Goal: Task Accomplishment & Management: Complete application form

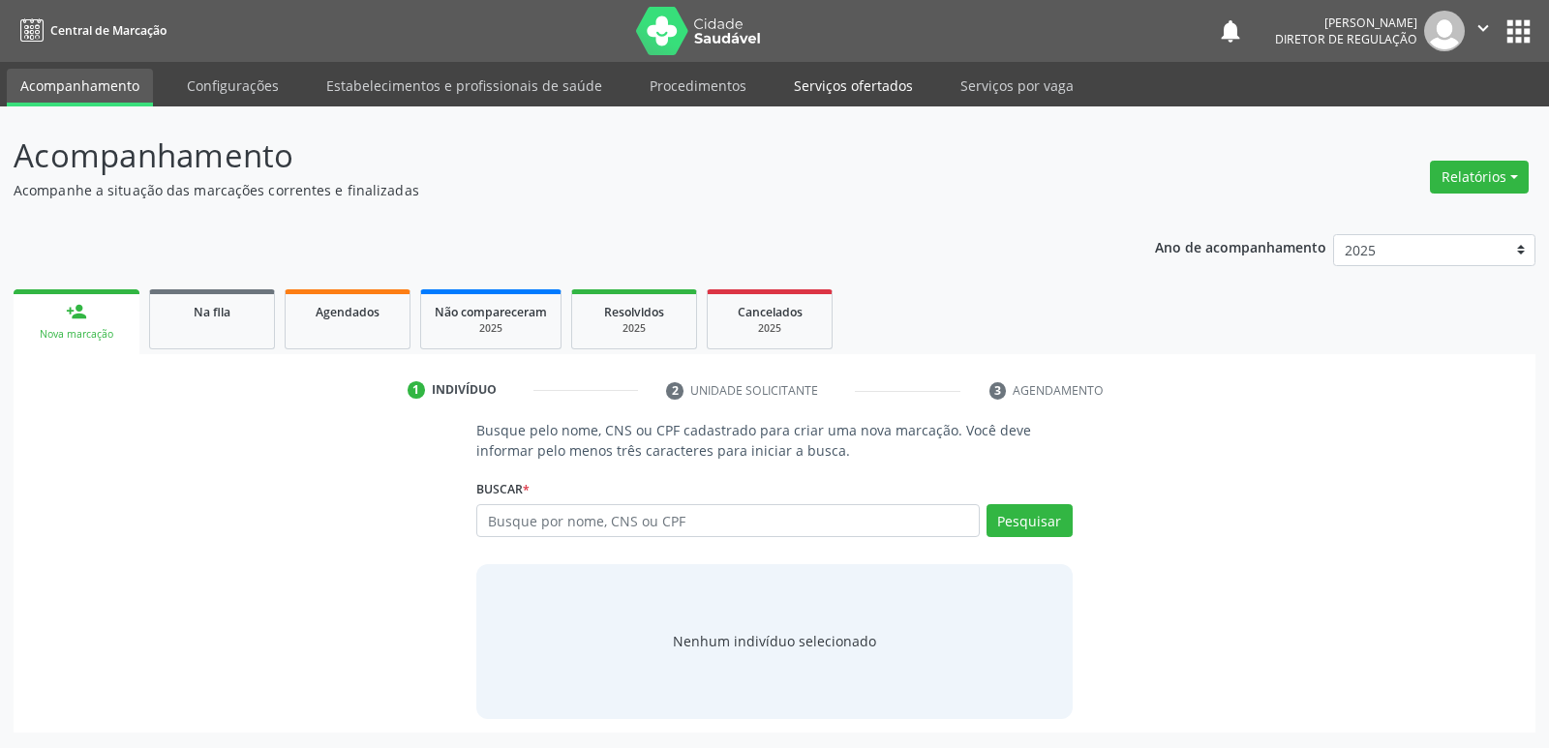
click at [893, 82] on link "Serviços ofertados" at bounding box center [853, 86] width 146 height 34
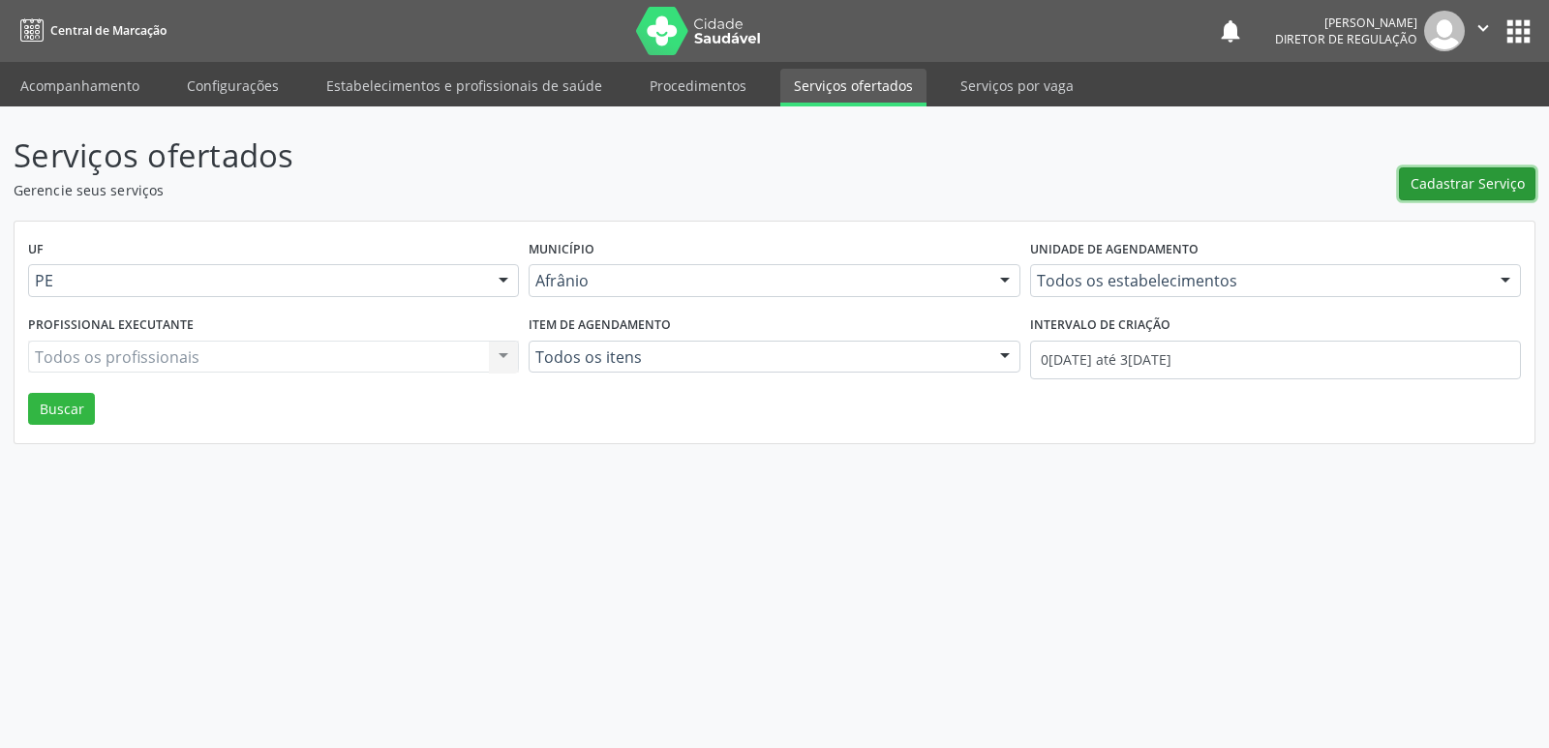
click at [1444, 195] on button "Cadastrar Serviço" at bounding box center [1467, 183] width 136 height 33
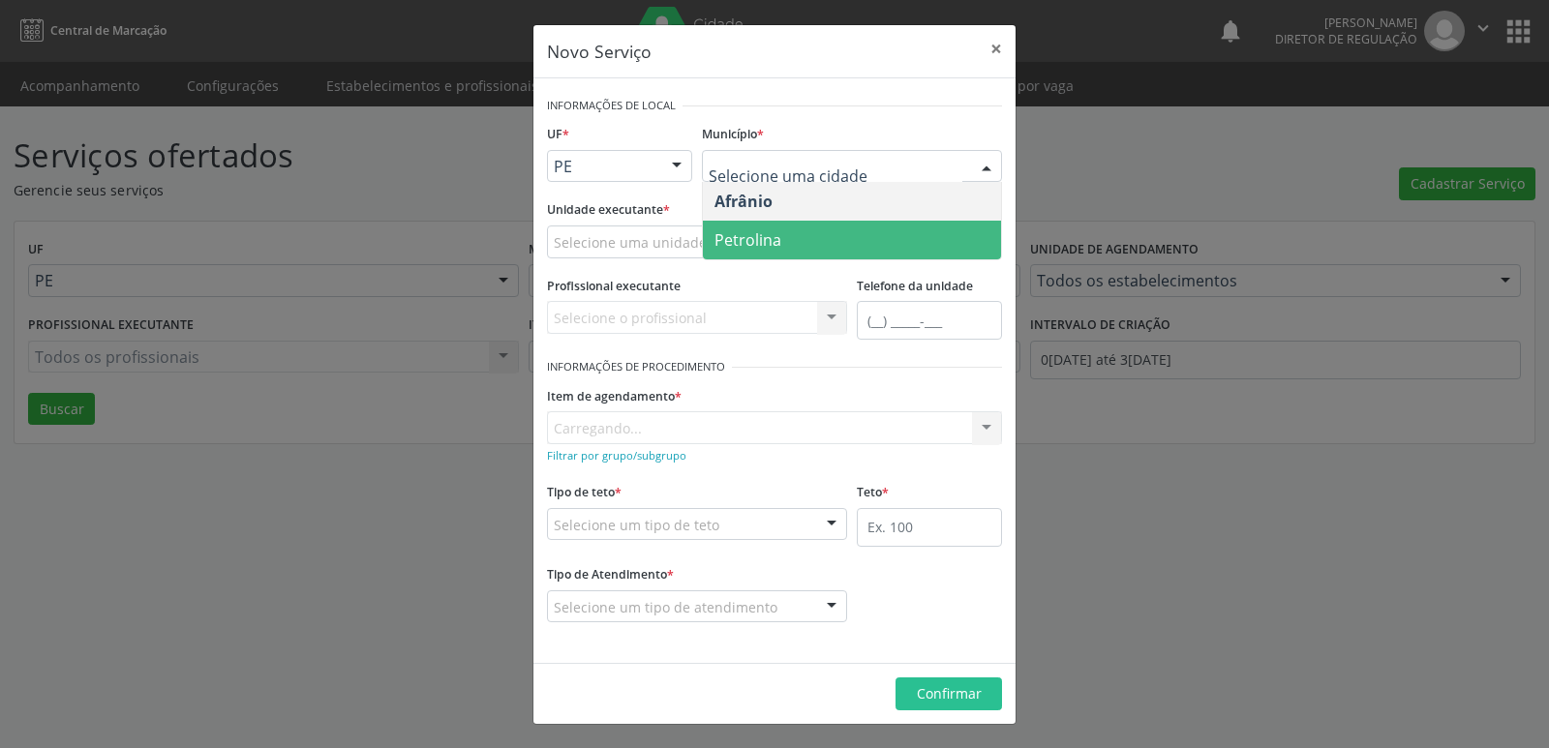
click at [825, 241] on span "Petrolina" at bounding box center [852, 240] width 298 height 39
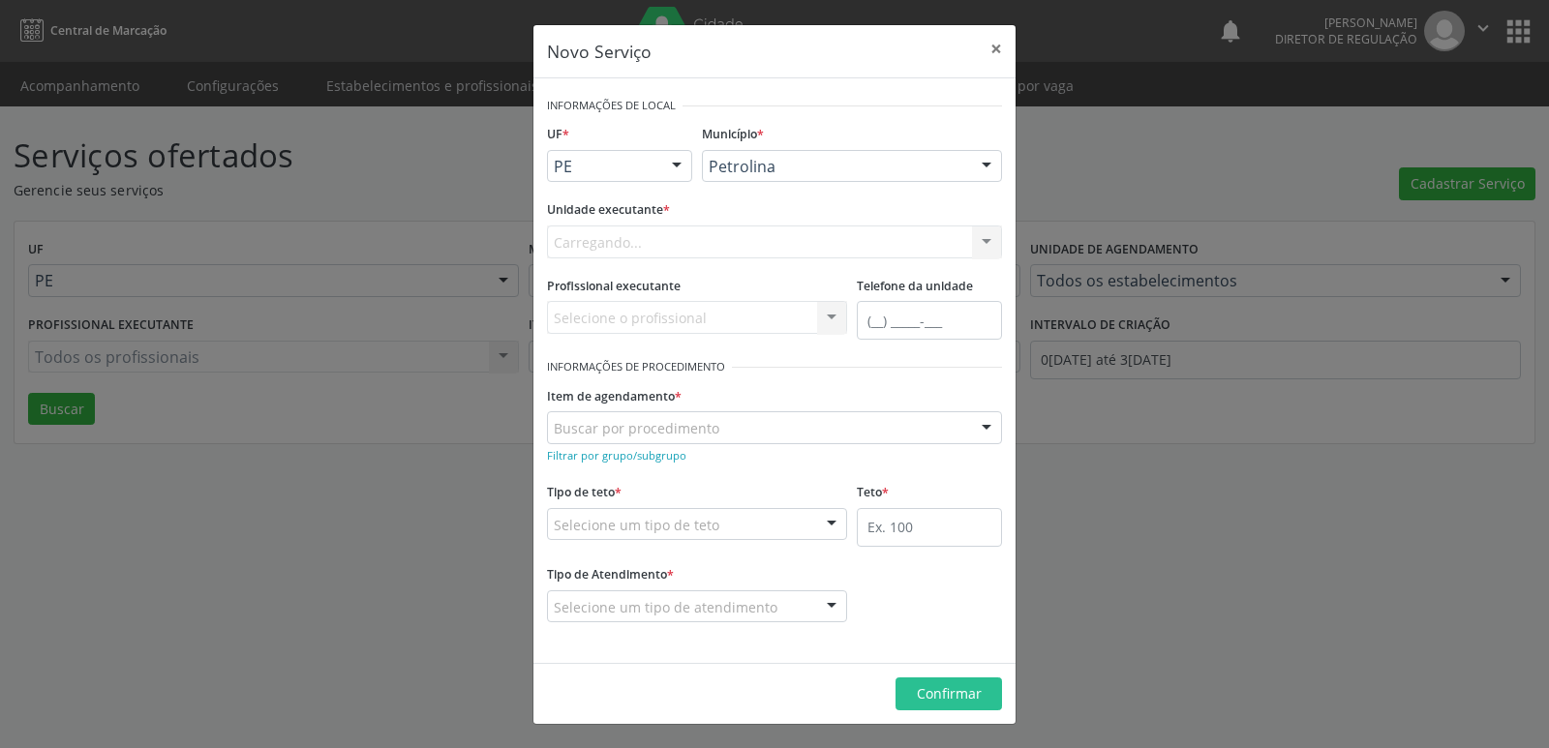
click at [682, 239] on div "Carregando... Academia da Saude de Afranio Academia da Saude do Bairro [PERSON_…" at bounding box center [774, 242] width 455 height 33
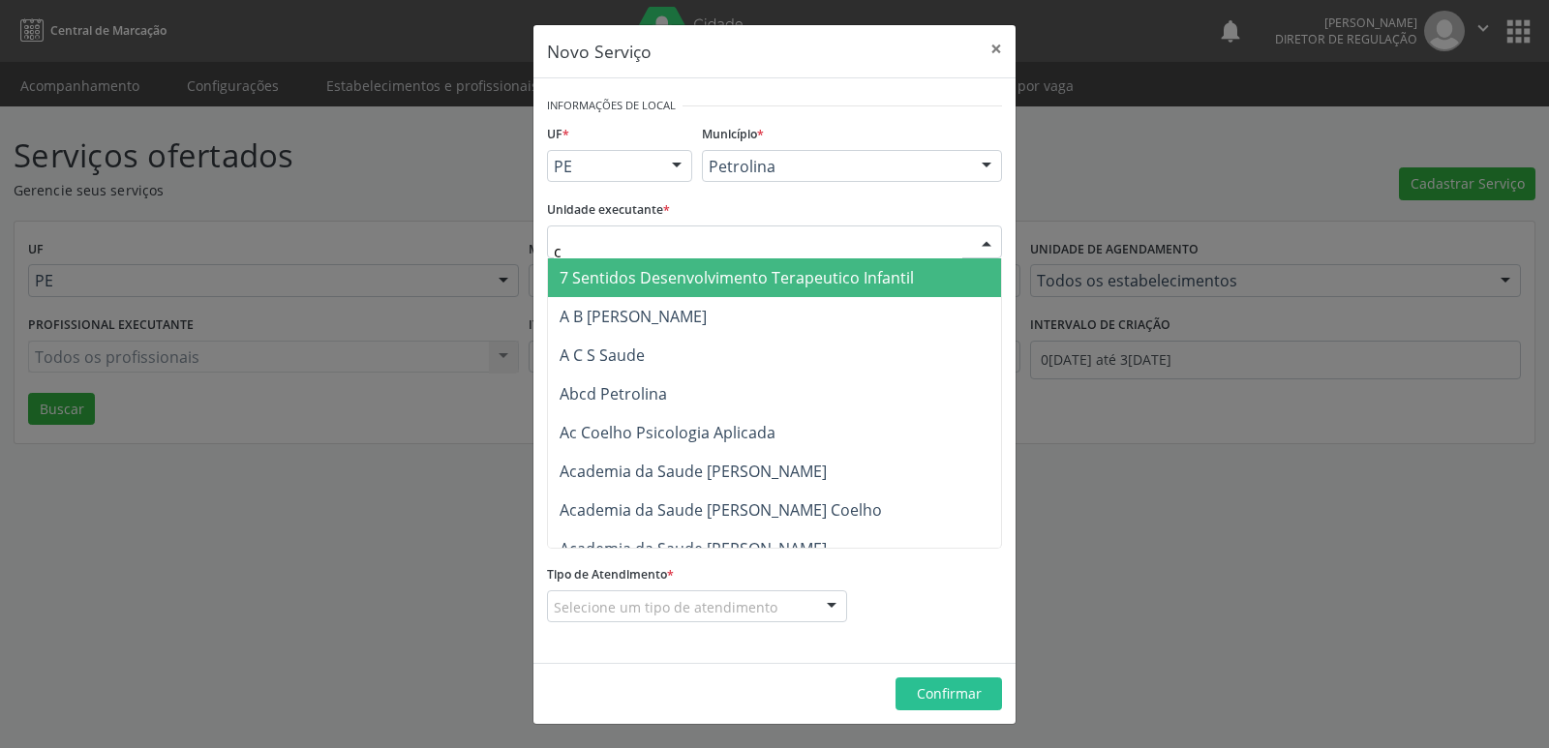
type input "cd"
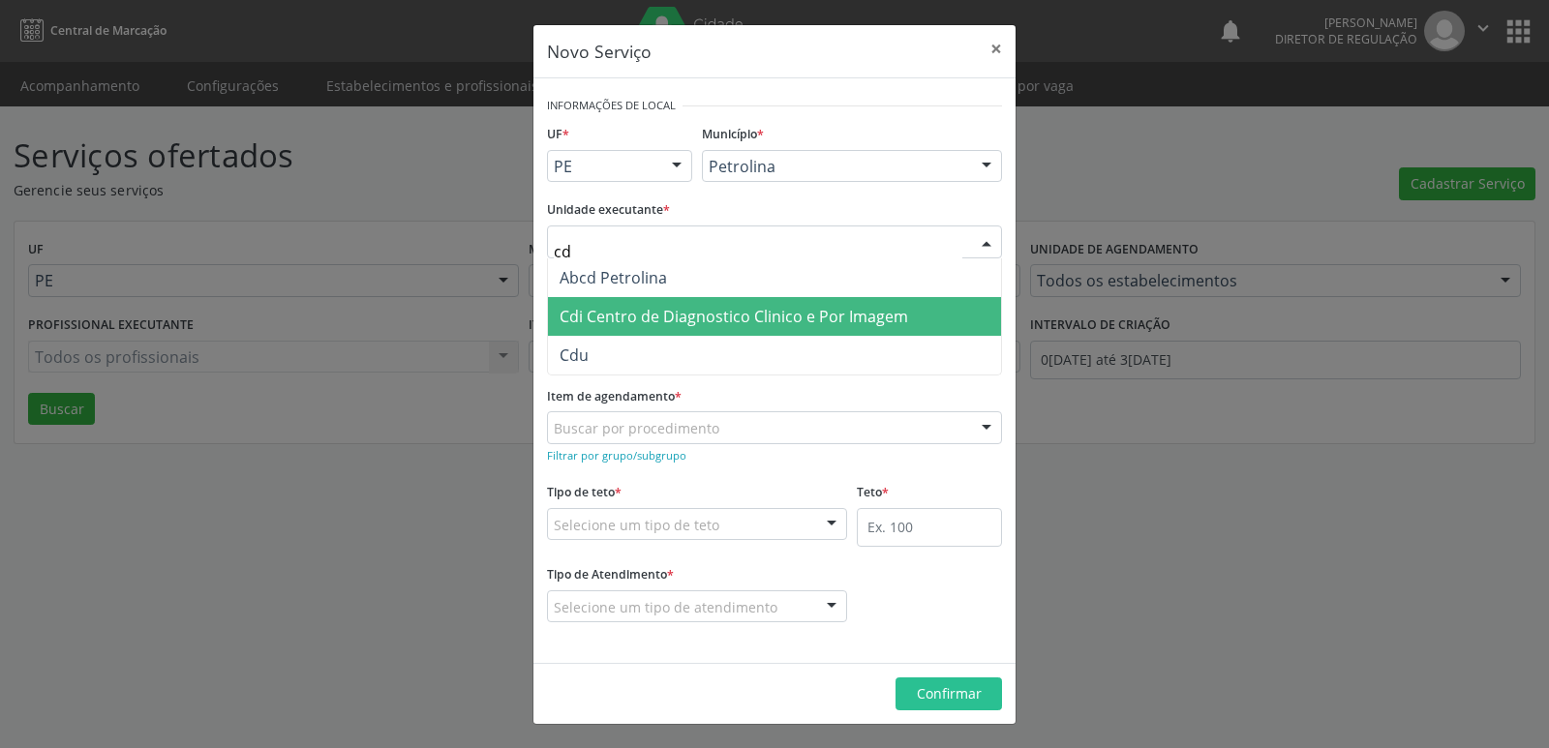
click at [675, 318] on span "Cdi Centro de Diagnostico Clinico e Por Imagem" at bounding box center [733, 316] width 348 height 21
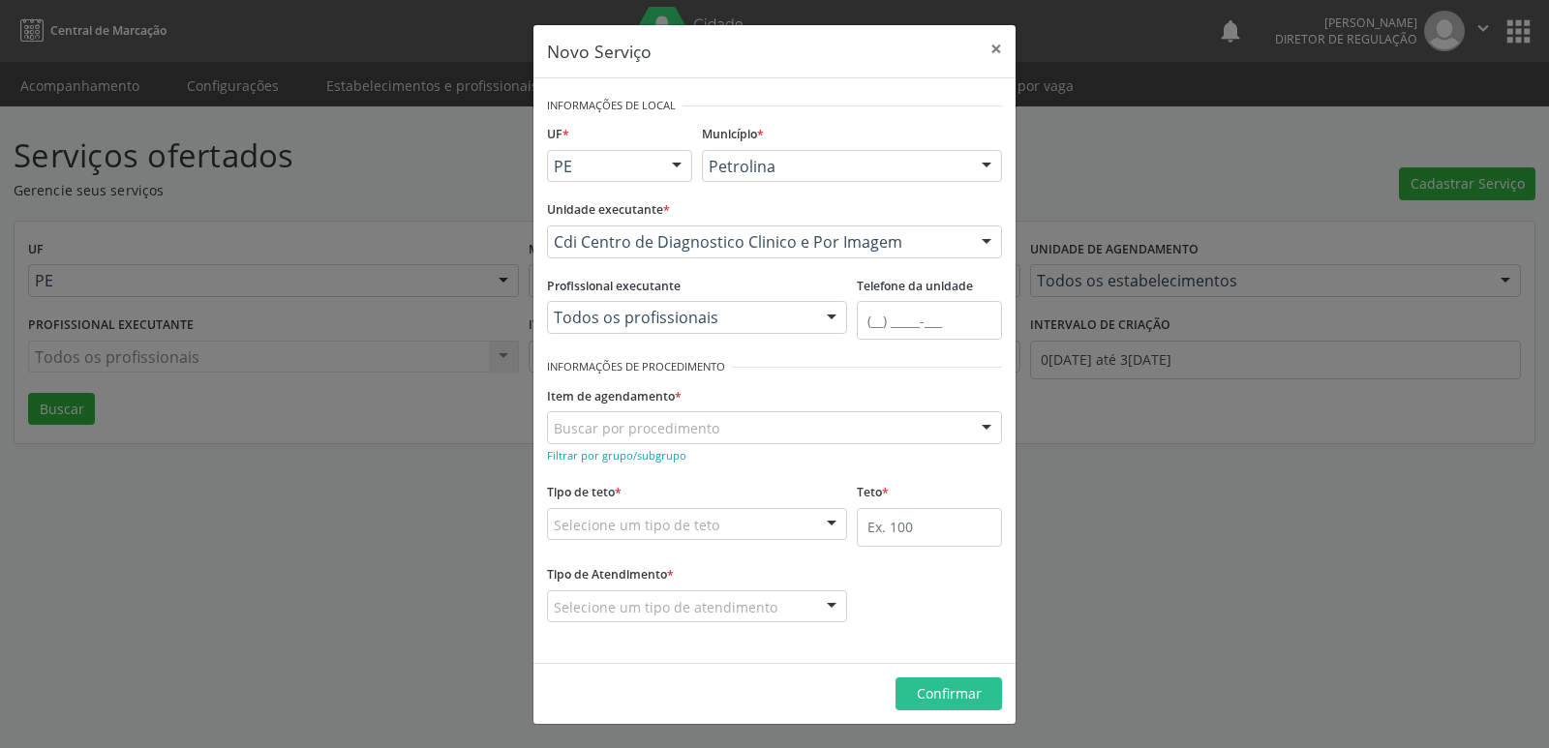
click at [727, 427] on div "Buscar por procedimento" at bounding box center [774, 427] width 455 height 33
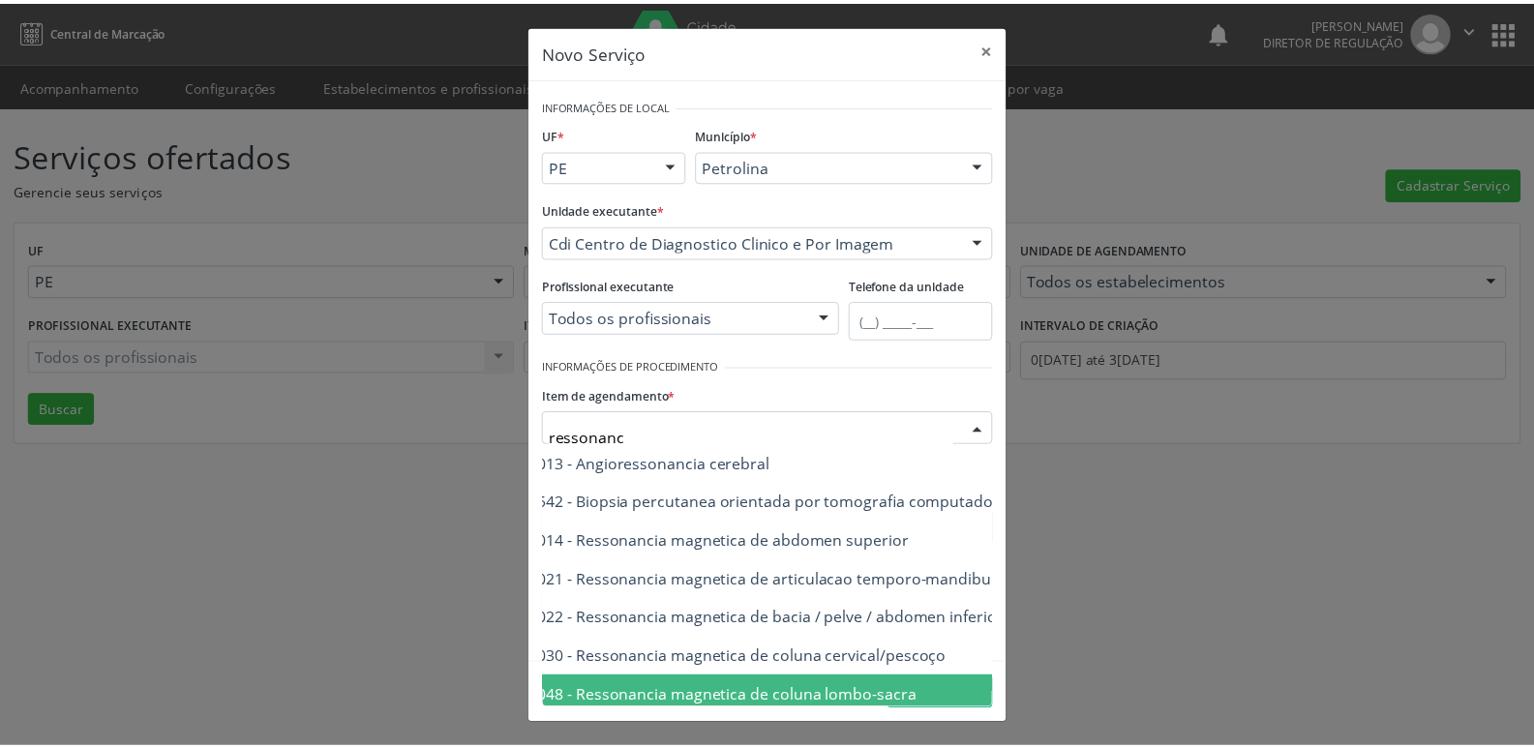
scroll to position [0, 116]
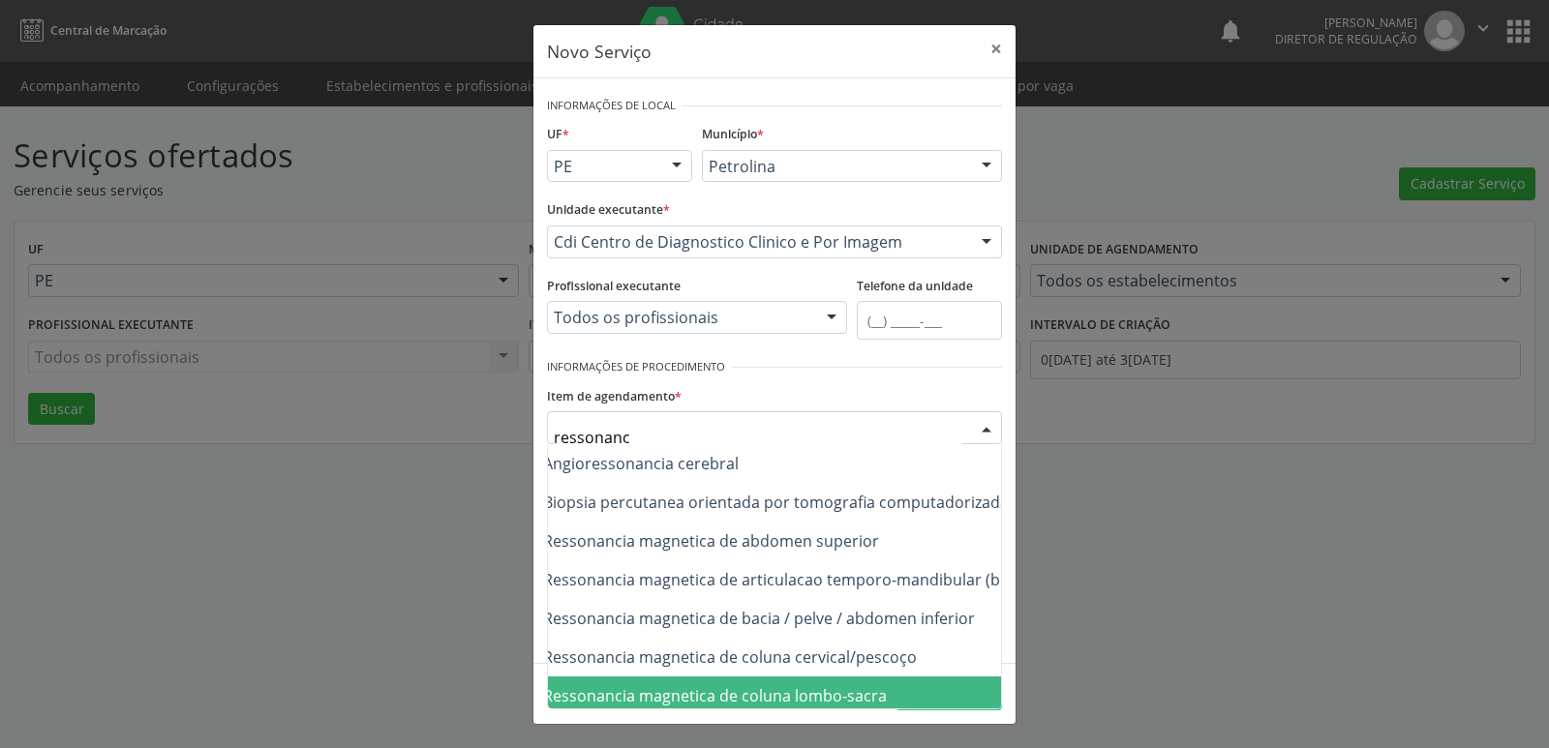
type input "ressonanc"
click at [1004, 678] on footer "Confirmar" at bounding box center [774, 693] width 482 height 61
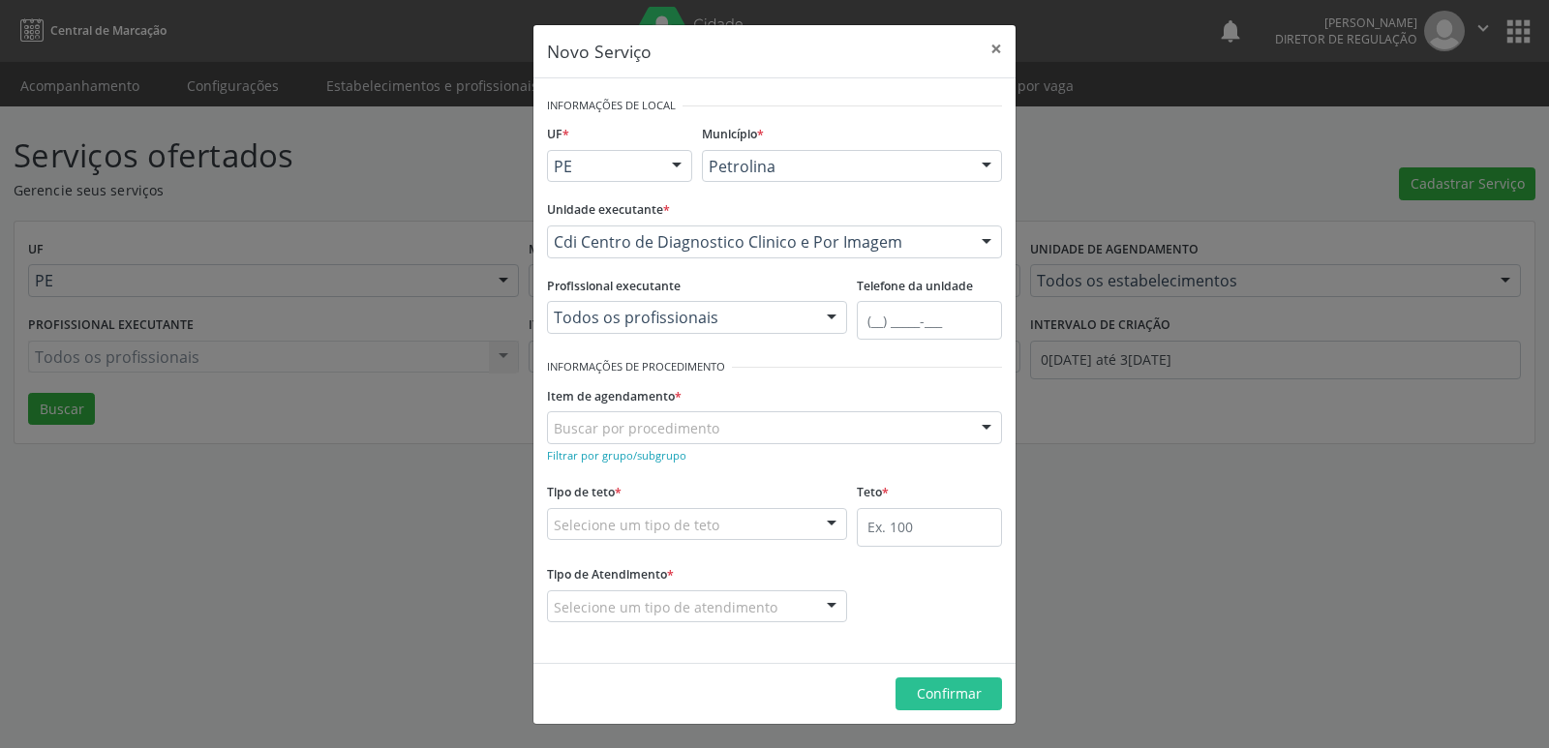
click at [1004, 678] on footer "Confirmar" at bounding box center [774, 693] width 482 height 61
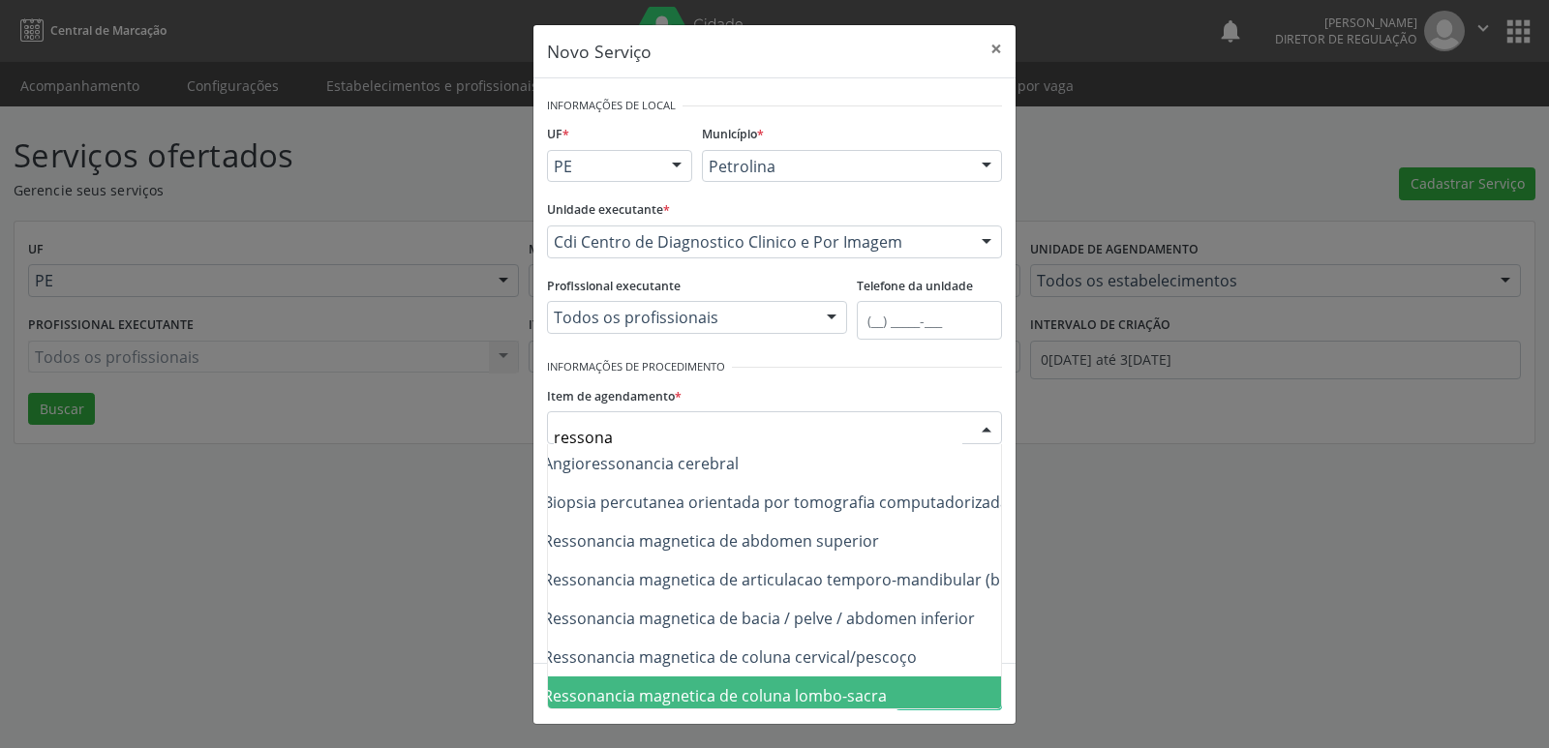
type input "ressonan"
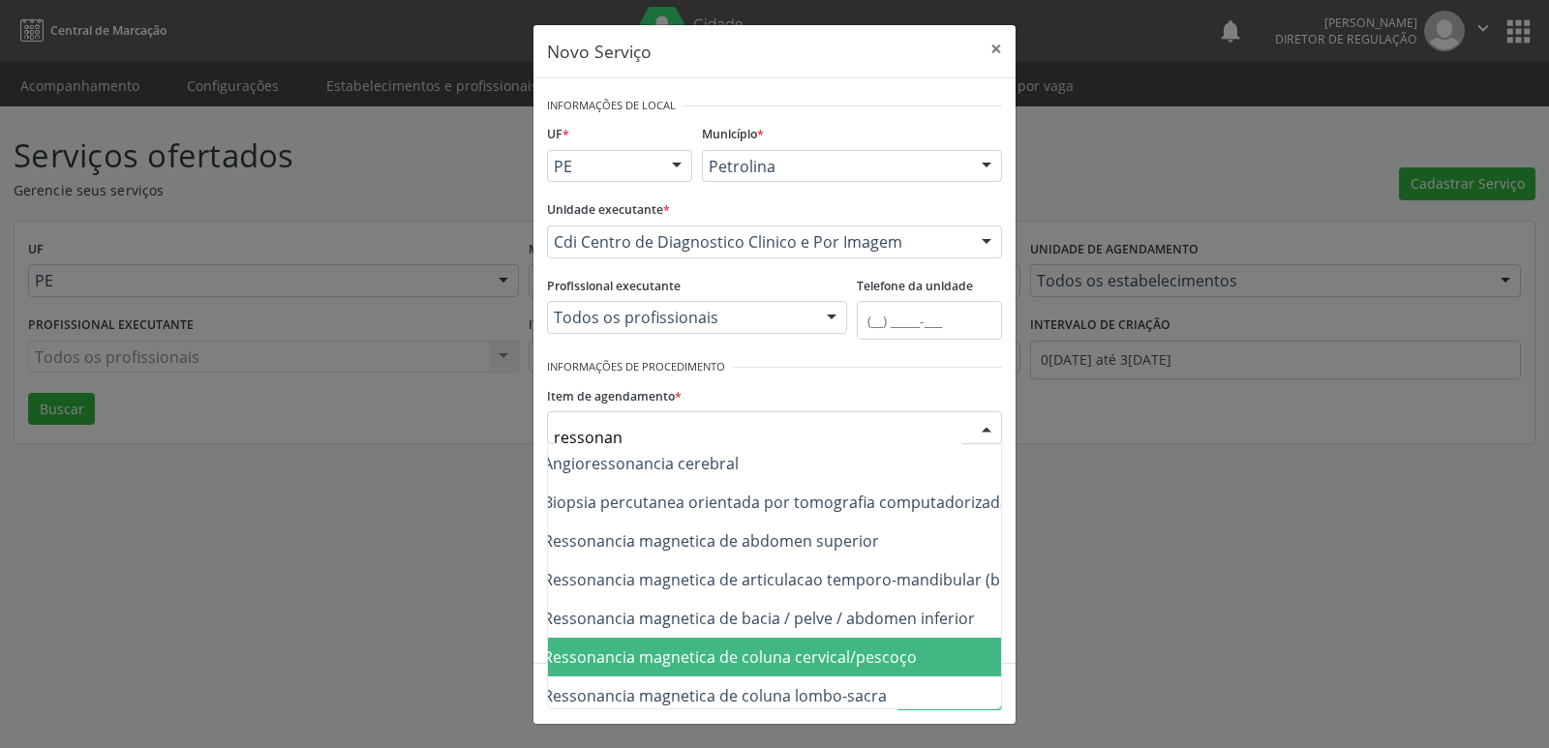
click at [562, 652] on span "0207010030 - Ressonancia magnetica de coluna cervical/pescoço" at bounding box center [679, 657] width 473 height 21
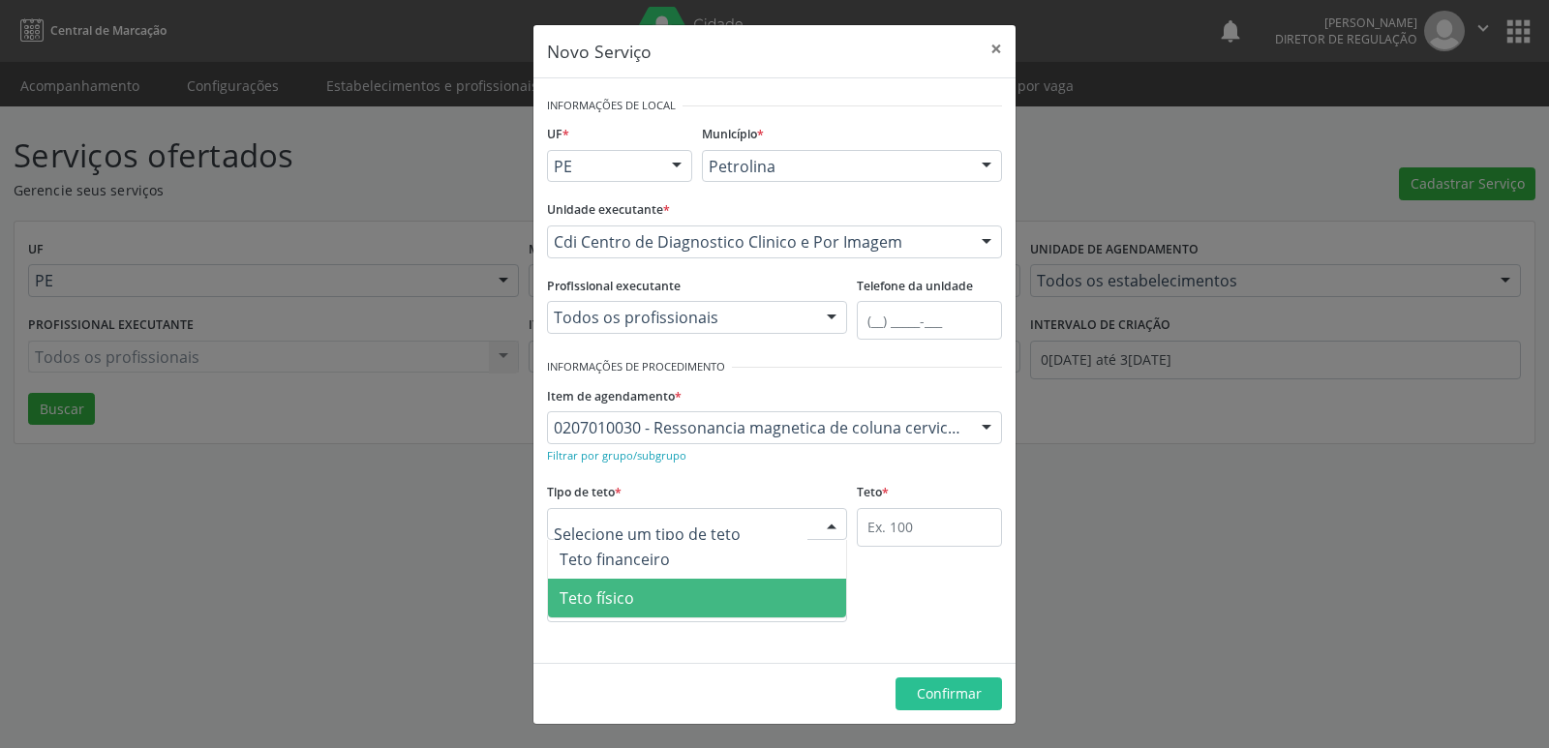
click at [627, 602] on span "Teto físico" at bounding box center [596, 598] width 75 height 21
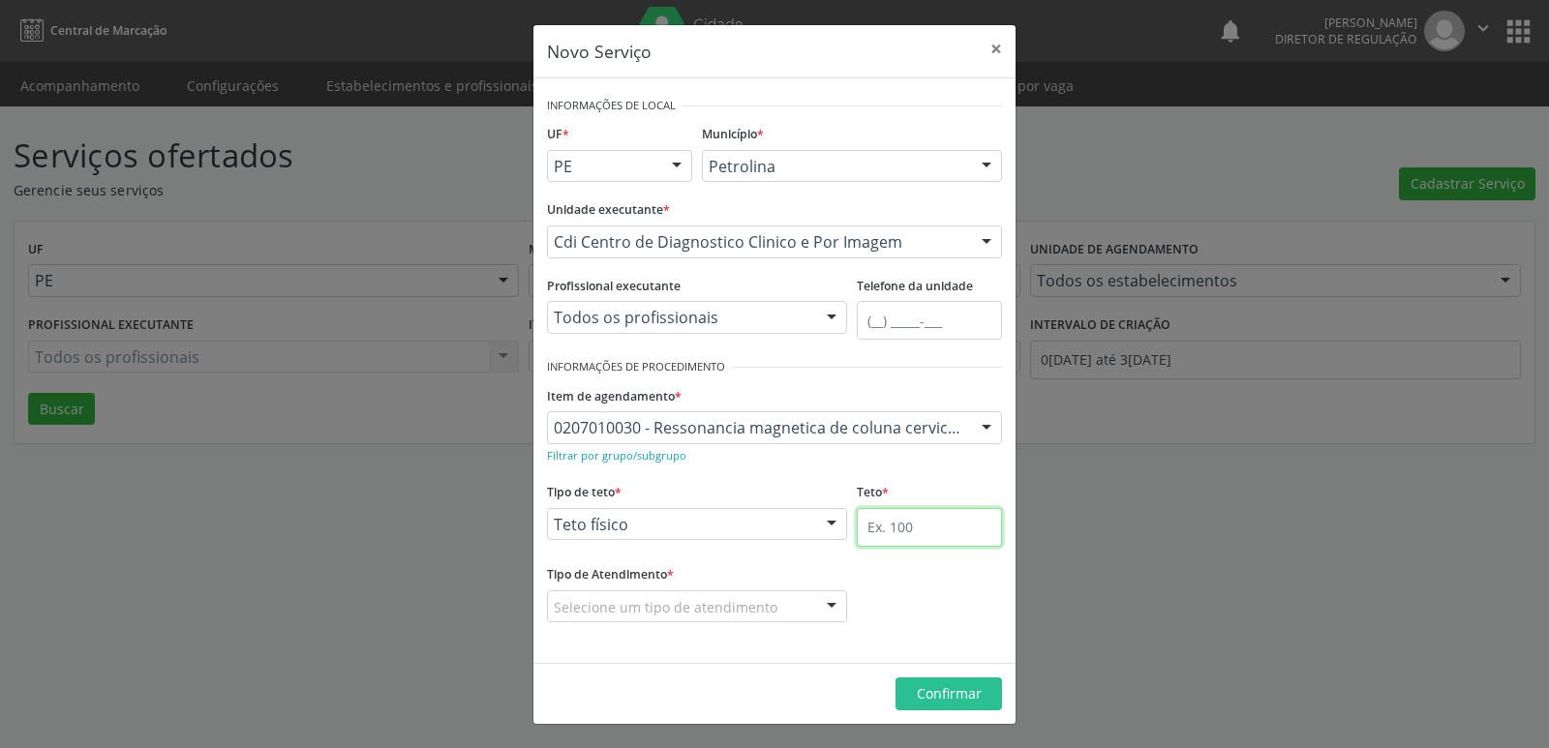
click at [908, 532] on input "text" at bounding box center [929, 527] width 145 height 39
type input "1"
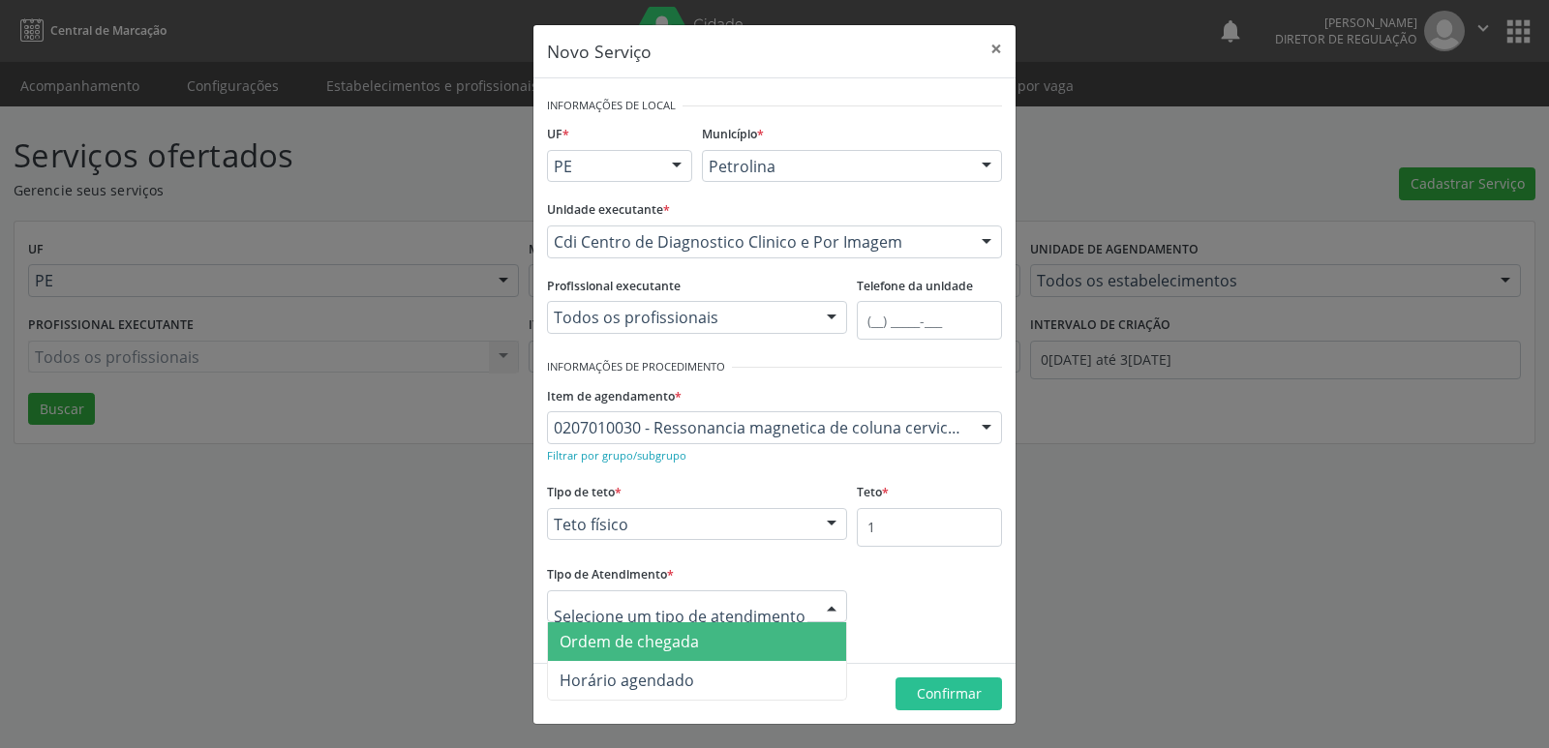
click at [741, 642] on span "Ordem de chegada" at bounding box center [697, 641] width 298 height 39
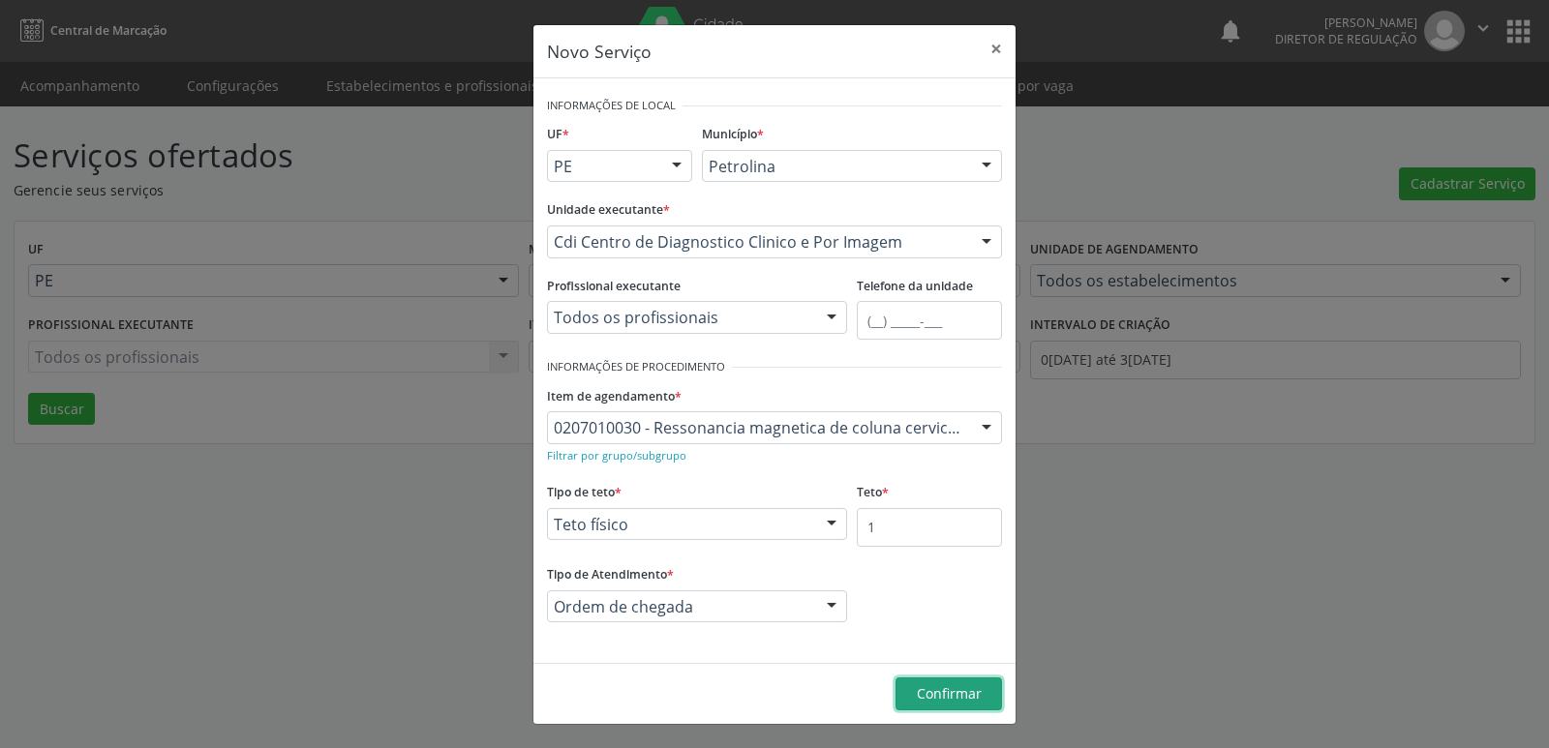
click at [913, 695] on button "Confirmar" at bounding box center [948, 694] width 106 height 33
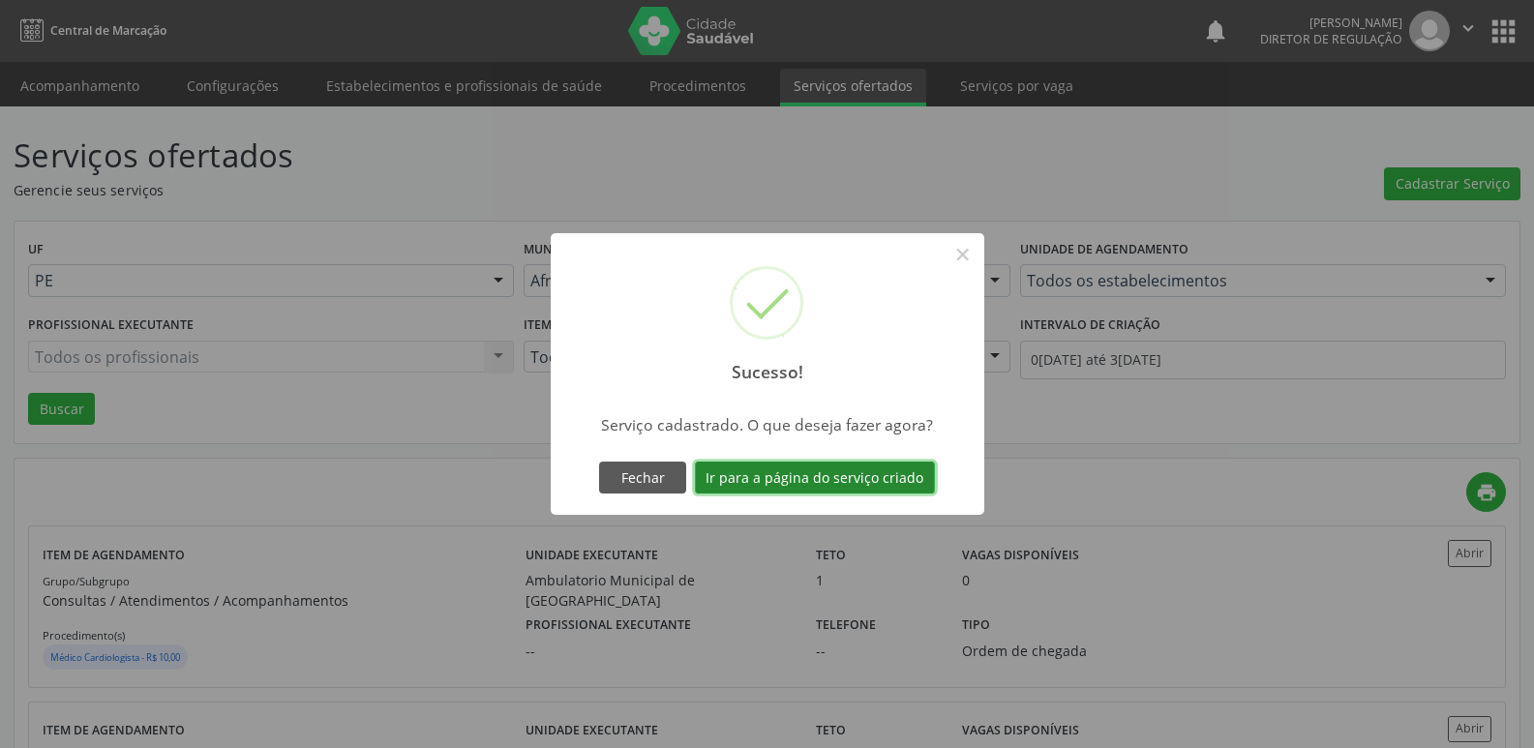
click at [886, 471] on button "Ir para a página do serviço criado" at bounding box center [815, 478] width 240 height 33
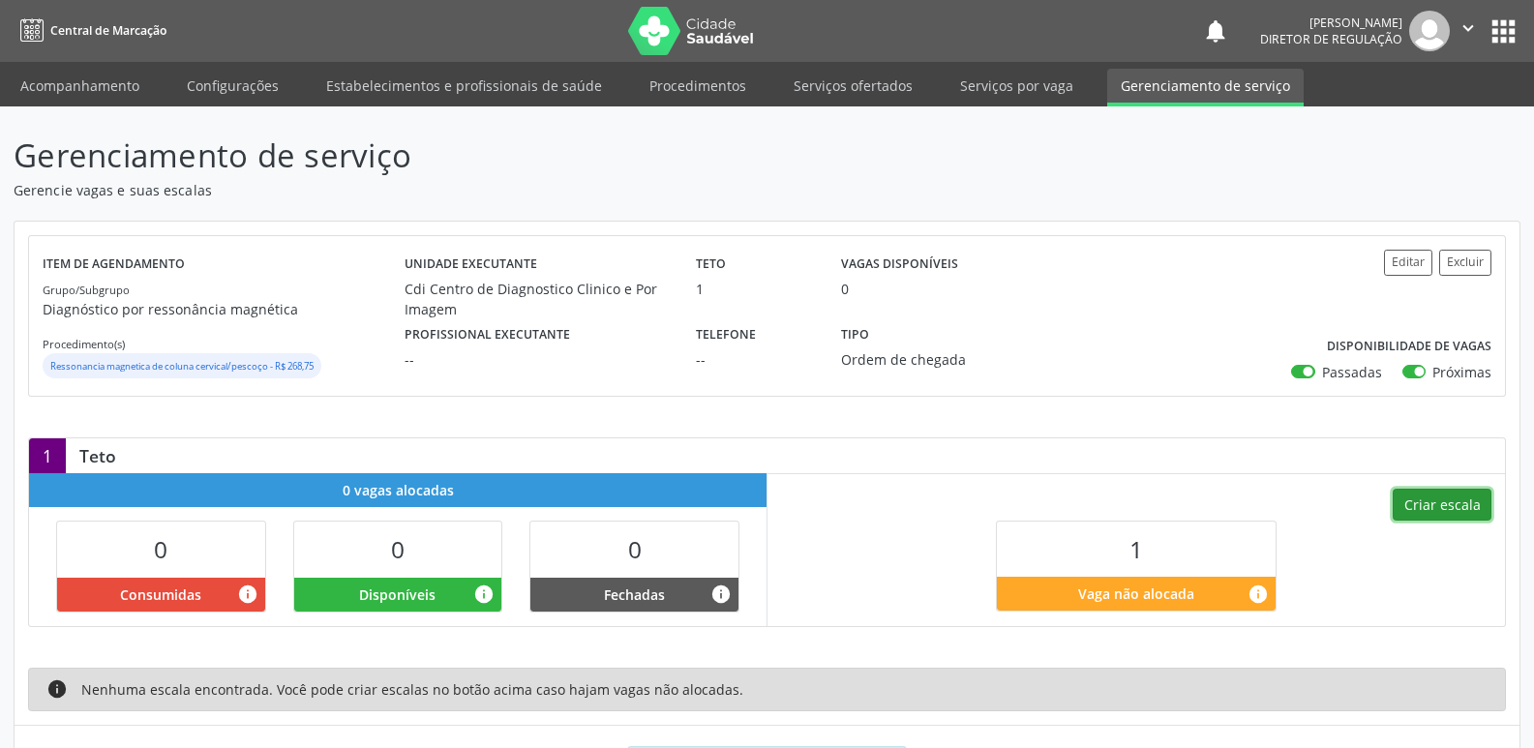
click at [1436, 505] on button "Criar escala" at bounding box center [1442, 505] width 99 height 33
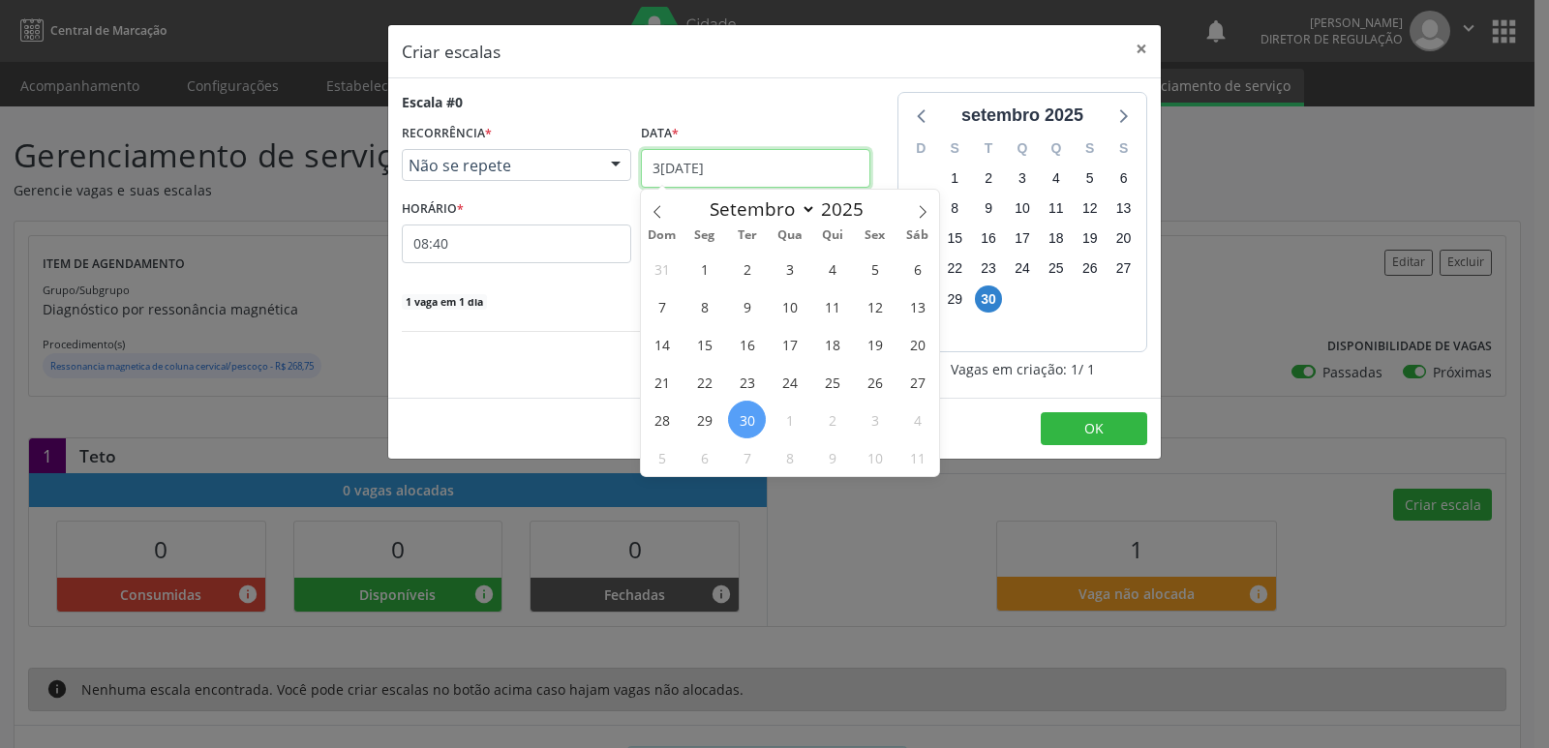
click at [740, 173] on input "3[DATE]" at bounding box center [755, 168] width 229 height 39
click at [793, 419] on span "1" at bounding box center [789, 420] width 38 height 38
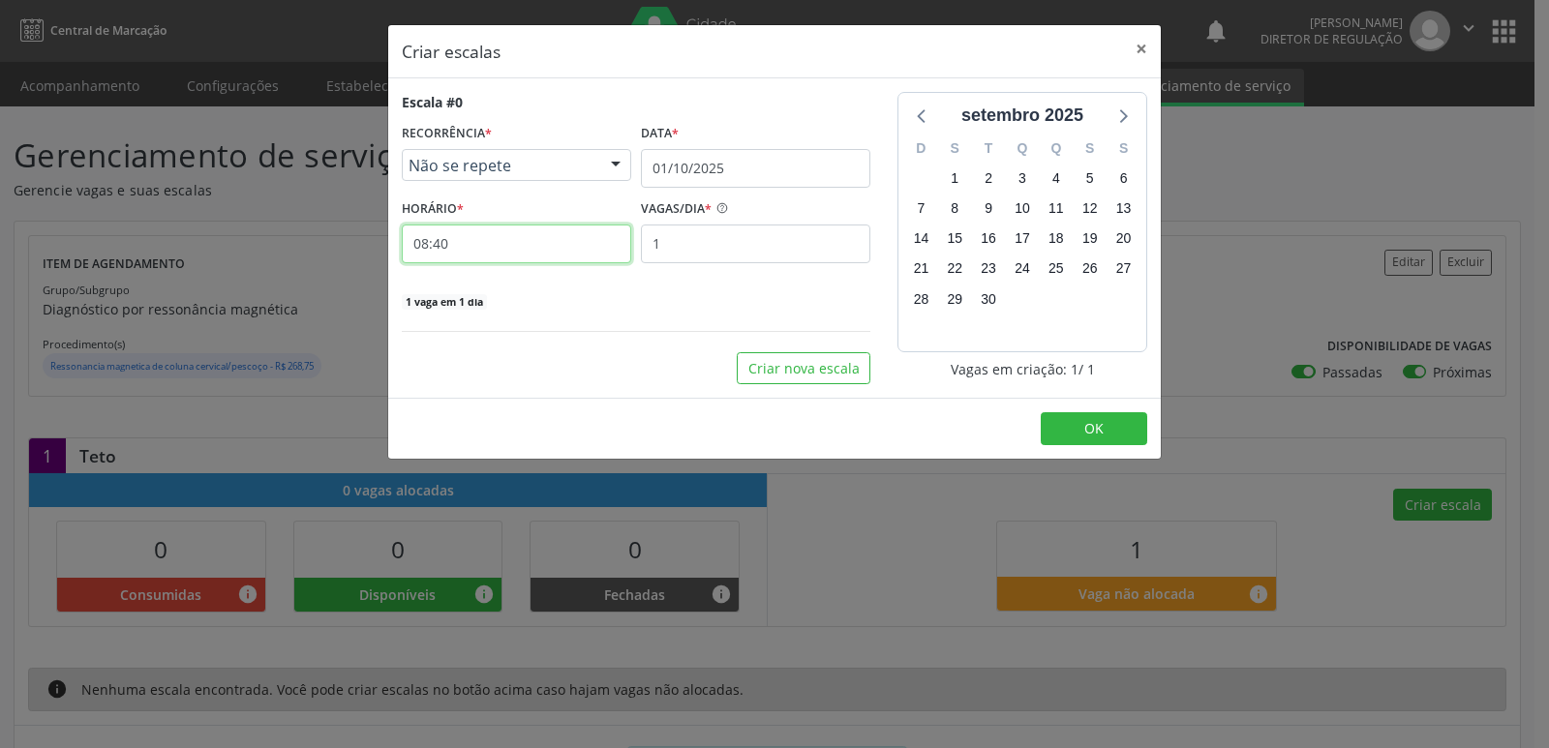
click at [531, 243] on input "08:40" at bounding box center [516, 244] width 229 height 39
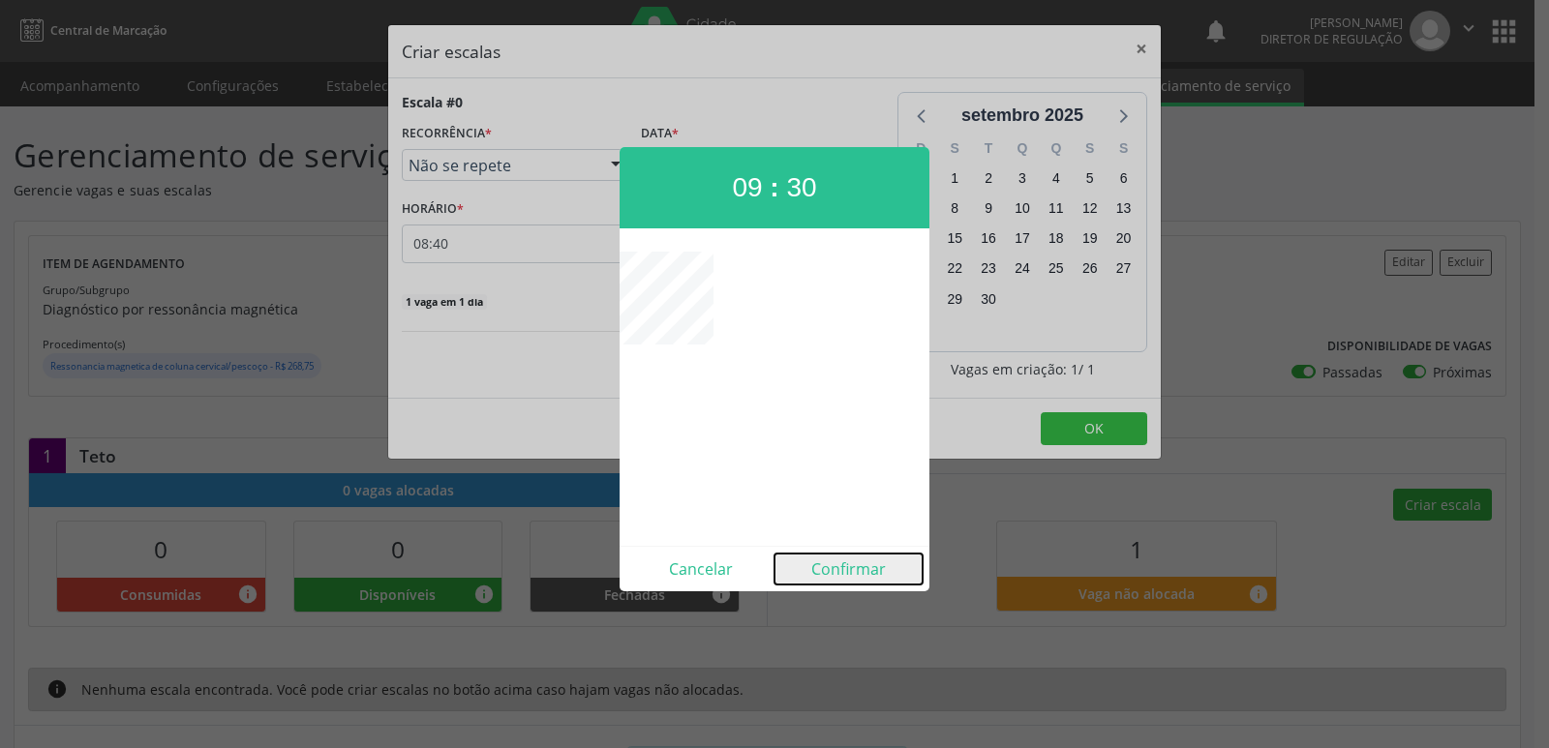
click at [850, 567] on button "Confirmar" at bounding box center [848, 569] width 148 height 31
type input "09:30"
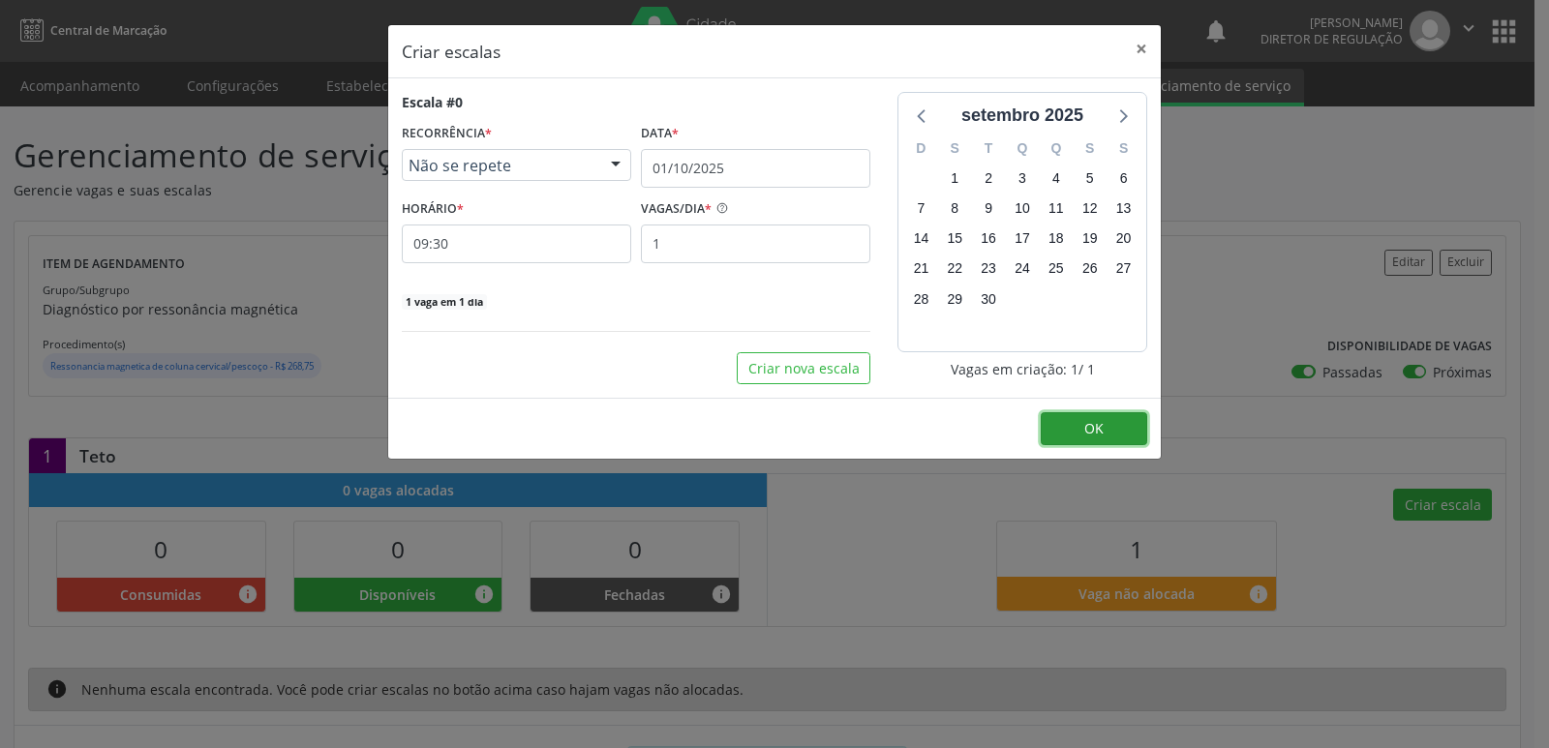
click at [1096, 434] on span "OK" at bounding box center [1093, 428] width 19 height 18
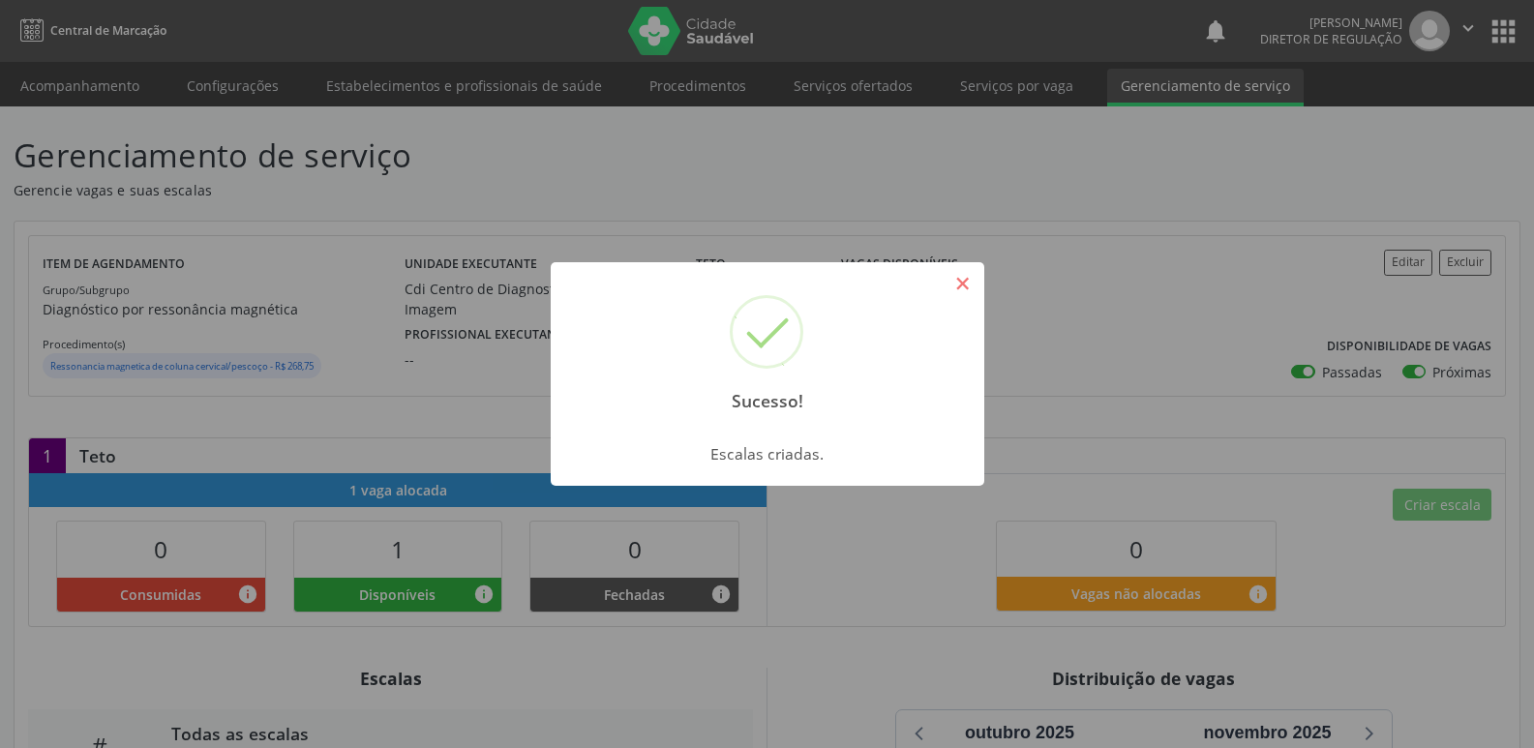
click at [962, 287] on button "×" at bounding box center [963, 283] width 33 height 33
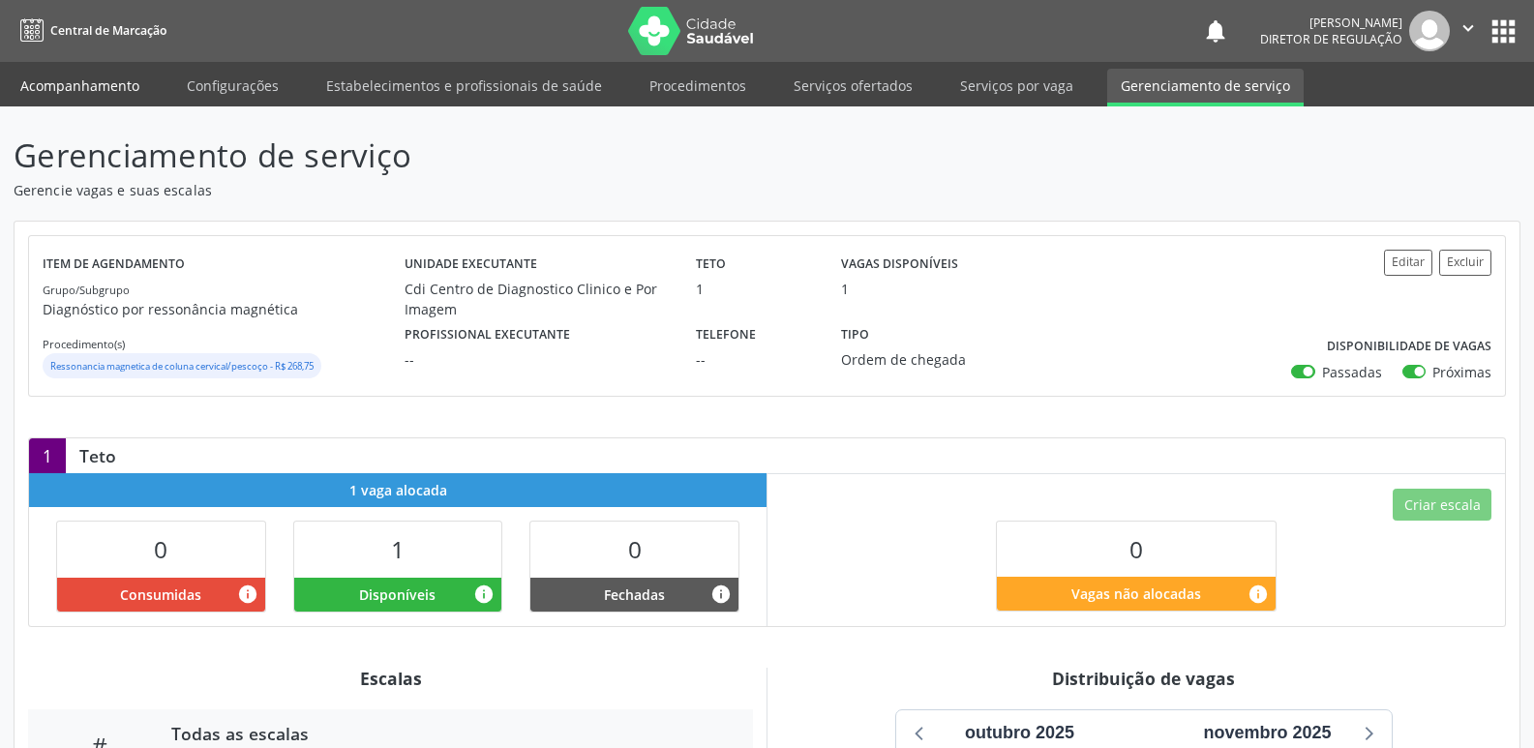
click at [113, 82] on link "Acompanhamento" at bounding box center [80, 86] width 146 height 34
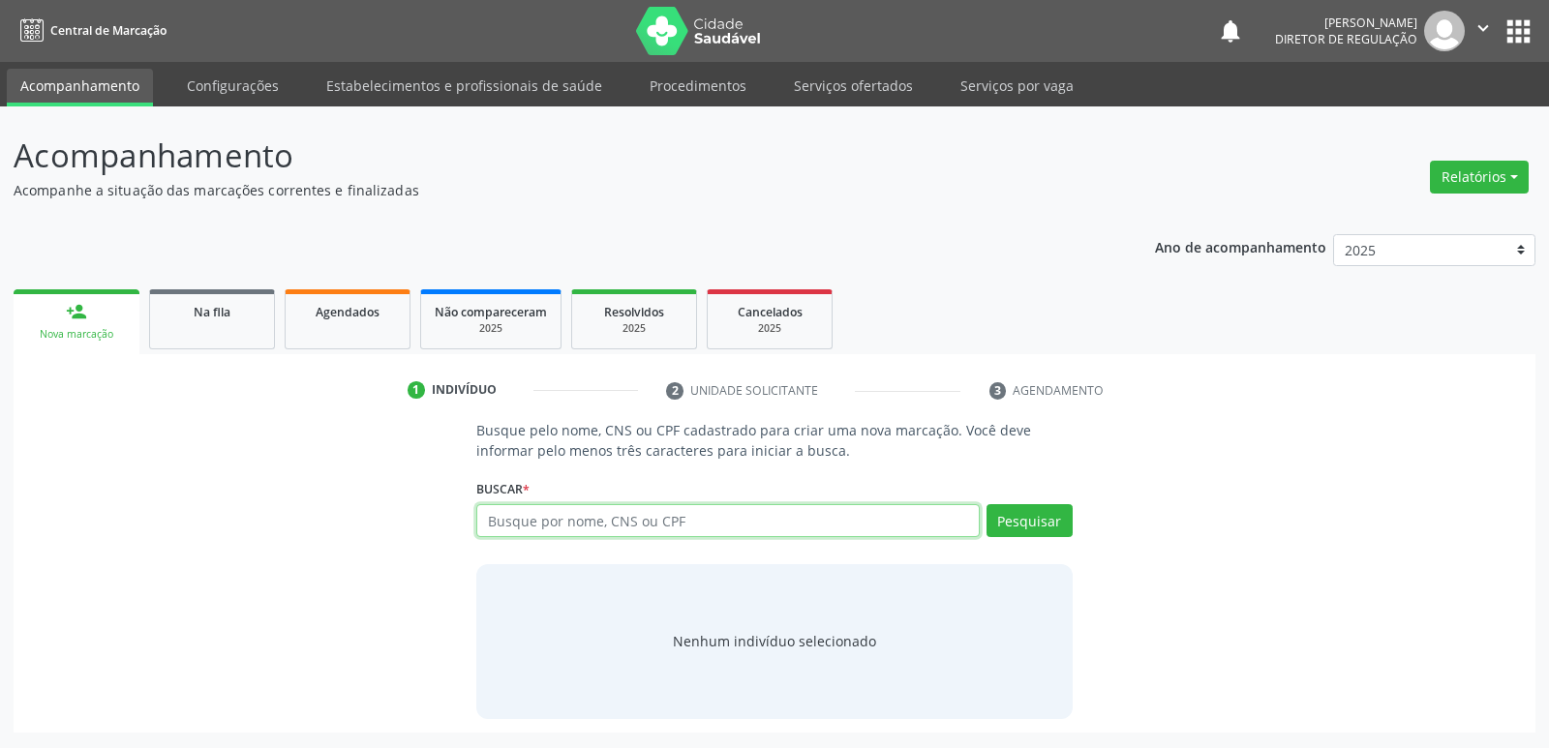
click at [563, 528] on input "text" at bounding box center [727, 520] width 502 height 33
type input "708203139426249"
click at [1029, 521] on button "Pesquisar" at bounding box center [1029, 520] width 86 height 33
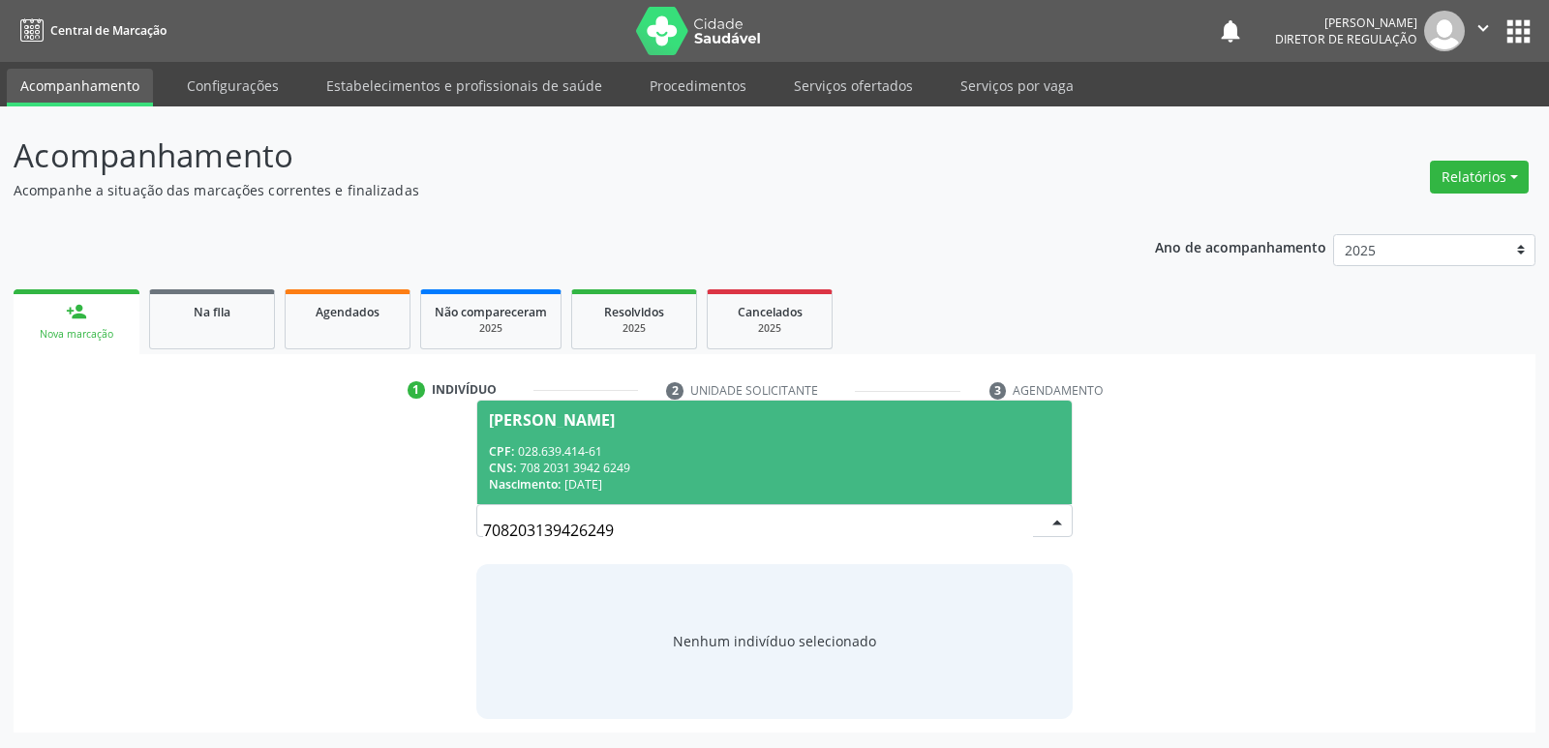
click at [619, 463] on div "CNS: 708 2031 3942 6249" at bounding box center [774, 468] width 570 height 16
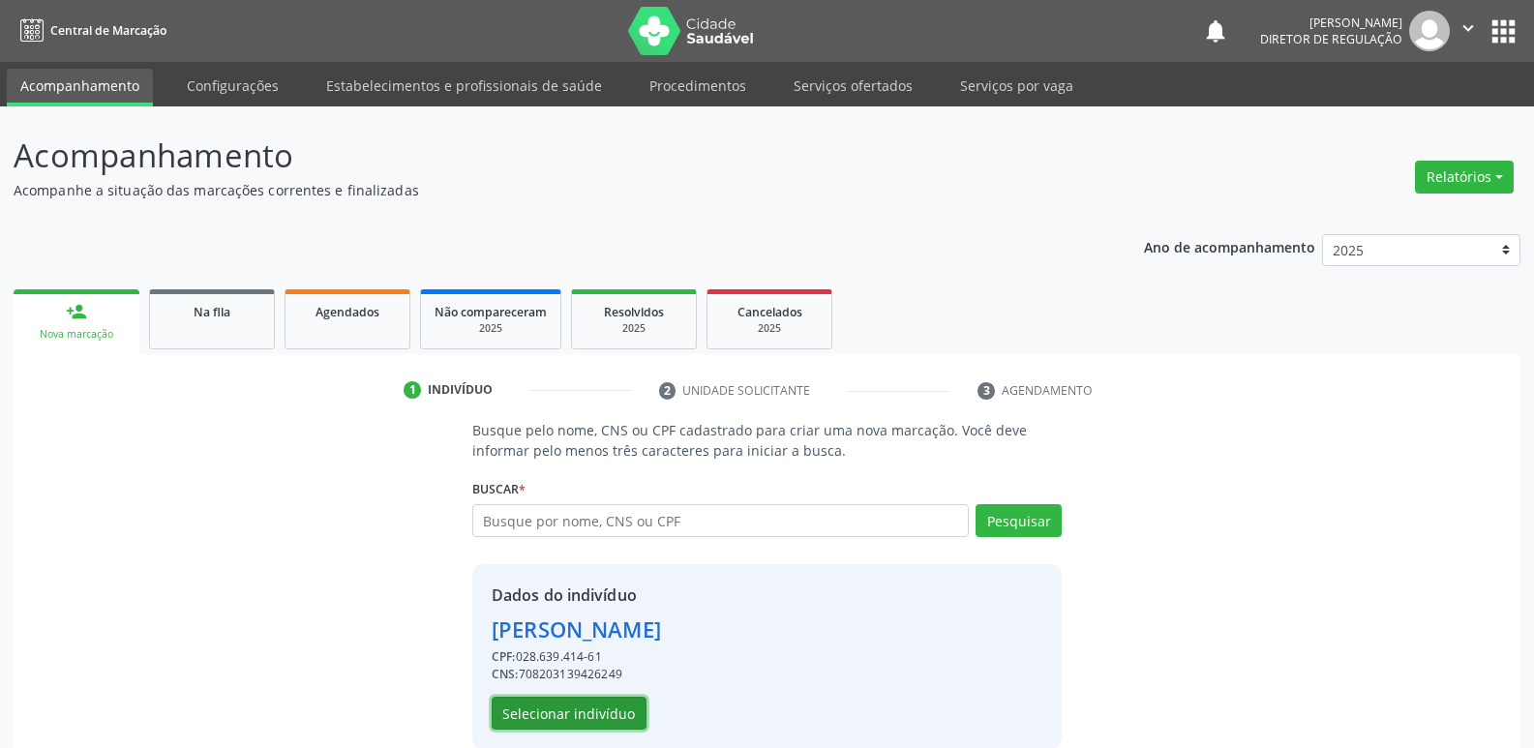
click at [587, 717] on button "Selecionar indivíduo" at bounding box center [569, 713] width 155 height 33
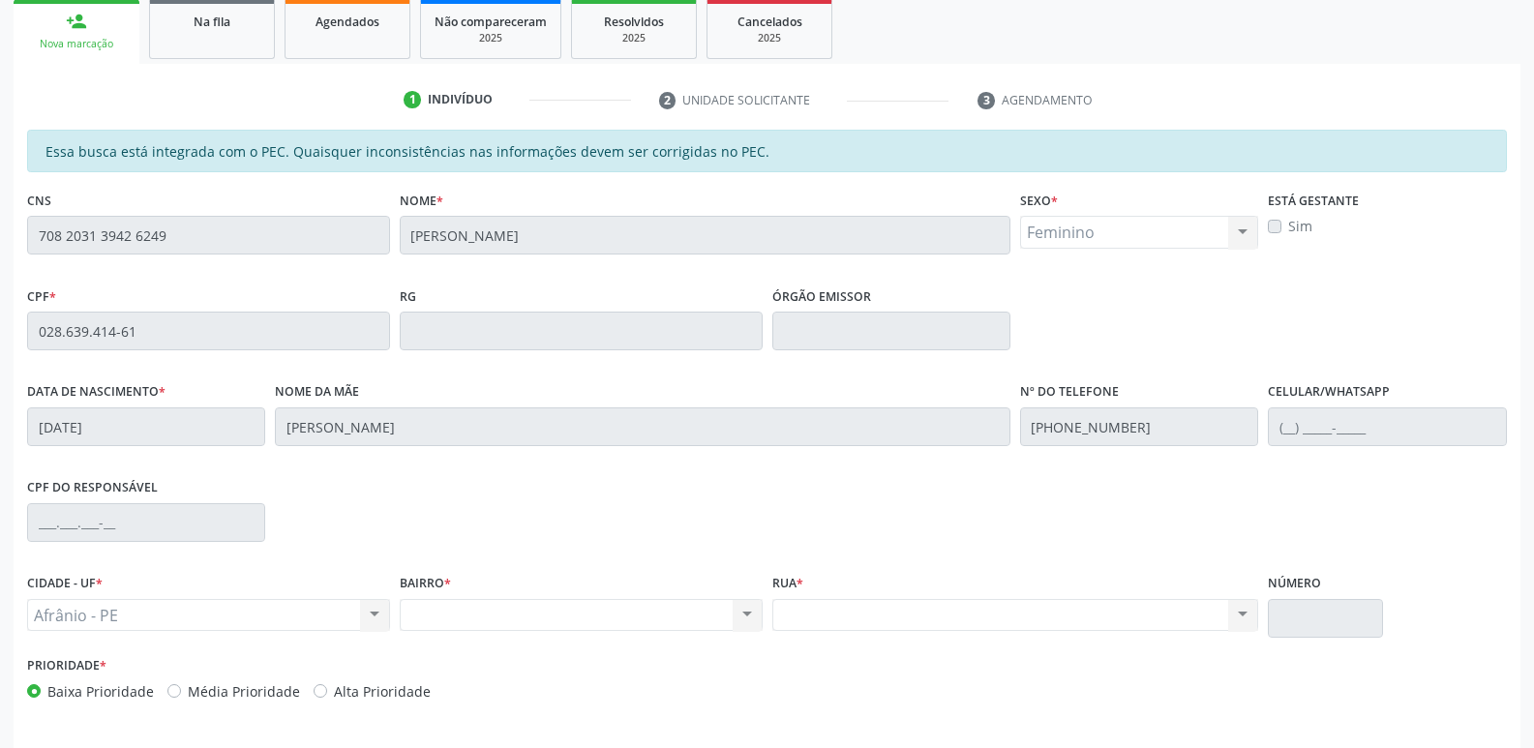
scroll to position [97, 0]
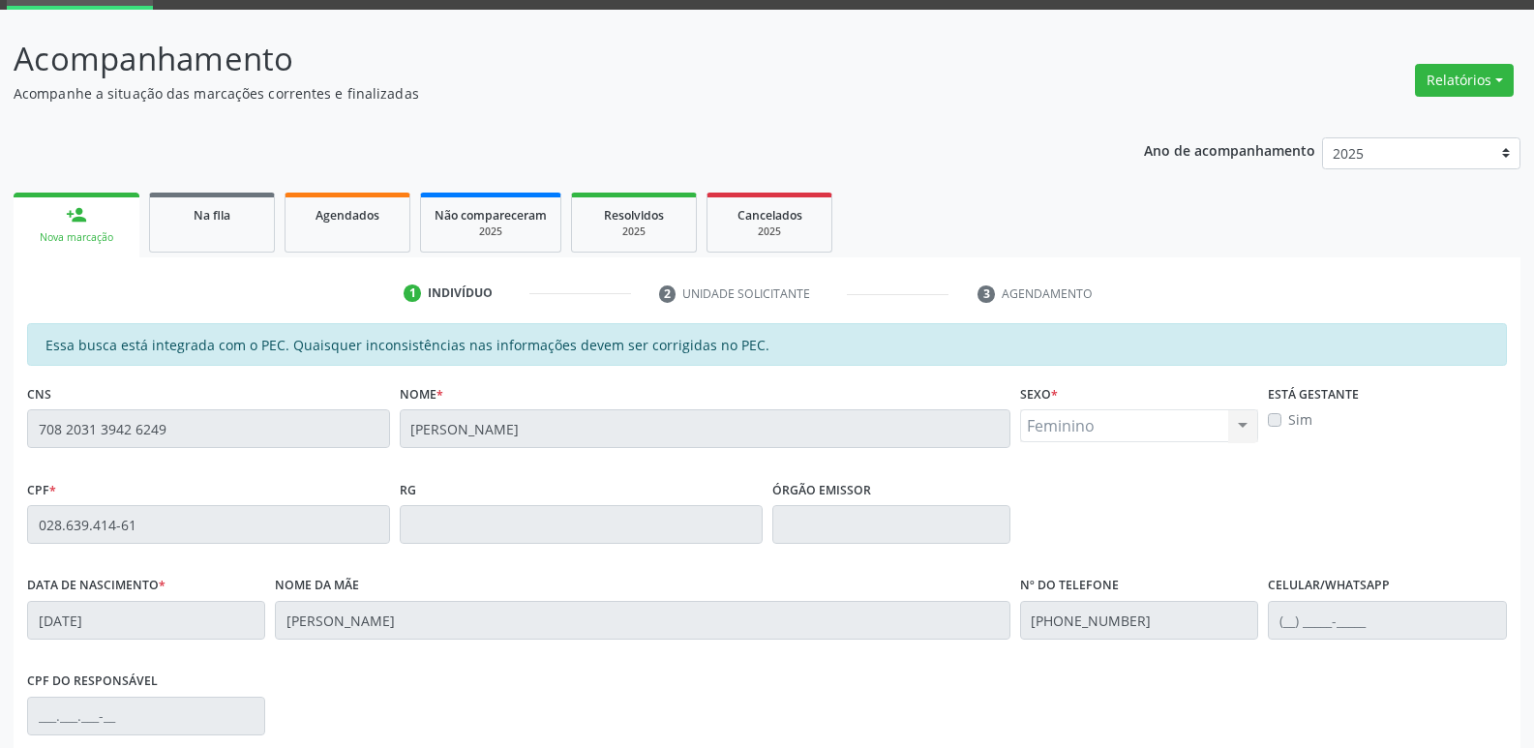
click at [0, 520] on div "Acompanhamento Acompanhe a situação das marcações correntes e finalizadas Relat…" at bounding box center [767, 509] width 1534 height 999
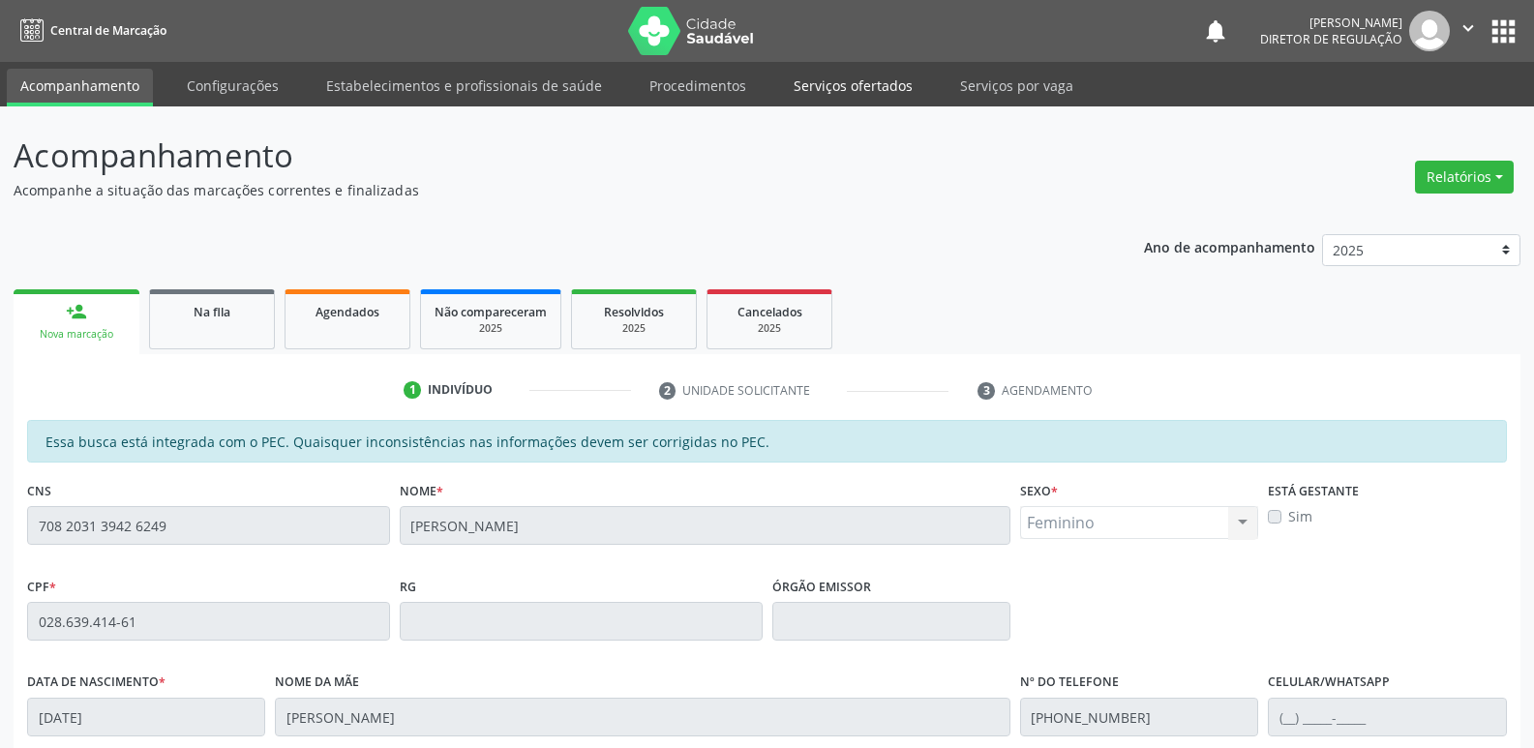
click at [841, 83] on link "Serviços ofertados" at bounding box center [853, 86] width 146 height 34
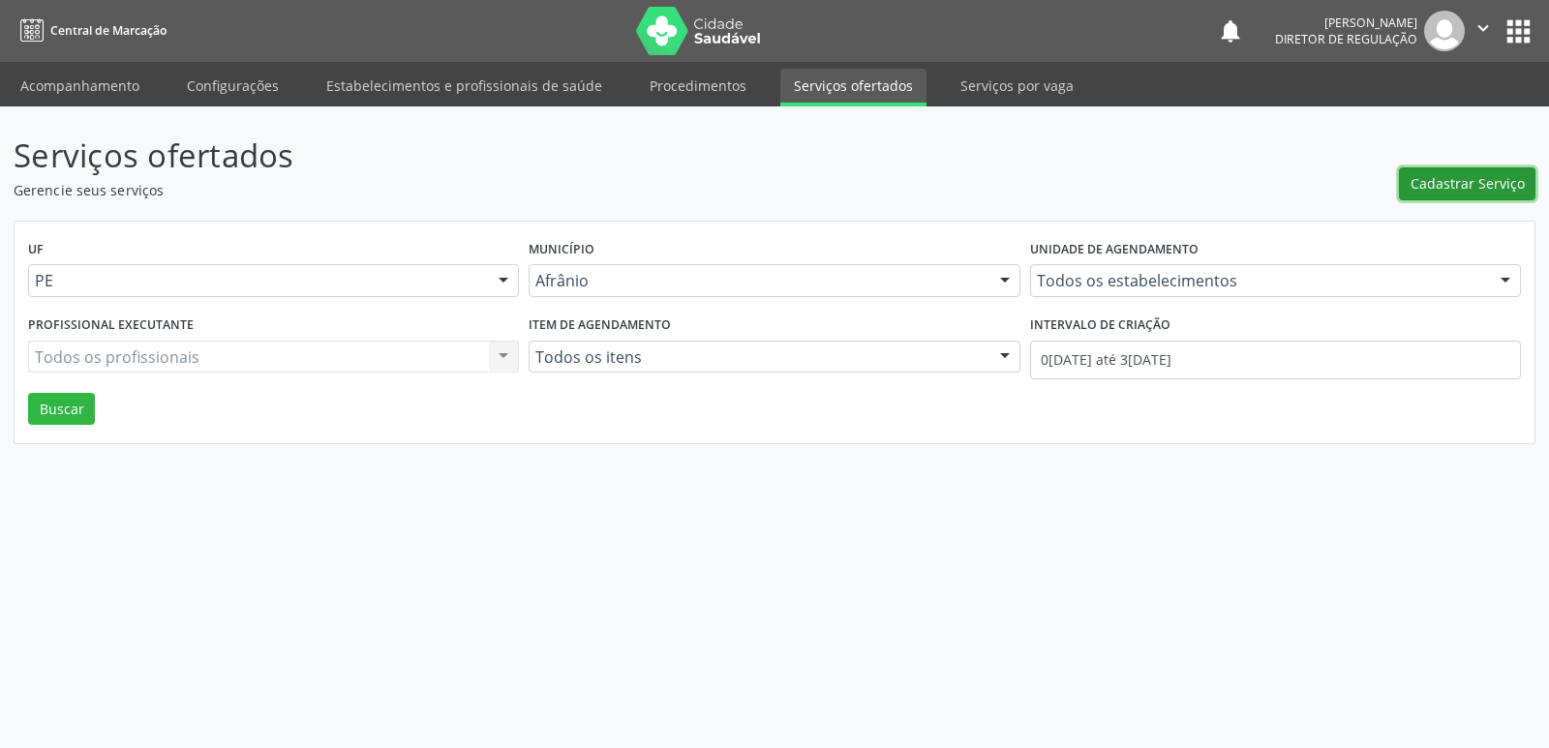
click at [1441, 188] on span "Cadastrar Serviço" at bounding box center [1467, 183] width 114 height 20
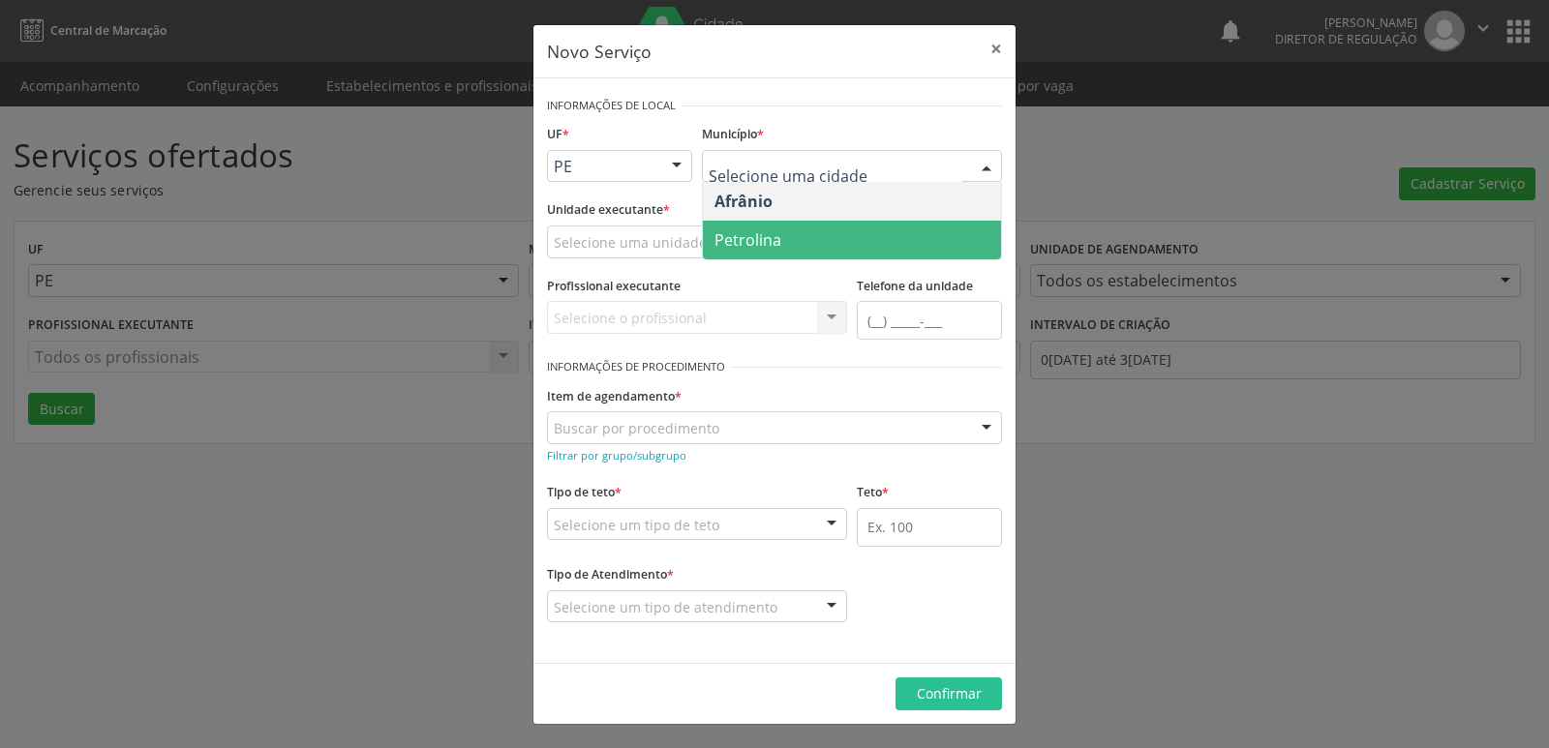
click at [794, 237] on span "Petrolina" at bounding box center [852, 240] width 298 height 39
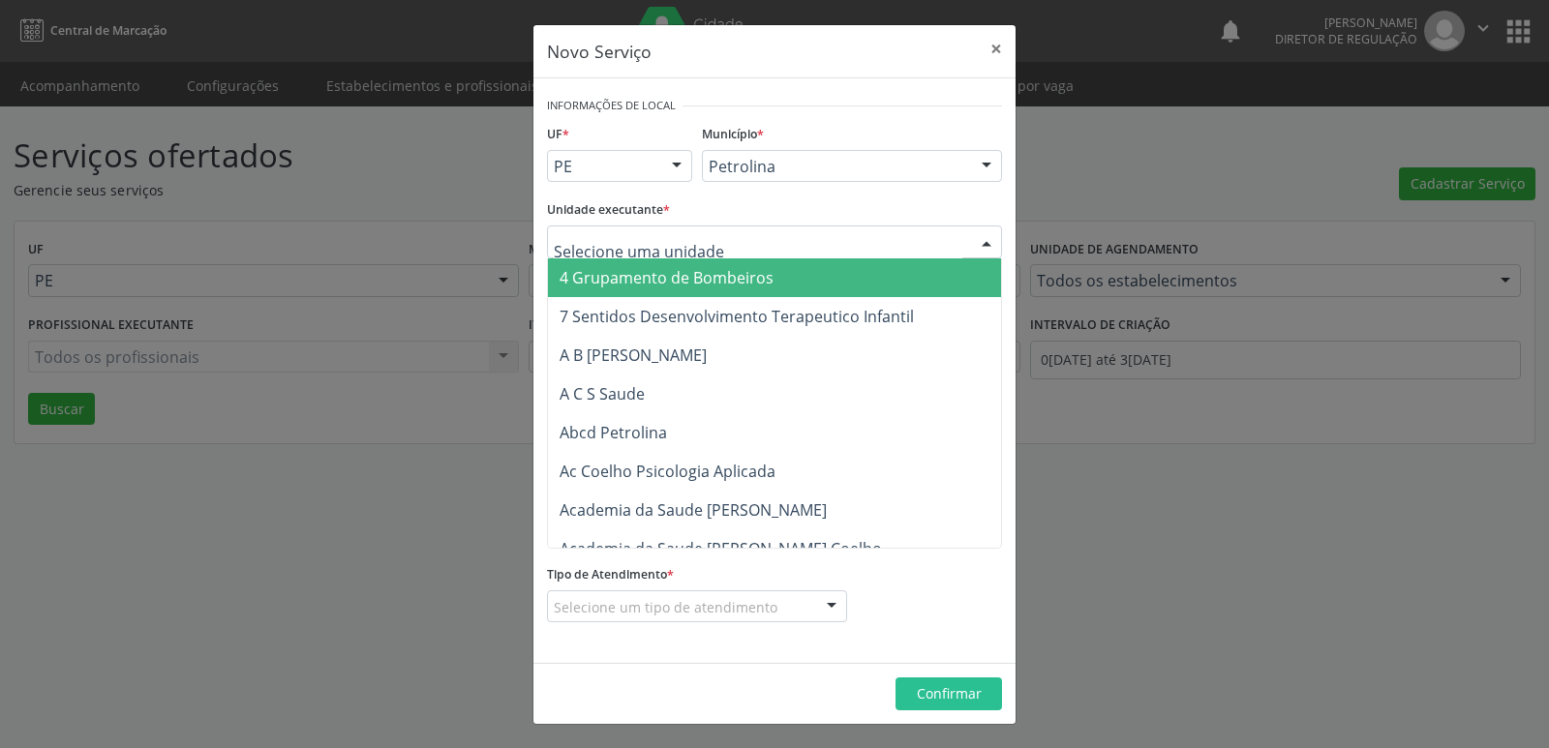
click at [736, 241] on div at bounding box center [774, 242] width 455 height 33
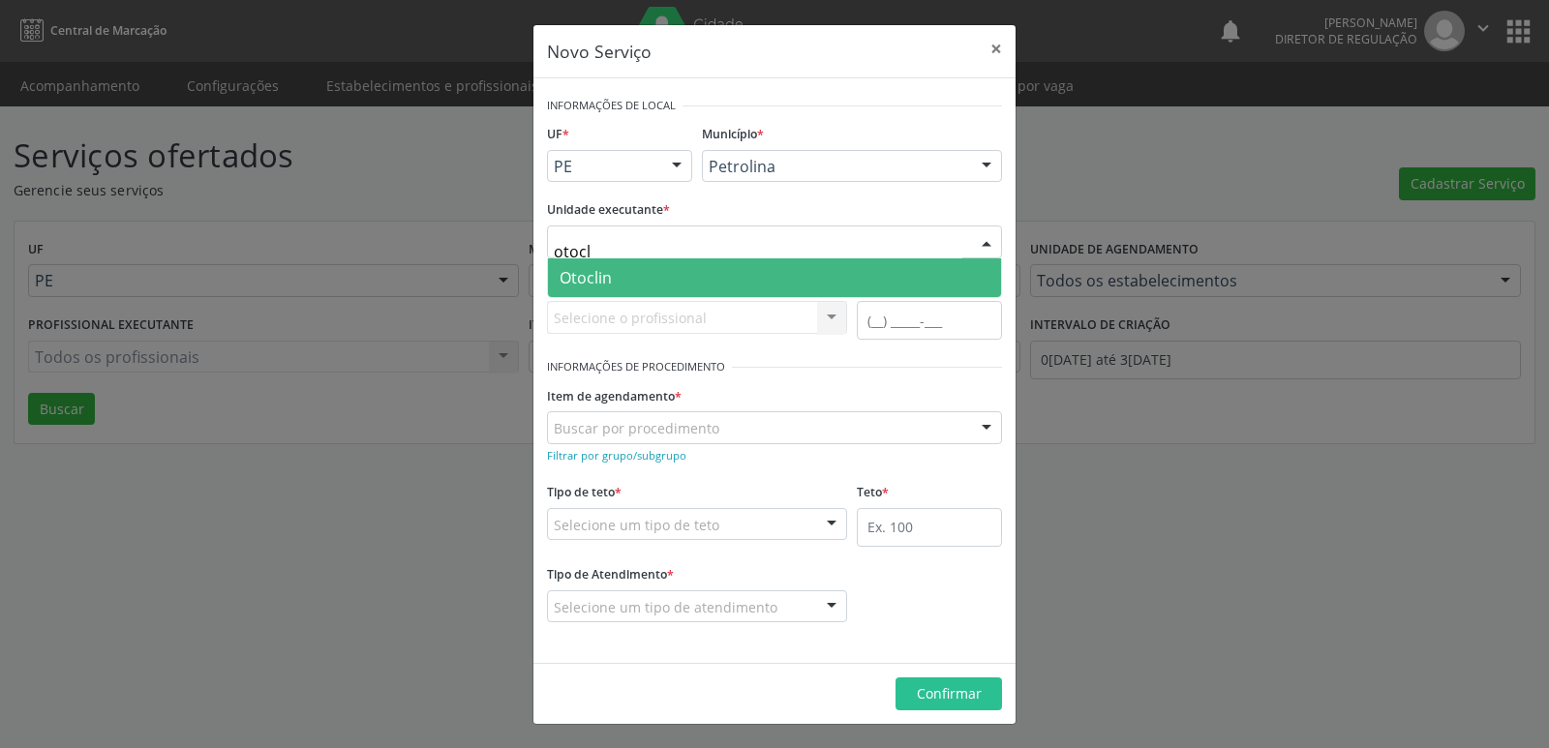
type input "otocli"
click at [678, 280] on span "Otoclin" at bounding box center [774, 277] width 453 height 39
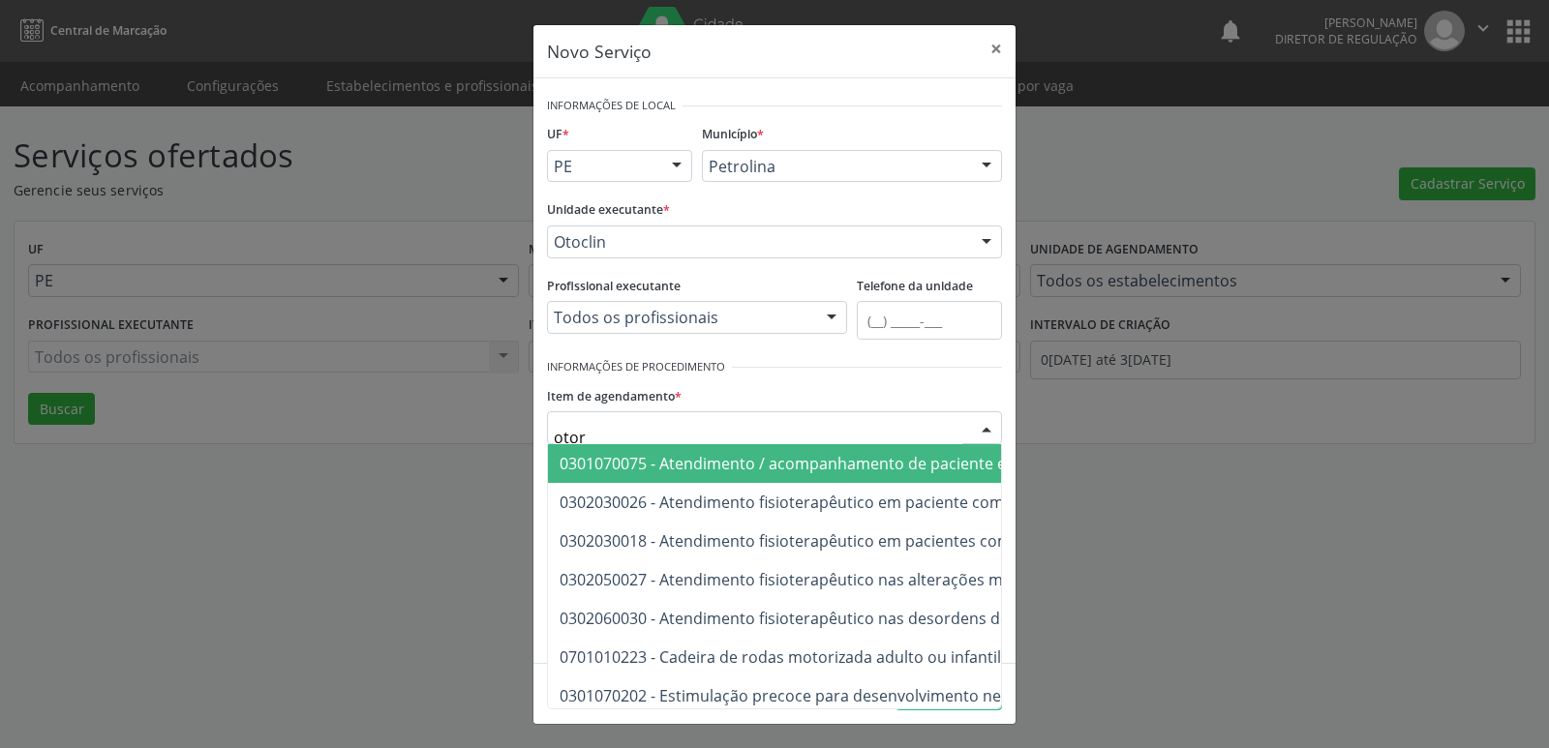
type input "otorr"
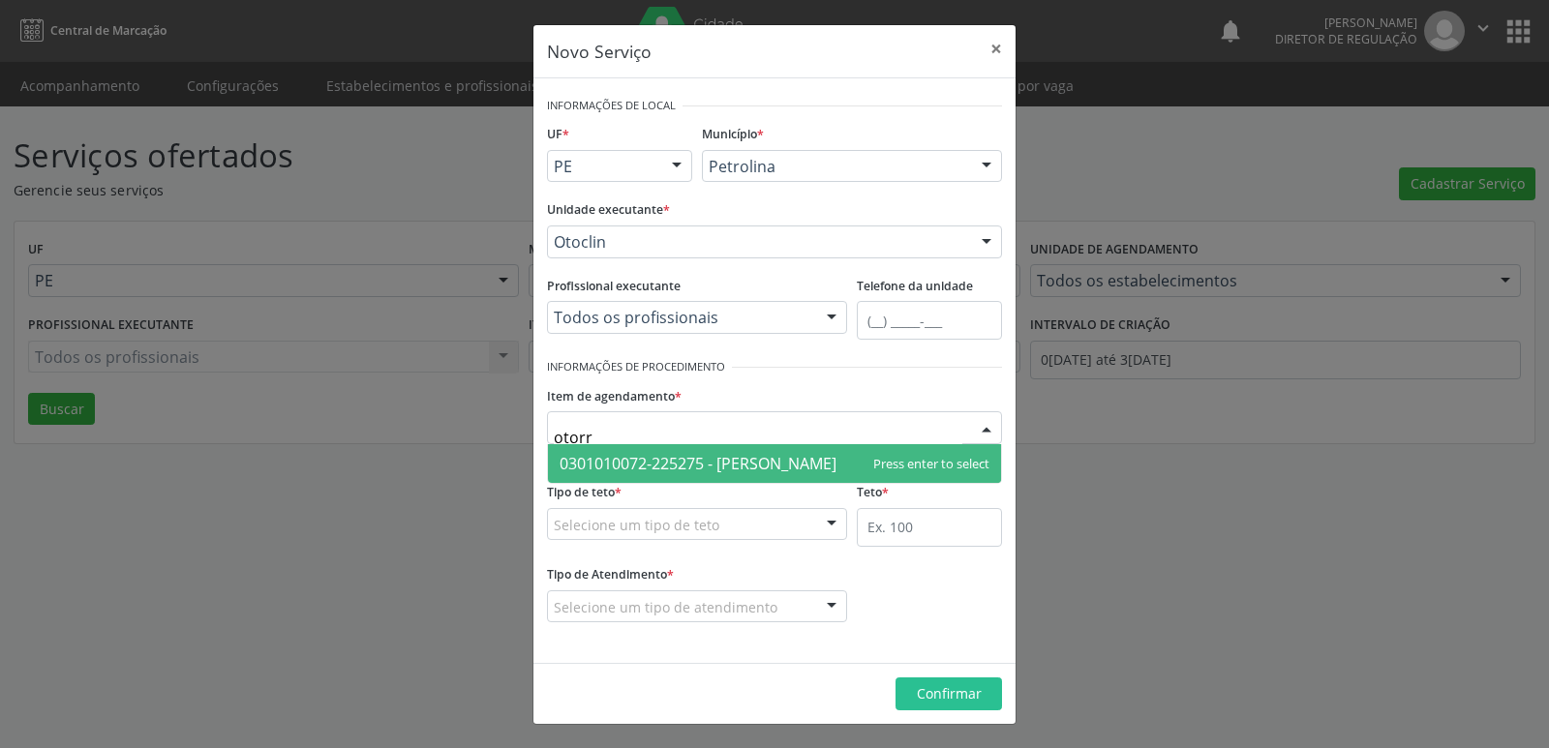
click at [700, 461] on span "0301010072-225275 - [PERSON_NAME]" at bounding box center [697, 463] width 277 height 21
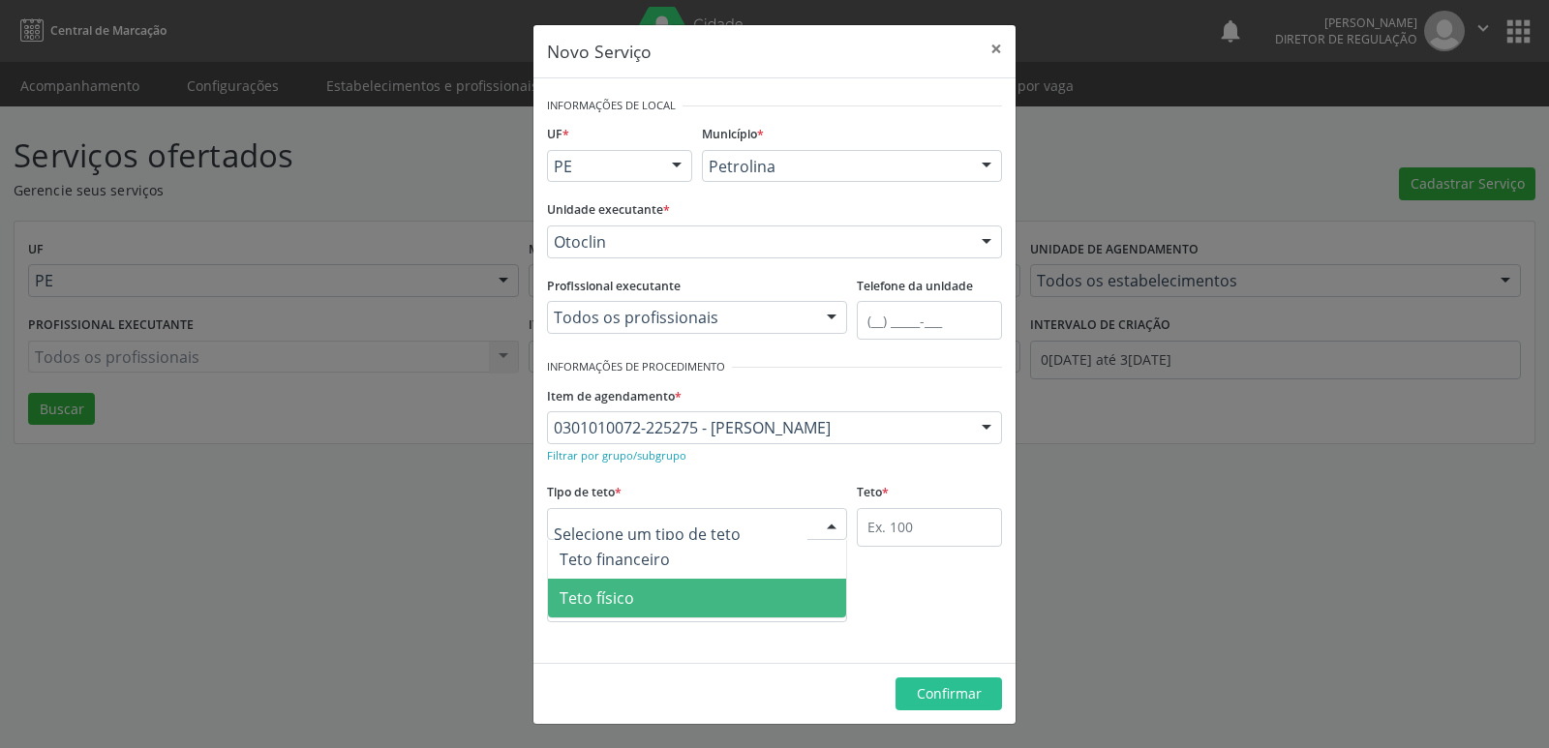
click at [677, 601] on span "Teto físico" at bounding box center [697, 598] width 298 height 39
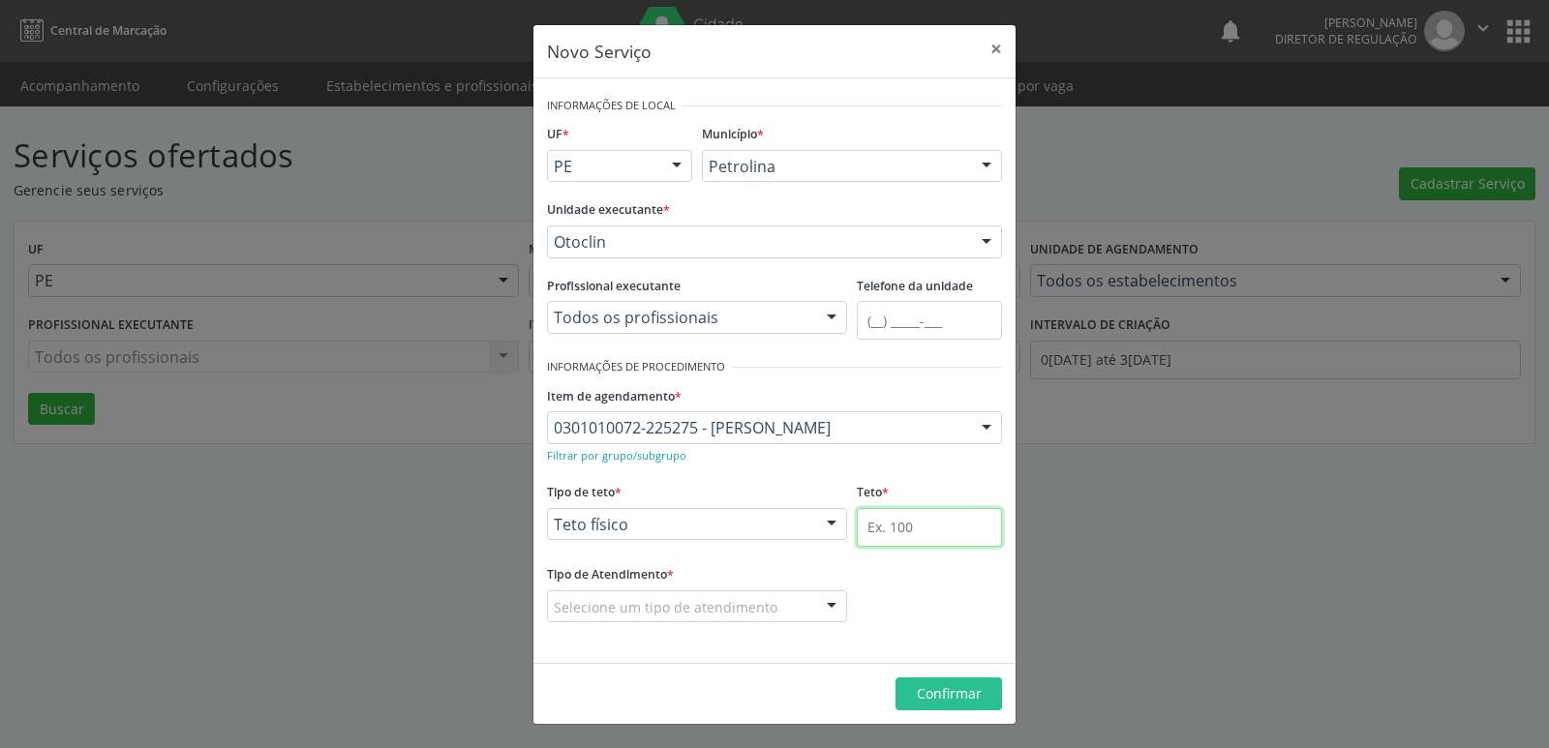
click at [904, 527] on input "text" at bounding box center [929, 527] width 145 height 39
type input "1"
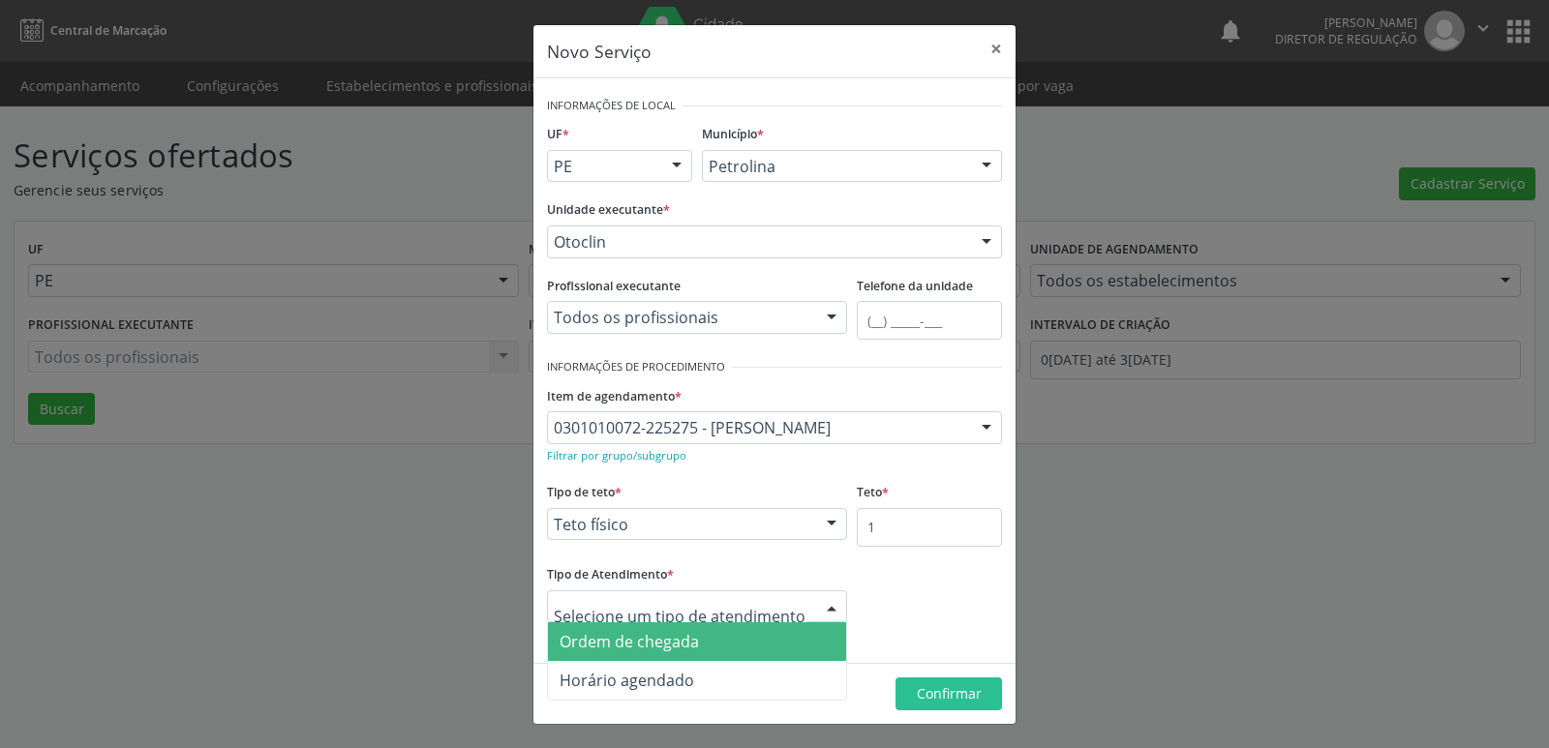
click at [678, 639] on span "Ordem de chegada" at bounding box center [628, 641] width 139 height 21
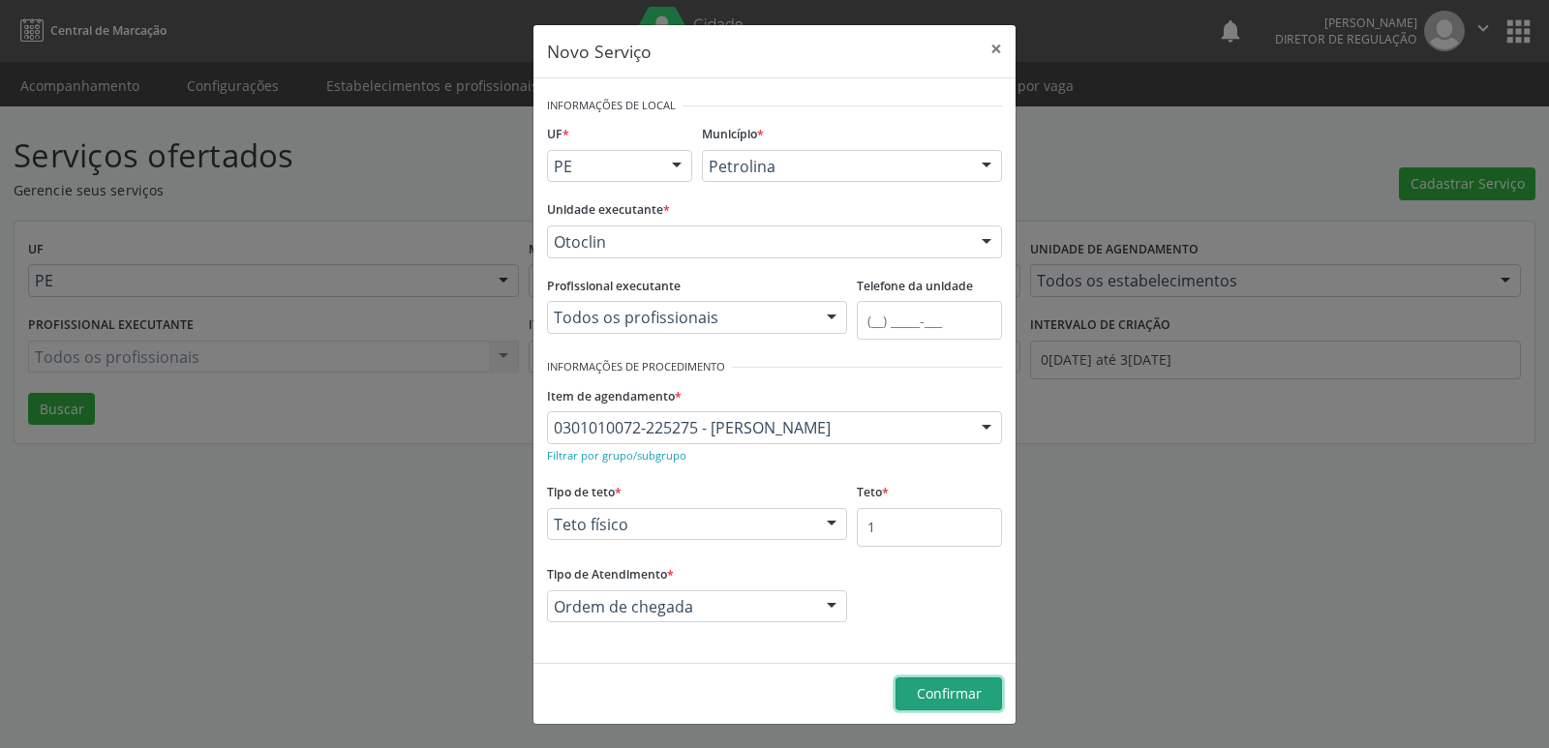
click at [960, 694] on span "Confirmar" at bounding box center [949, 693] width 65 height 18
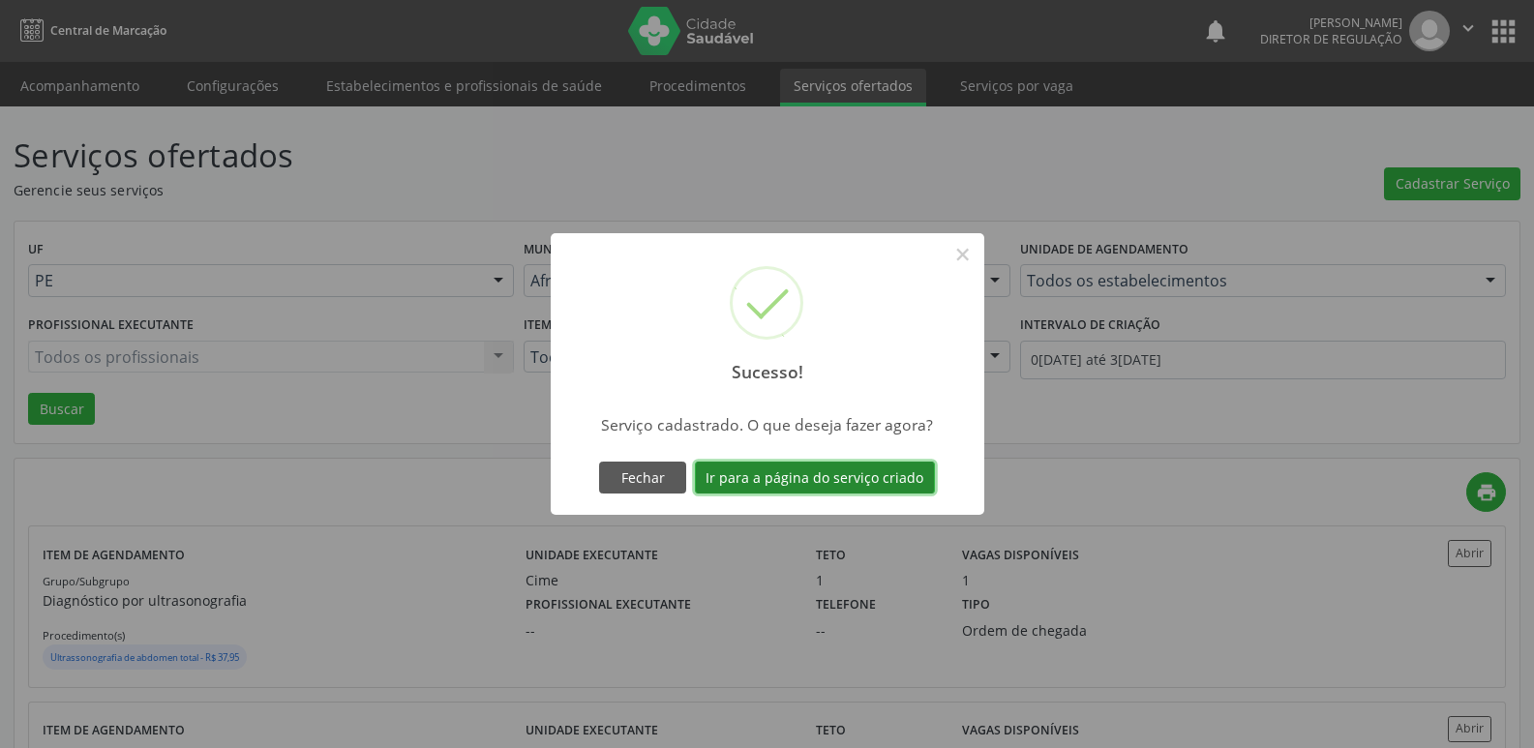
click at [817, 479] on button "Ir para a página do serviço criado" at bounding box center [815, 478] width 240 height 33
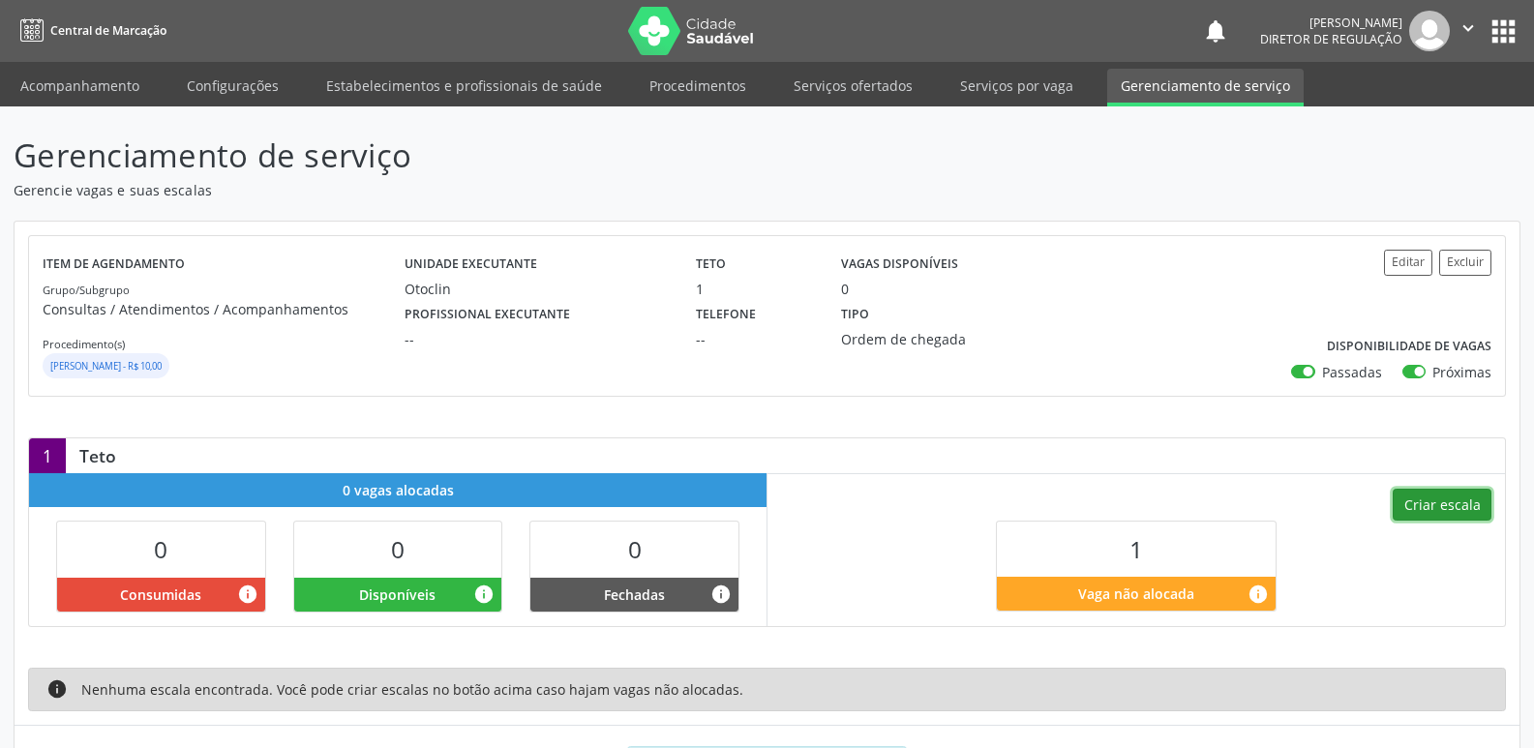
click at [1476, 501] on button "Criar escala" at bounding box center [1442, 505] width 99 height 33
select select "8"
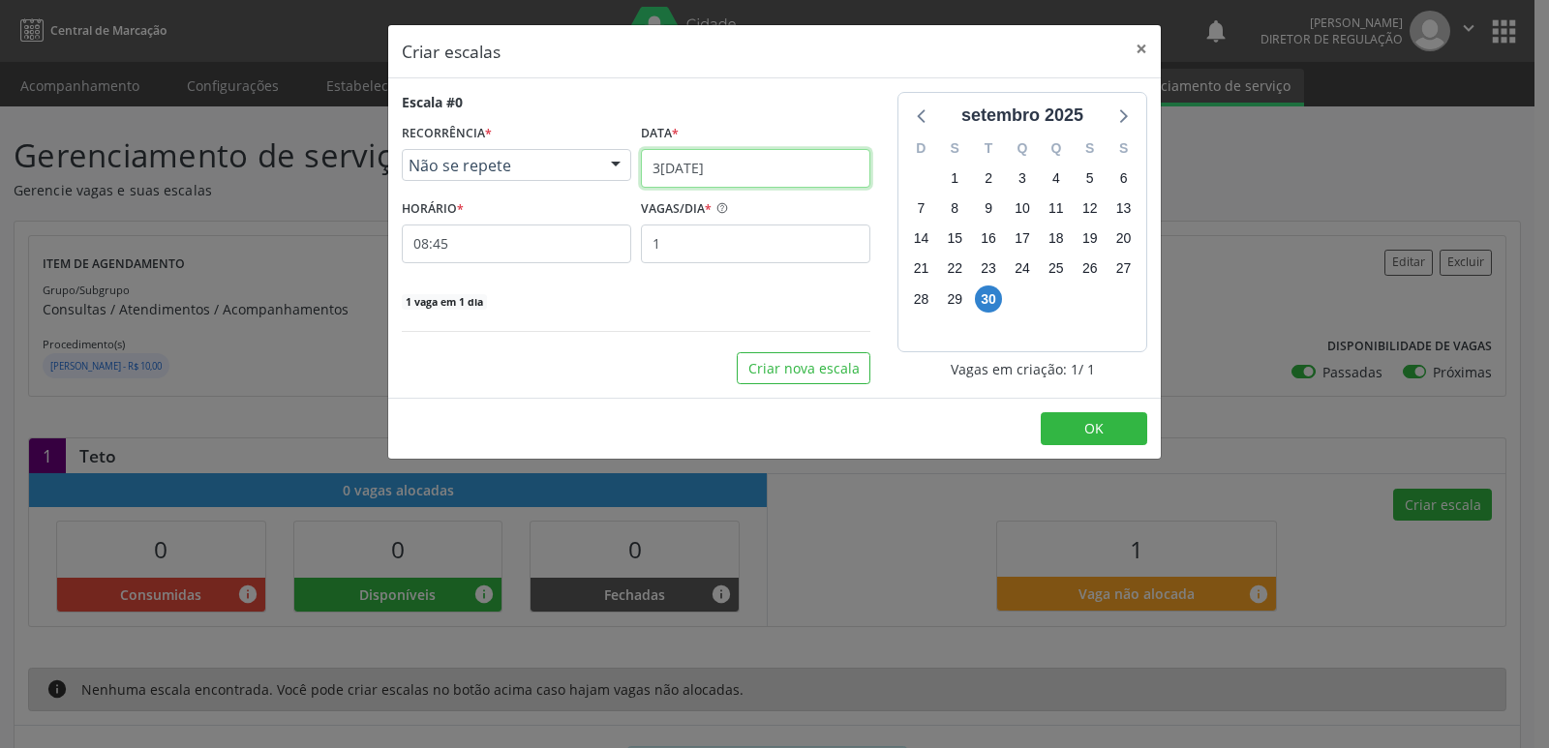
click at [737, 174] on input "3[DATE]" at bounding box center [755, 168] width 229 height 39
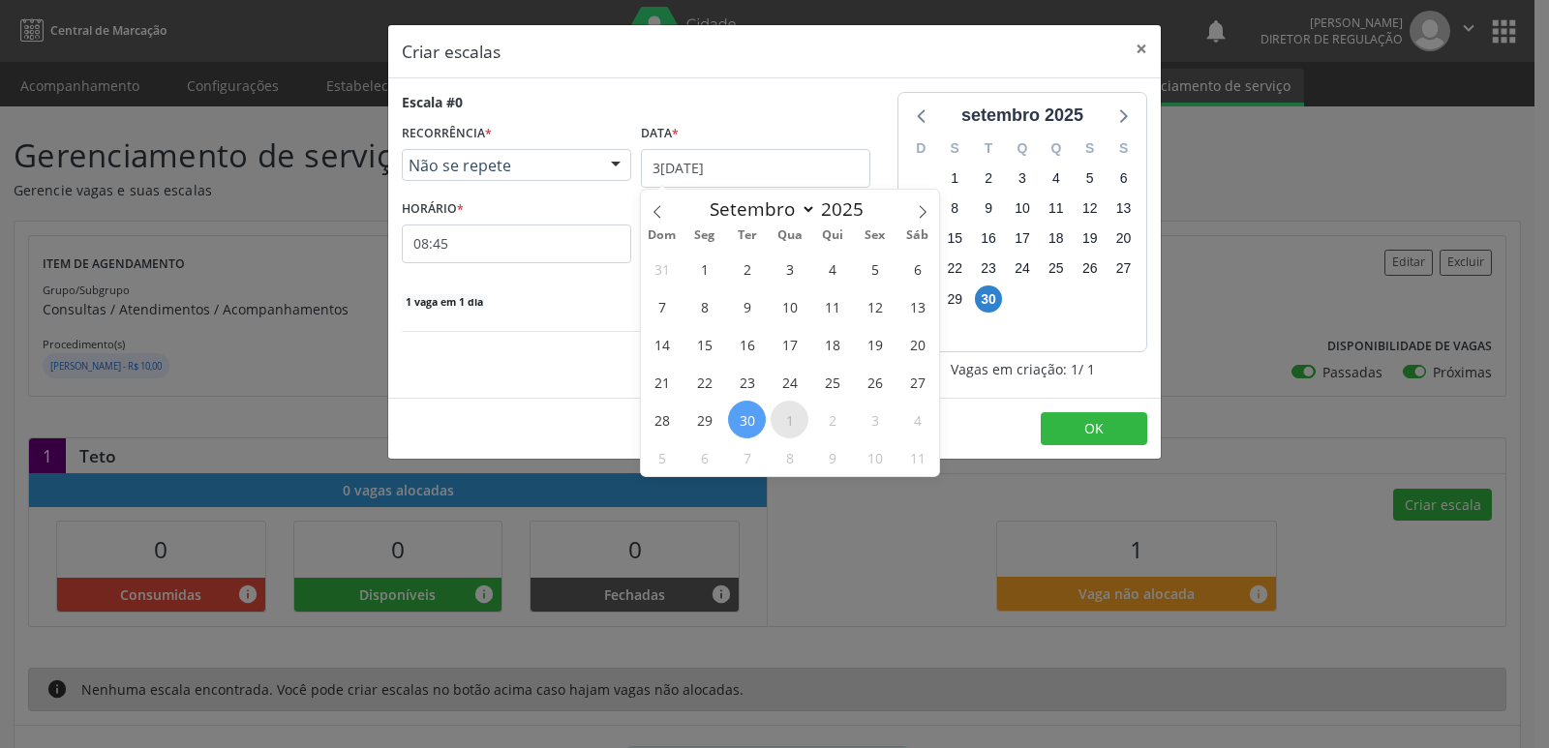
click at [795, 421] on span "1" at bounding box center [789, 420] width 38 height 38
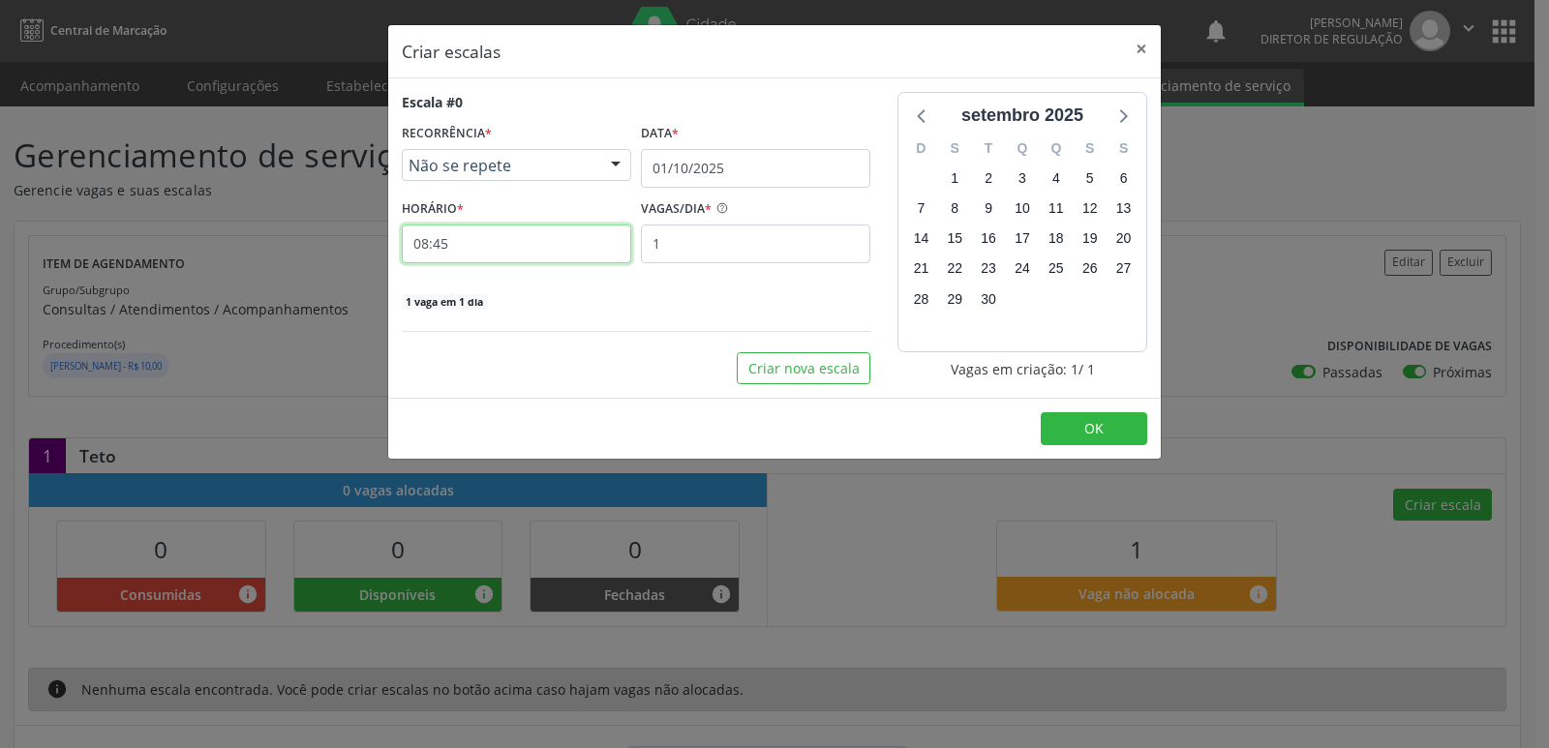
click at [471, 249] on input "08:45" at bounding box center [516, 244] width 229 height 39
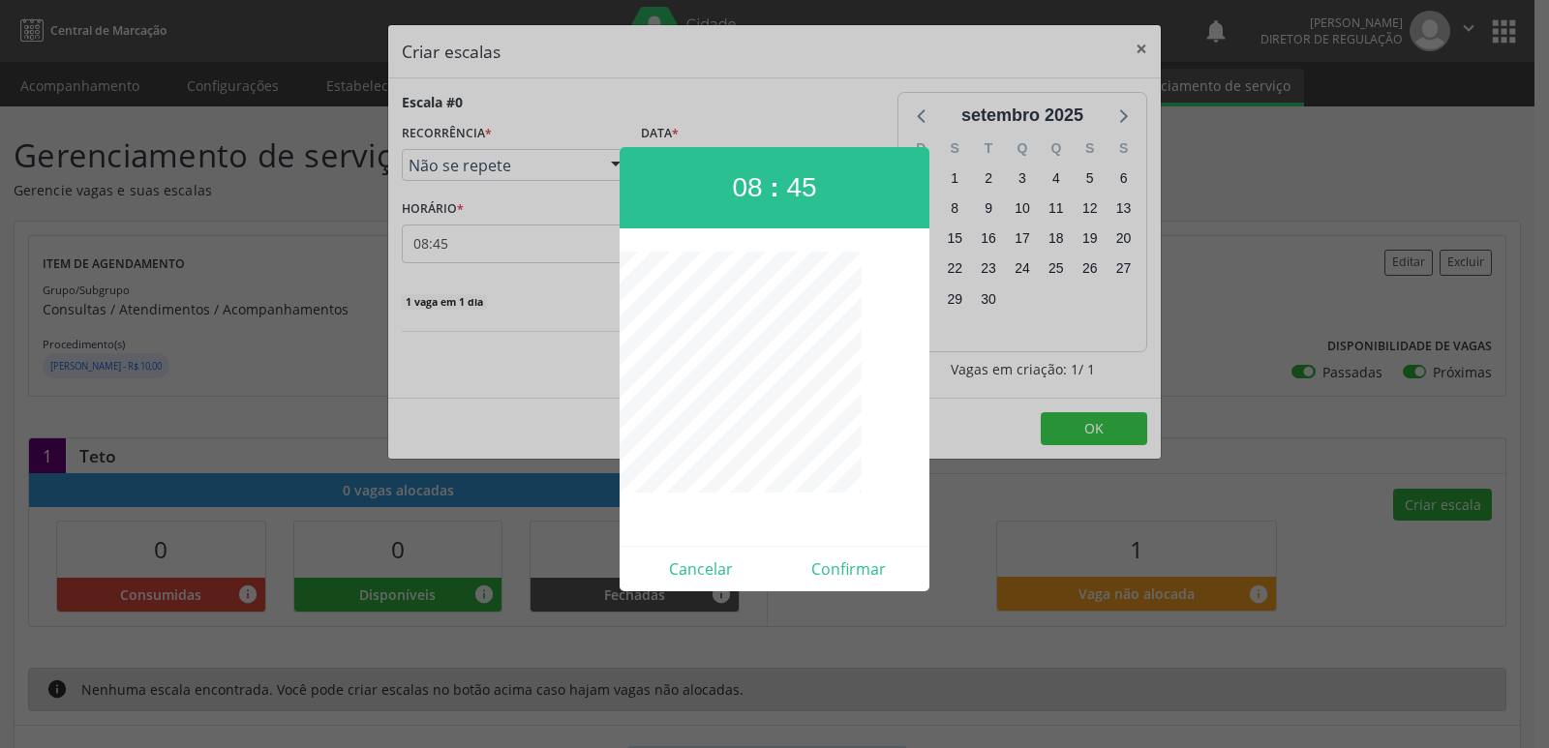
click at [978, 498] on div at bounding box center [774, 374] width 1549 height 748
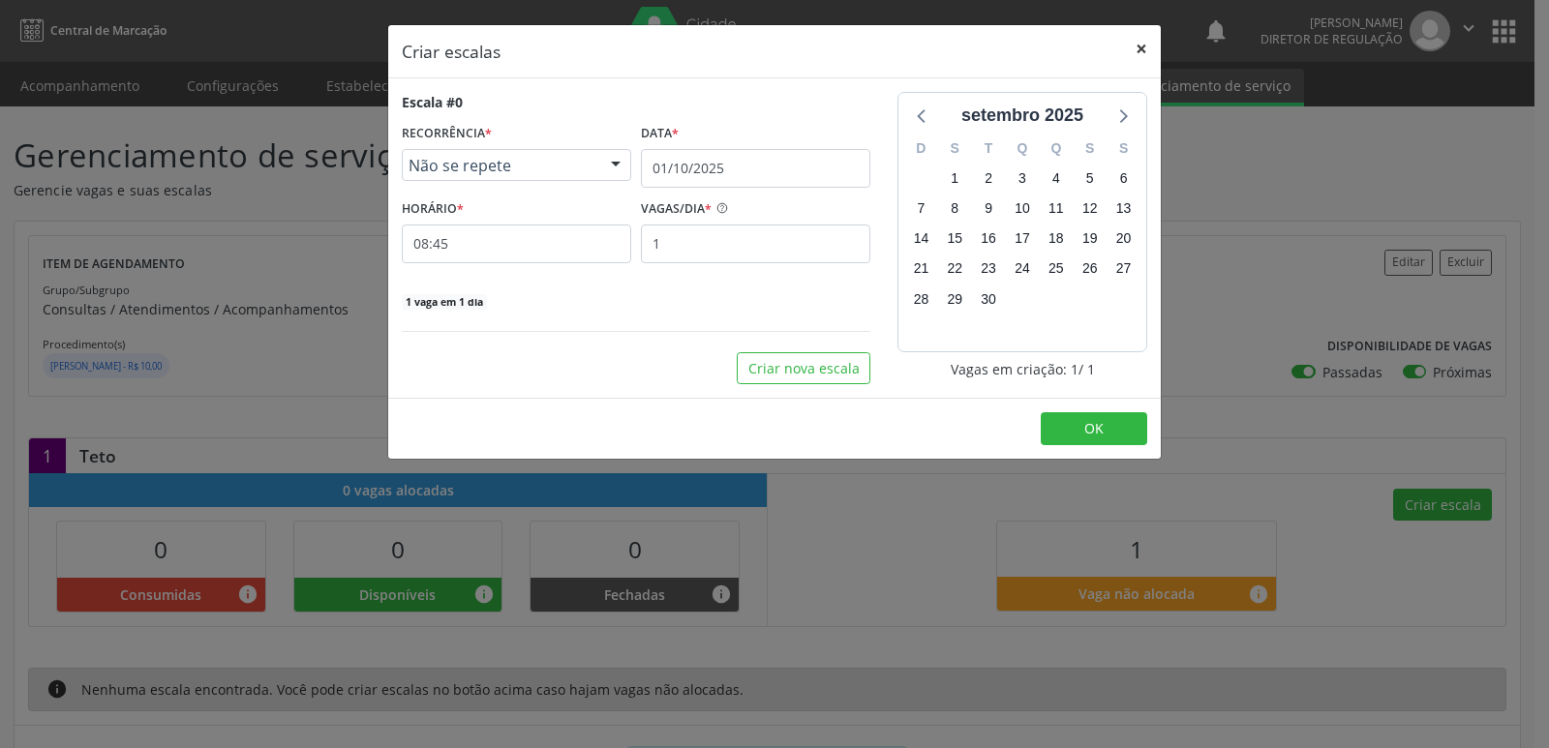
click at [1143, 54] on button "×" at bounding box center [1141, 48] width 39 height 47
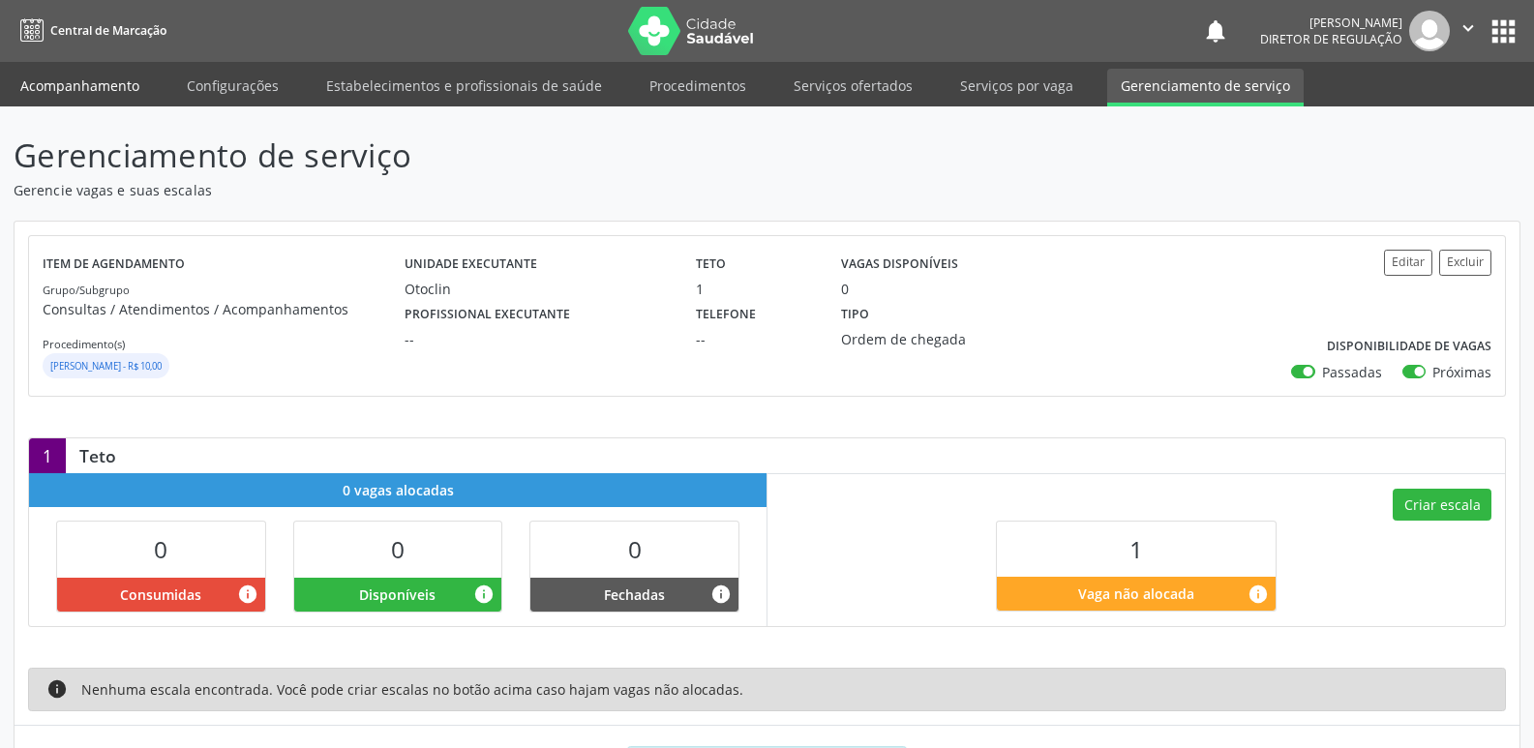
click at [129, 91] on link "Acompanhamento" at bounding box center [80, 86] width 146 height 34
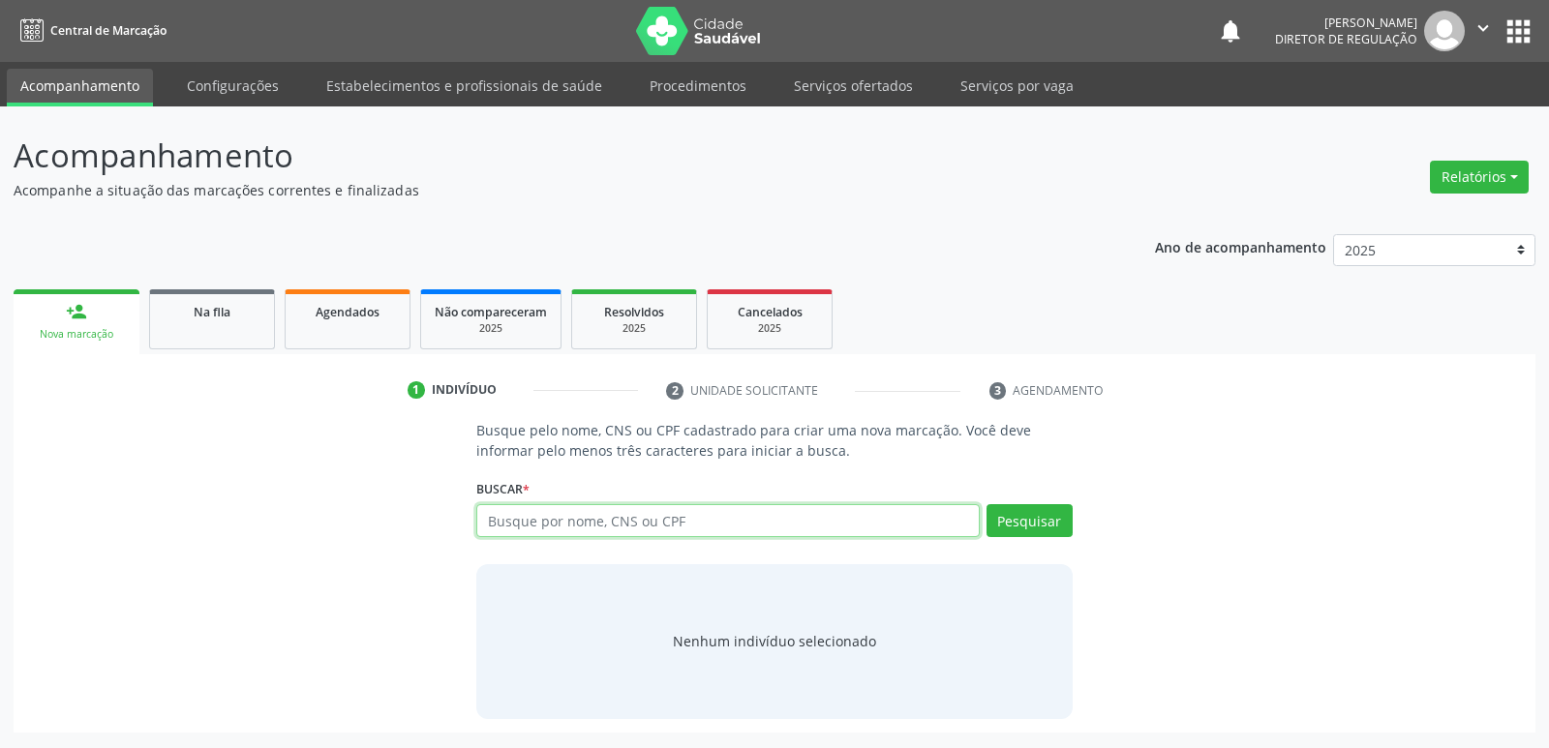
click at [605, 524] on input "text" at bounding box center [727, 520] width 502 height 33
paste input "028.639.414-61"
type input "028.639.414-61"
click at [1009, 523] on button "Pesquisar" at bounding box center [1029, 520] width 86 height 33
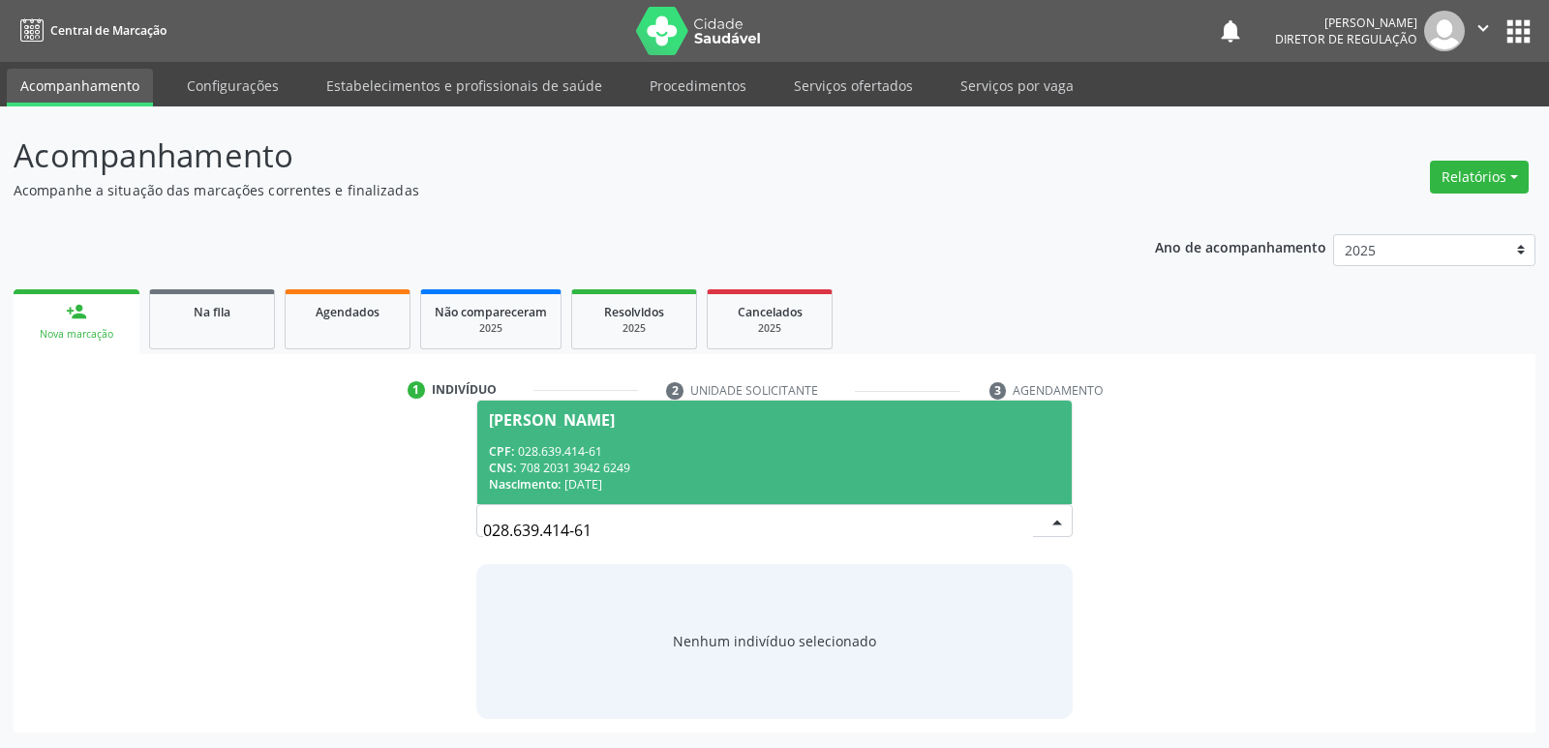
click at [630, 448] on div "CPF: 028.639.414-61" at bounding box center [774, 451] width 570 height 16
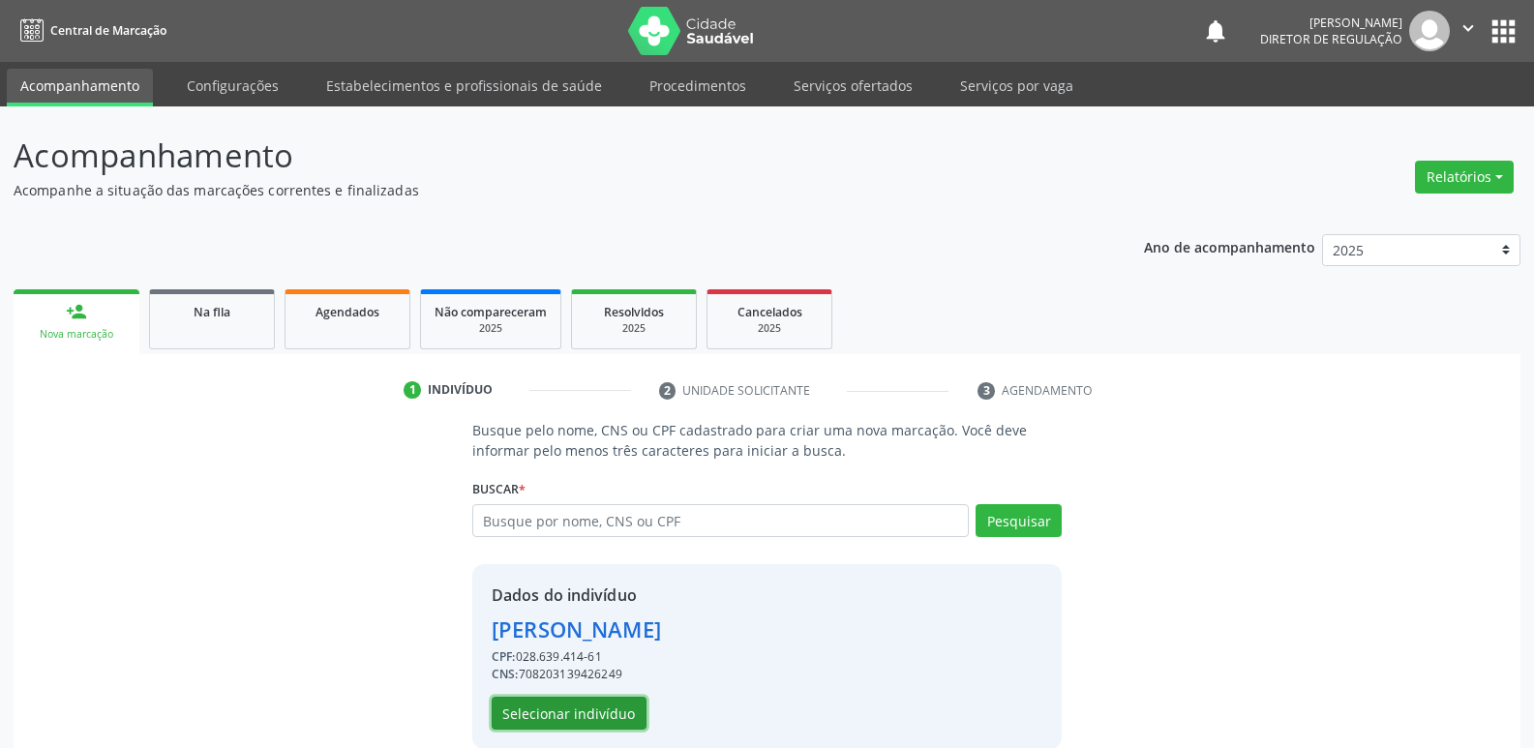
click at [575, 709] on button "Selecionar indivíduo" at bounding box center [569, 713] width 155 height 33
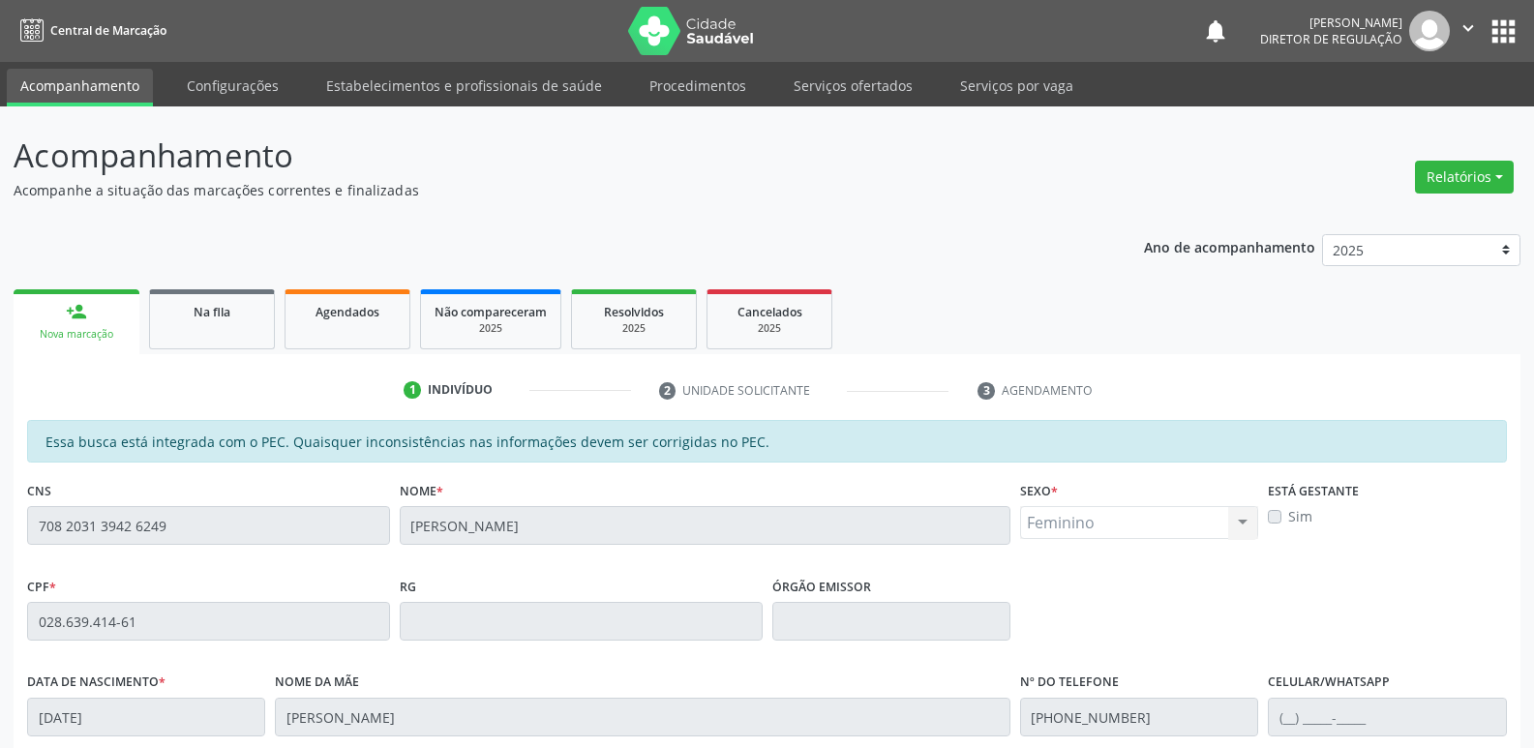
scroll to position [357, 0]
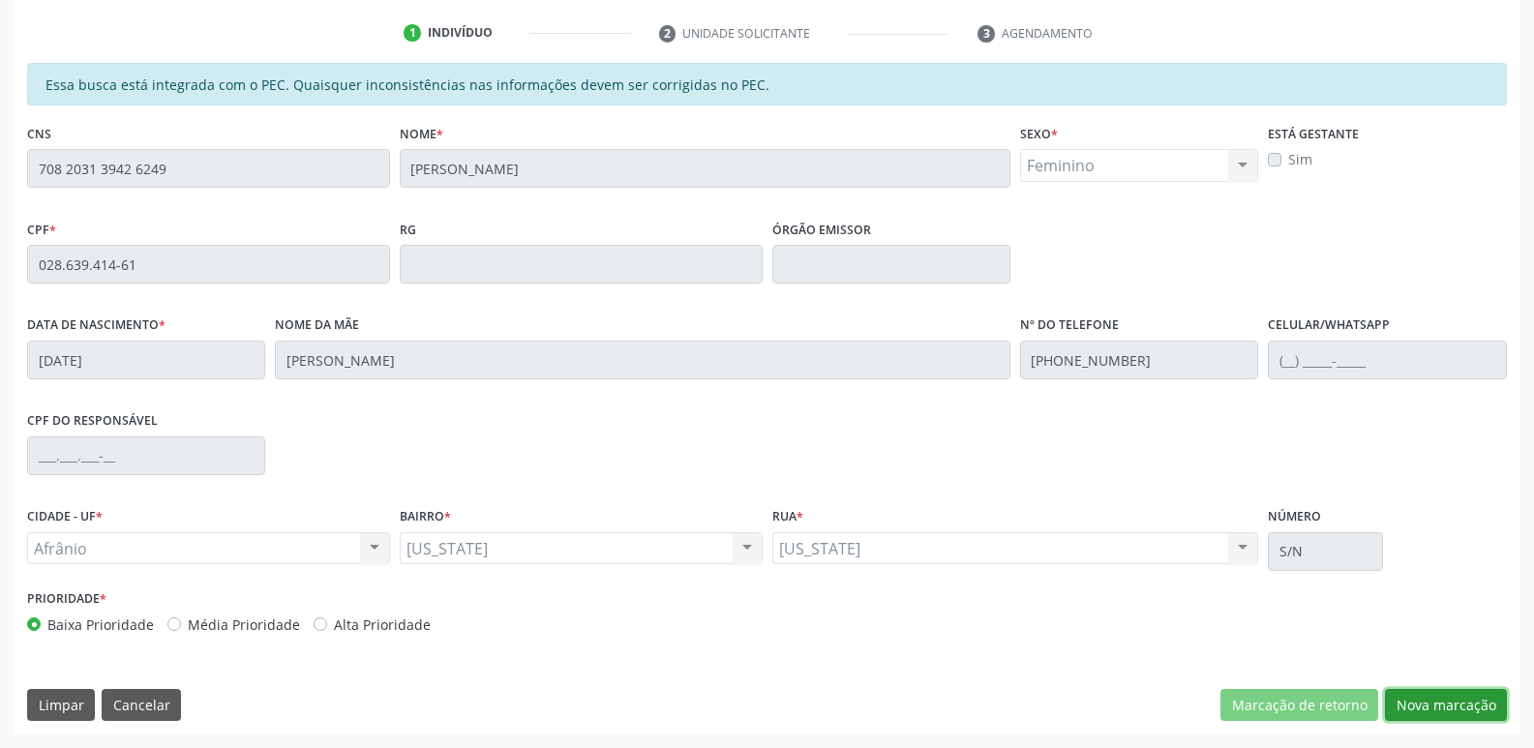
click at [1435, 704] on button "Nova marcação" at bounding box center [1446, 705] width 122 height 33
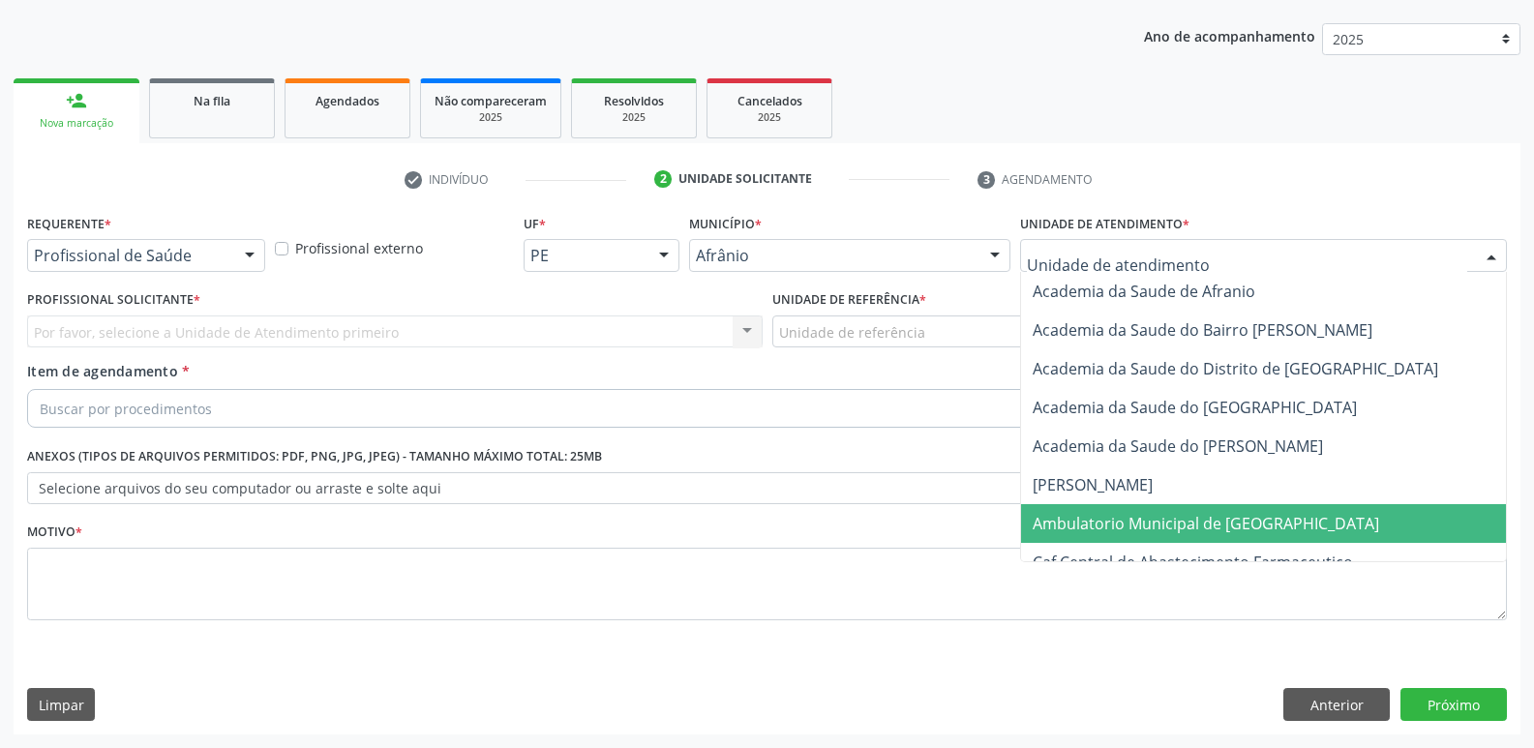
click at [1147, 524] on span "Ambulatorio Municipal de [GEOGRAPHIC_DATA]" at bounding box center [1206, 523] width 347 height 21
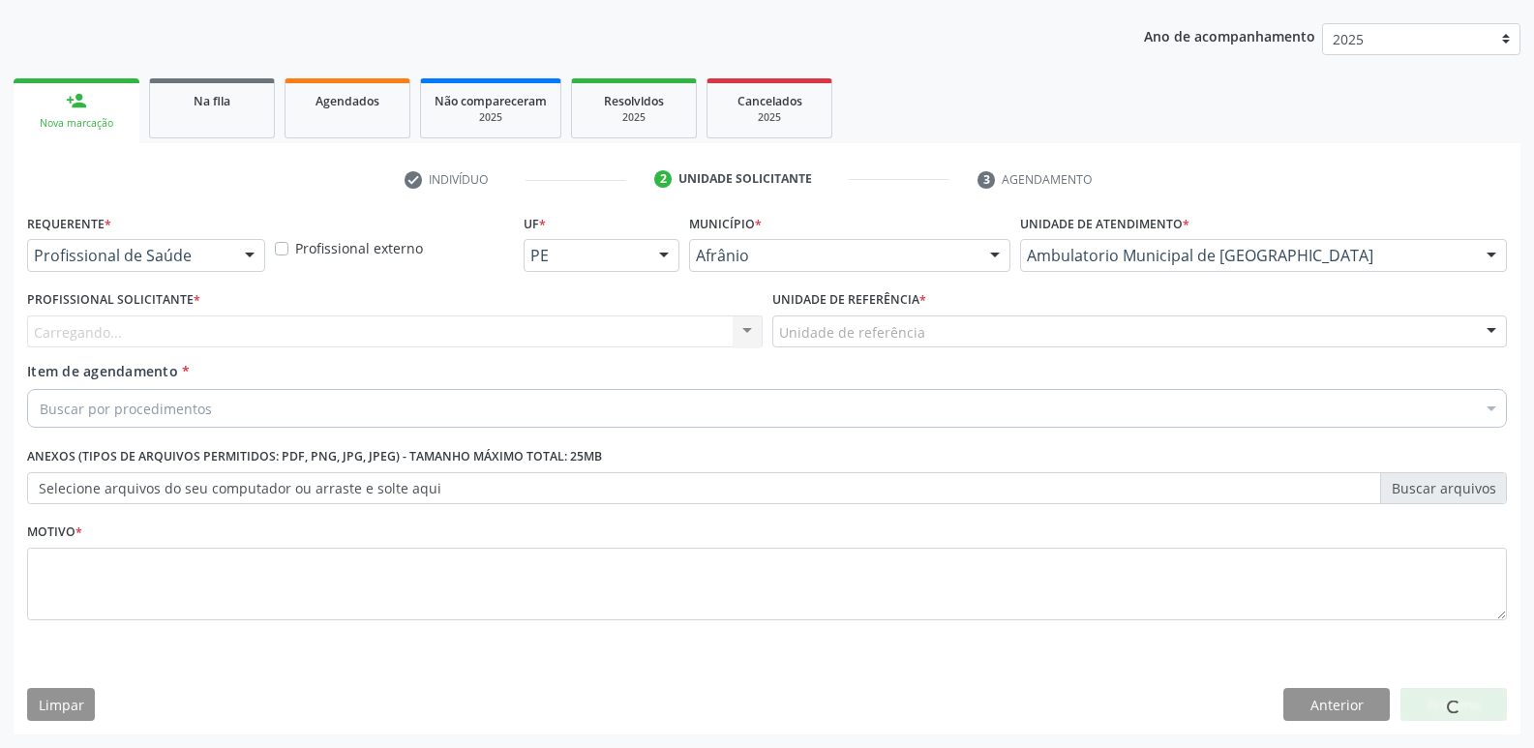
click at [978, 329] on div "Unidade de referência" at bounding box center [1140, 332] width 736 height 33
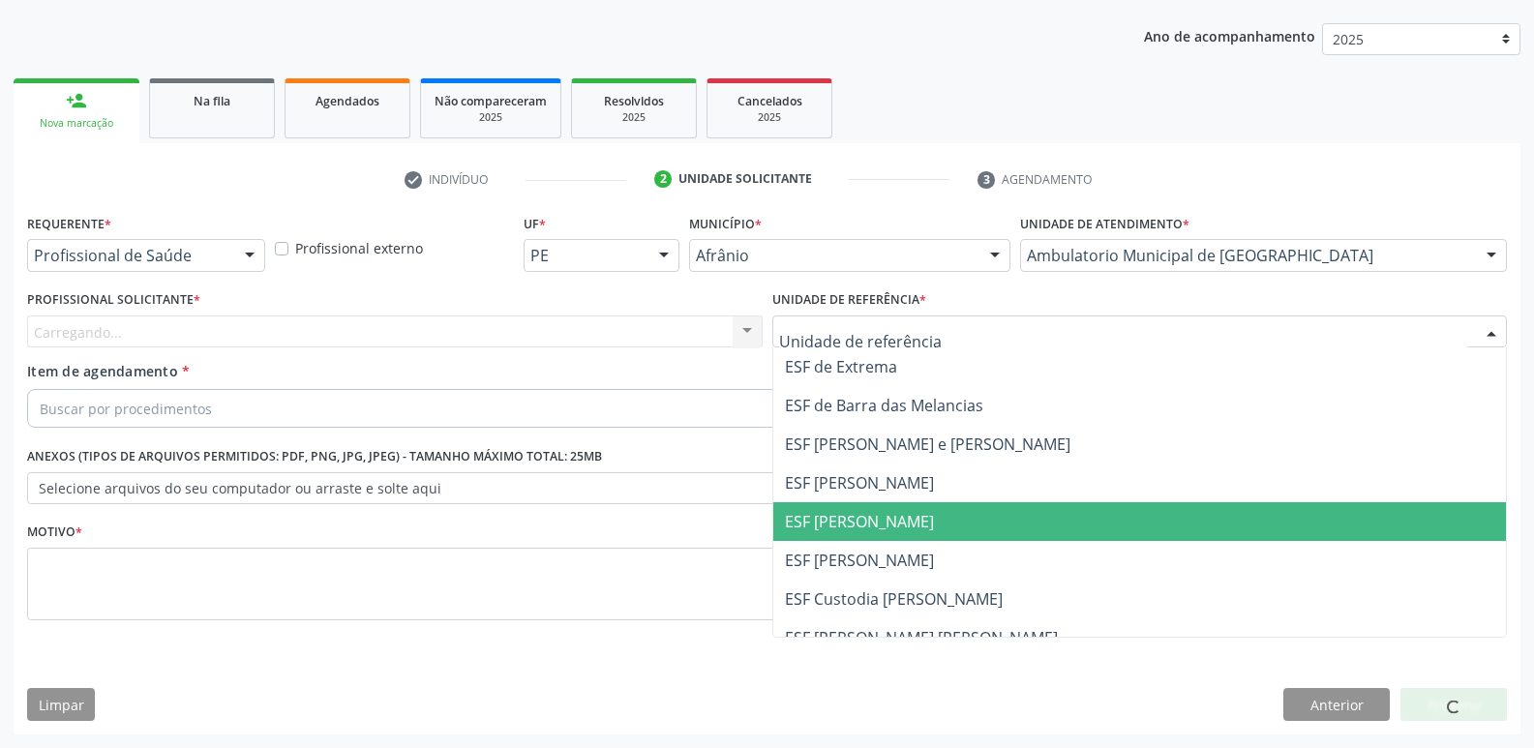
drag, startPoint x: 937, startPoint y: 519, endPoint x: 882, endPoint y: 508, distance: 56.2
click at [933, 519] on span "ESF [PERSON_NAME]" at bounding box center [1140, 521] width 734 height 39
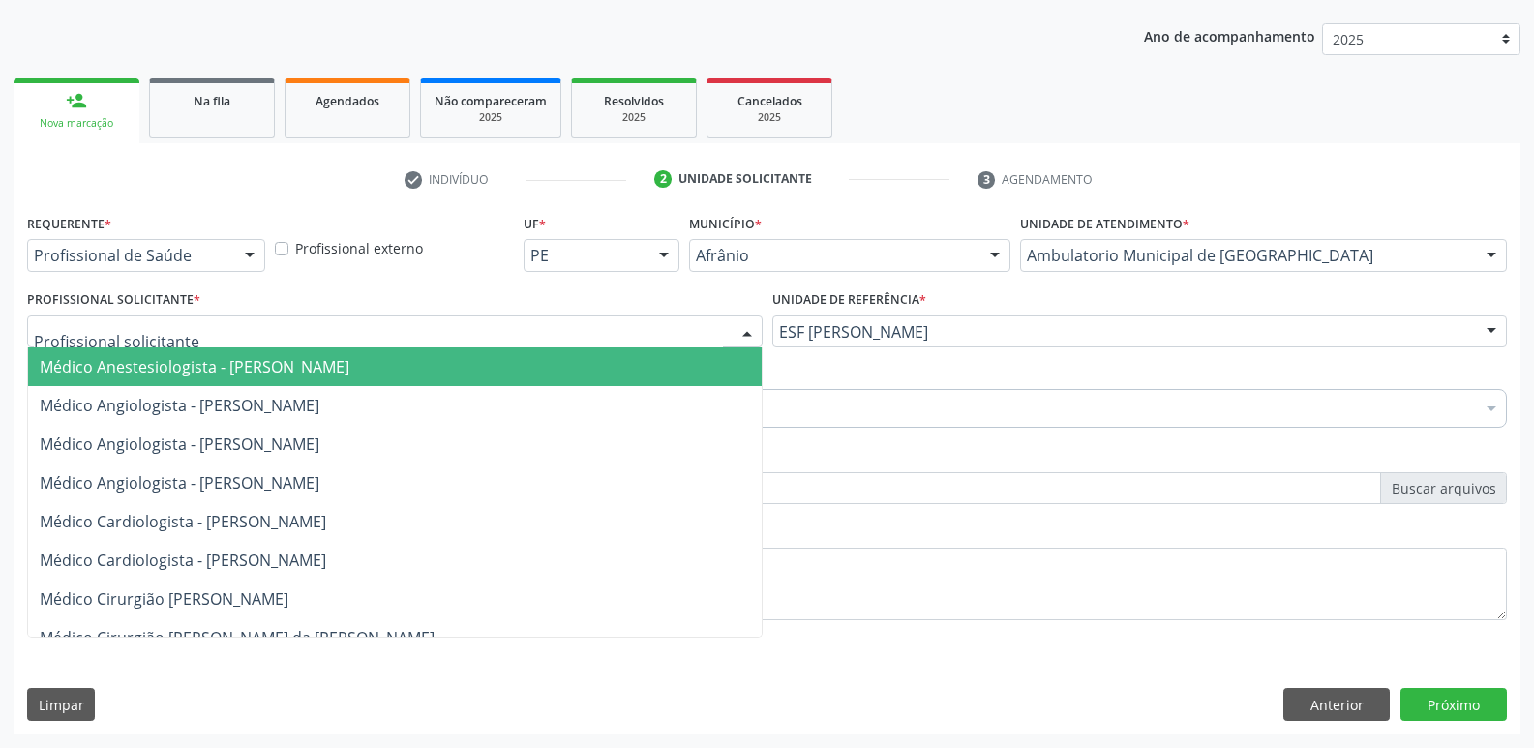
click at [405, 324] on div at bounding box center [395, 332] width 736 height 33
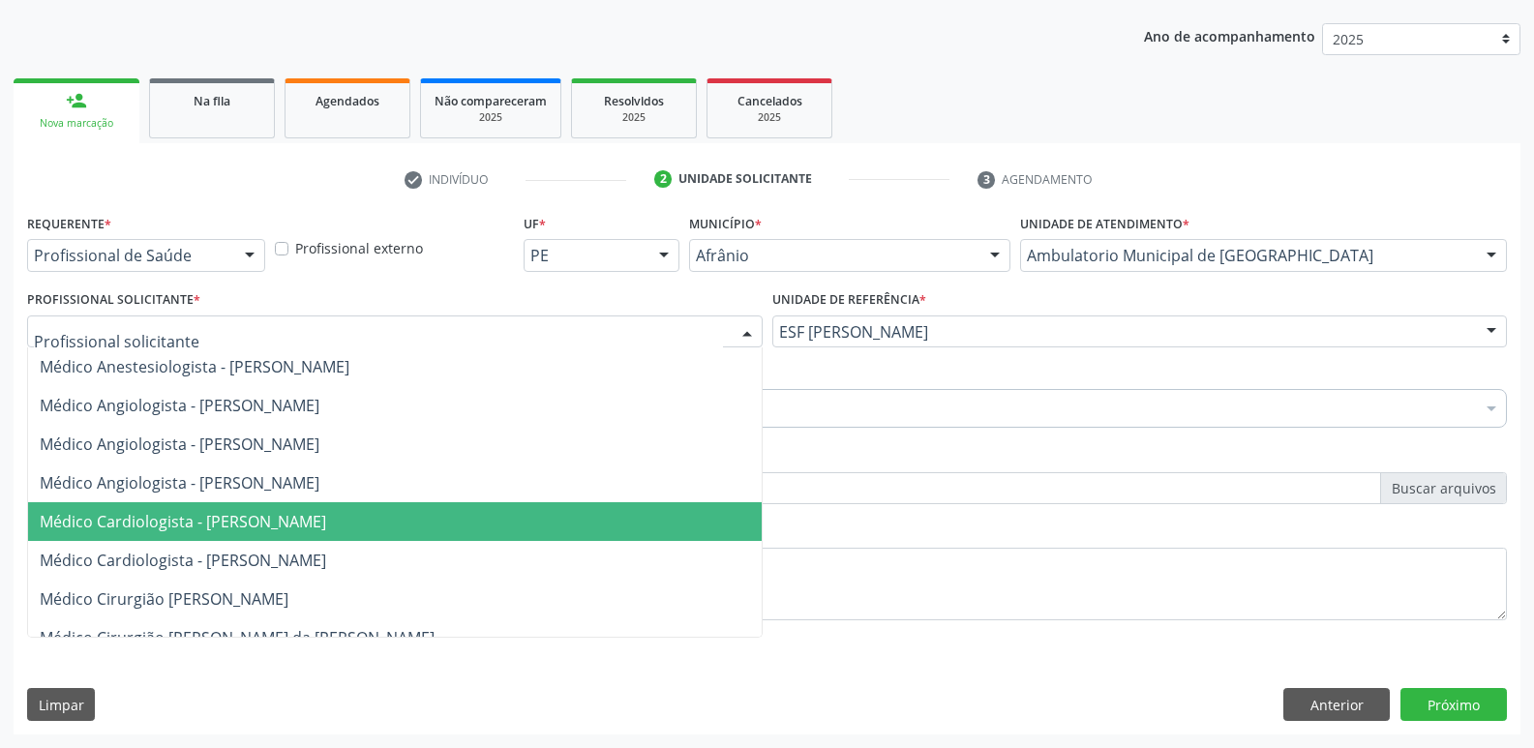
click at [326, 526] on span "Médico Cardiologista - [PERSON_NAME]" at bounding box center [183, 521] width 287 height 21
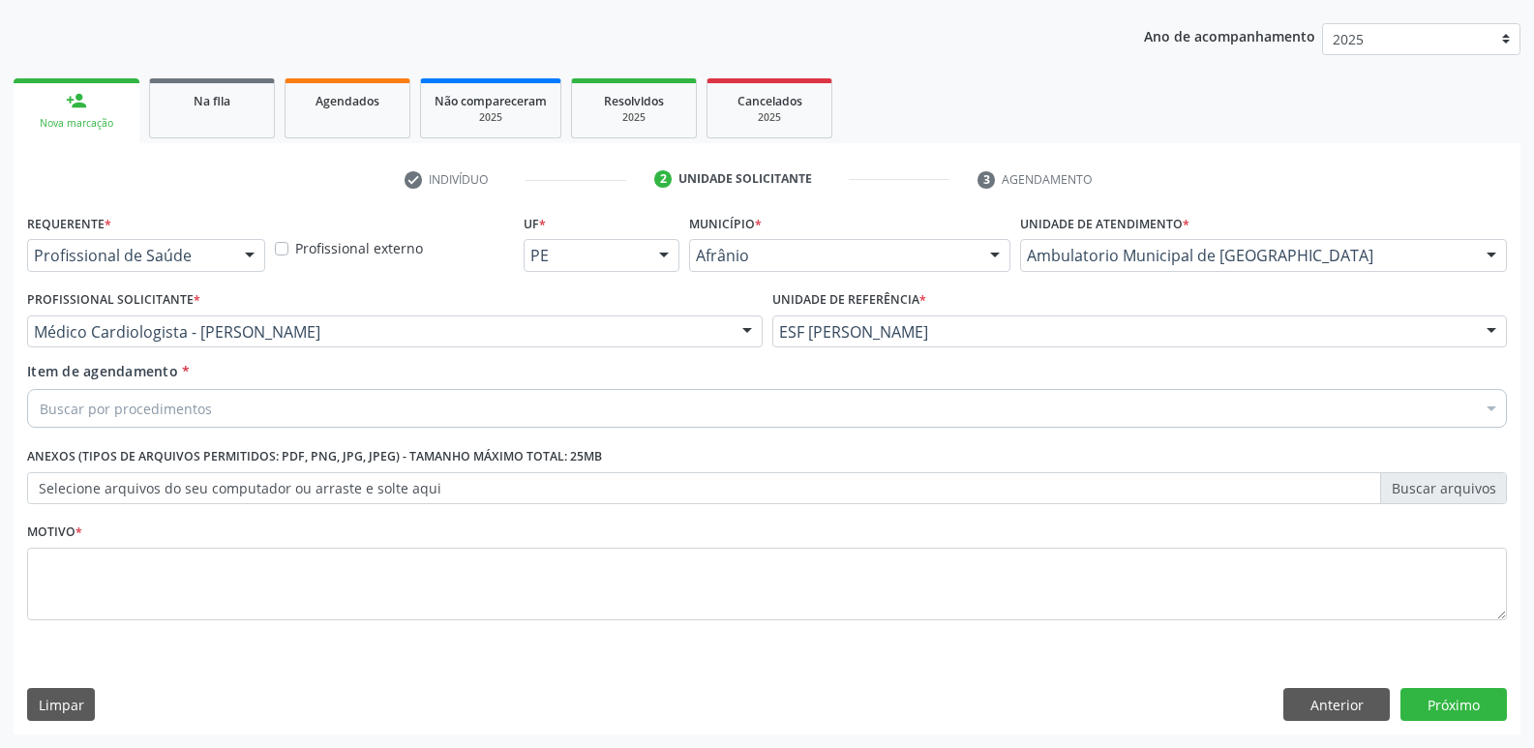
click at [232, 402] on div "Buscar por procedimentos" at bounding box center [767, 408] width 1480 height 39
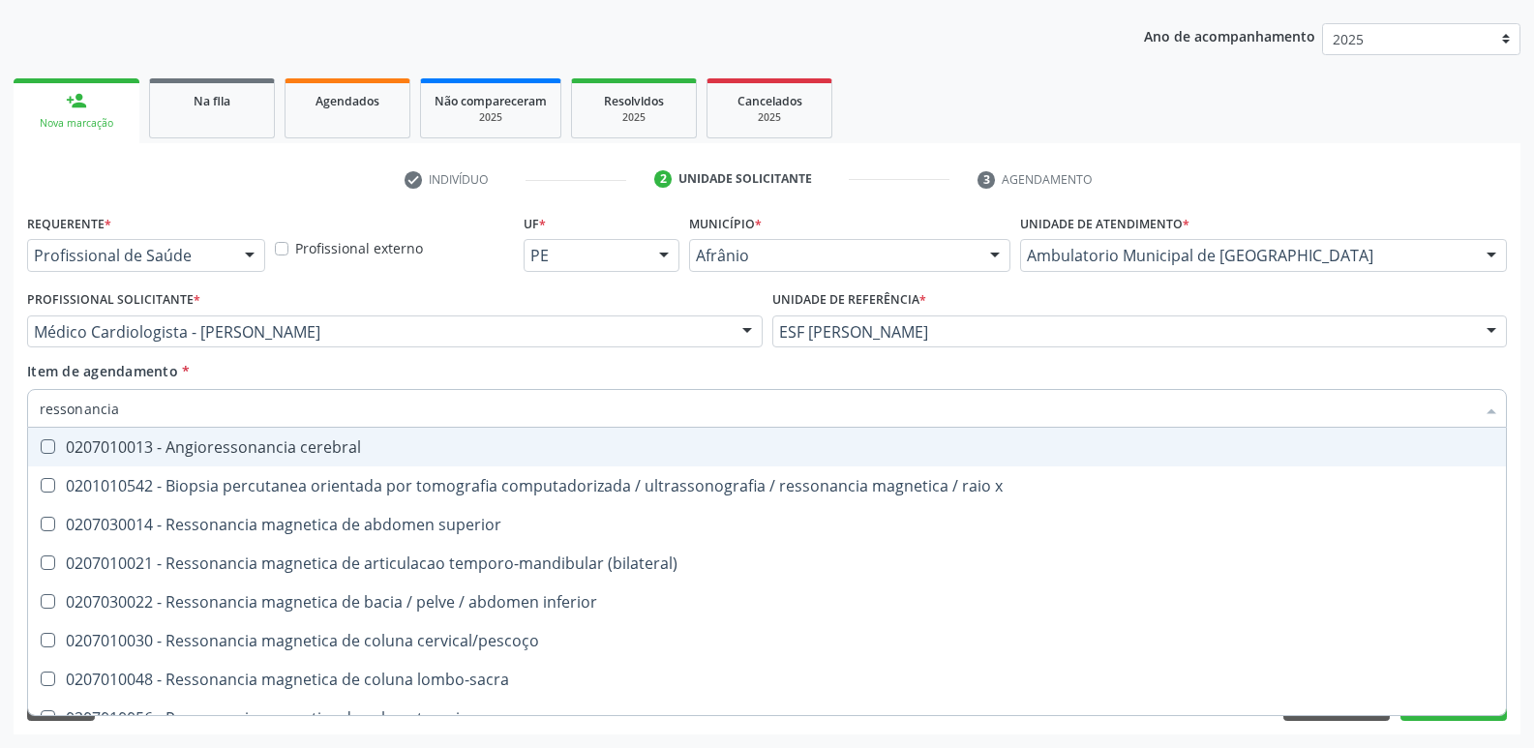
type input "ressonancia"
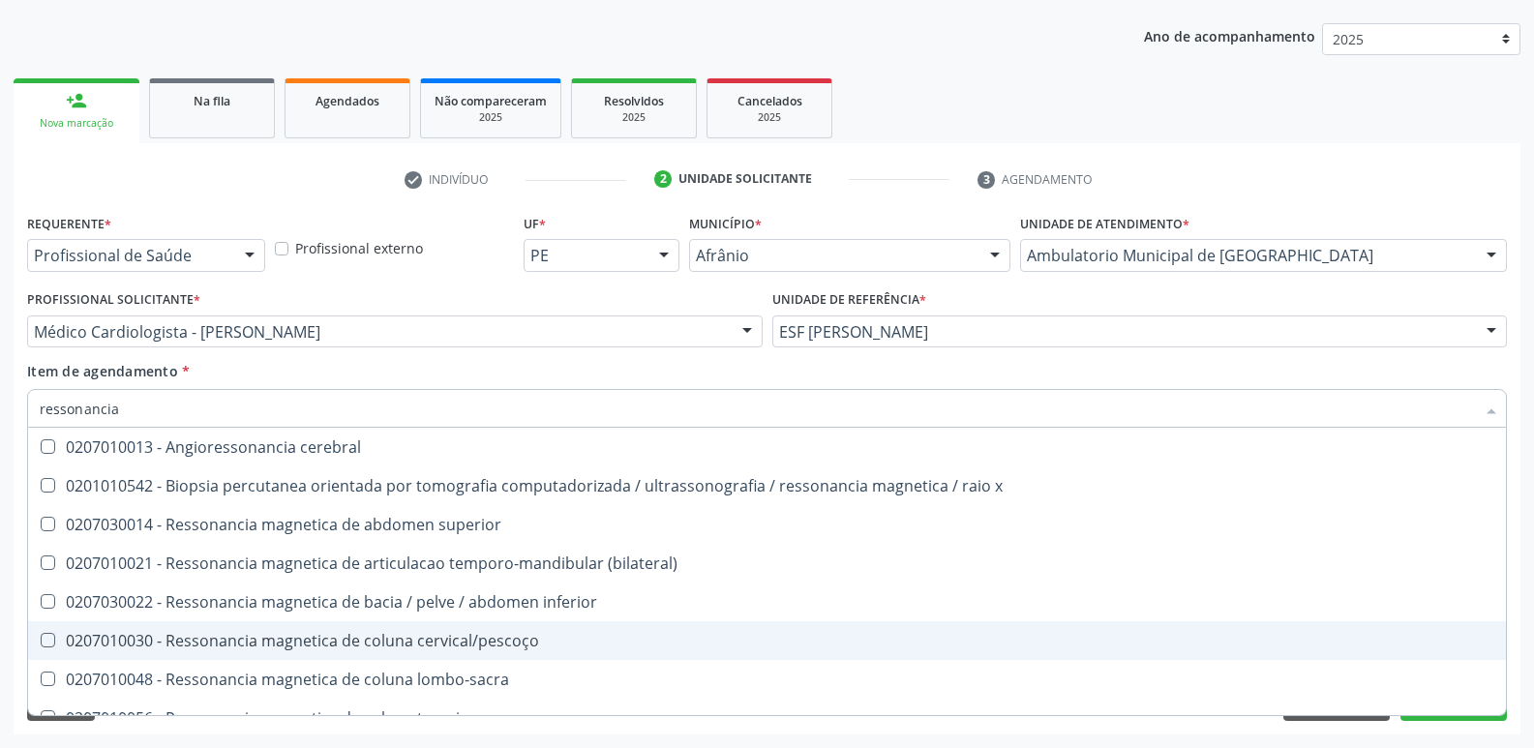
click at [256, 641] on div "0207010030 - Ressonancia magnetica de coluna cervical/pescoço" at bounding box center [767, 640] width 1455 height 15
checkbox cervical\/pescoço "true"
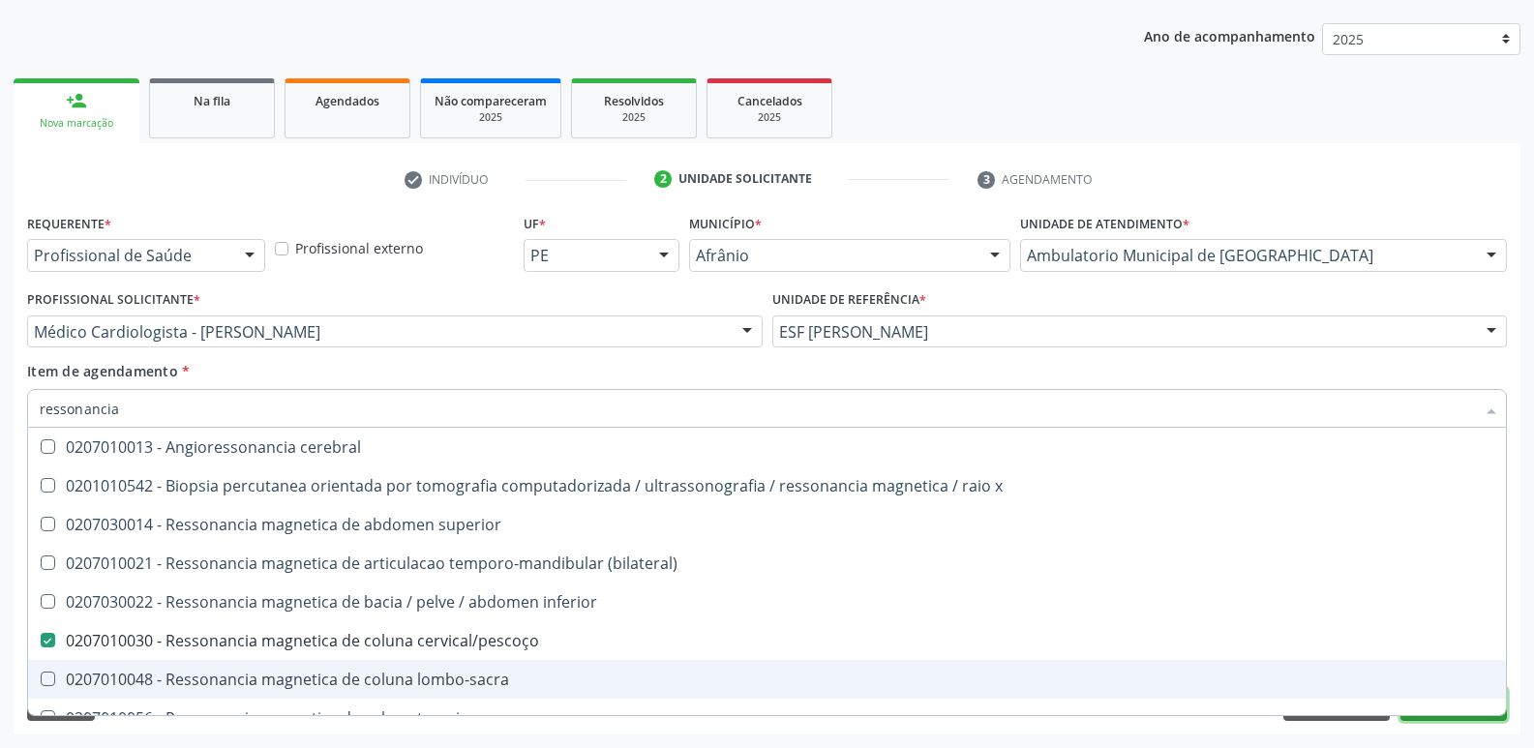
click at [1457, 717] on button "Próximo" at bounding box center [1454, 704] width 106 height 33
checkbox x "true"
checkbox cervical\/pescoço "false"
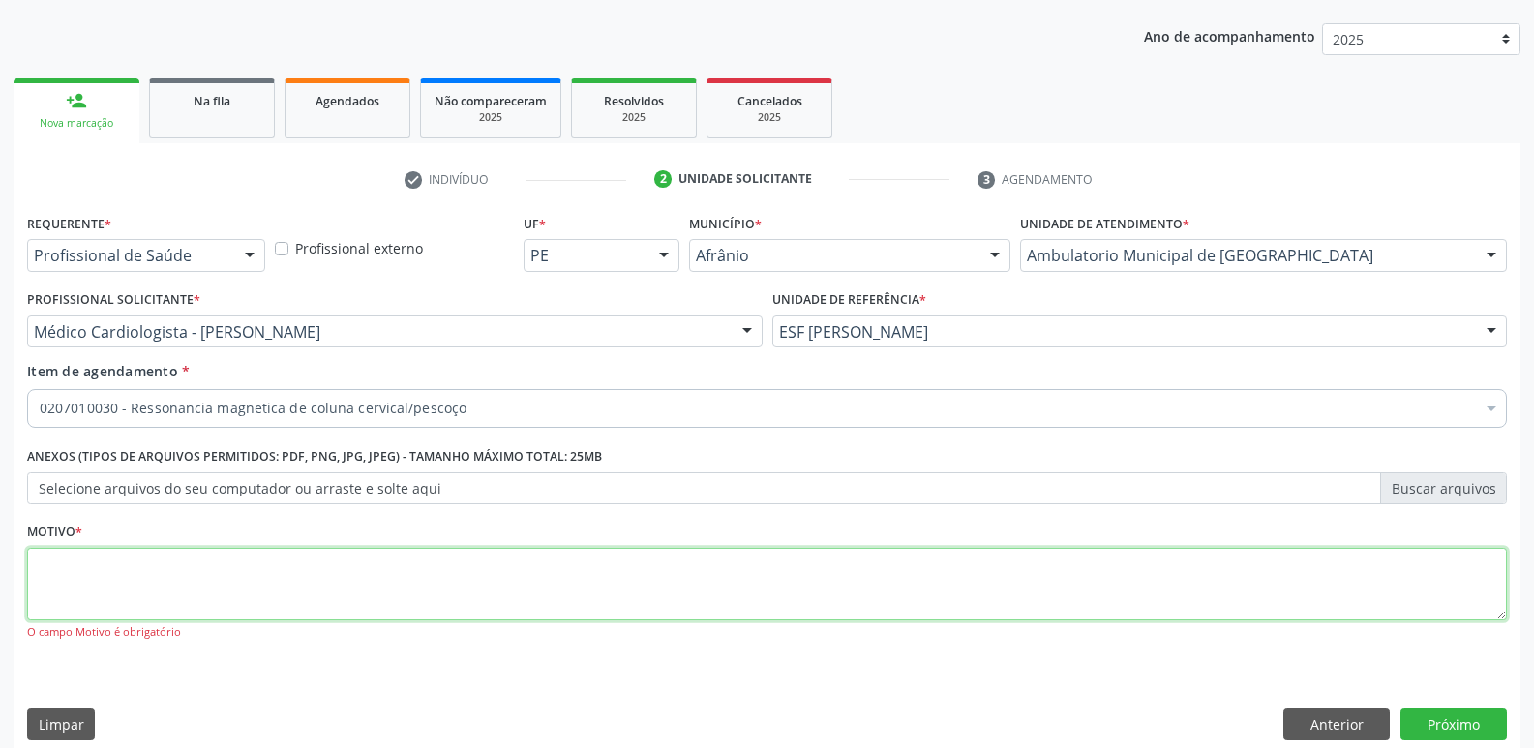
click at [623, 587] on textarea at bounding box center [767, 585] width 1480 height 74
type textarea "s"
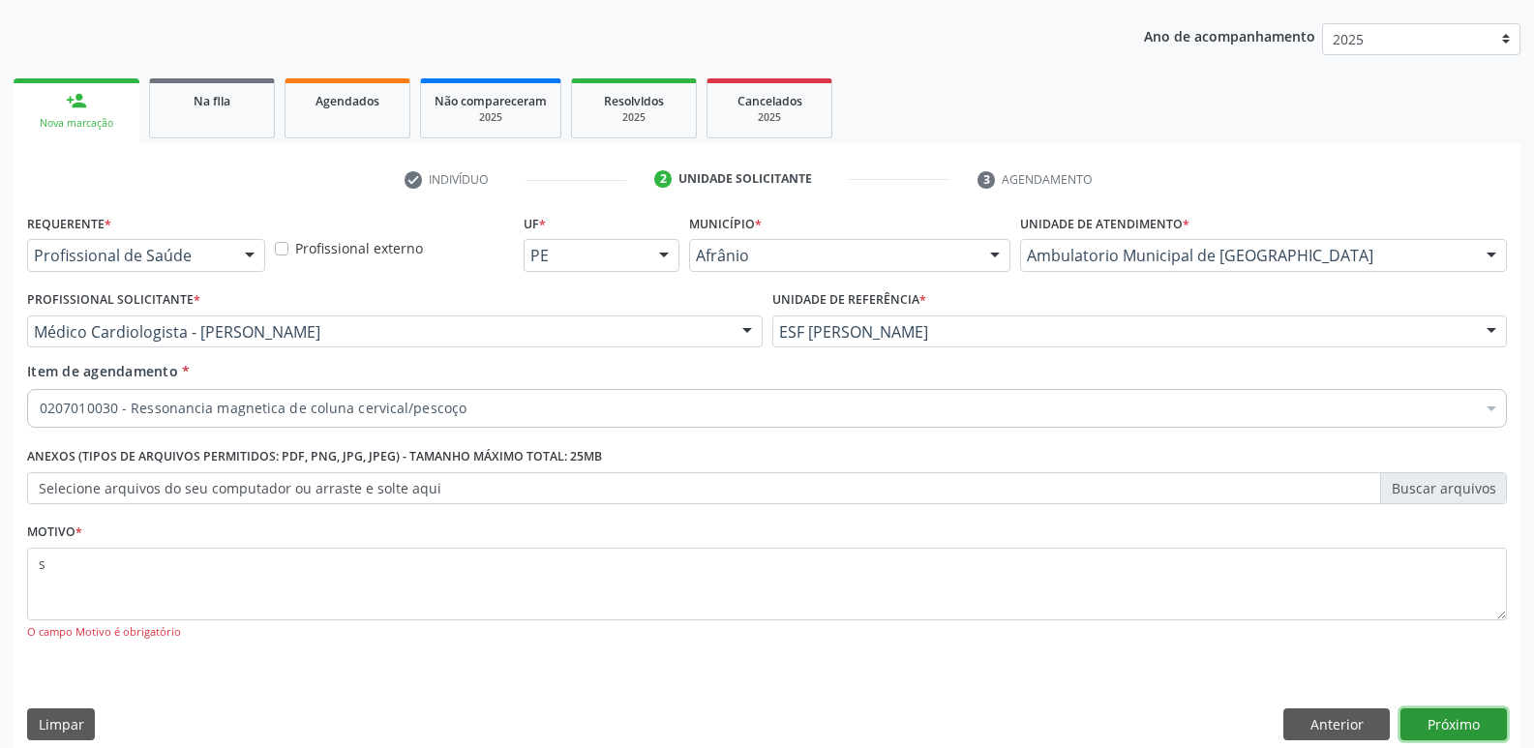
click at [1465, 722] on button "Próximo" at bounding box center [1454, 725] width 106 height 33
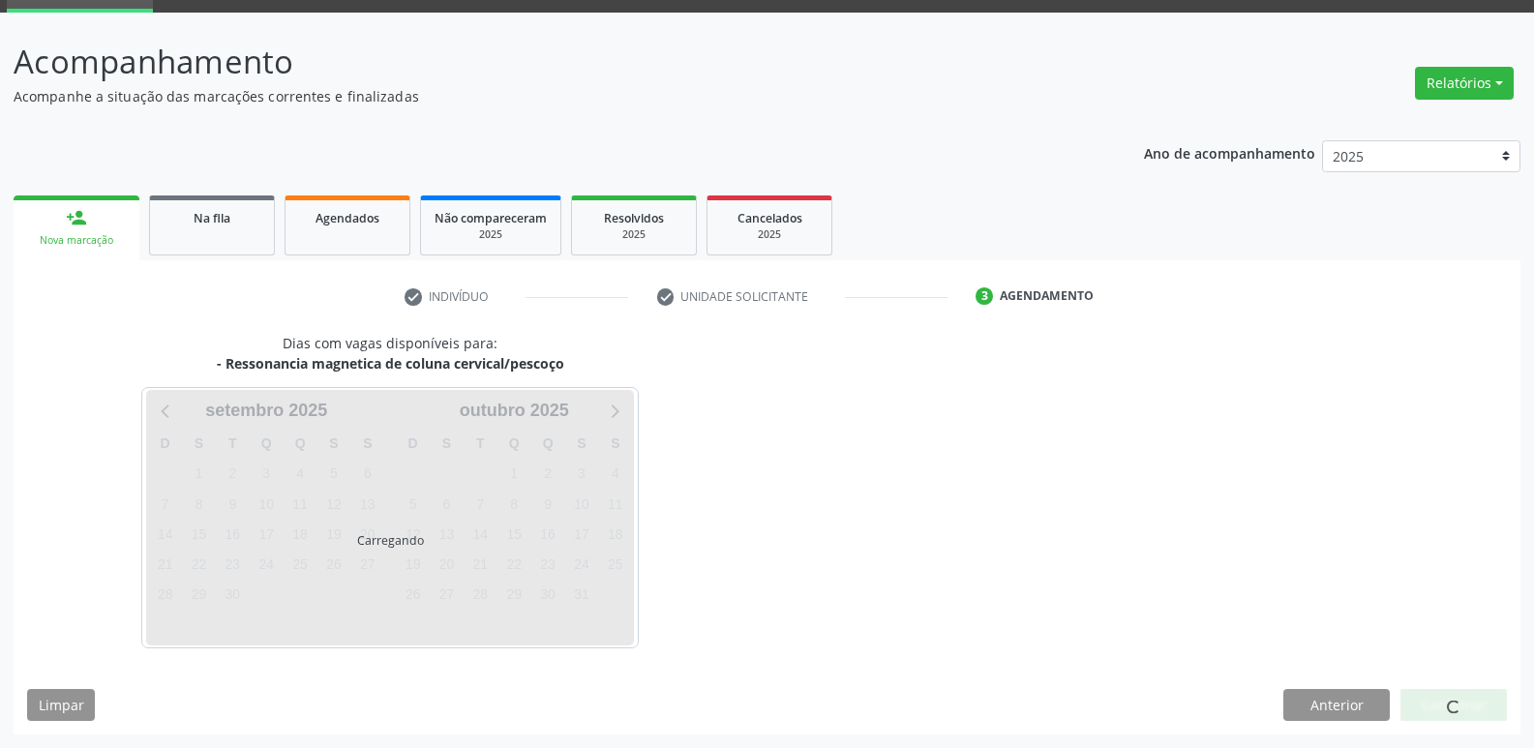
scroll to position [94, 0]
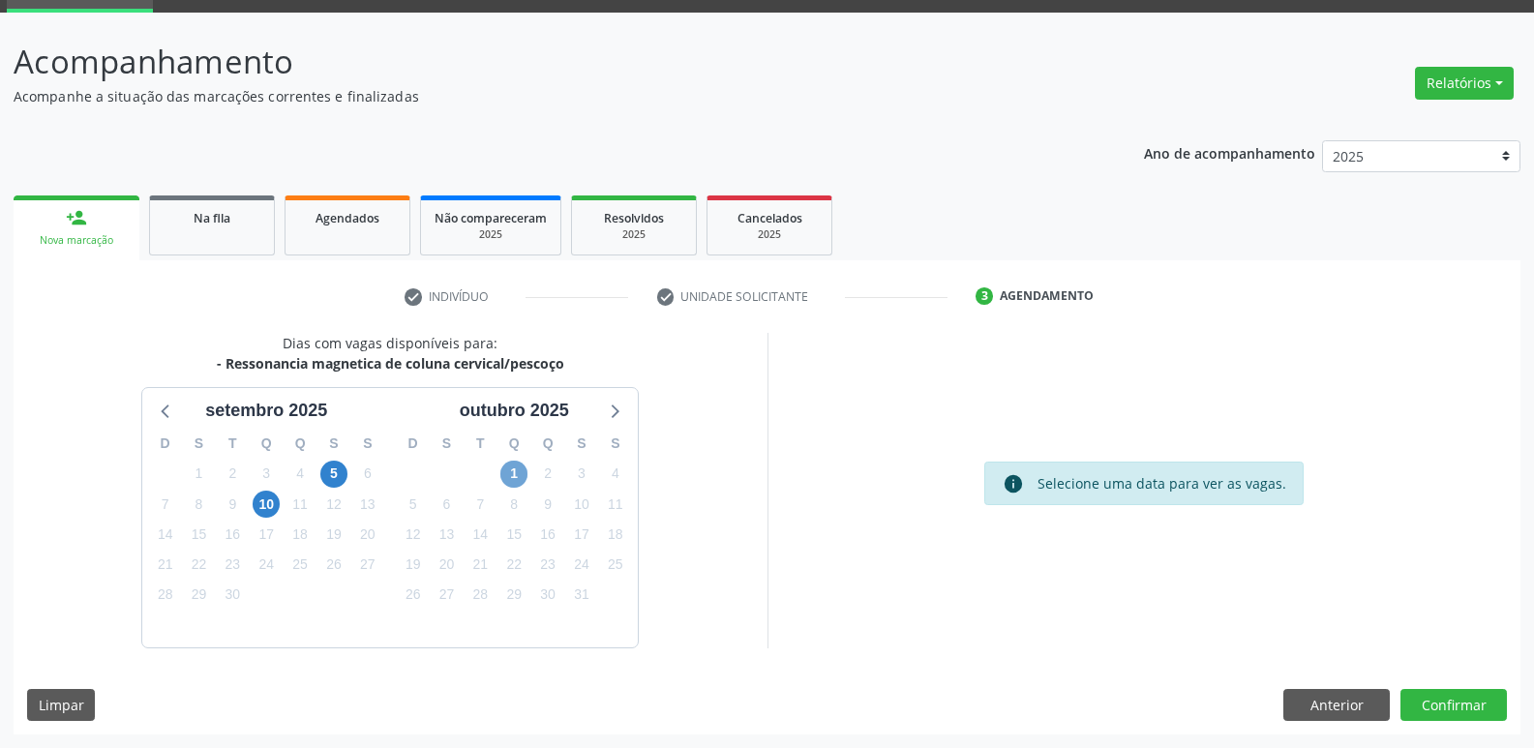
click at [507, 475] on span "1" at bounding box center [513, 474] width 27 height 27
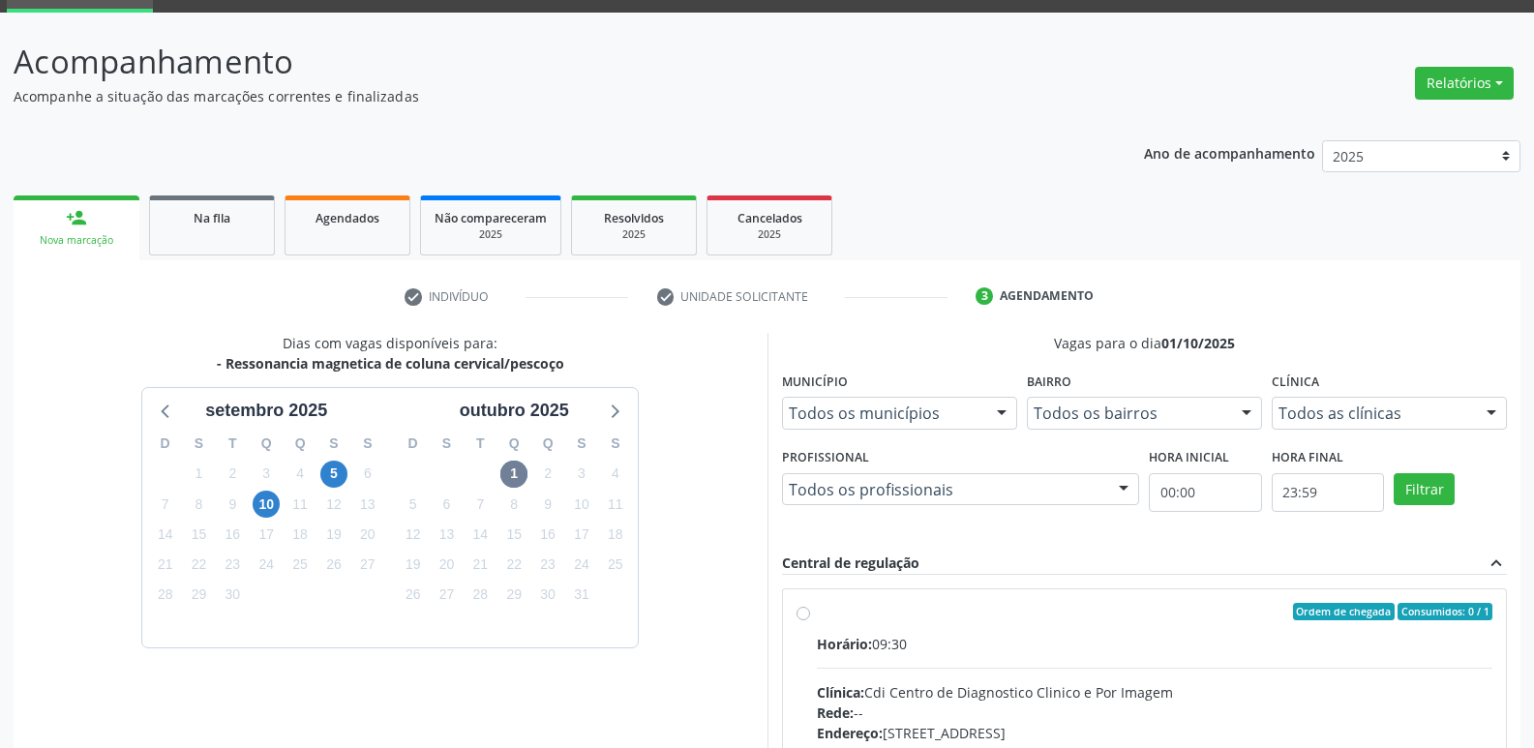
click at [889, 615] on div "Ordem de chegada Consumidos: 0 / 1" at bounding box center [1155, 611] width 677 height 17
click at [810, 615] on input "Ordem de chegada Consumidos: 0 / 1 Horário: 09:30 Clínica: Cdi Centro de Diagno…" at bounding box center [804, 611] width 14 height 17
radio input "true"
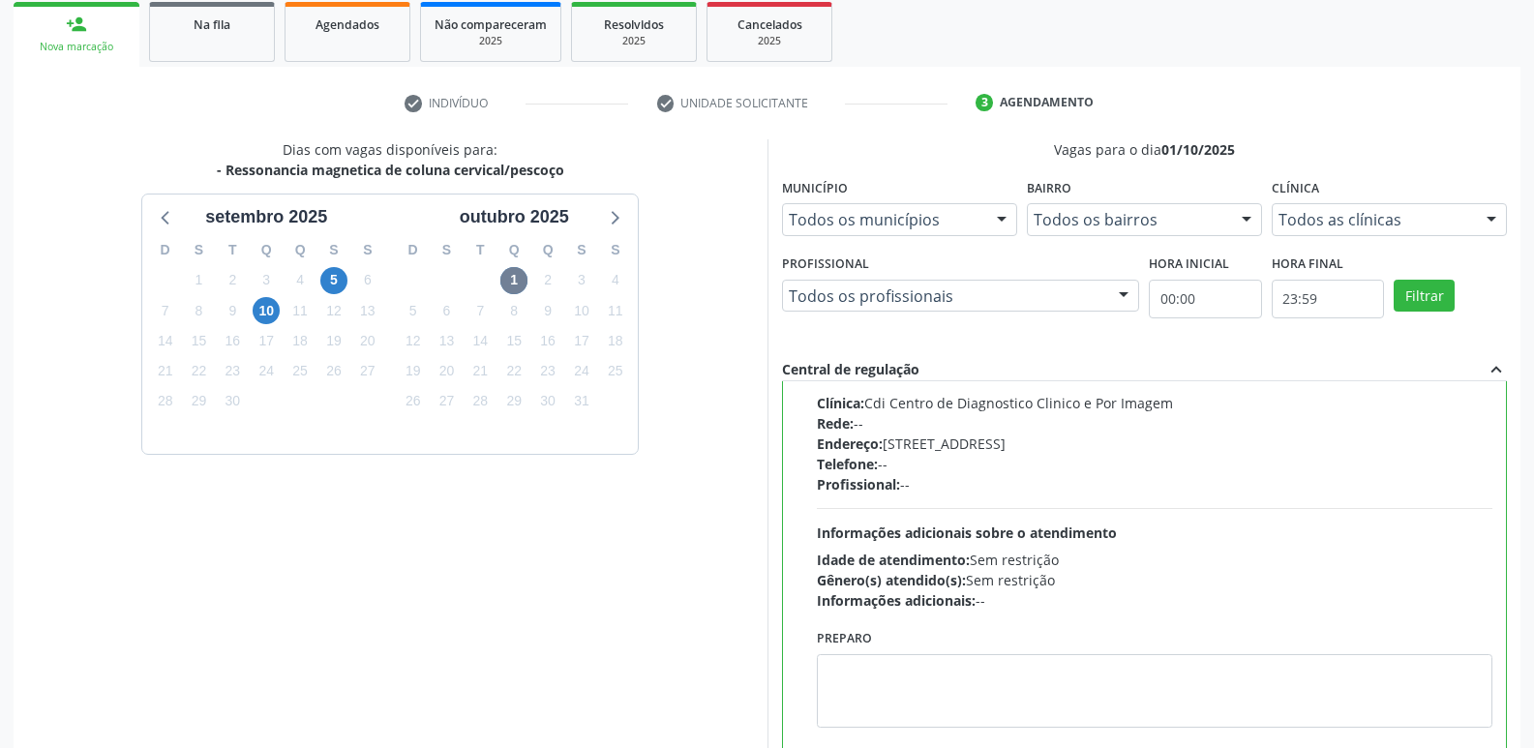
scroll to position [408, 0]
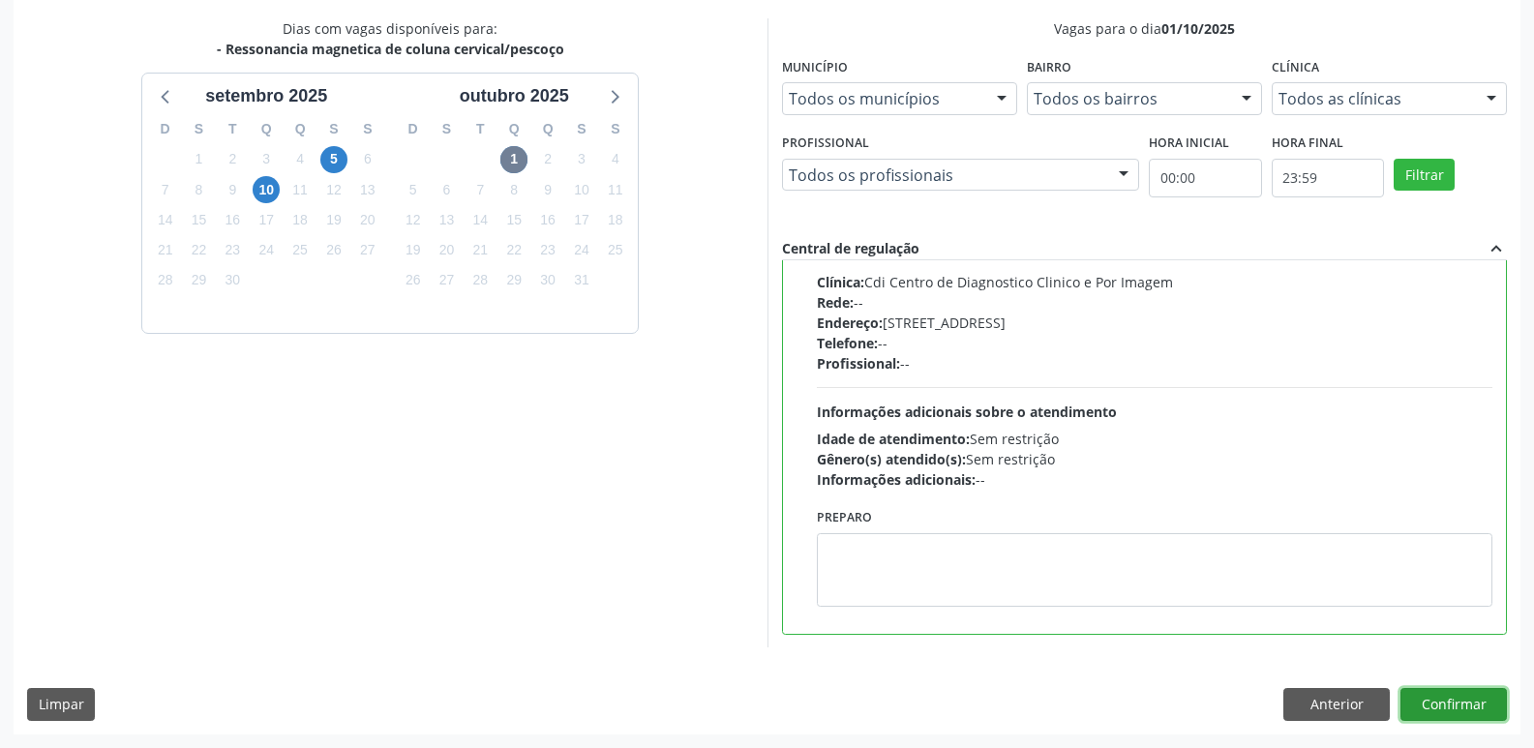
click at [1467, 704] on button "Confirmar" at bounding box center [1454, 704] width 106 height 33
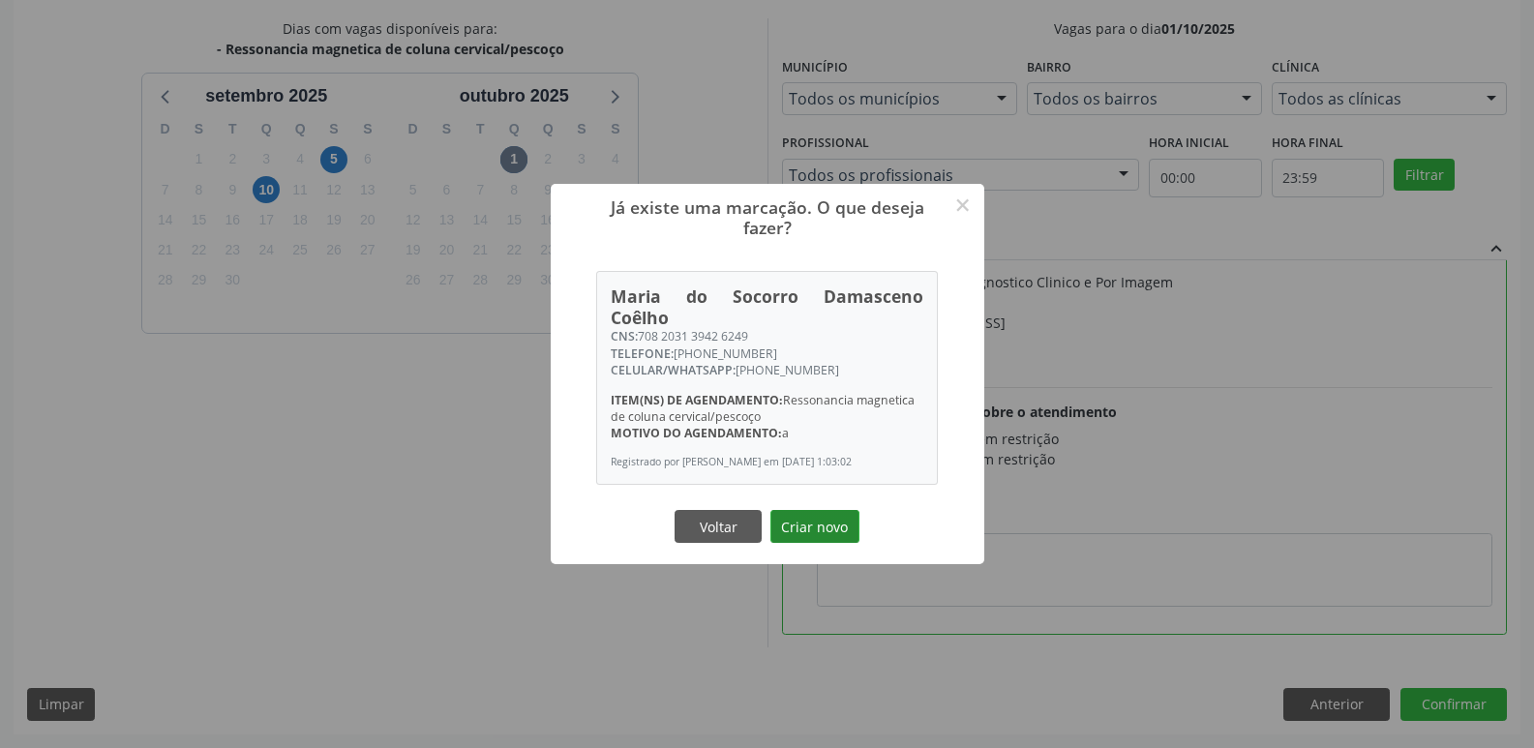
click at [836, 527] on button "Criar novo" at bounding box center [814, 526] width 89 height 33
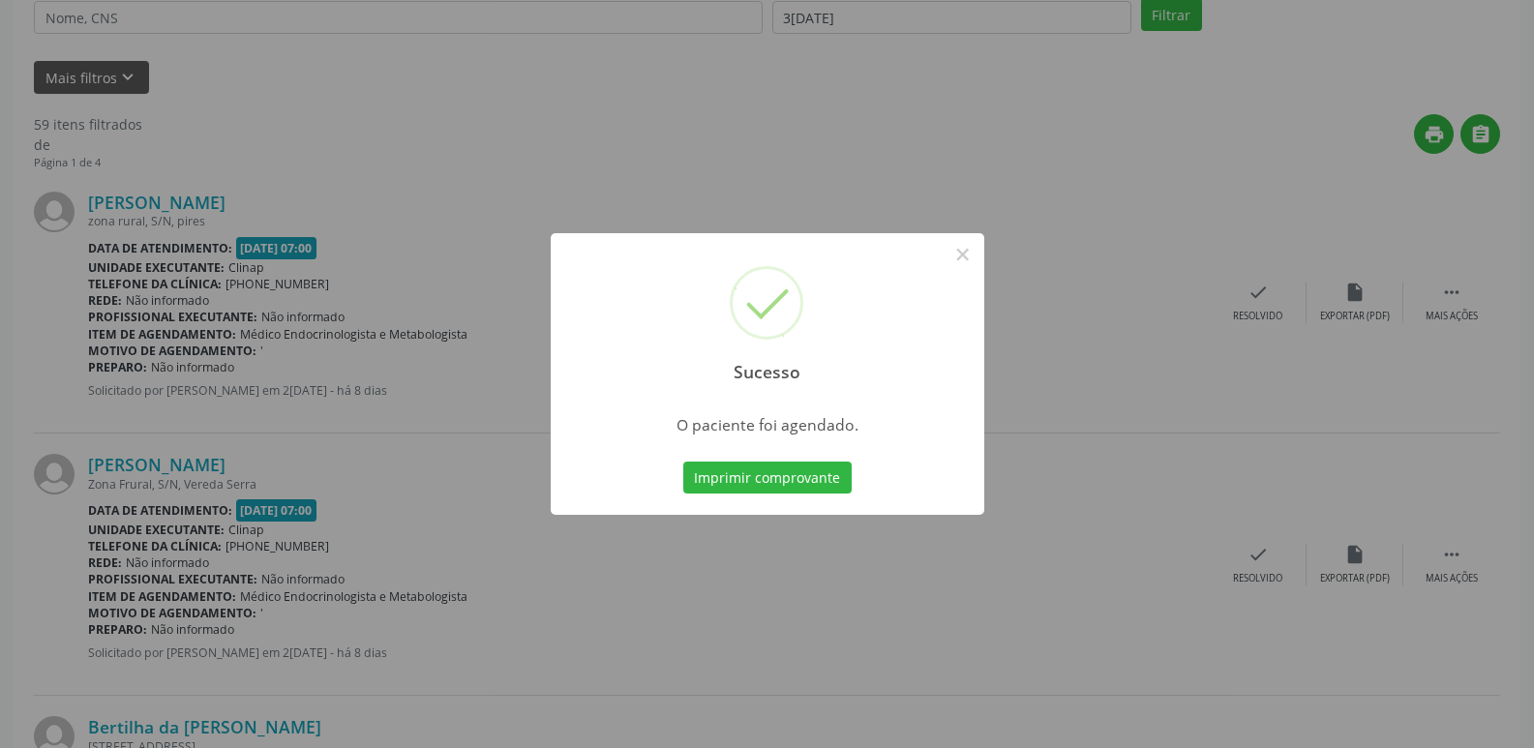
scroll to position [0, 0]
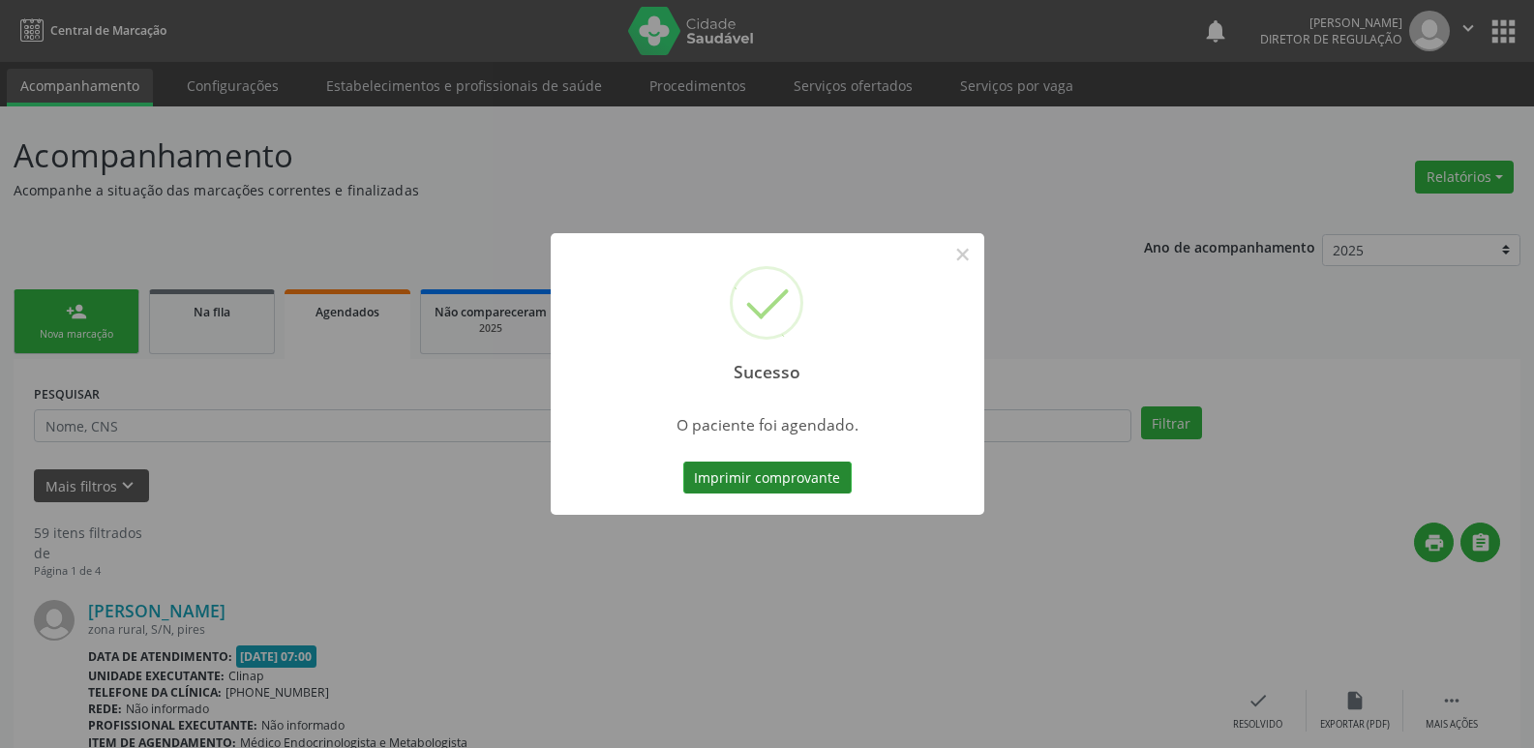
click at [809, 476] on button "Imprimir comprovante" at bounding box center [767, 478] width 168 height 33
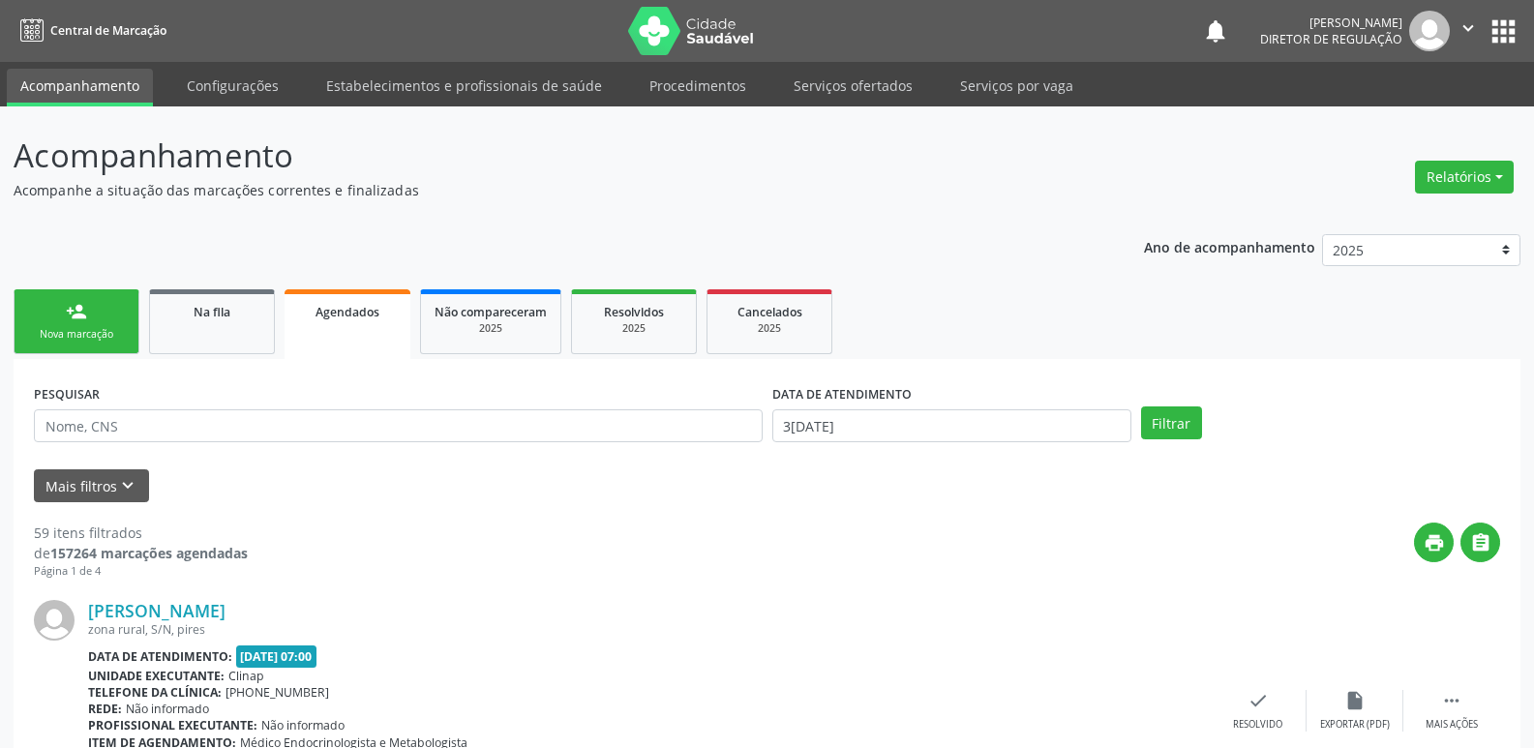
click at [108, 330] on div "Nova marcação" at bounding box center [76, 334] width 97 height 15
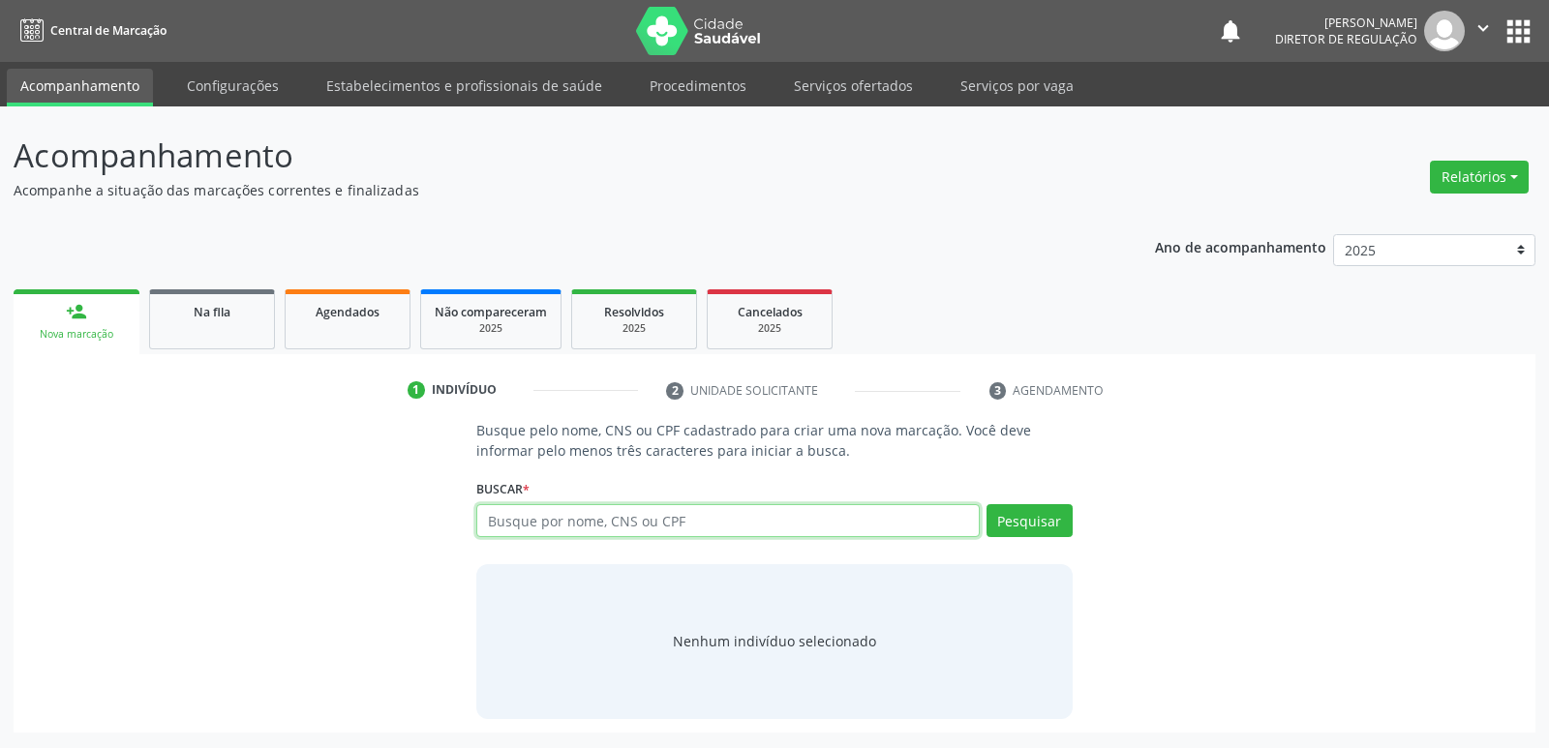
click at [549, 524] on input "text" at bounding box center [727, 520] width 502 height 33
paste input "028.639.414-61"
type input "028.639.414-61"
click at [1029, 525] on button "Pesquisar" at bounding box center [1029, 520] width 86 height 33
type input "028.639.414-61"
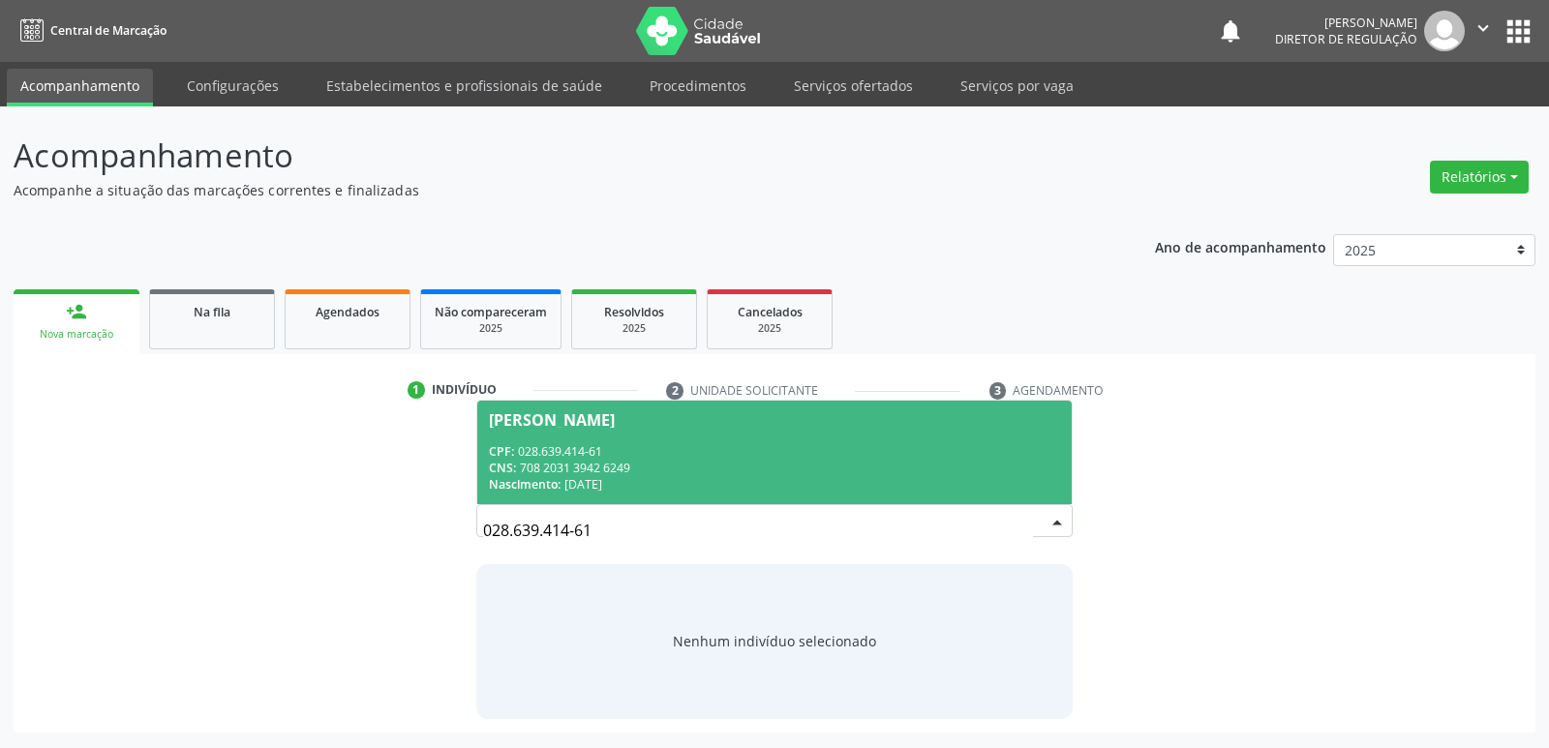
click at [806, 472] on div "CNS: 708 2031 3942 6249" at bounding box center [774, 468] width 570 height 16
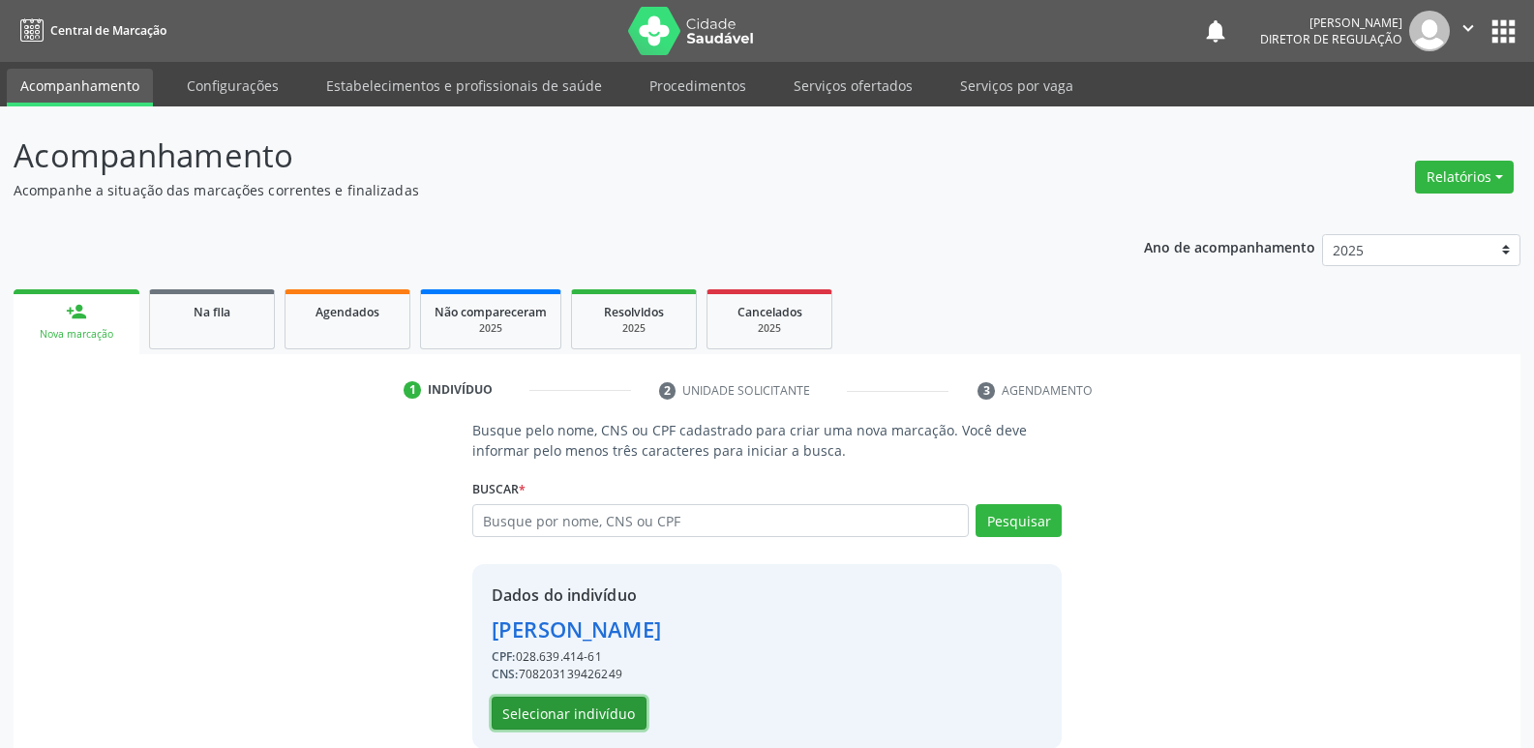
click at [603, 710] on button "Selecionar indivíduo" at bounding box center [569, 713] width 155 height 33
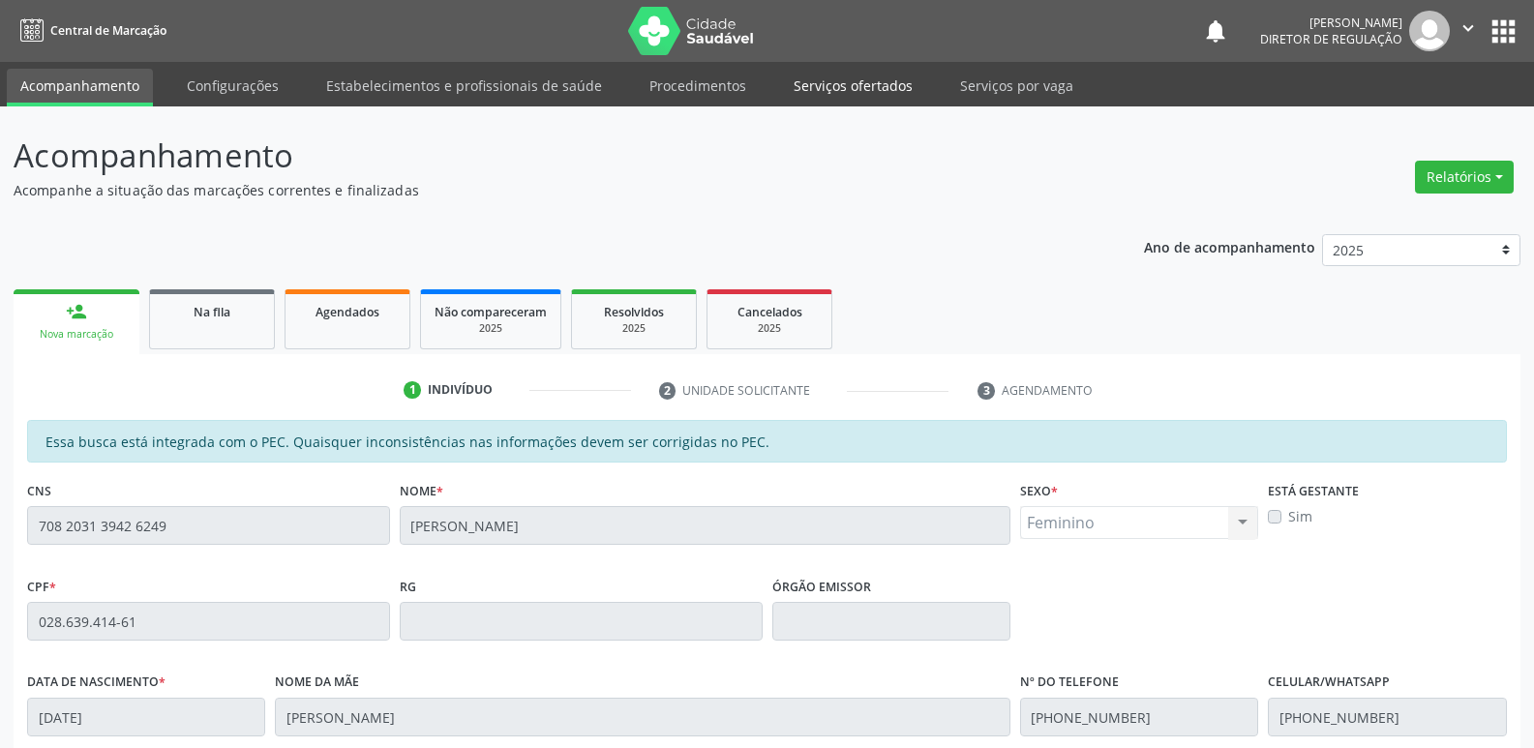
click at [841, 84] on link "Serviços ofertados" at bounding box center [853, 86] width 146 height 34
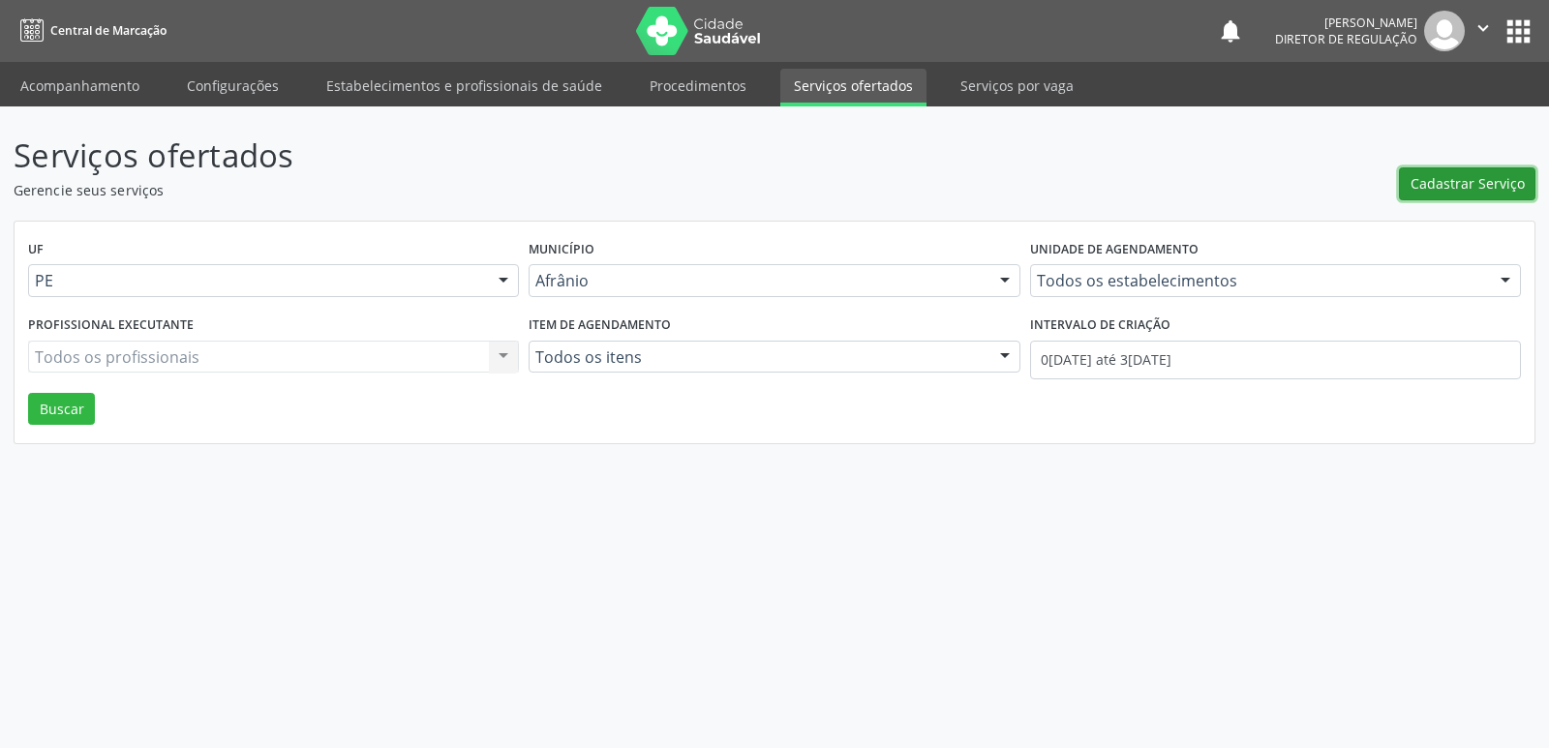
click at [1462, 185] on span "Cadastrar Serviço" at bounding box center [1467, 183] width 114 height 20
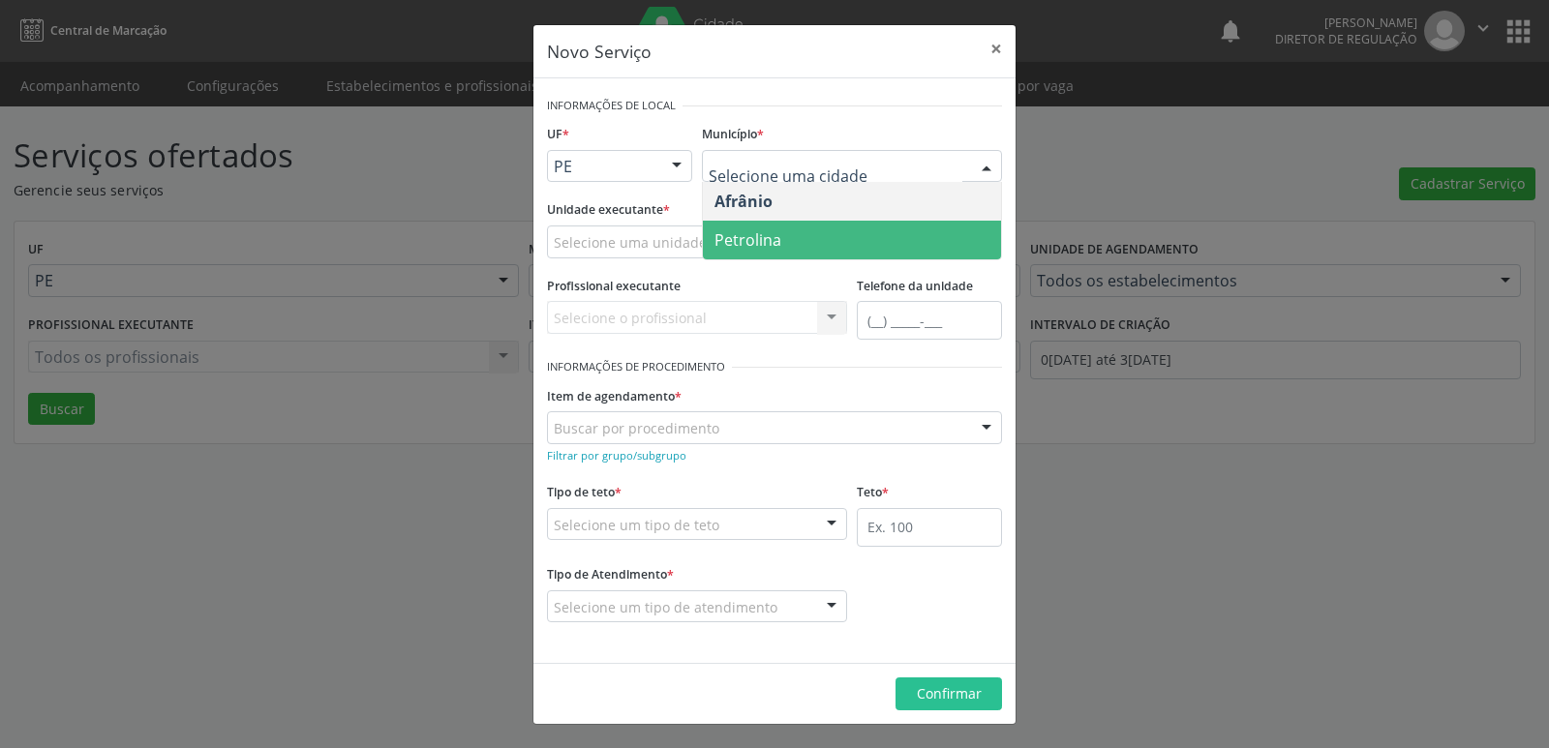
click at [767, 232] on span "Petrolina" at bounding box center [747, 239] width 67 height 21
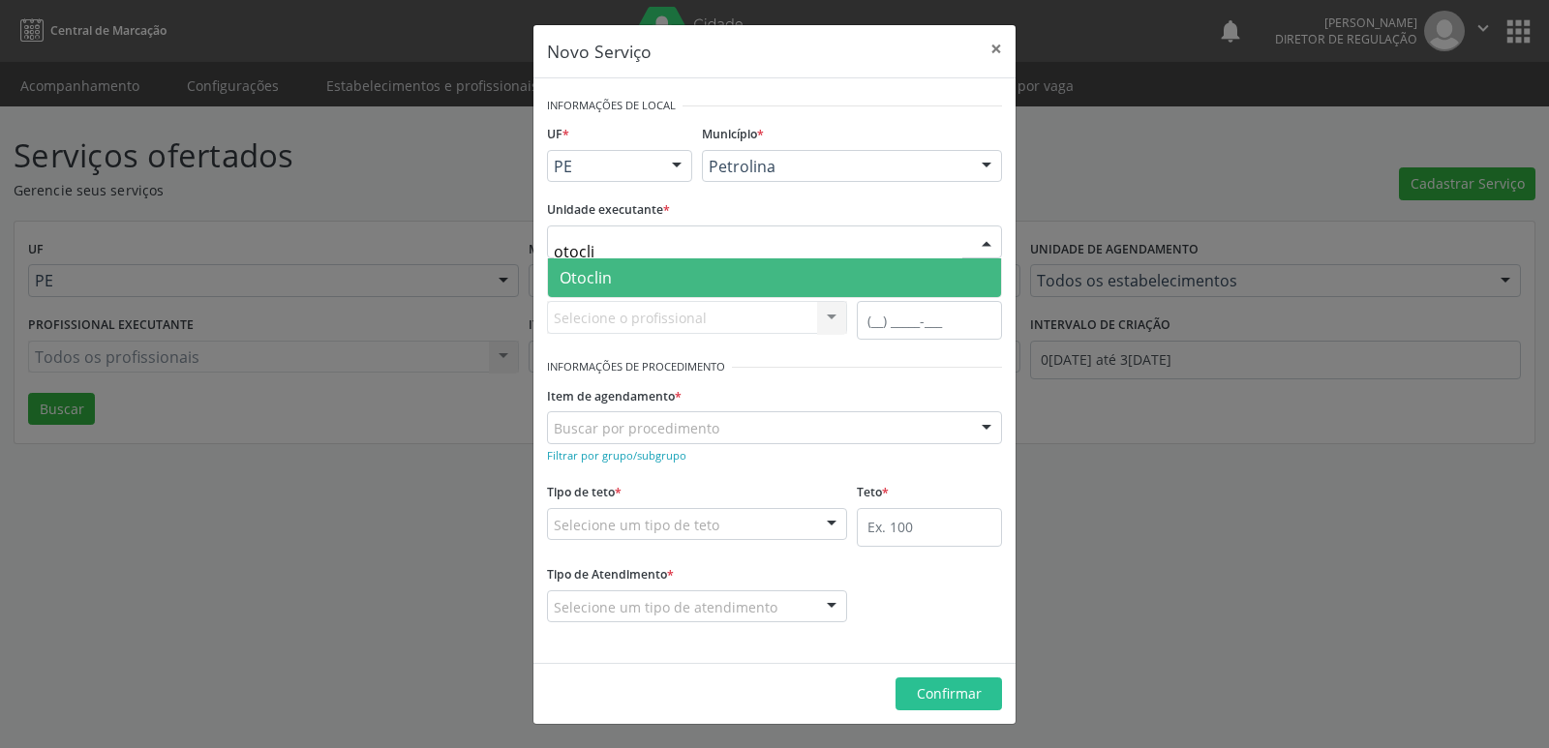
type input "otoclin"
click at [678, 282] on span "Otoclin" at bounding box center [774, 277] width 453 height 39
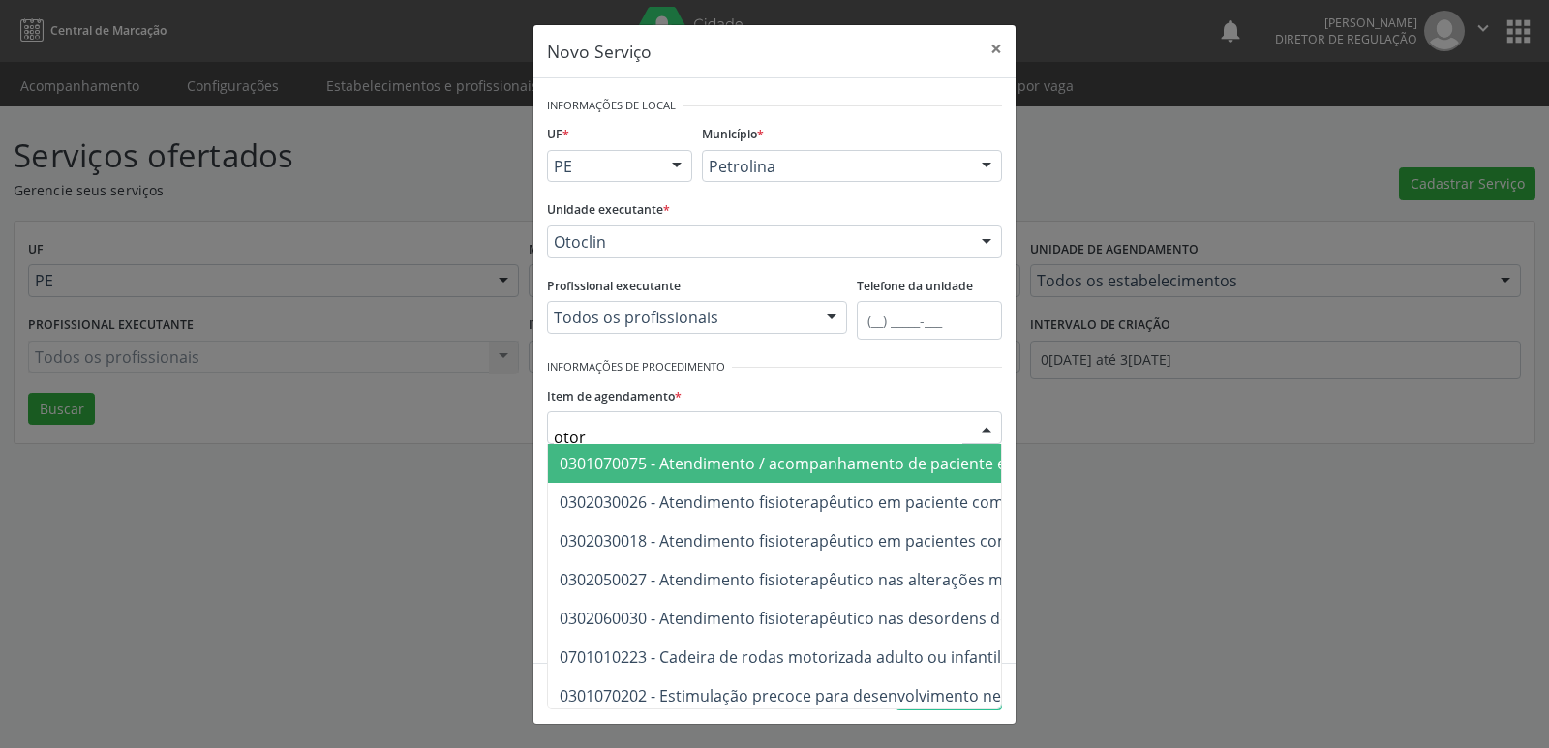
type input "otorr"
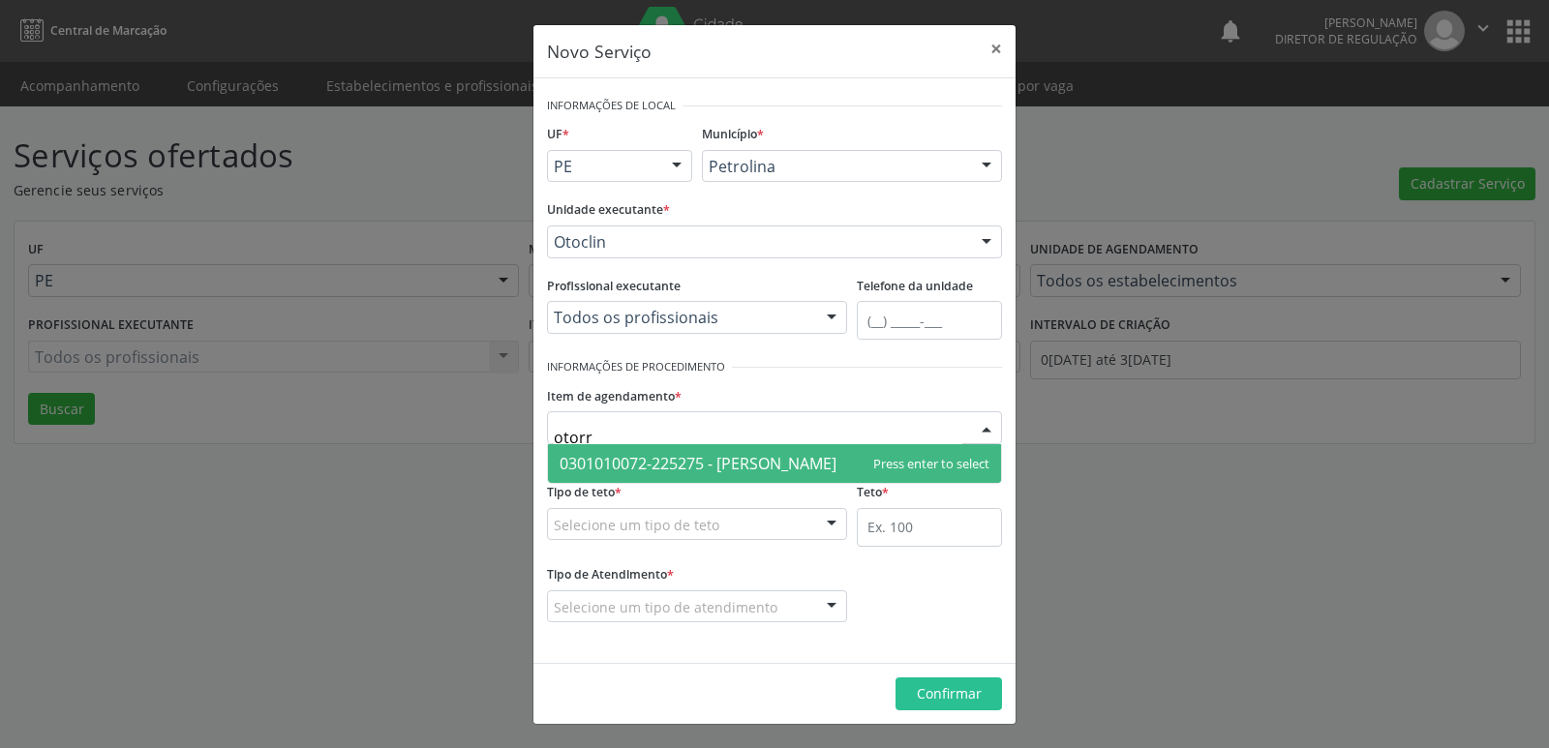
click at [710, 456] on span "0301010072-225275 - [PERSON_NAME]" at bounding box center [697, 463] width 277 height 21
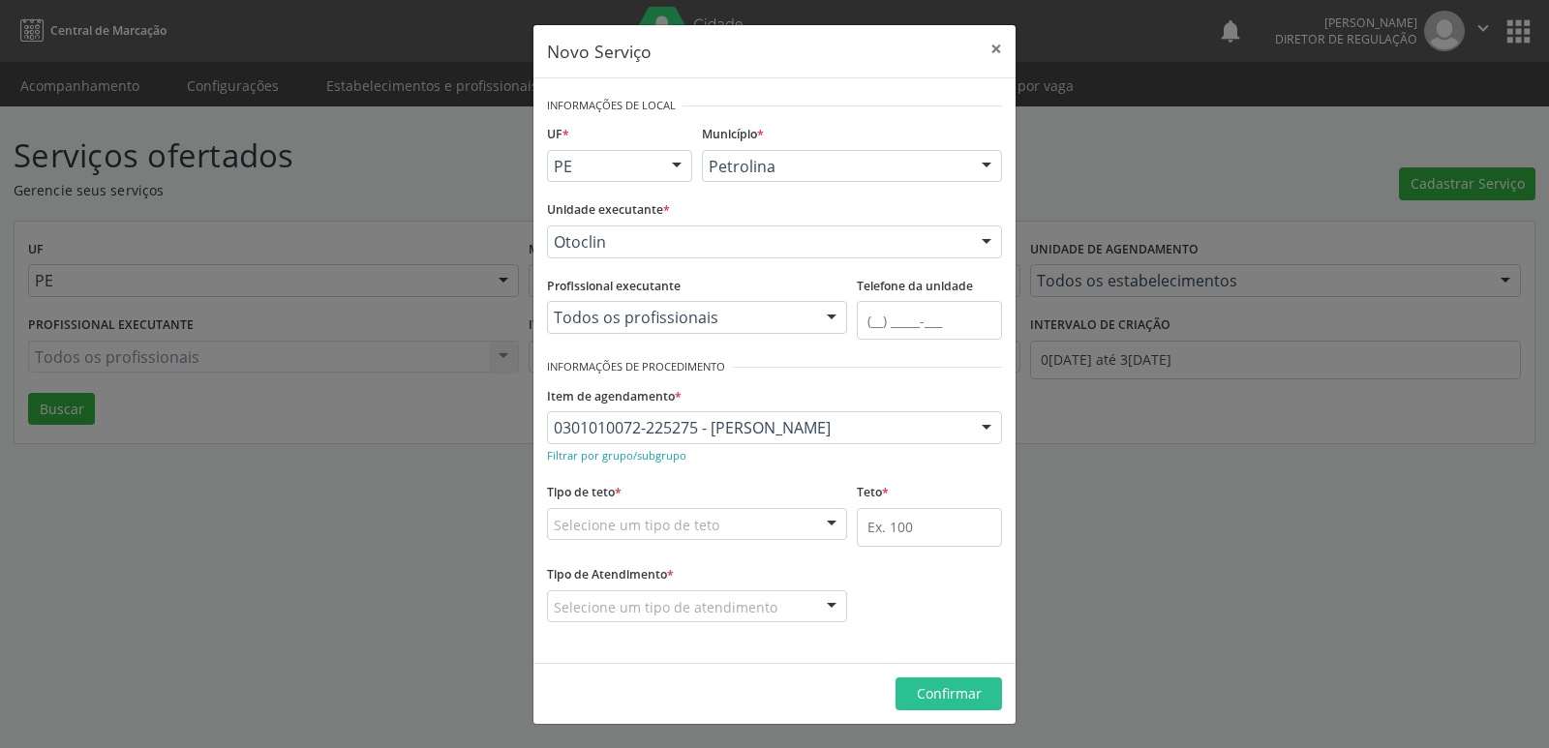
click at [721, 518] on div "Selecione um tipo de teto" at bounding box center [697, 524] width 300 height 33
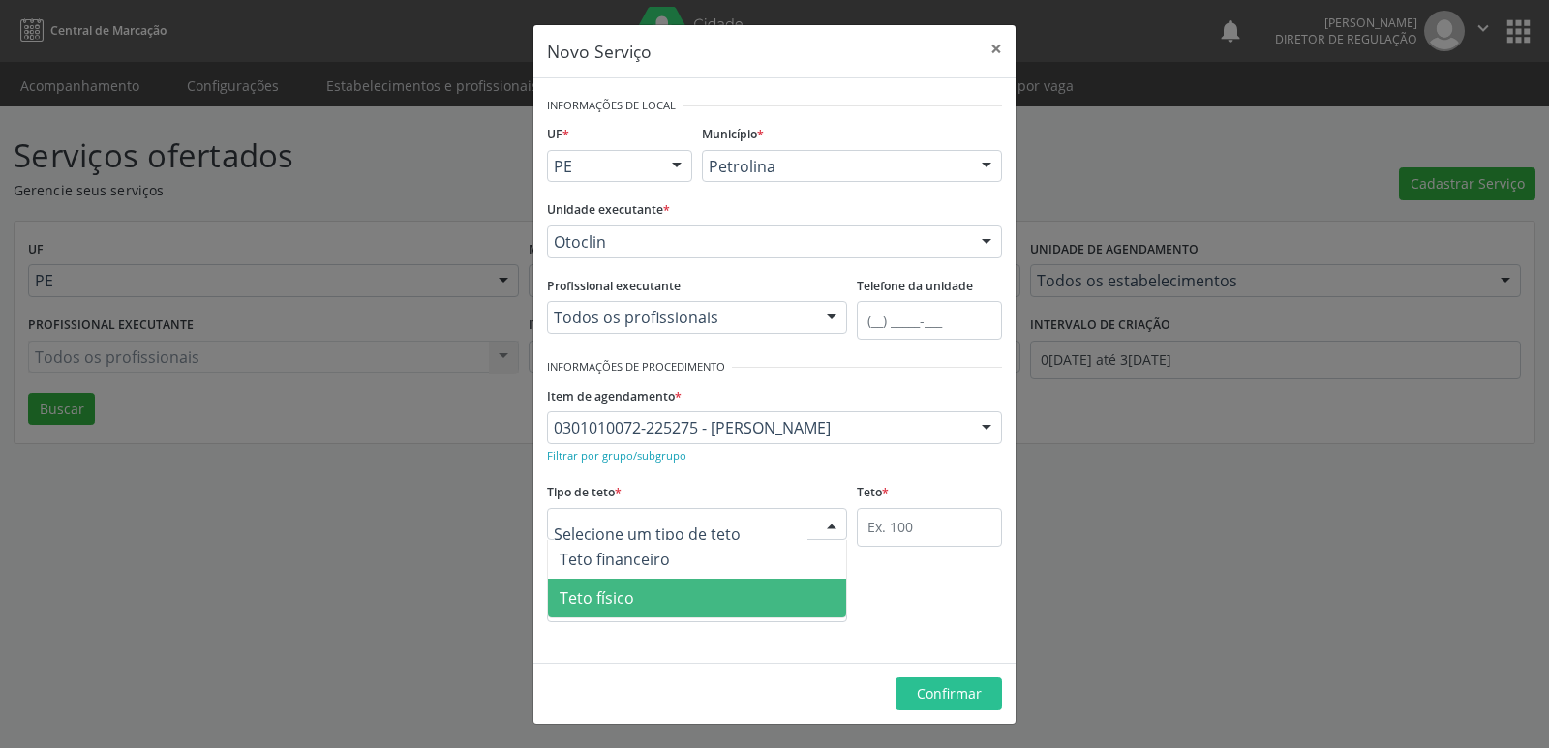
click at [669, 599] on span "Teto físico" at bounding box center [697, 598] width 298 height 39
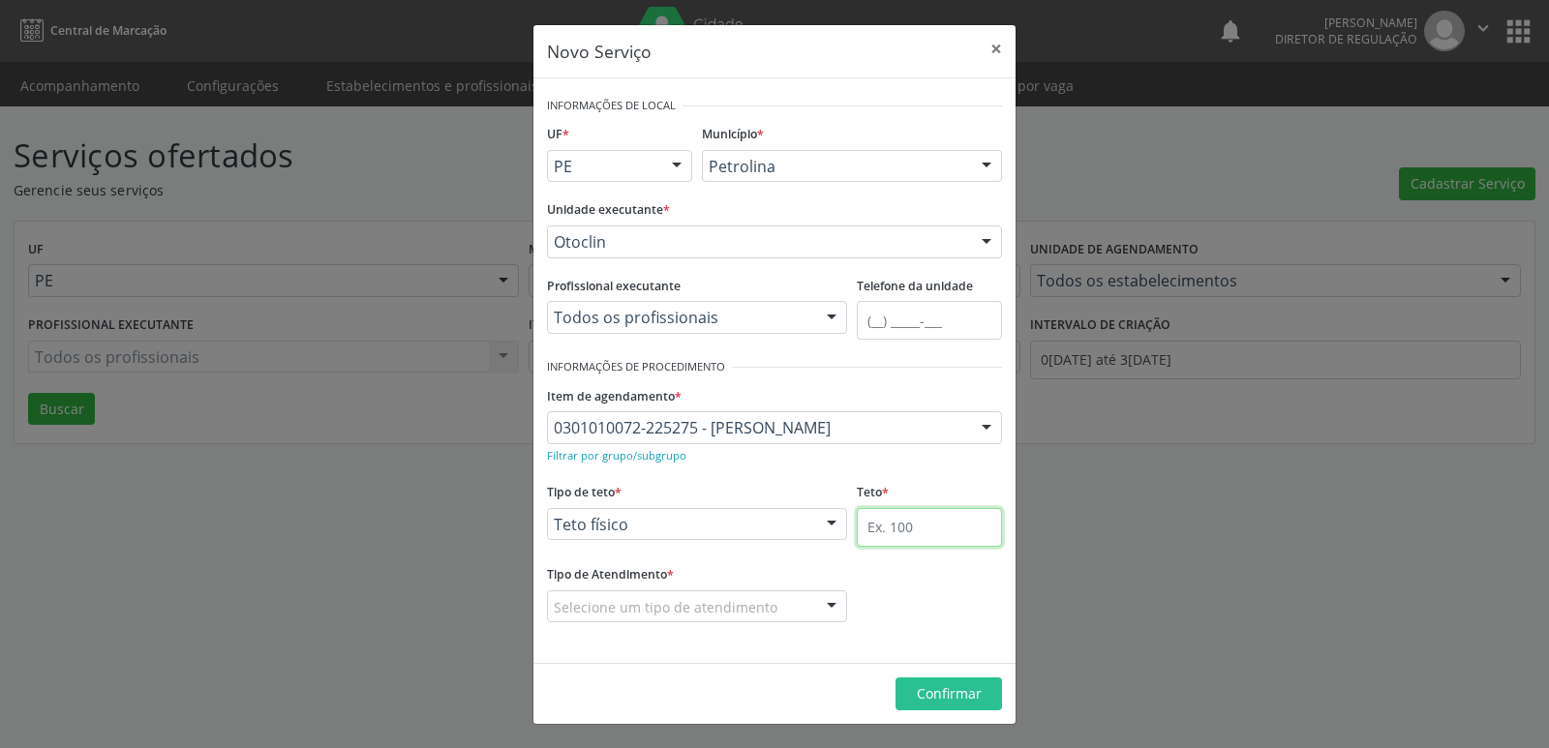
click at [900, 531] on input "text" at bounding box center [929, 527] width 145 height 39
type input "1"
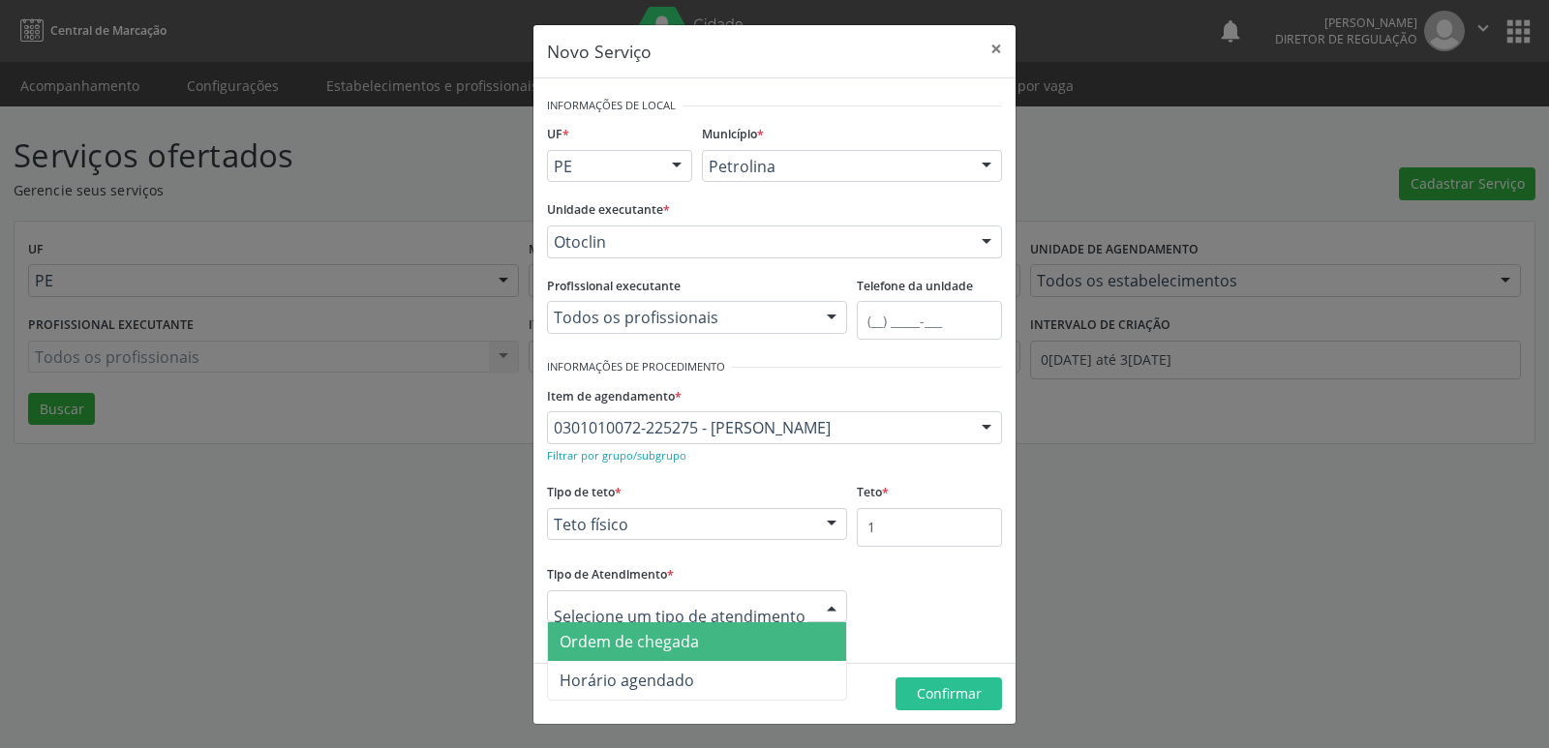
click at [702, 645] on span "Ordem de chegada" at bounding box center [697, 641] width 298 height 39
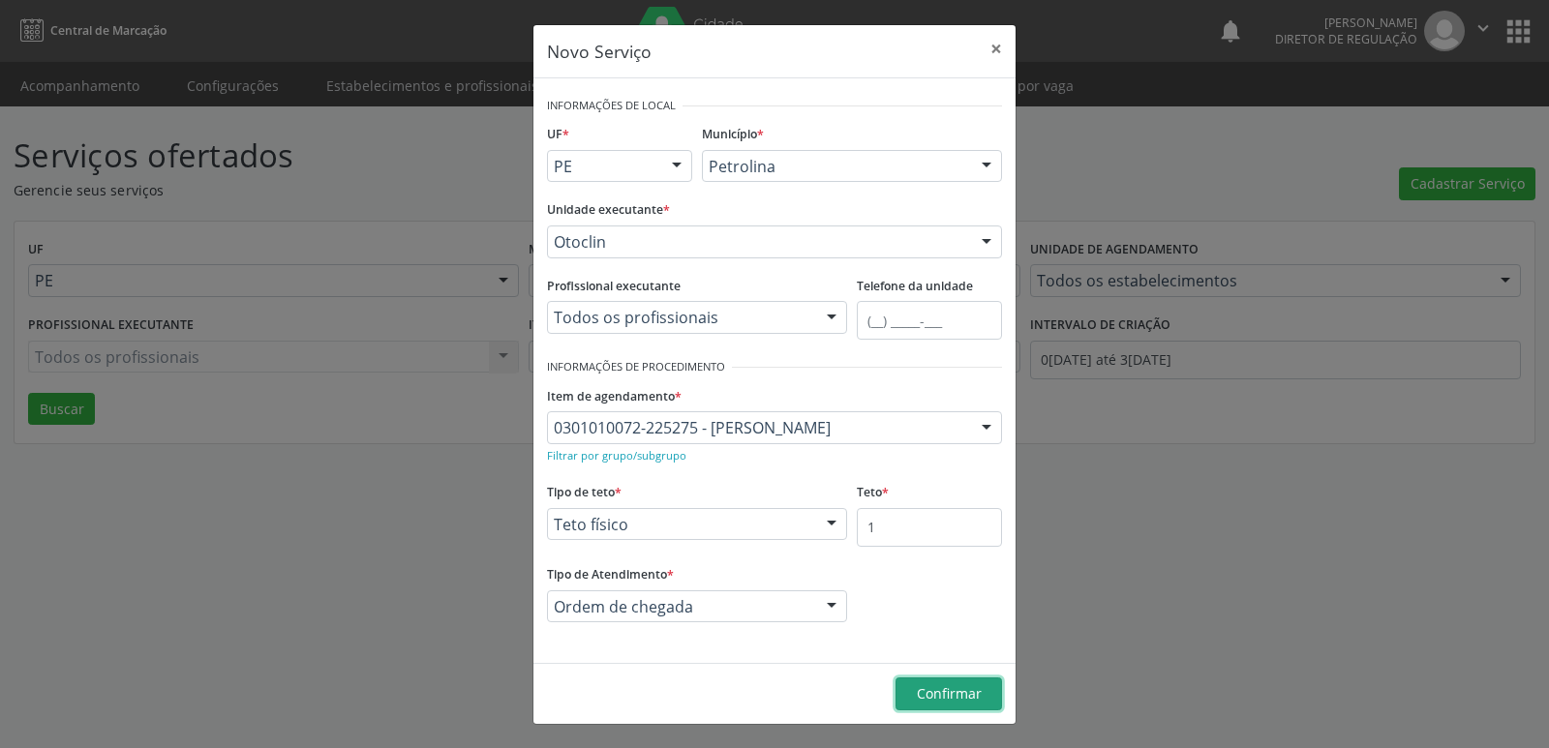
click at [947, 700] on span "Confirmar" at bounding box center [949, 693] width 65 height 18
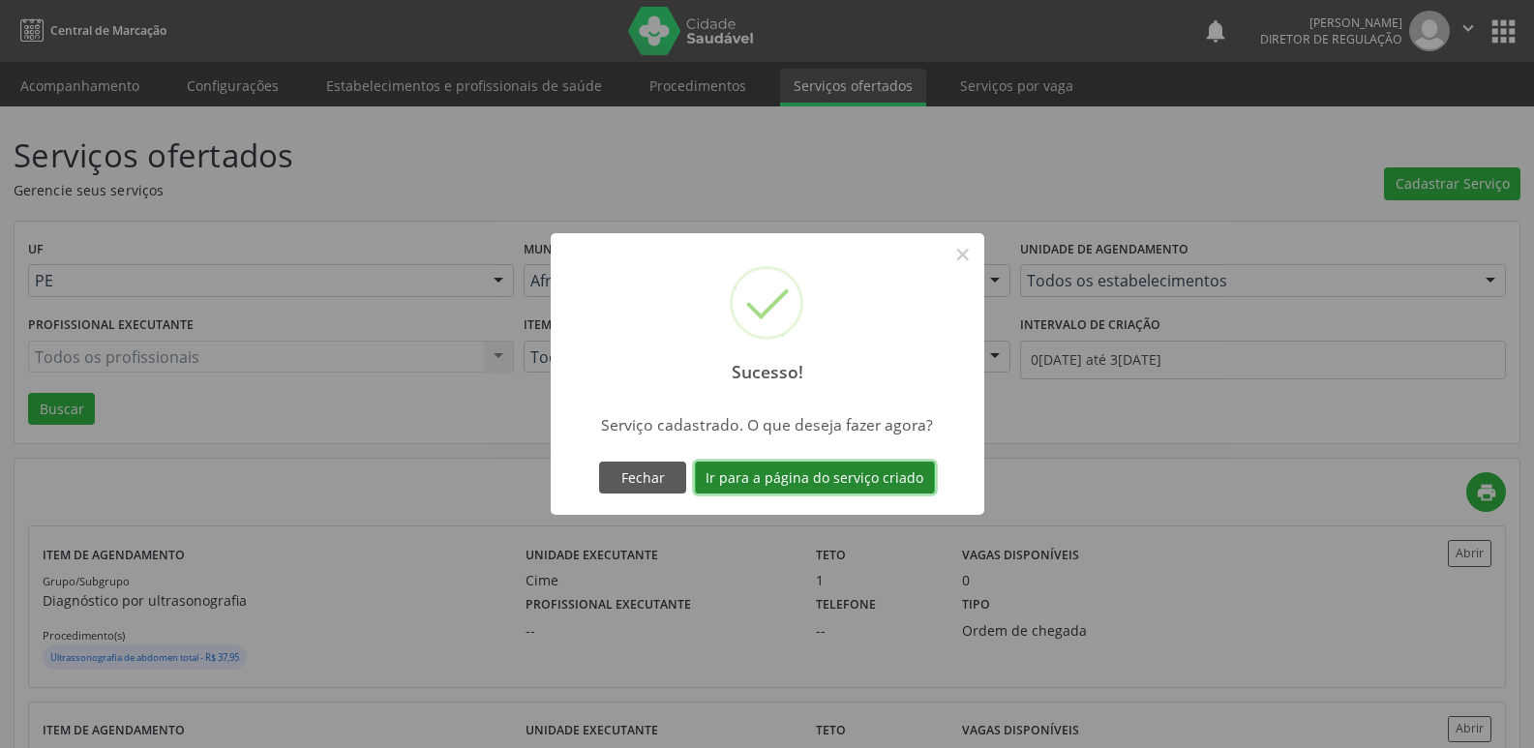
click at [882, 480] on button "Ir para a página do serviço criado" at bounding box center [815, 478] width 240 height 33
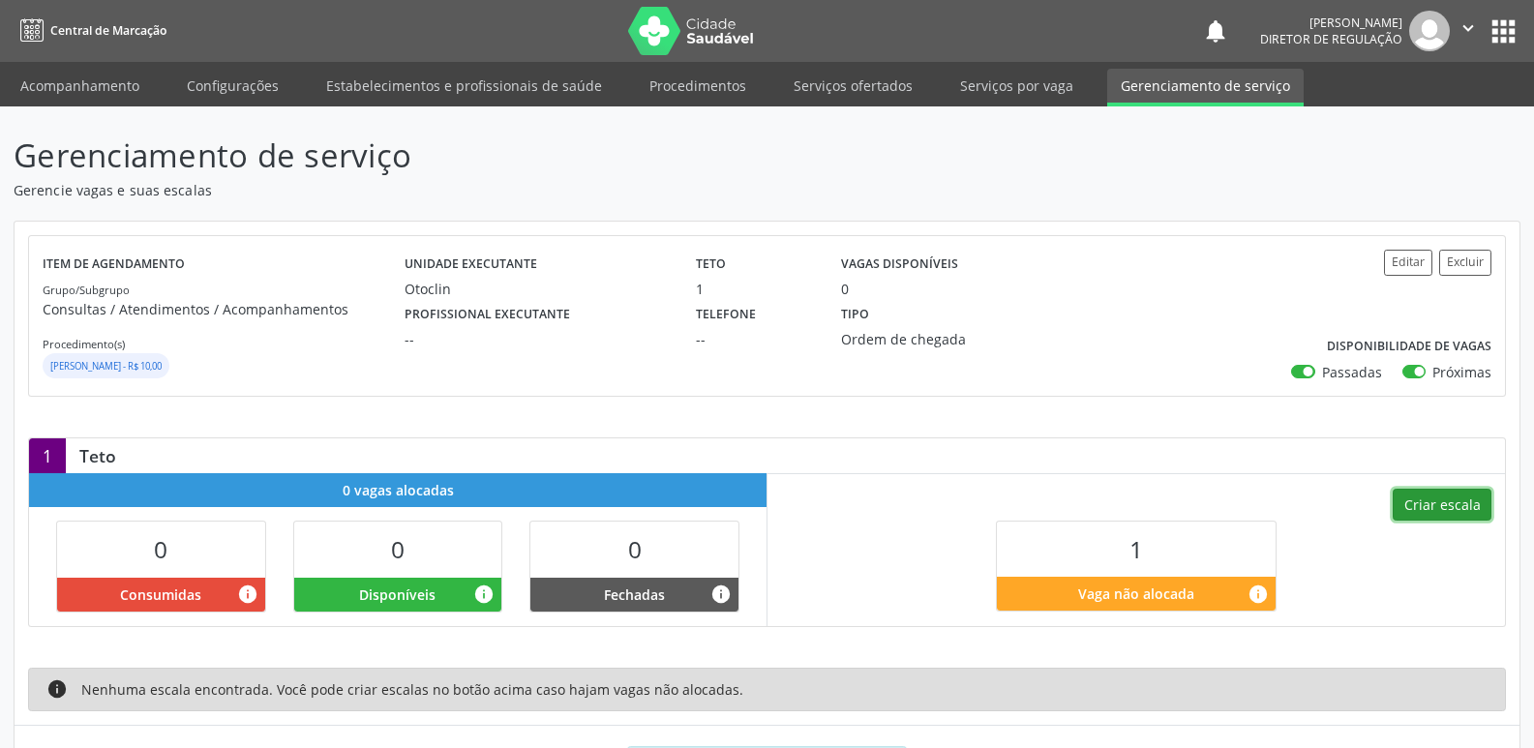
click at [1477, 509] on button "Criar escala" at bounding box center [1442, 505] width 99 height 33
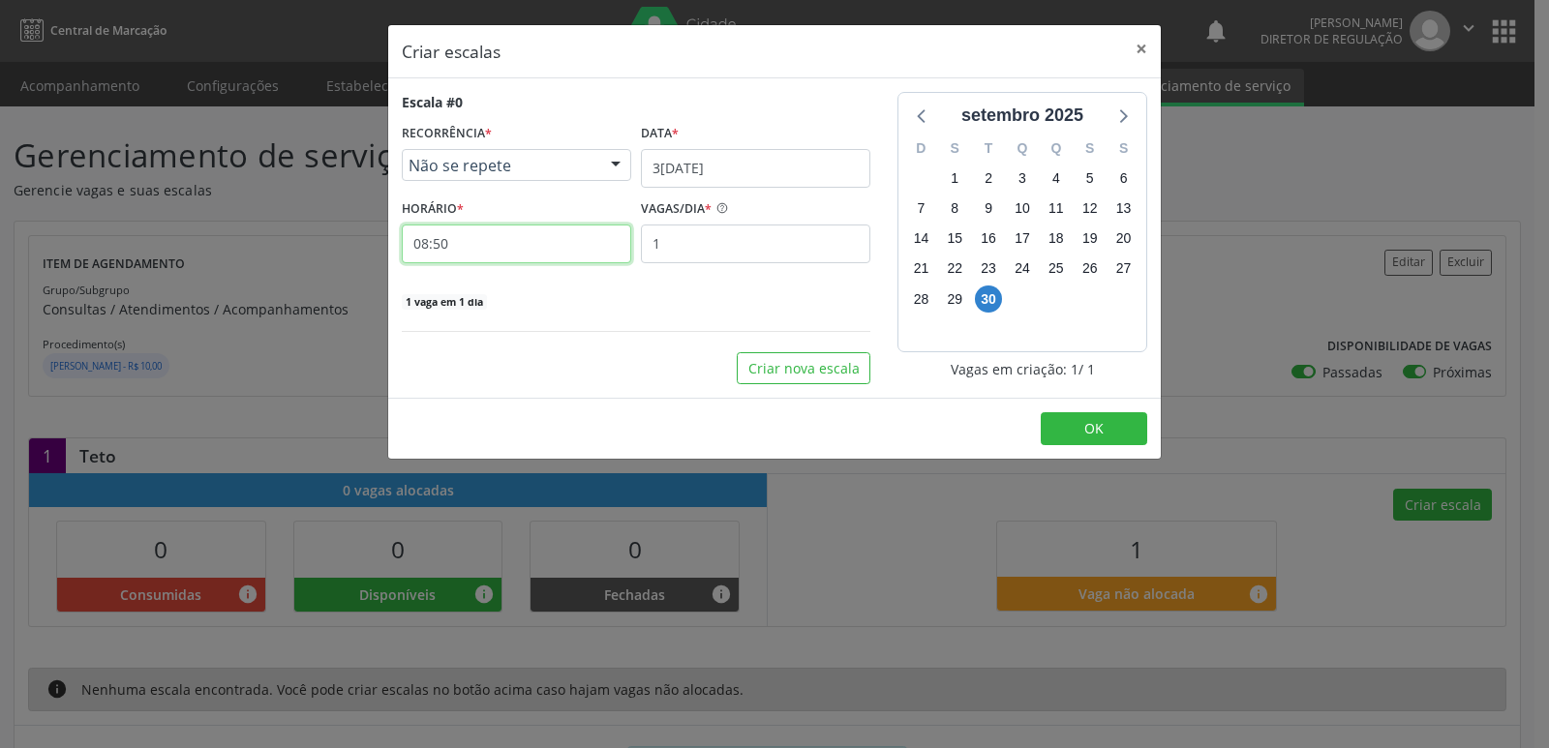
click at [545, 241] on input "08:50" at bounding box center [516, 244] width 229 height 39
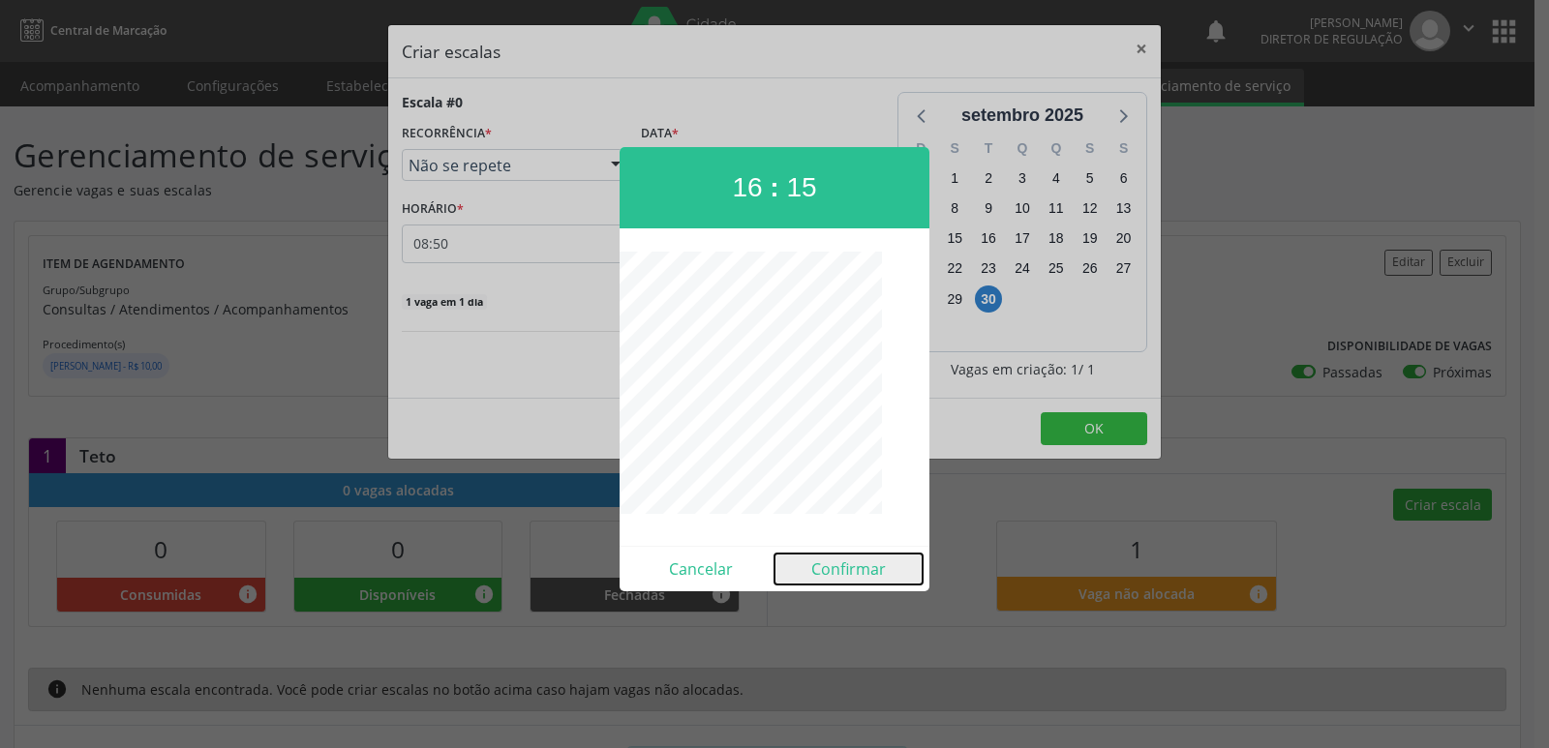
click at [859, 574] on button "Confirmar" at bounding box center [848, 569] width 148 height 31
type input "16:15"
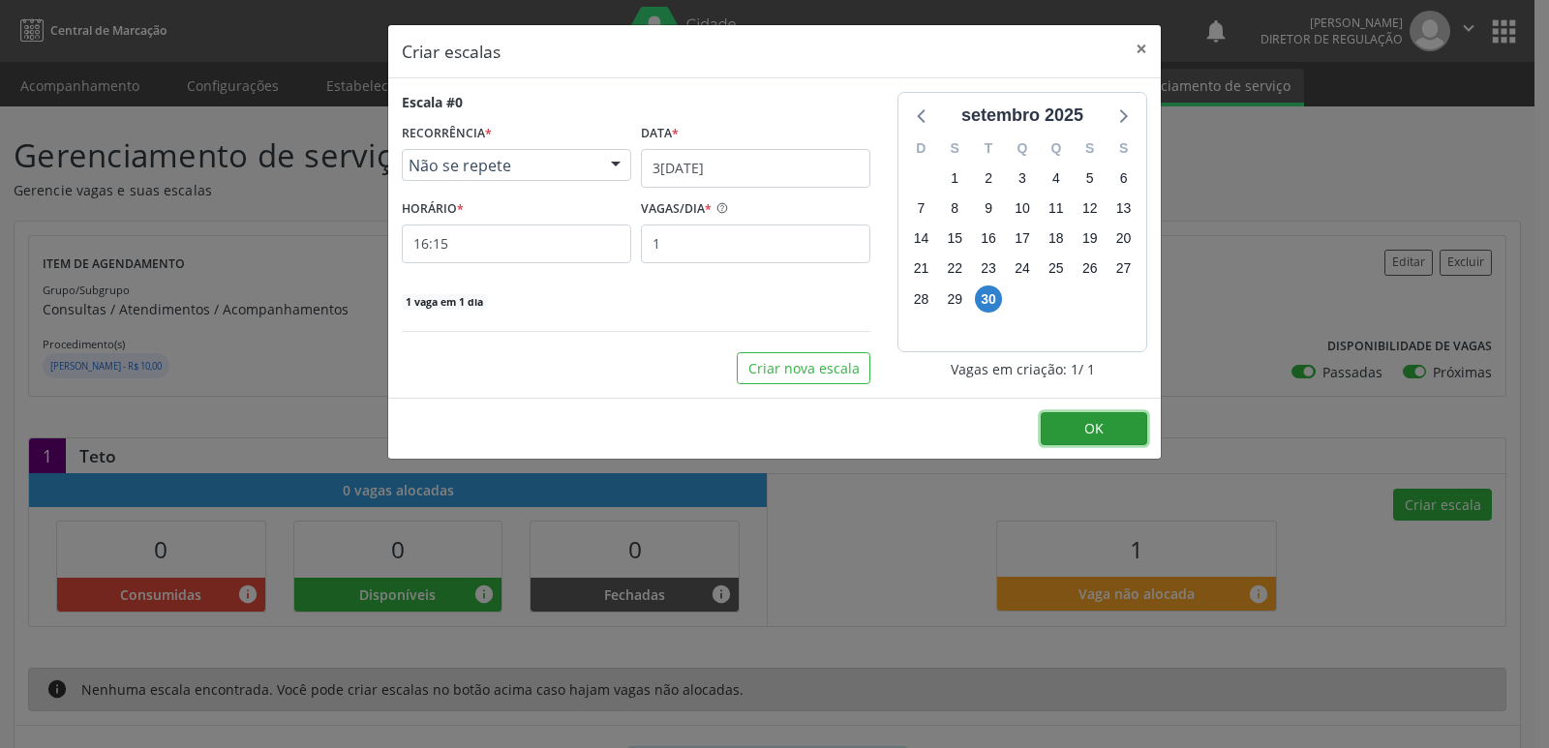
click at [1091, 429] on span "OK" at bounding box center [1093, 428] width 19 height 18
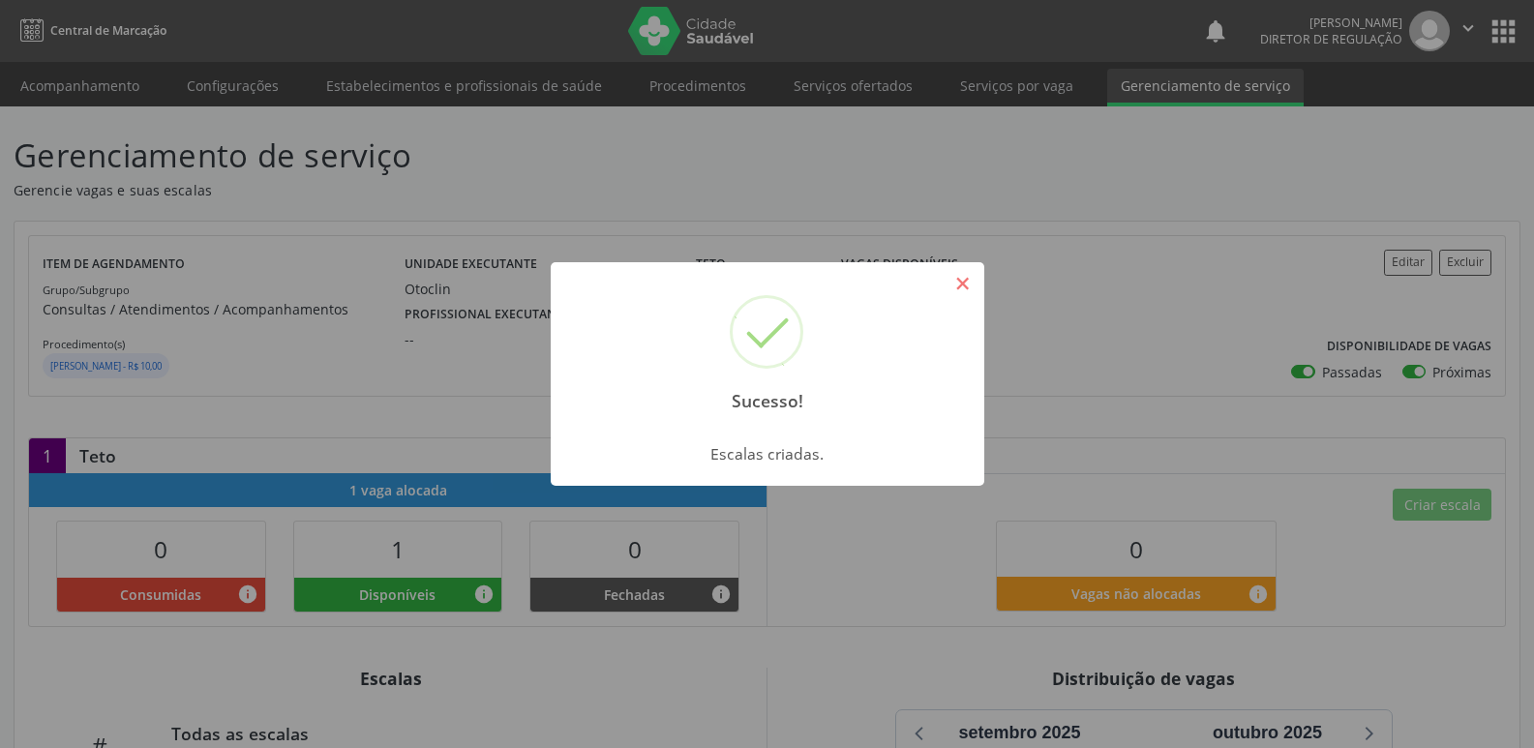
click at [967, 289] on button "×" at bounding box center [963, 283] width 33 height 33
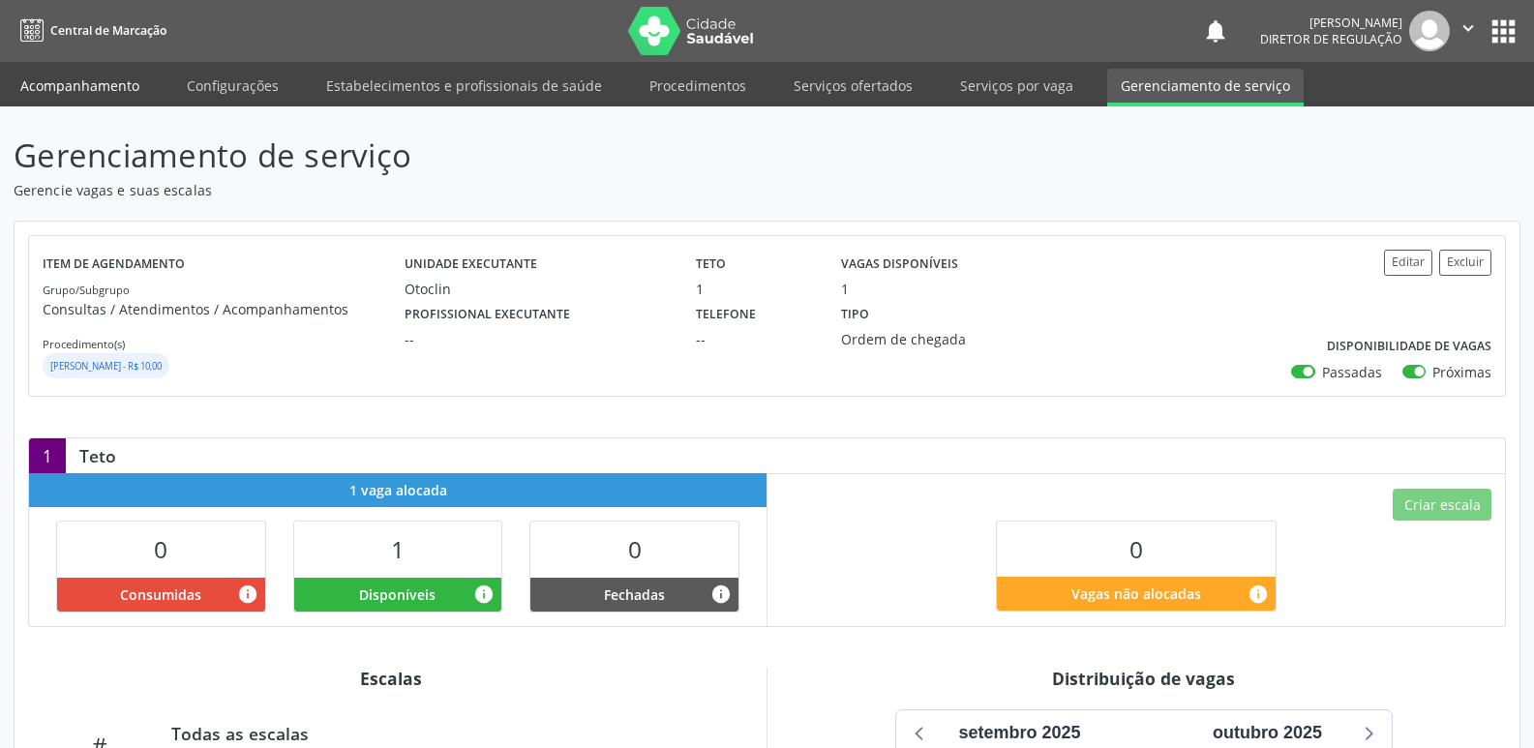
click at [135, 83] on link "Acompanhamento" at bounding box center [80, 86] width 146 height 34
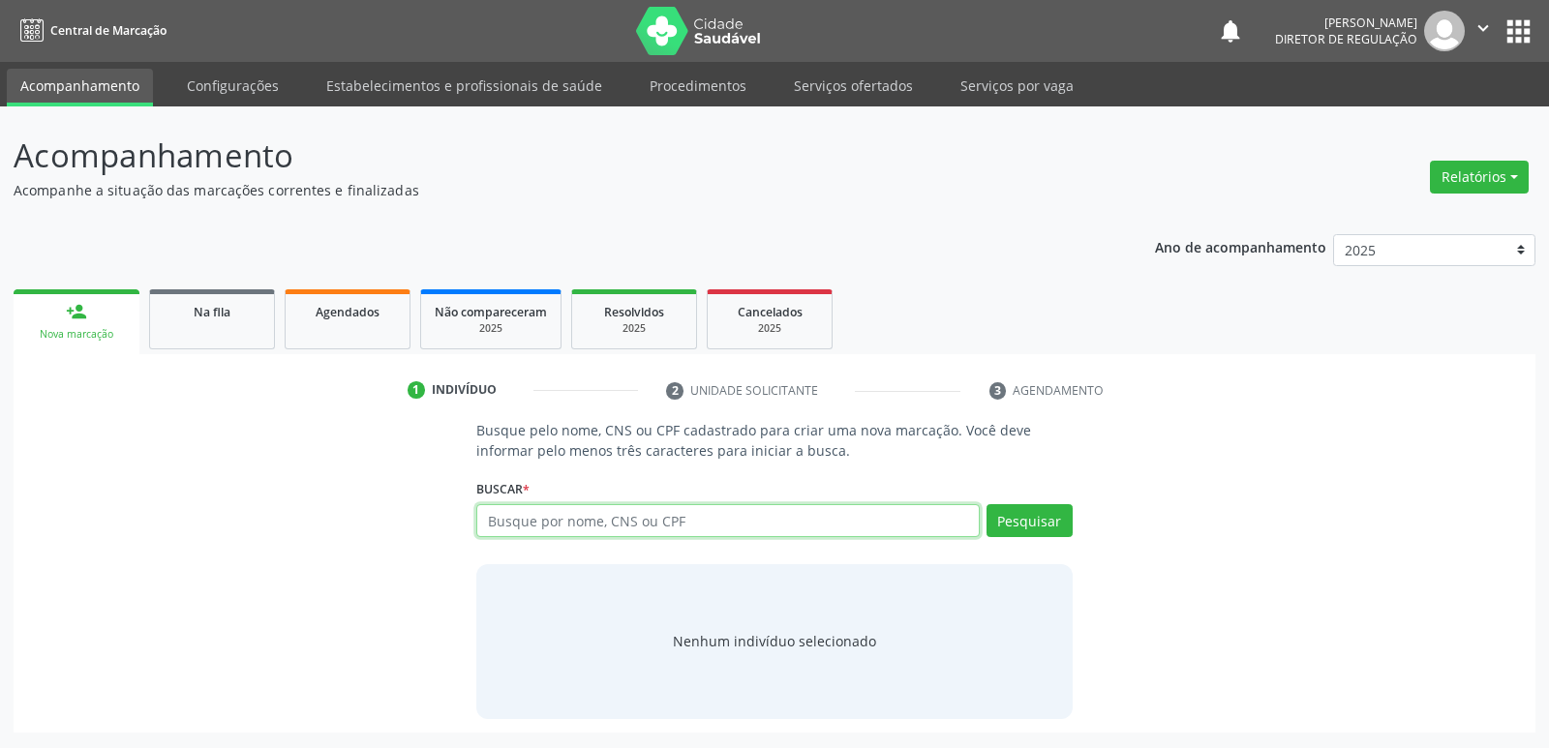
click at [523, 522] on input "text" at bounding box center [727, 520] width 502 height 33
type input "valdi de s"
click at [1031, 519] on button "Pesquisar" at bounding box center [1029, 520] width 86 height 33
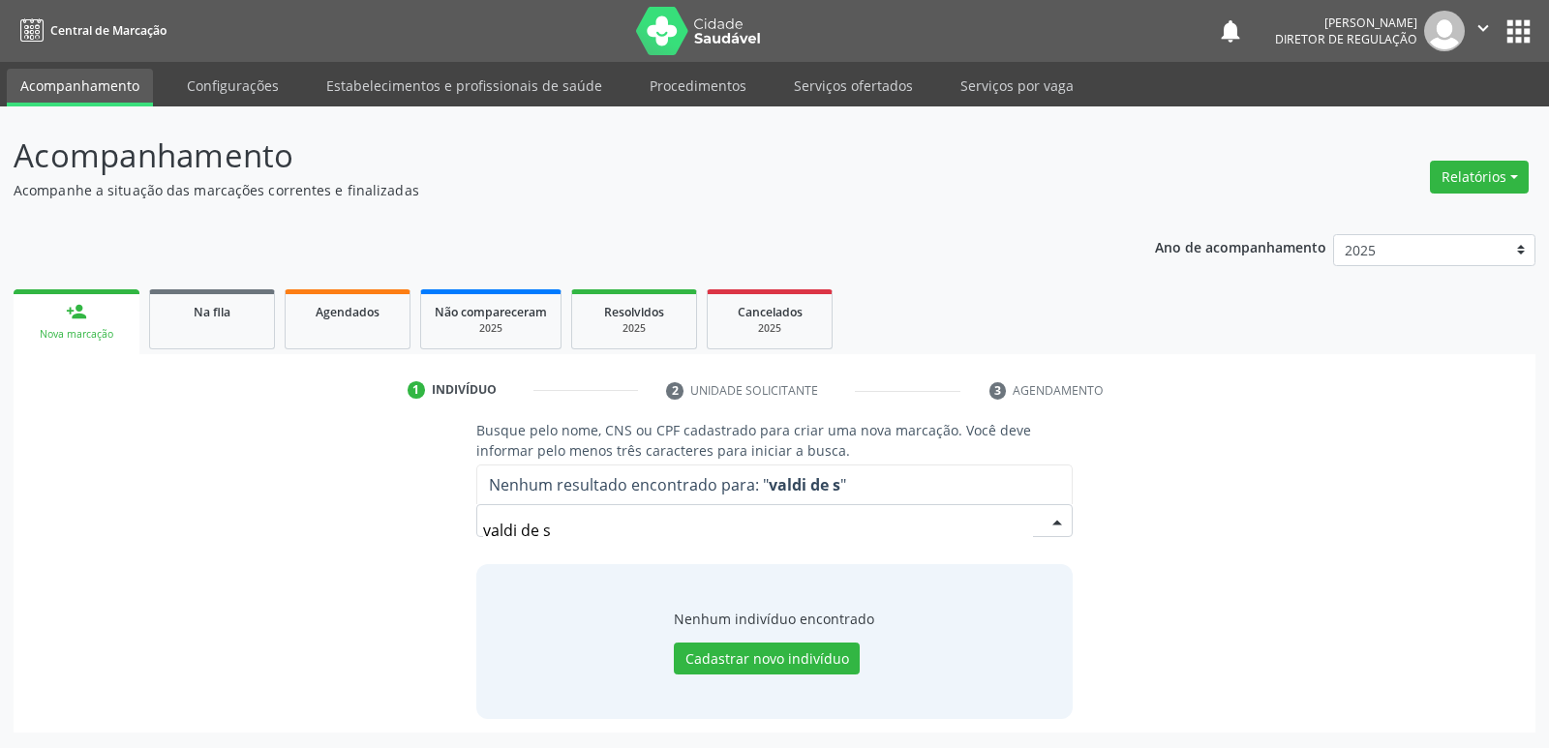
click at [518, 530] on input "valdi de s" at bounding box center [757, 530] width 549 height 39
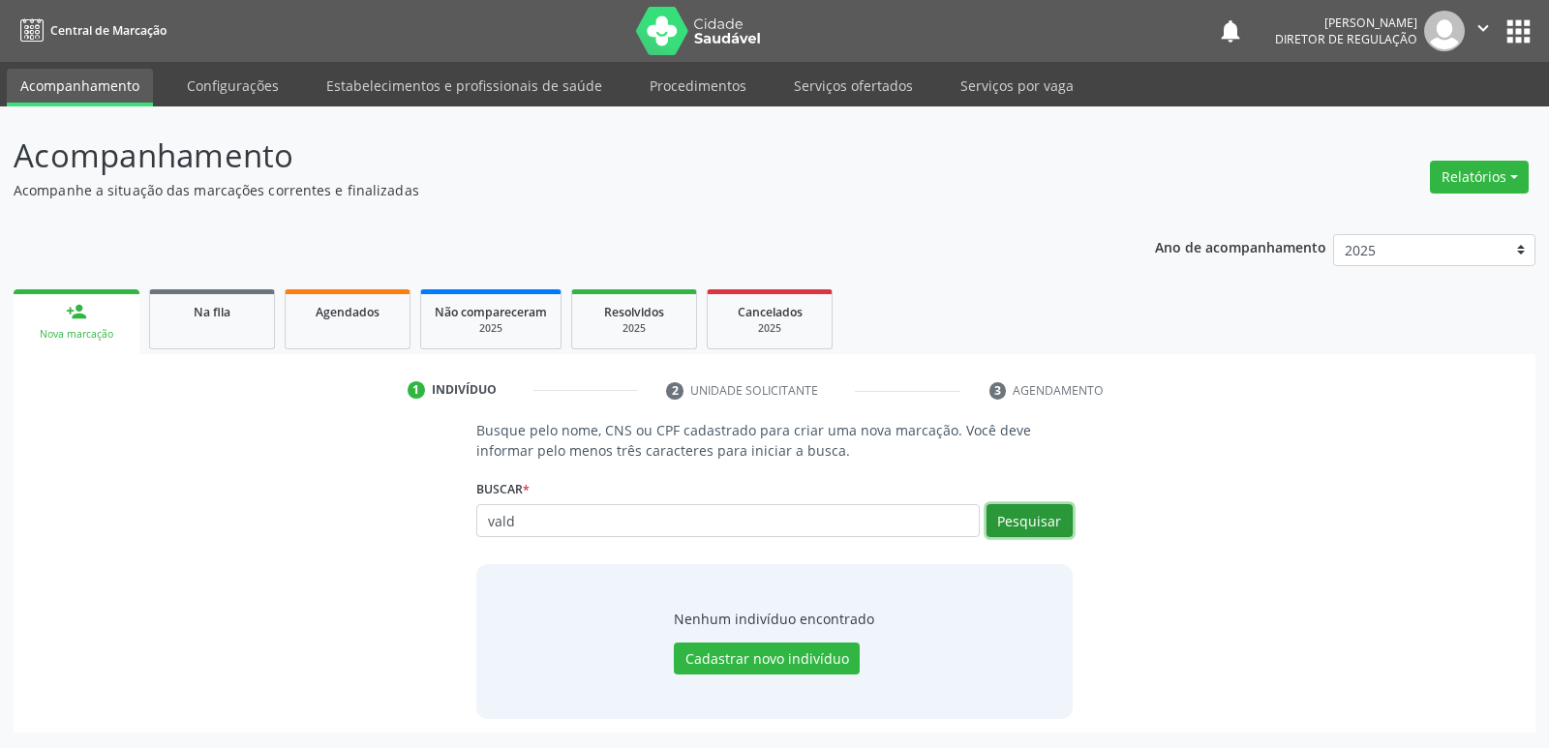
click at [1024, 527] on button "Pesquisar" at bounding box center [1029, 520] width 86 height 33
click at [960, 509] on input "vald" at bounding box center [727, 520] width 502 height 33
type input "v"
type input "702907"
type input "vald528252479"
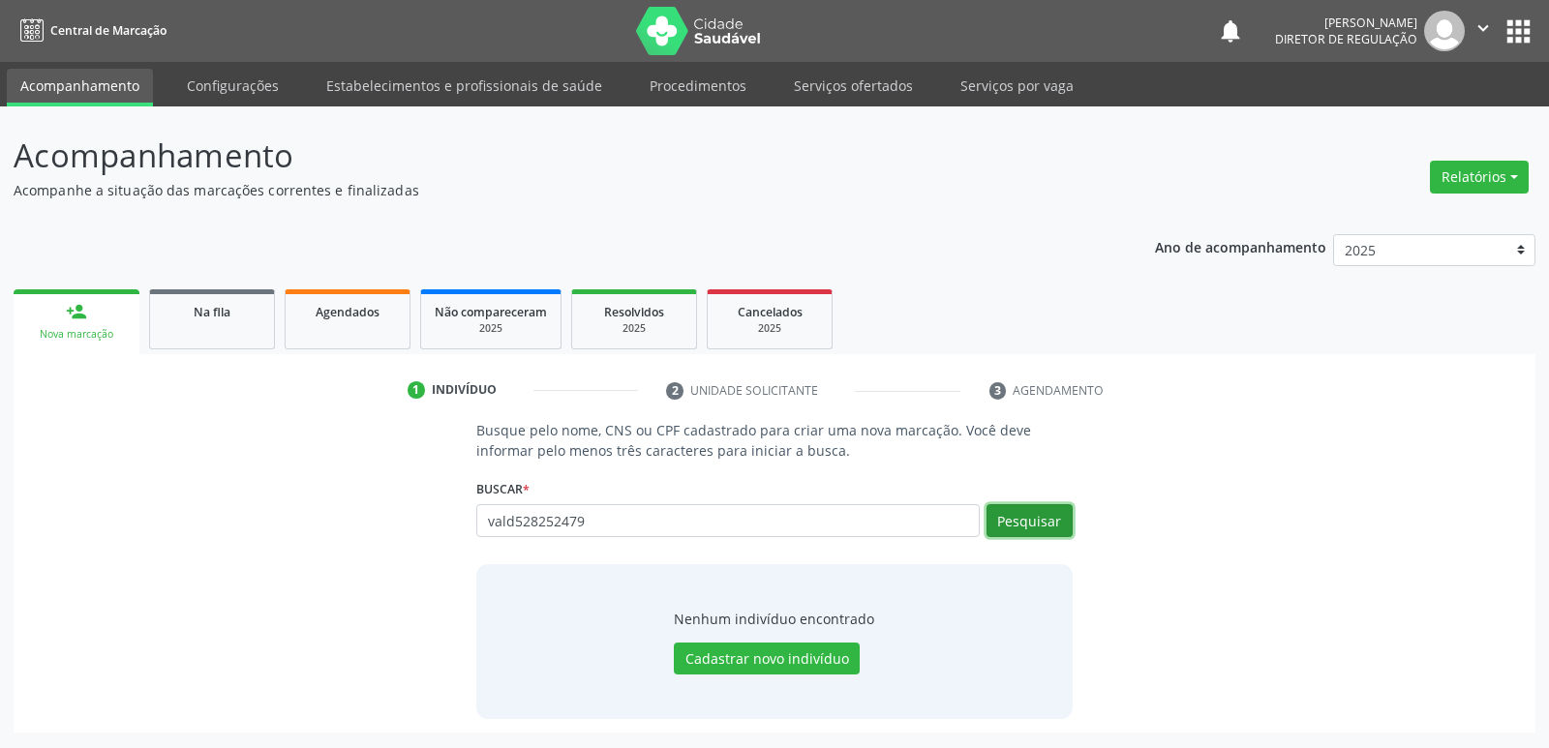
click at [1041, 523] on button "Pesquisar" at bounding box center [1029, 520] width 86 height 33
type input "v"
type input "702907528252479"
click at [1029, 517] on button "Pesquisar" at bounding box center [1029, 520] width 86 height 33
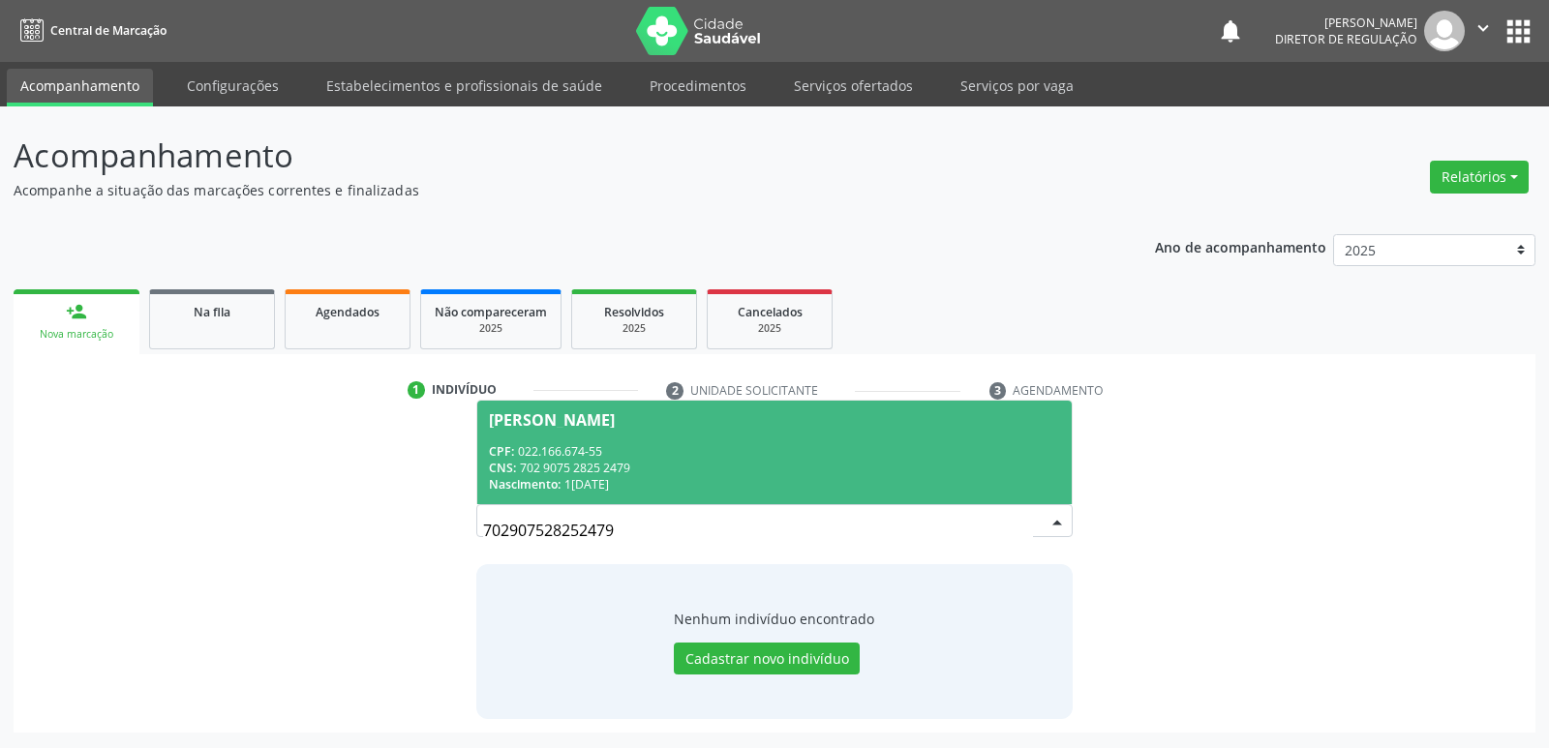
click at [628, 478] on div "Nascimento: 14[DATE]" at bounding box center [774, 484] width 570 height 16
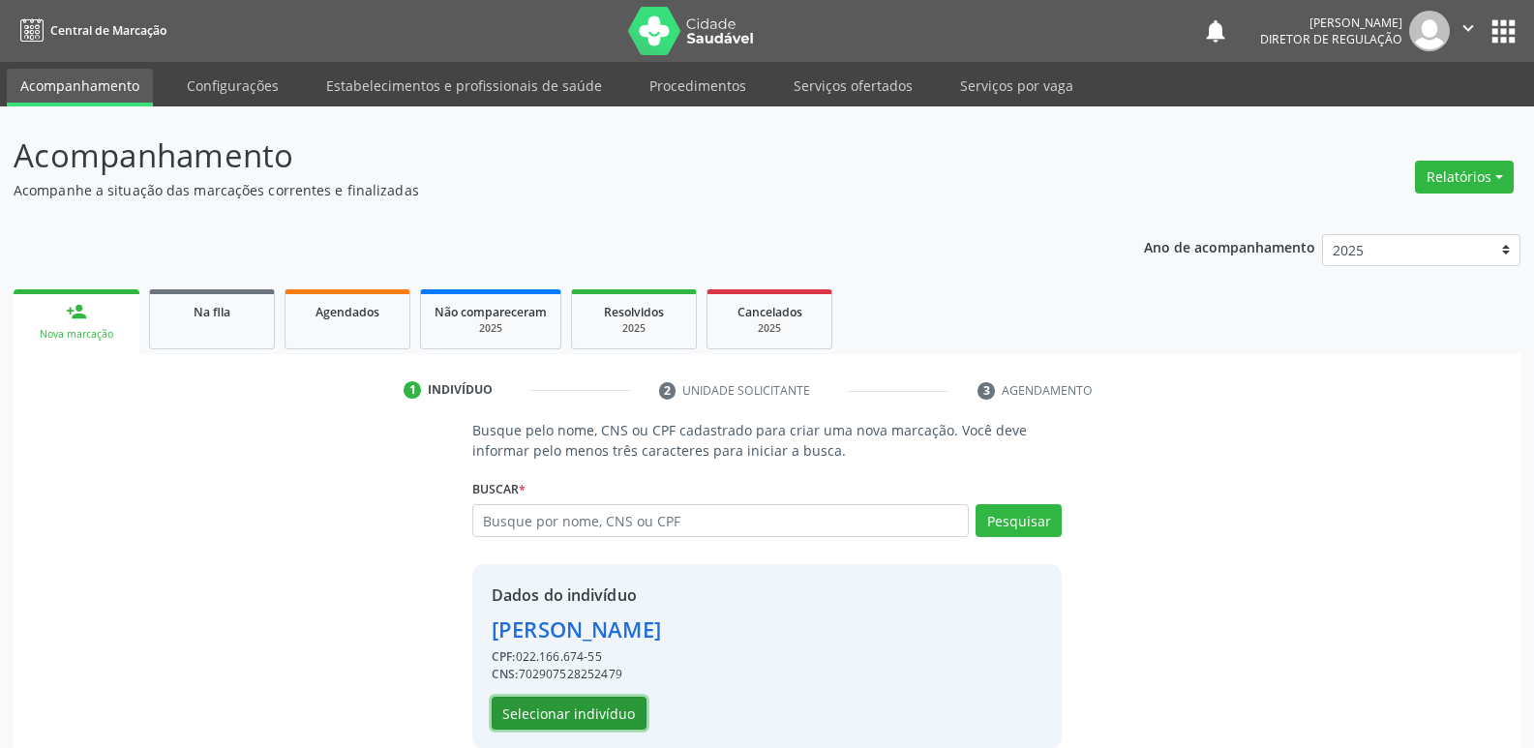
click at [597, 711] on button "Selecionar indivíduo" at bounding box center [569, 713] width 155 height 33
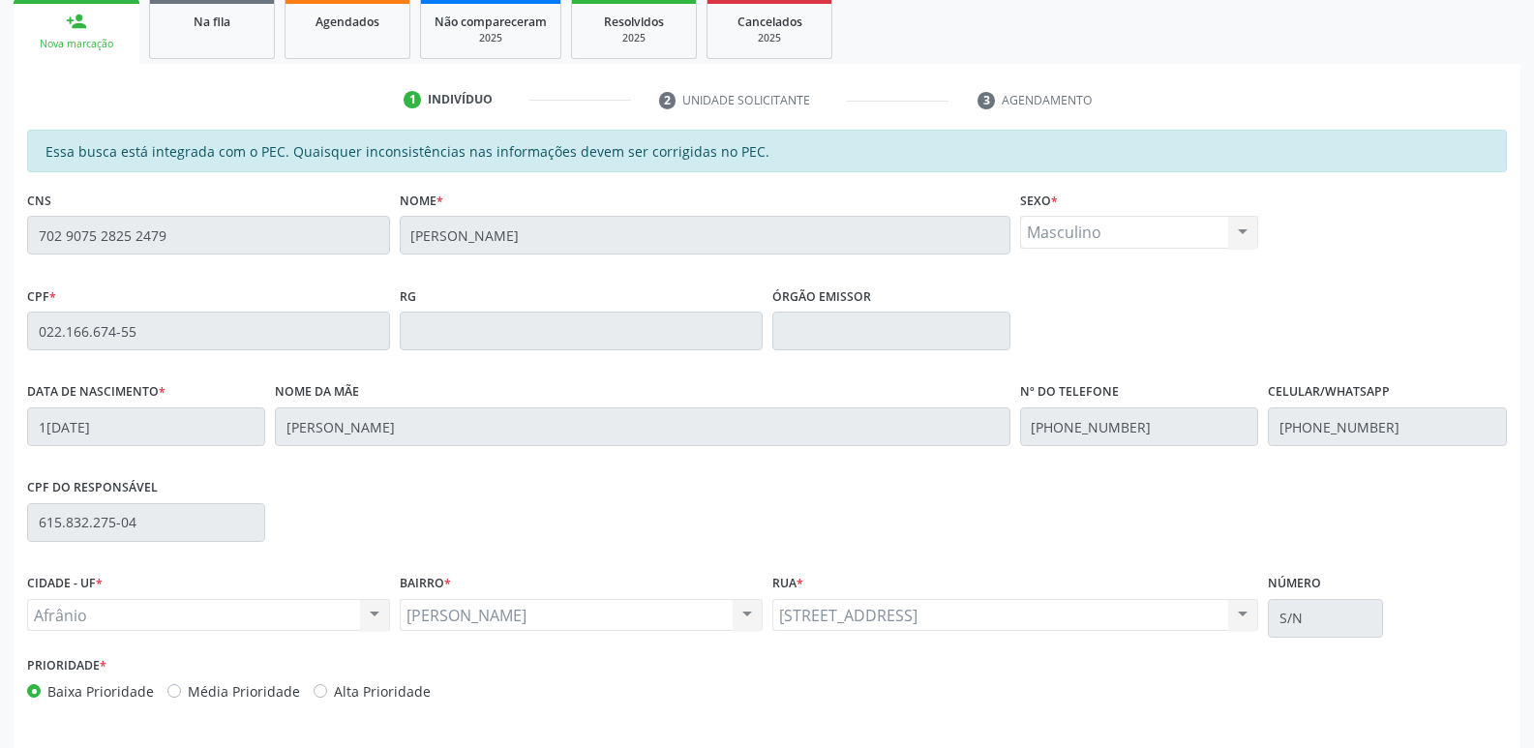
scroll to position [357, 0]
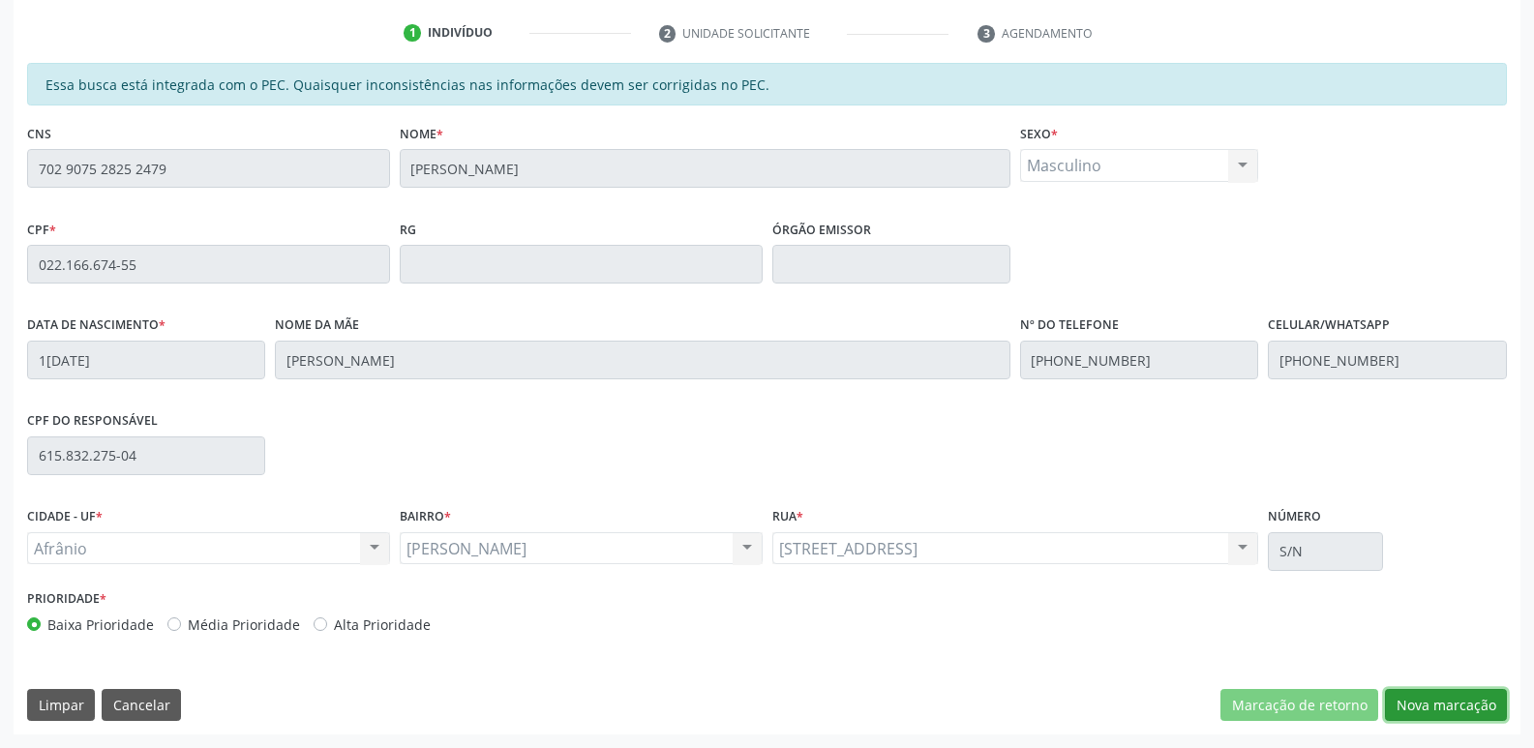
click at [1434, 705] on button "Nova marcação" at bounding box center [1446, 705] width 122 height 33
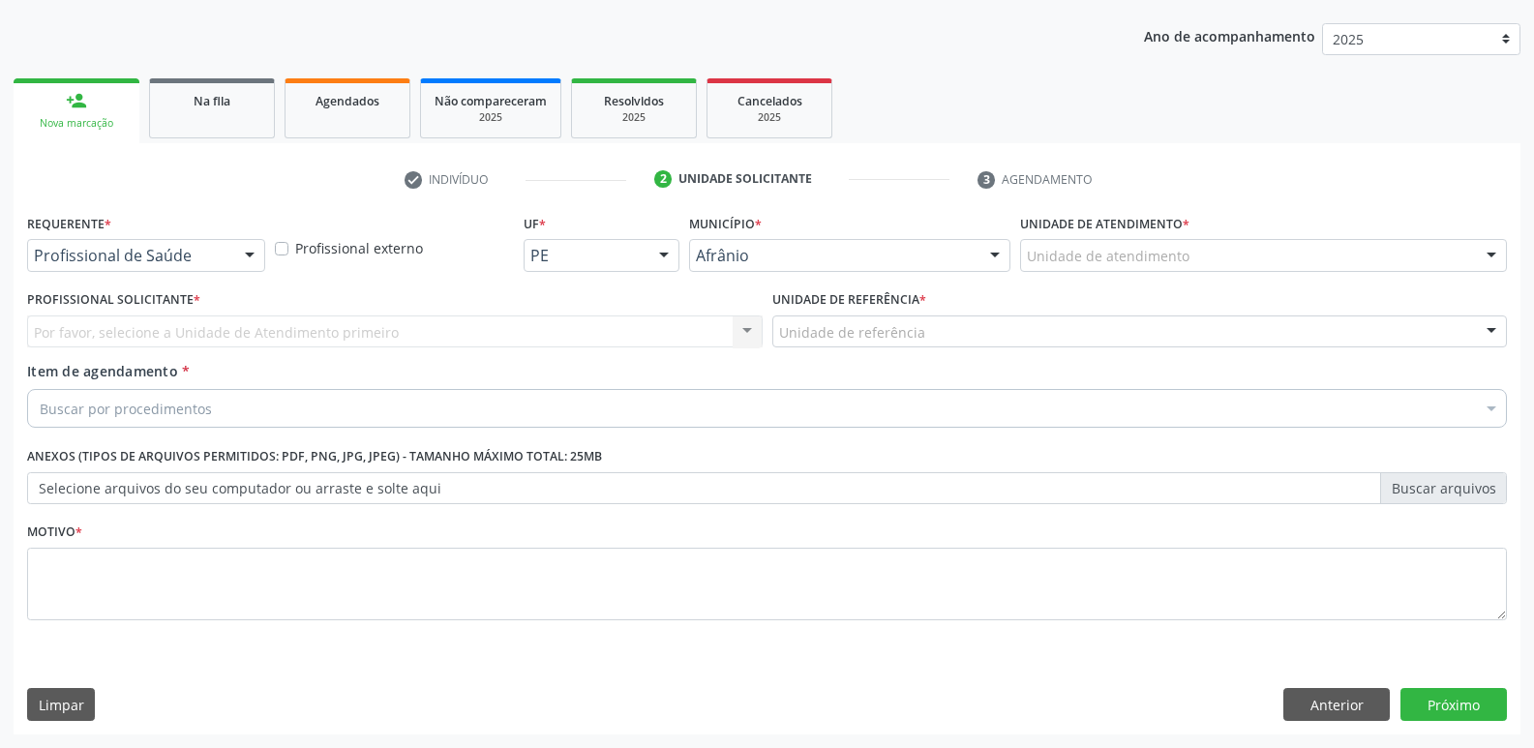
scroll to position [211, 0]
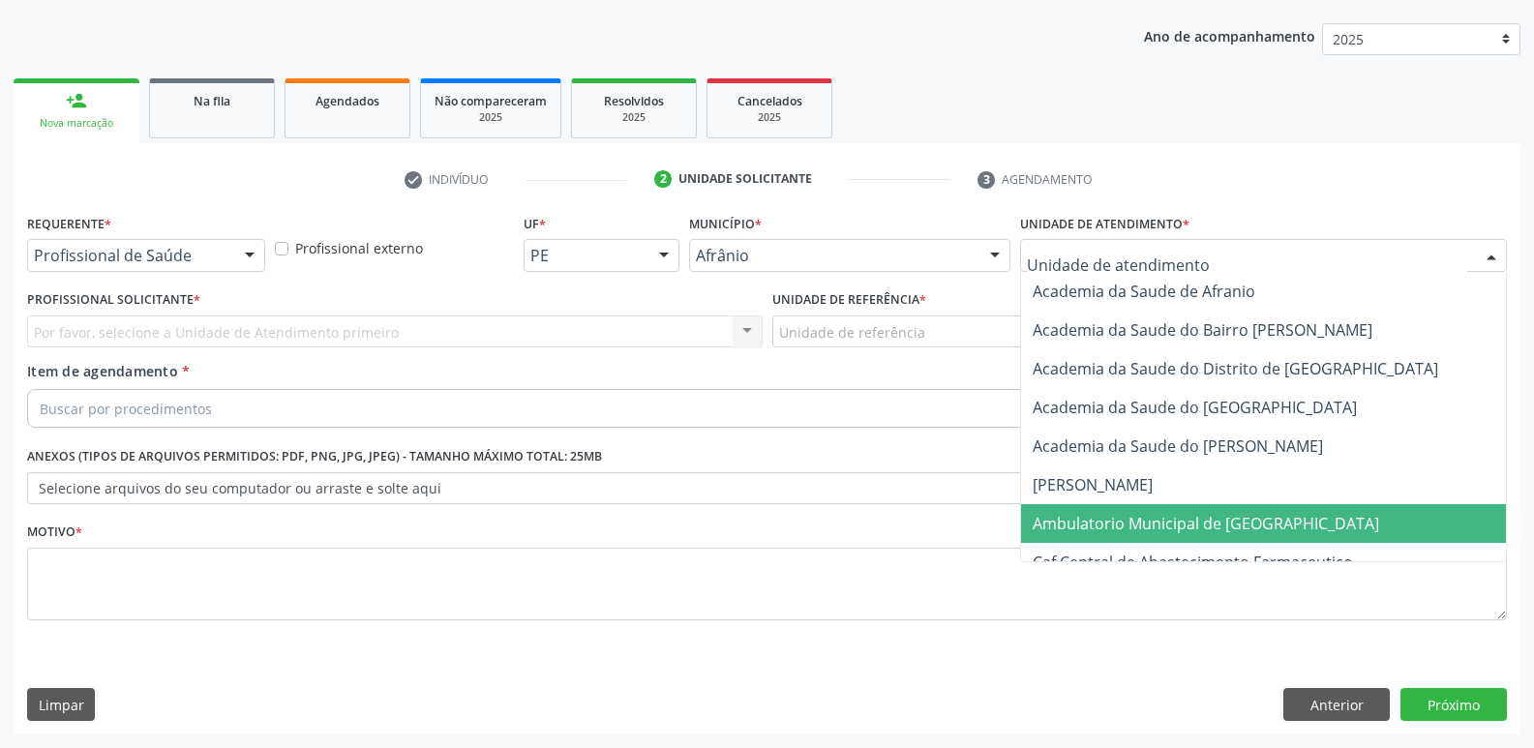
click at [1129, 521] on span "Ambulatorio Municipal de [GEOGRAPHIC_DATA]" at bounding box center [1206, 523] width 347 height 21
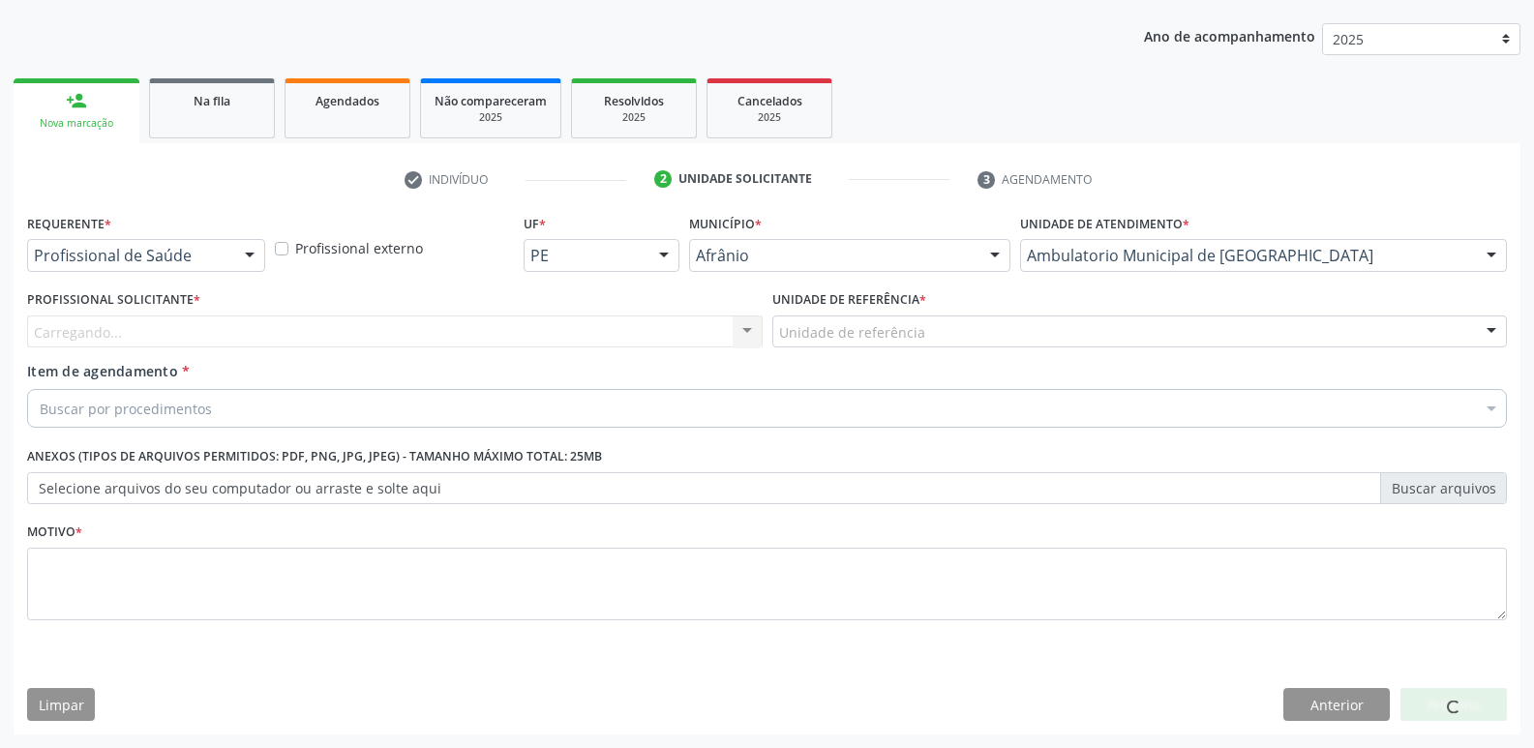
click at [958, 330] on div "Unidade de referência" at bounding box center [1140, 332] width 736 height 33
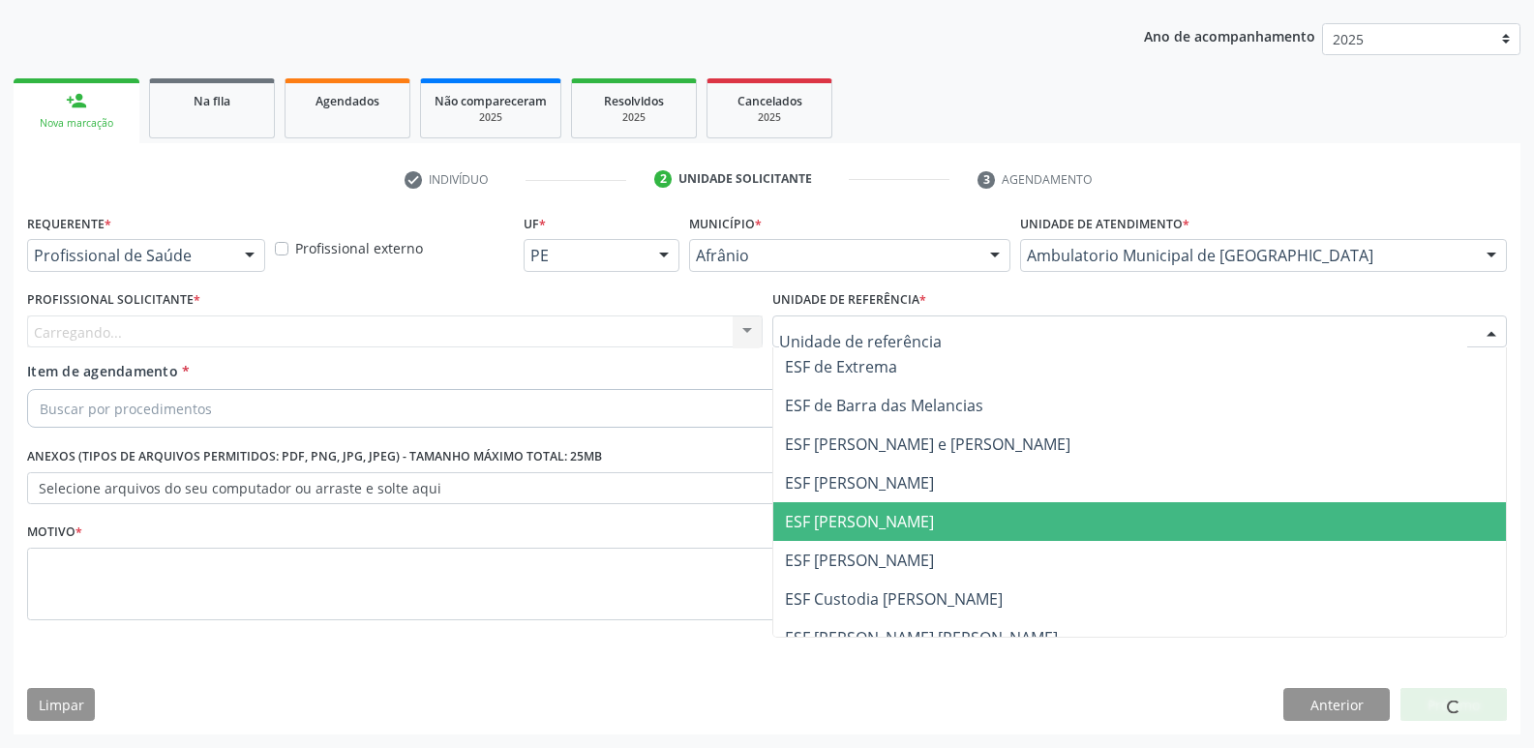
click at [904, 526] on span "ESF [PERSON_NAME]" at bounding box center [859, 521] width 149 height 21
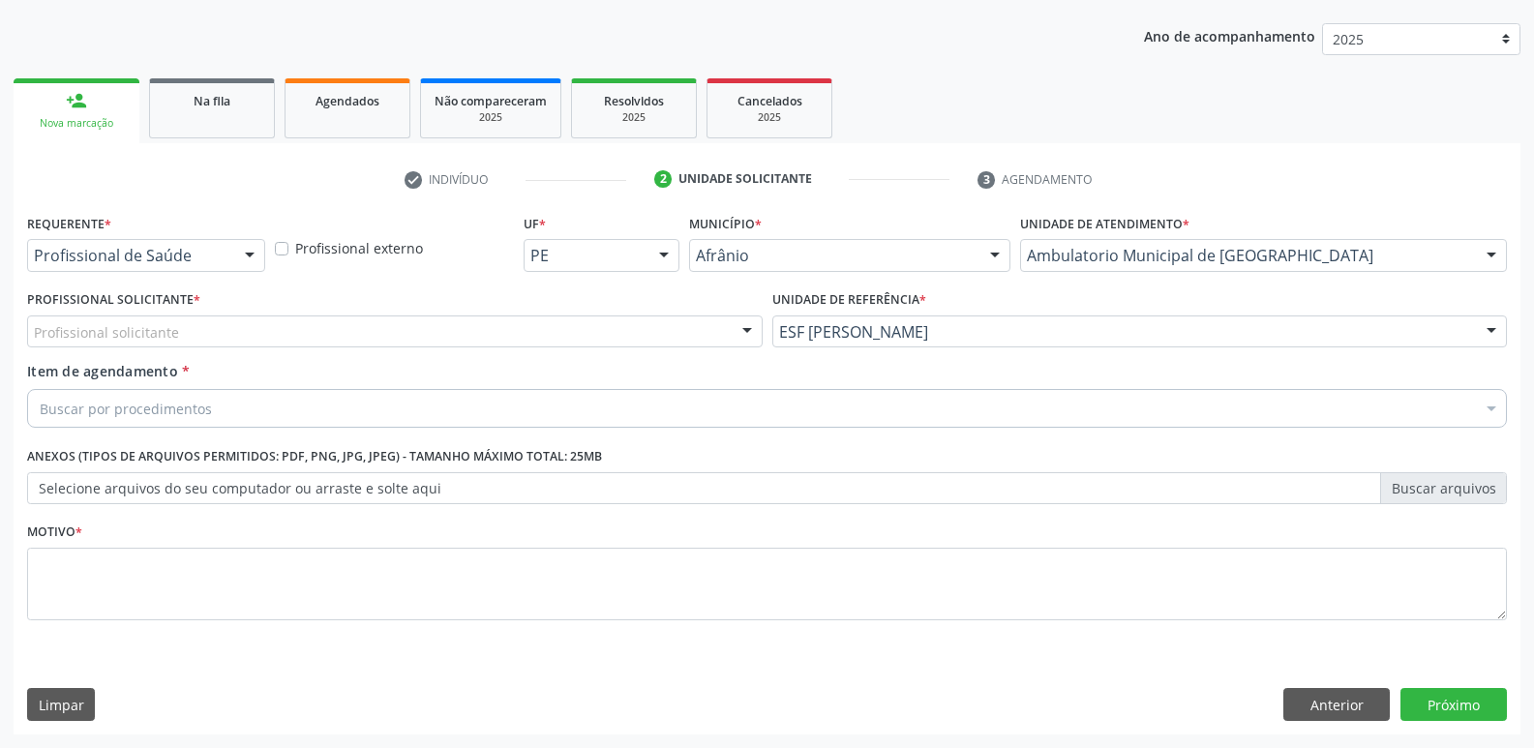
click at [578, 333] on div "Profissional solicitante" at bounding box center [395, 332] width 736 height 33
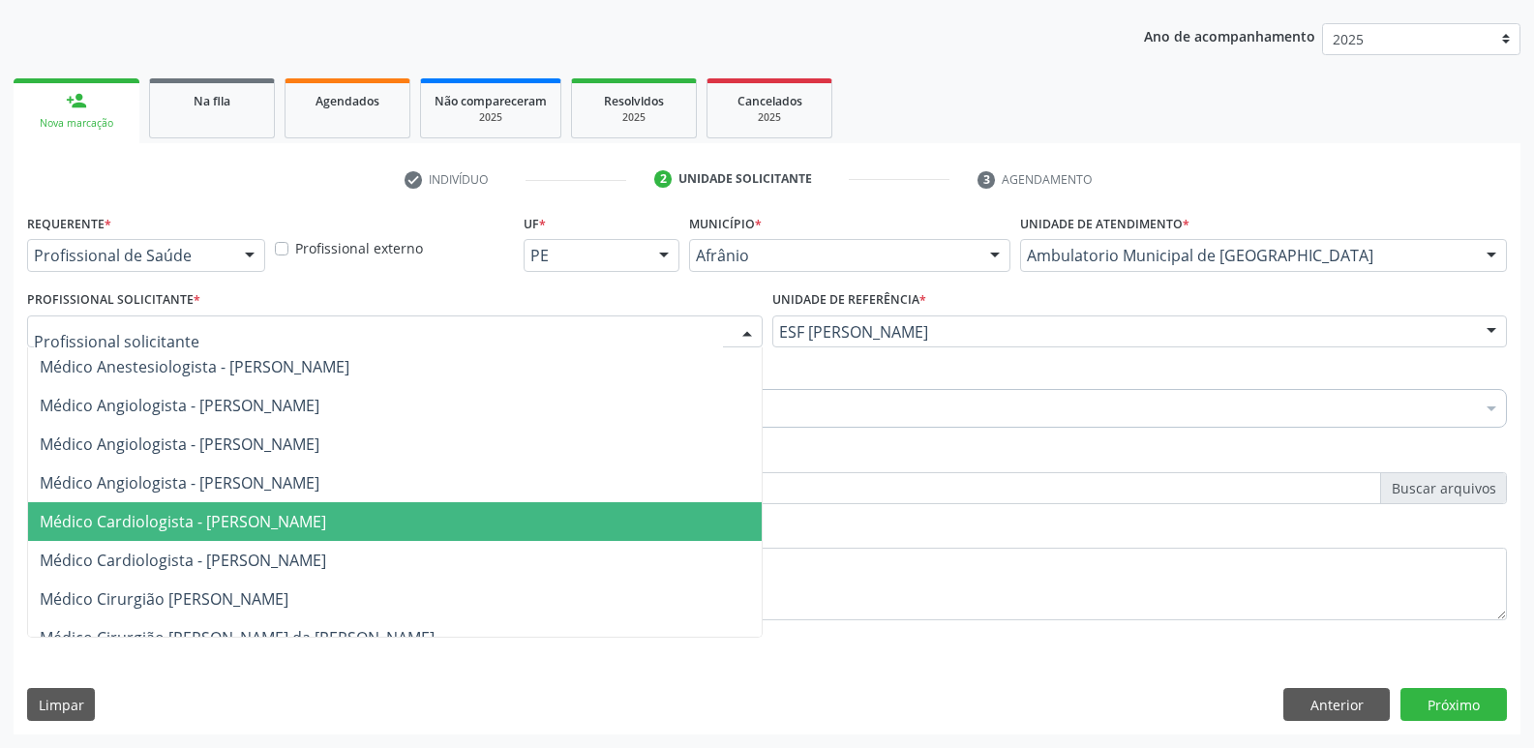
click at [556, 517] on span "Médico Cardiologista - [PERSON_NAME]" at bounding box center [395, 521] width 734 height 39
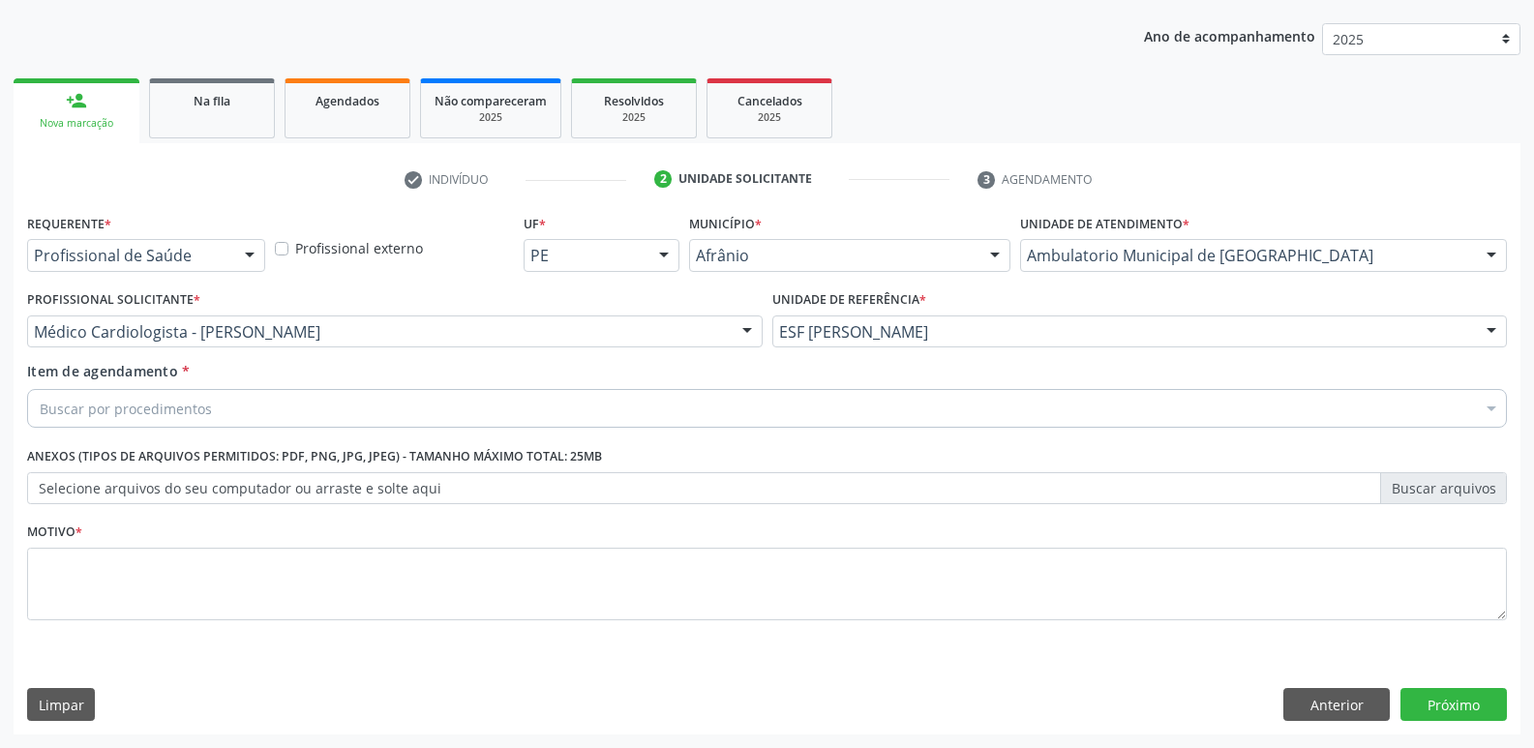
click at [399, 403] on div "Buscar por procedimentos" at bounding box center [767, 408] width 1480 height 39
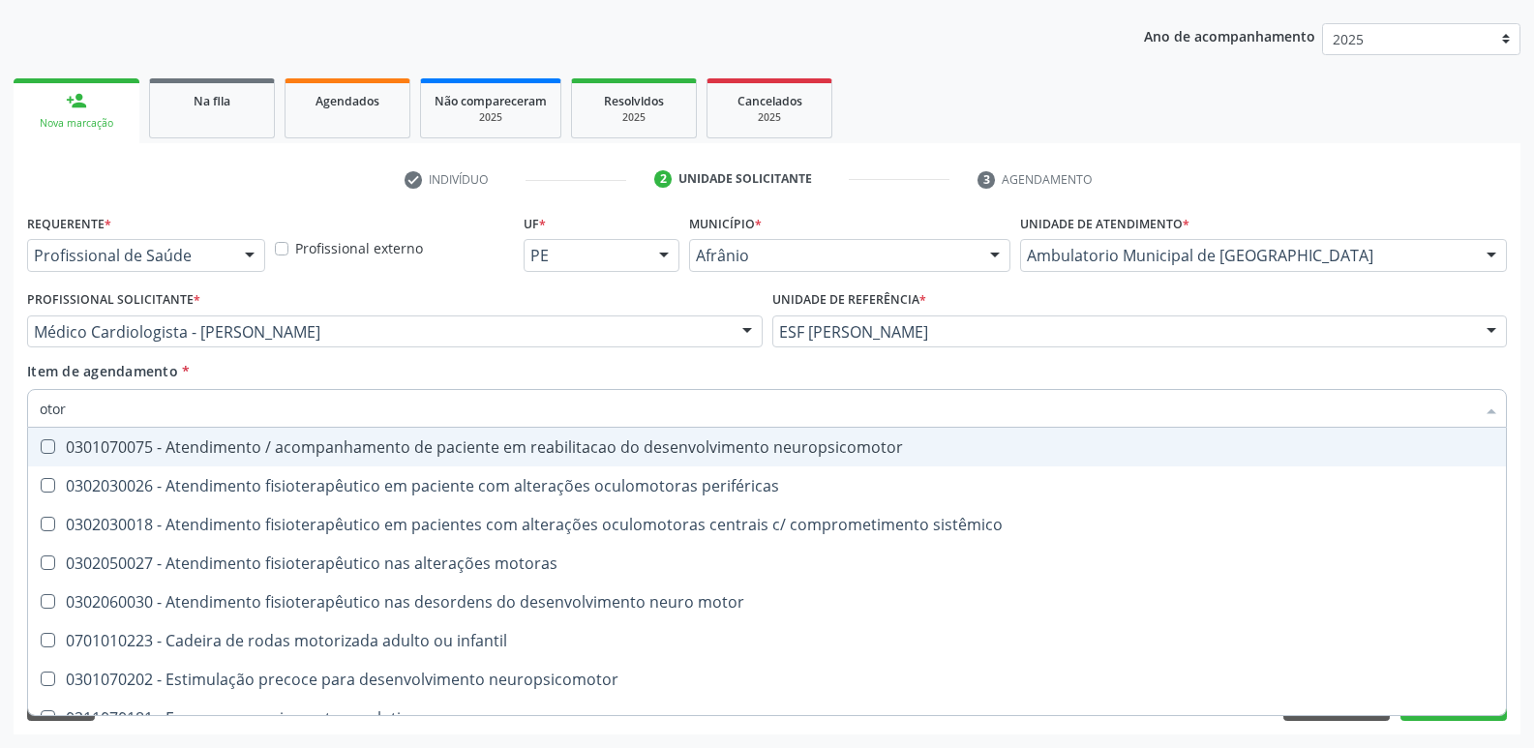
type input "otorr"
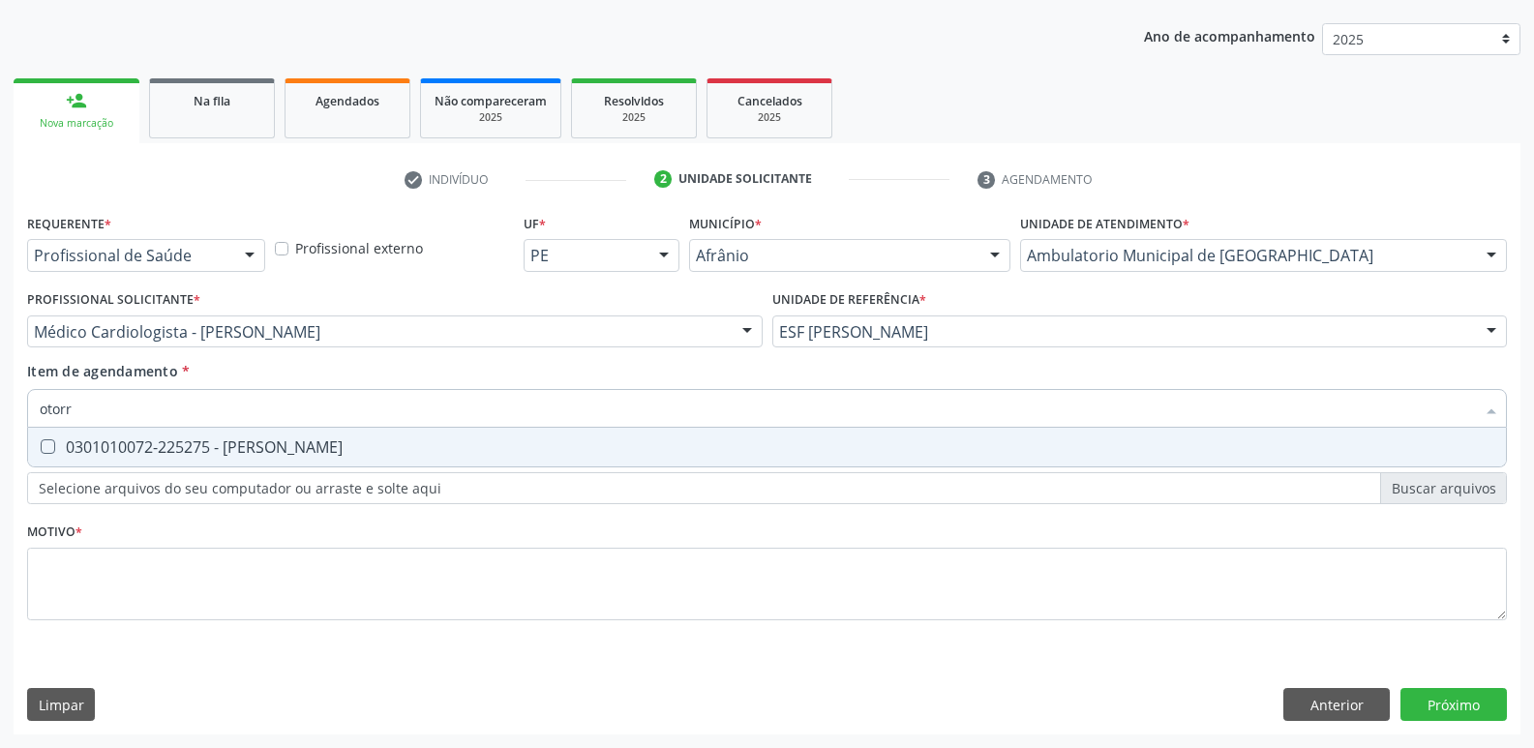
click at [391, 446] on div "0301010072-225275 - [PERSON_NAME]" at bounding box center [767, 446] width 1455 height 15
checkbox Otorrinolaringologista "true"
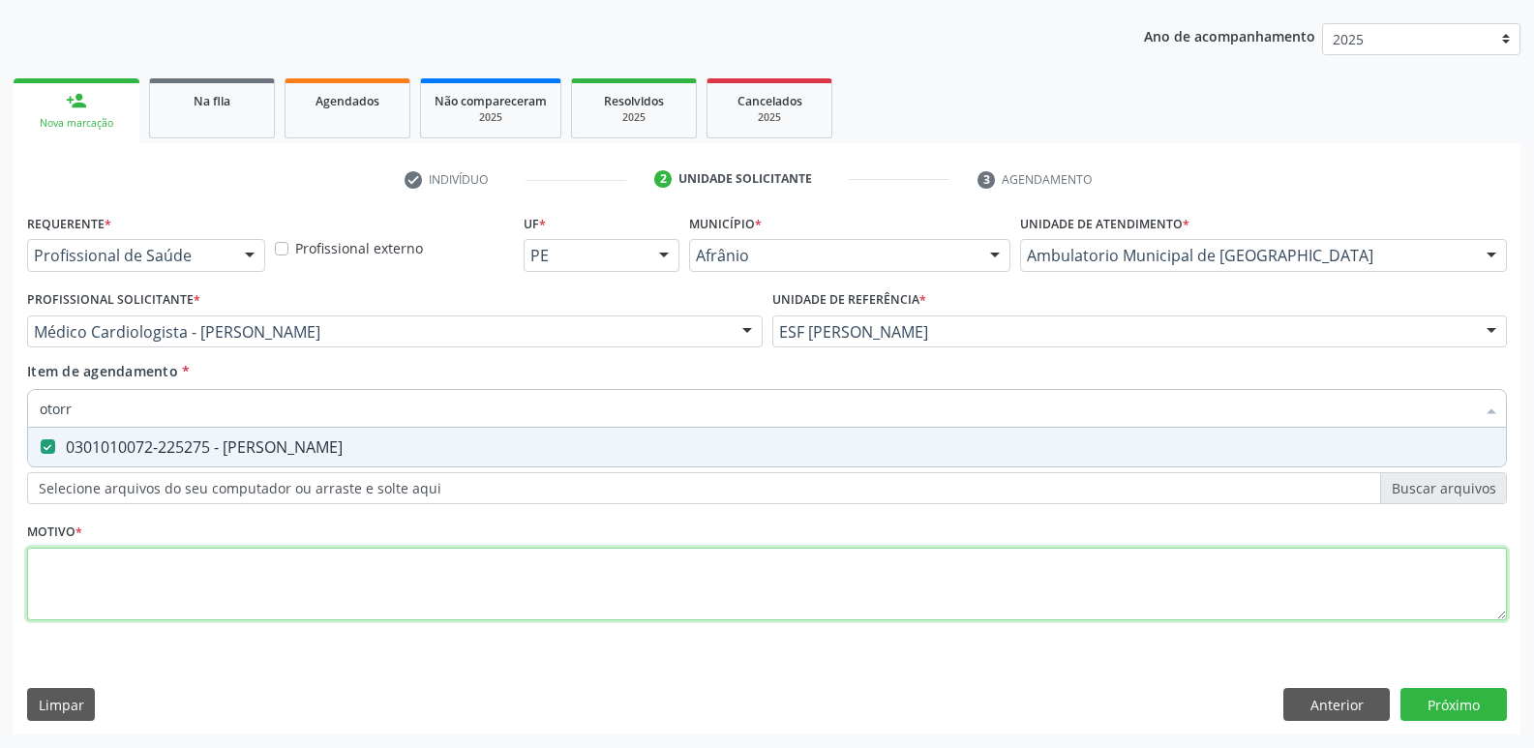
click at [376, 577] on div "Requerente * Profissional de Saúde Profissional de Saúde Paciente Nenhum result…" at bounding box center [767, 428] width 1480 height 438
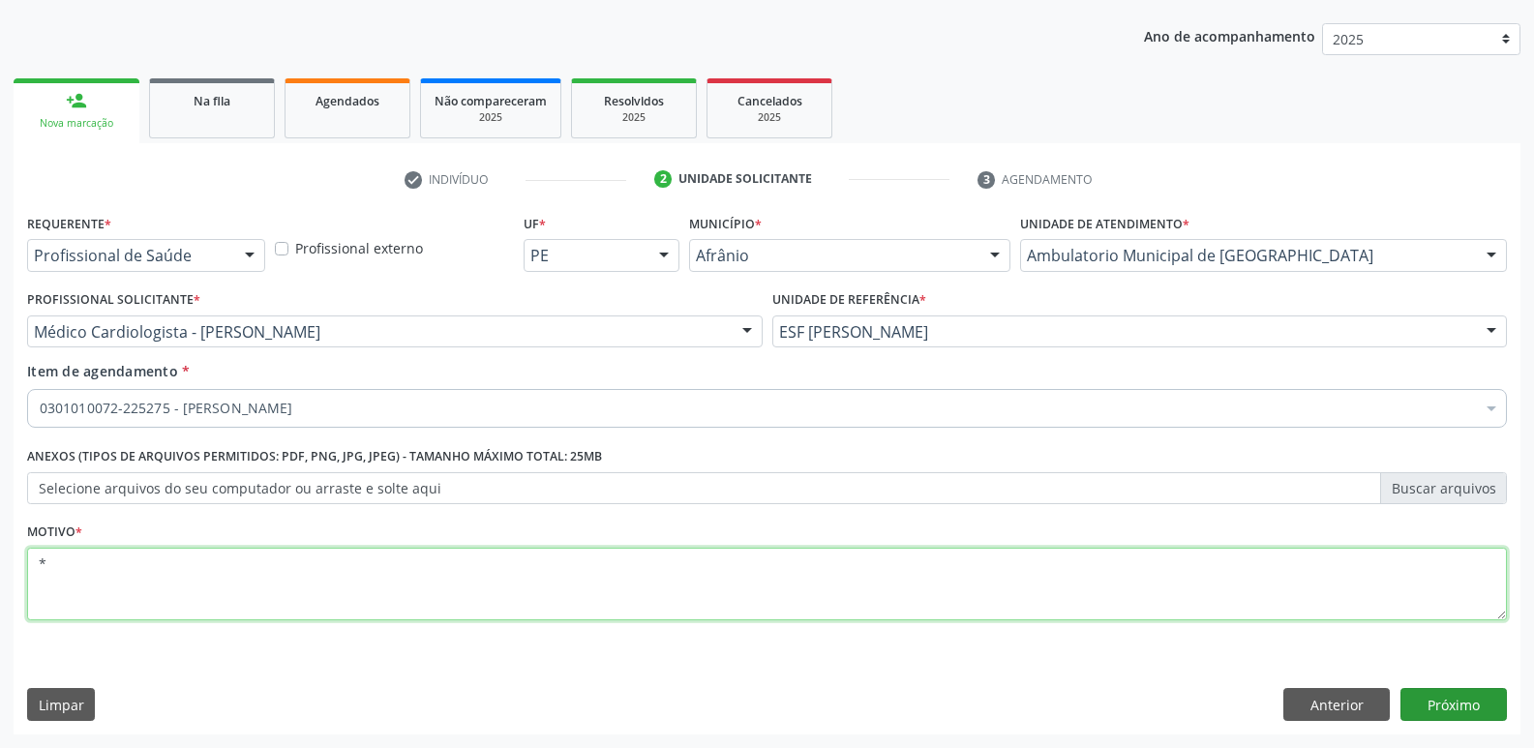
type textarea "*"
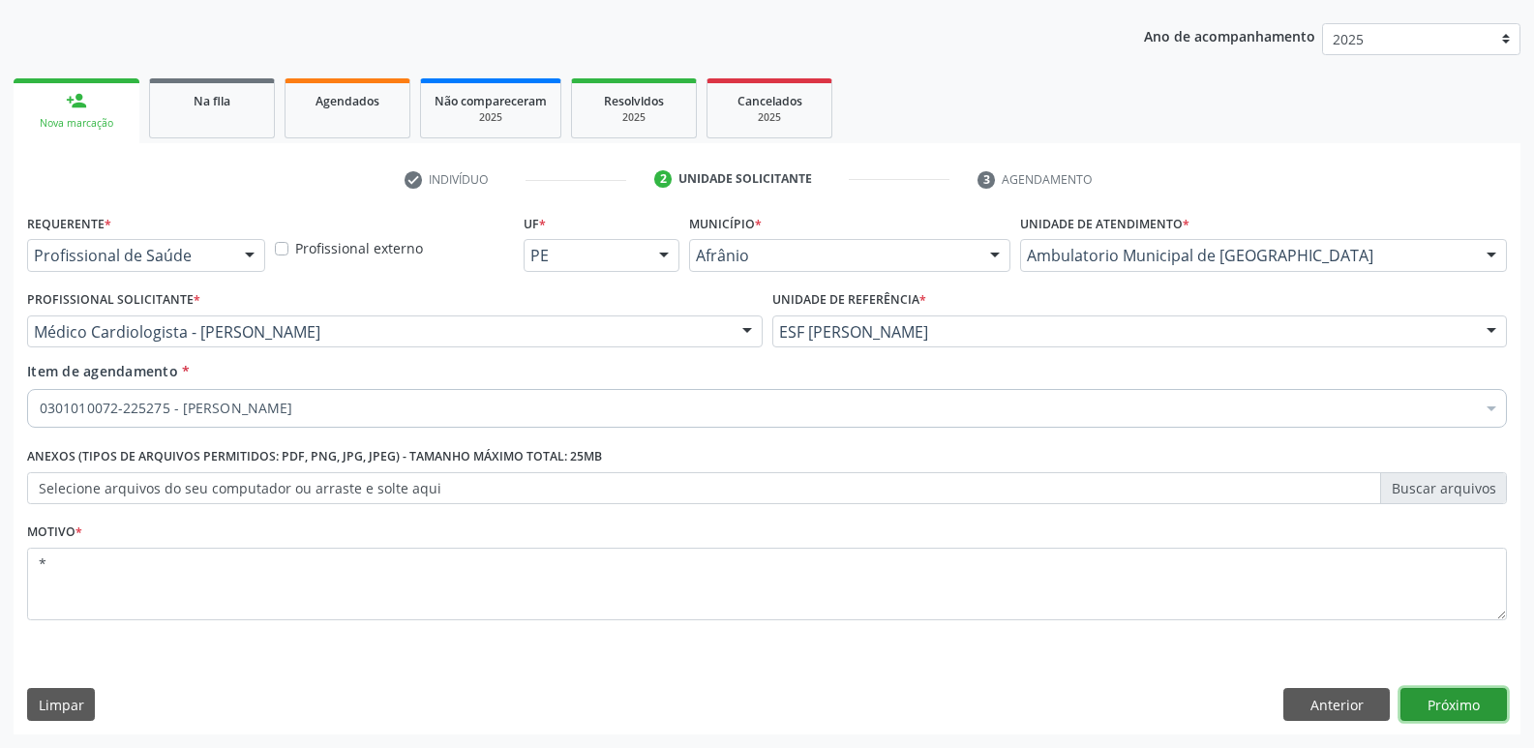
click at [1432, 700] on button "Próximo" at bounding box center [1454, 704] width 106 height 33
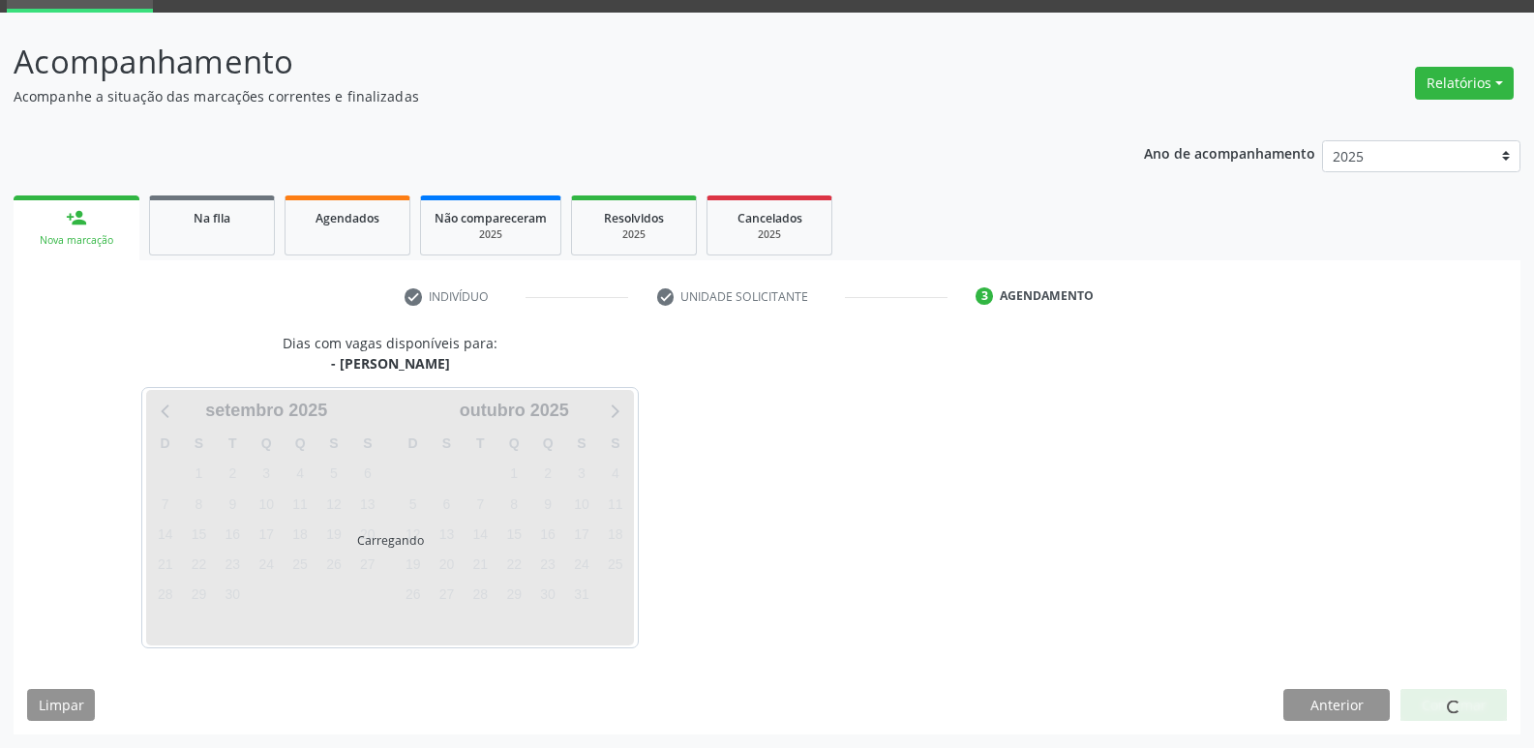
scroll to position [94, 0]
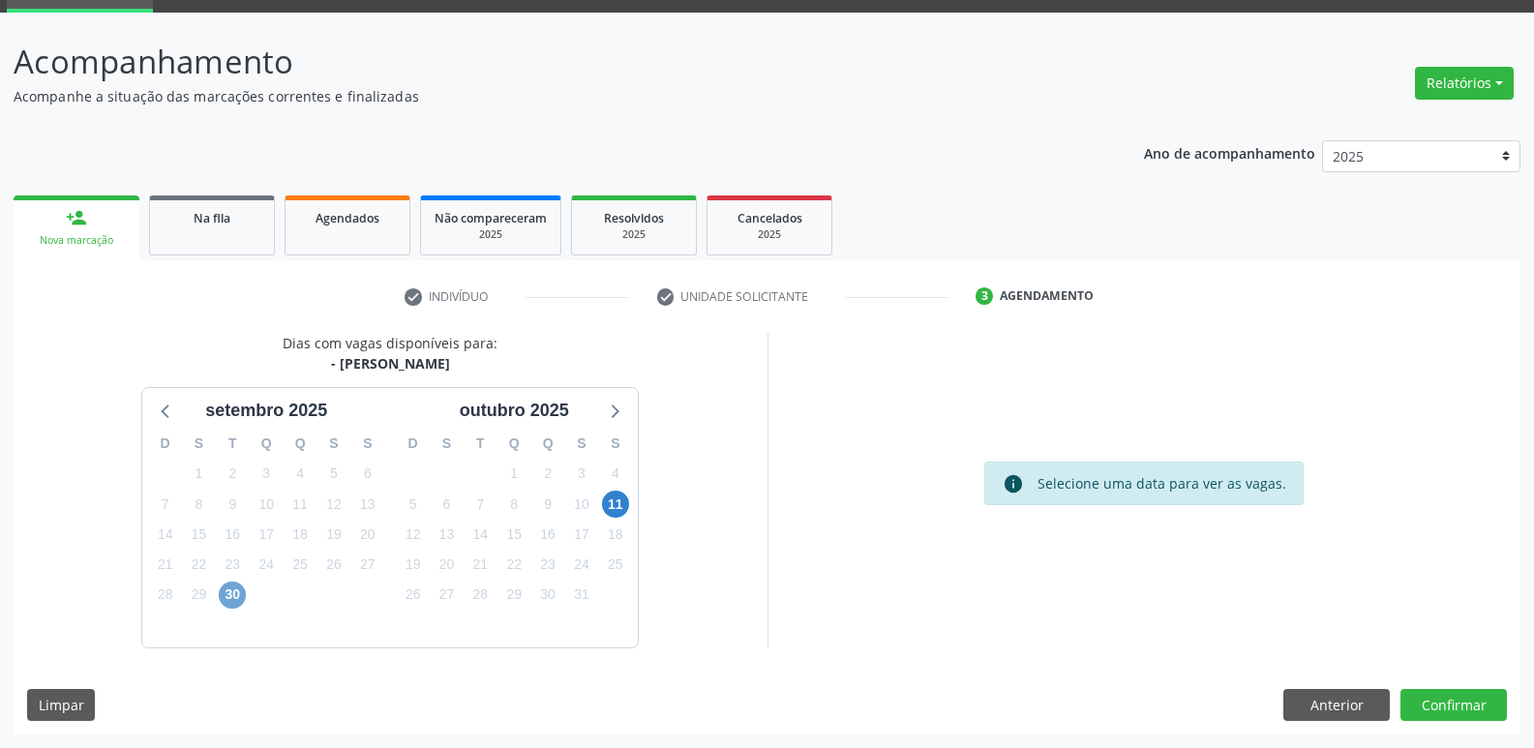
click at [221, 600] on span "30" at bounding box center [232, 595] width 27 height 27
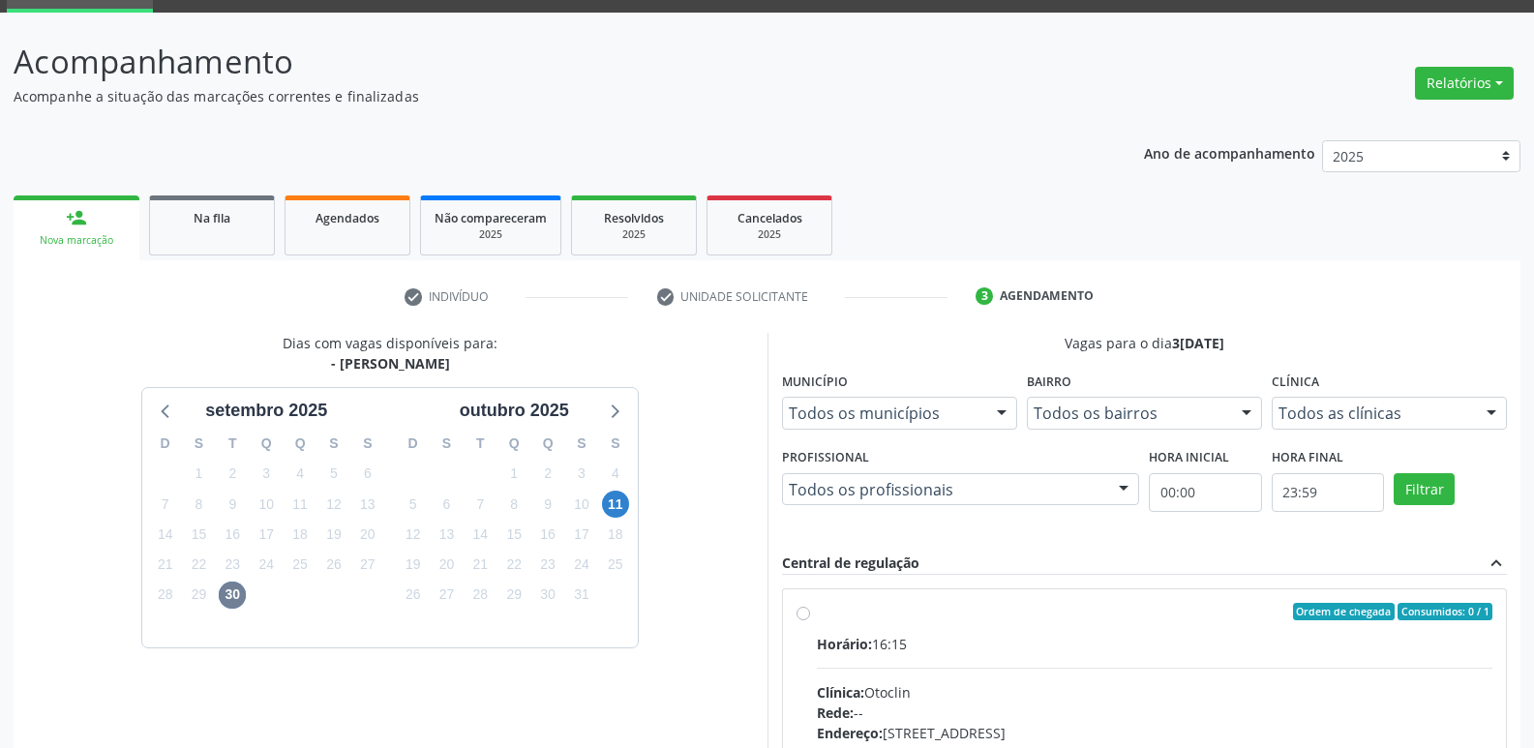
drag, startPoint x: 864, startPoint y: 619, endPoint x: 866, endPoint y: 606, distance: 13.7
click at [866, 614] on div "Ordem de chegada Consumidos: 0 / 1" at bounding box center [1155, 611] width 677 height 17
click at [810, 614] on input "Ordem de chegada Consumidos: 0 / 1 Horário: 16:15 Clínica: Otoclin Rede: -- End…" at bounding box center [804, 611] width 14 height 17
radio input "true"
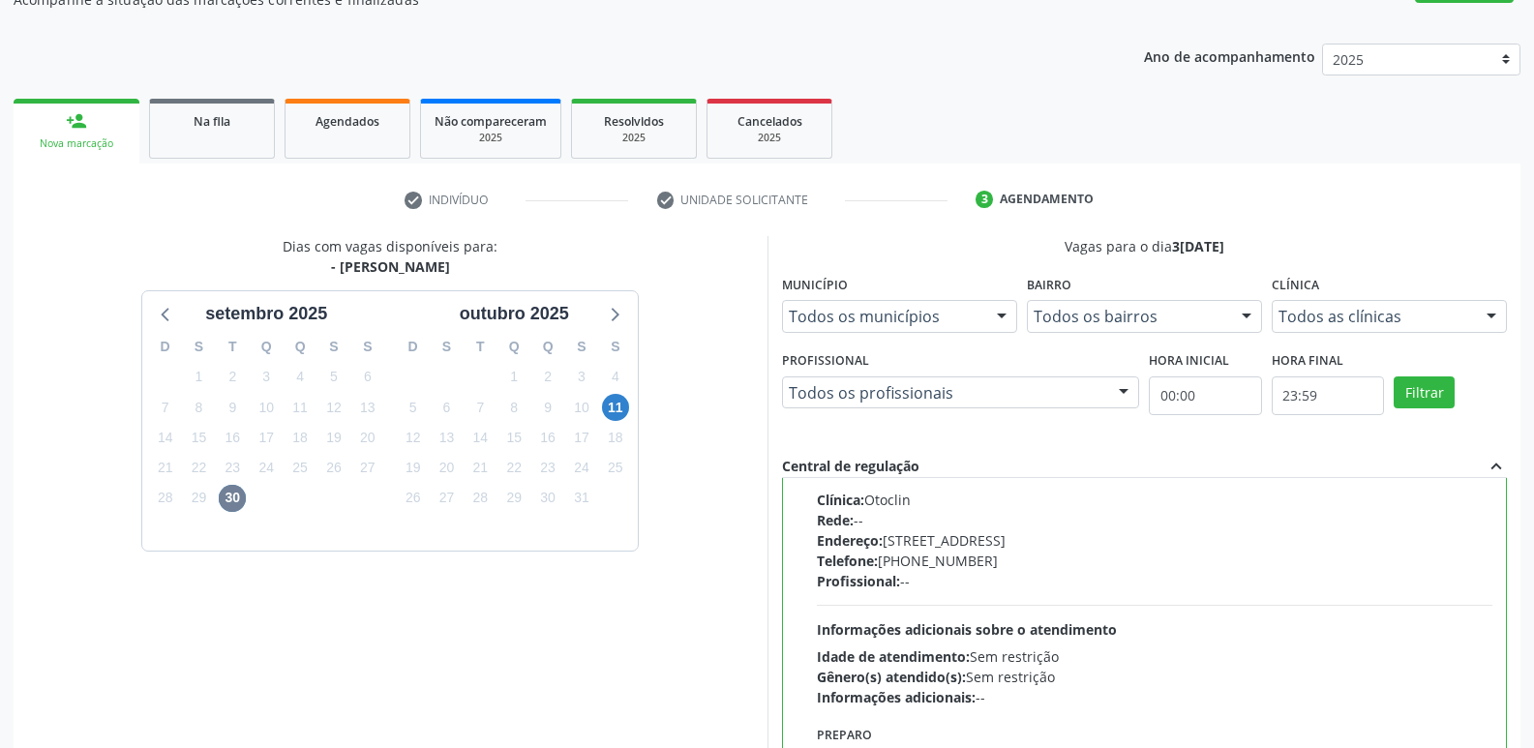
scroll to position [408, 0]
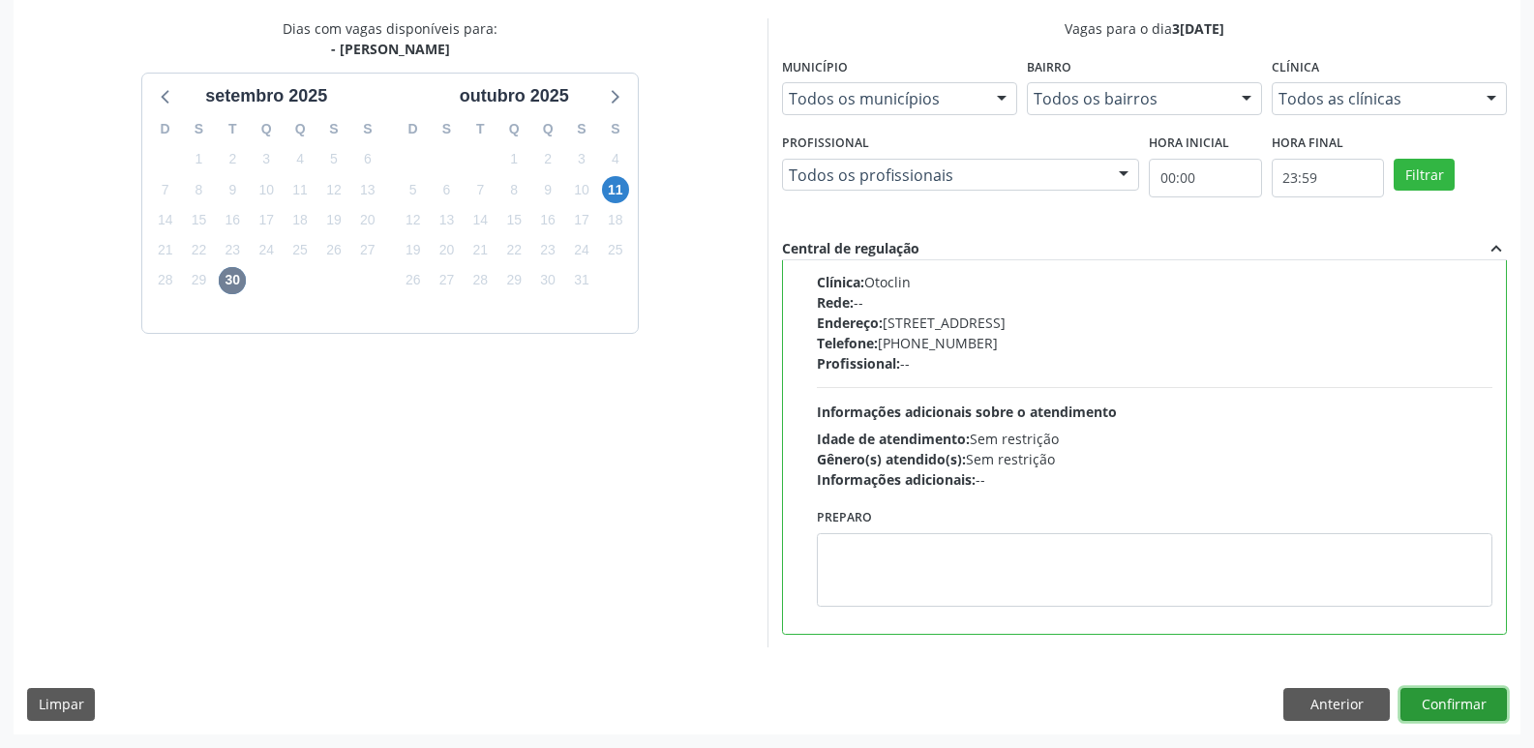
click at [1464, 710] on button "Confirmar" at bounding box center [1454, 704] width 106 height 33
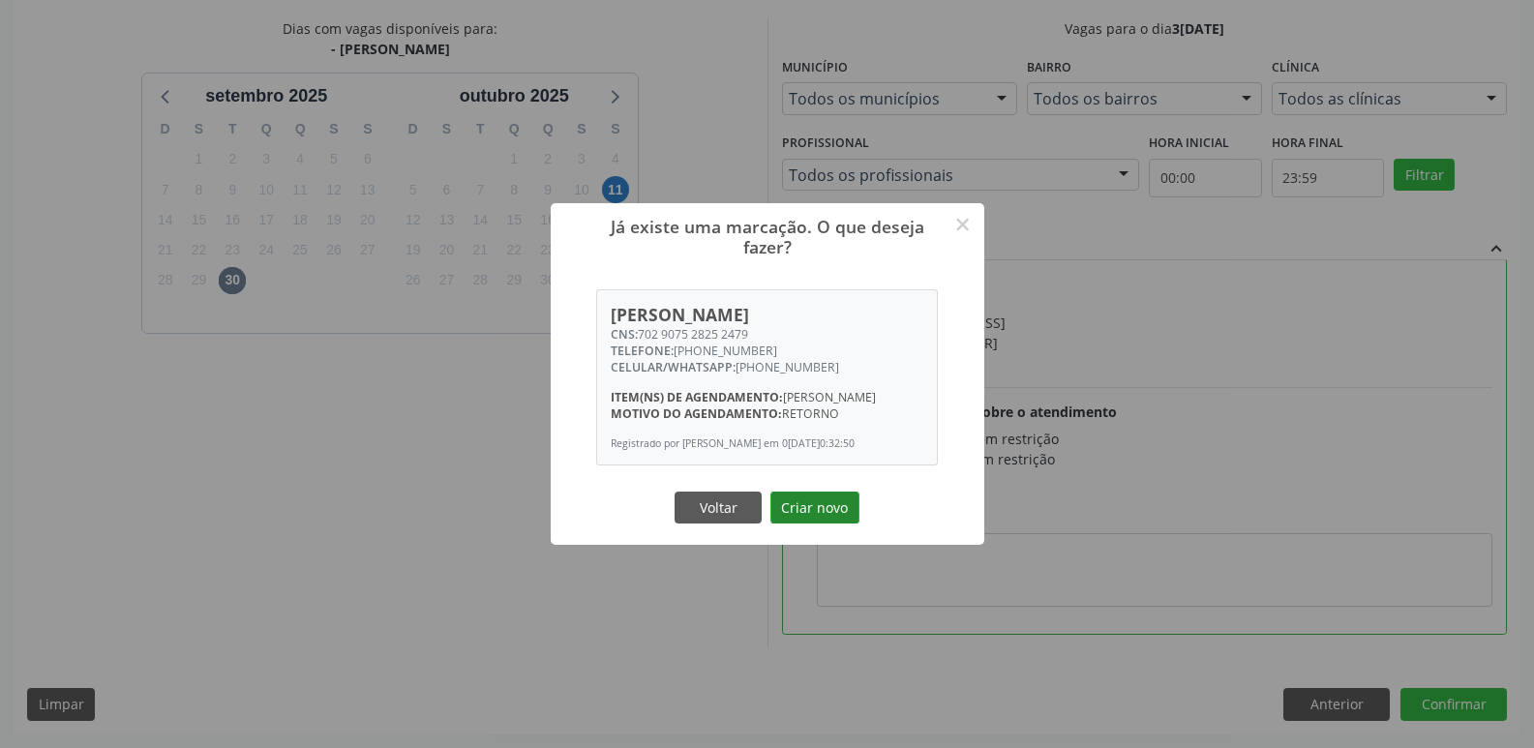
click at [830, 513] on button "Criar novo" at bounding box center [814, 508] width 89 height 33
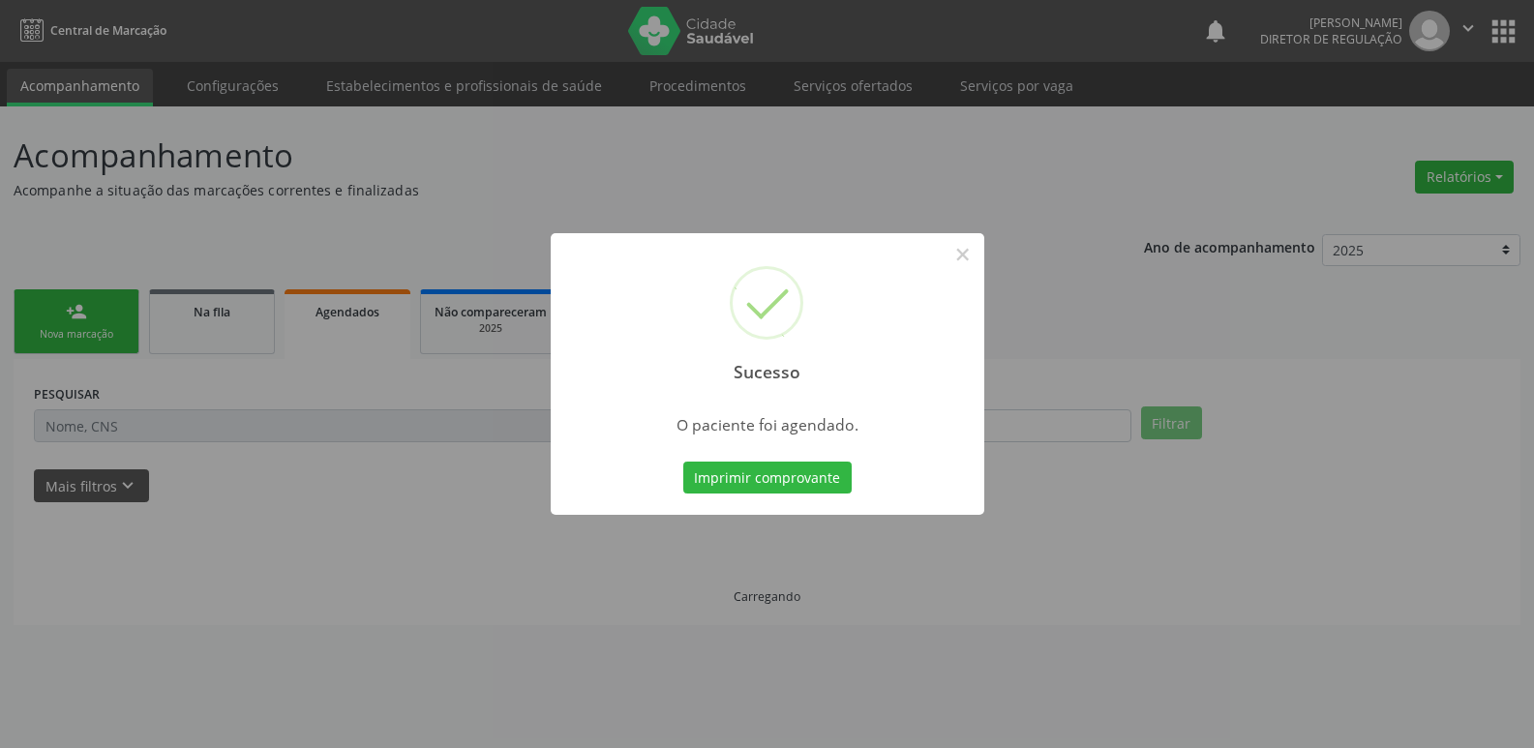
scroll to position [0, 0]
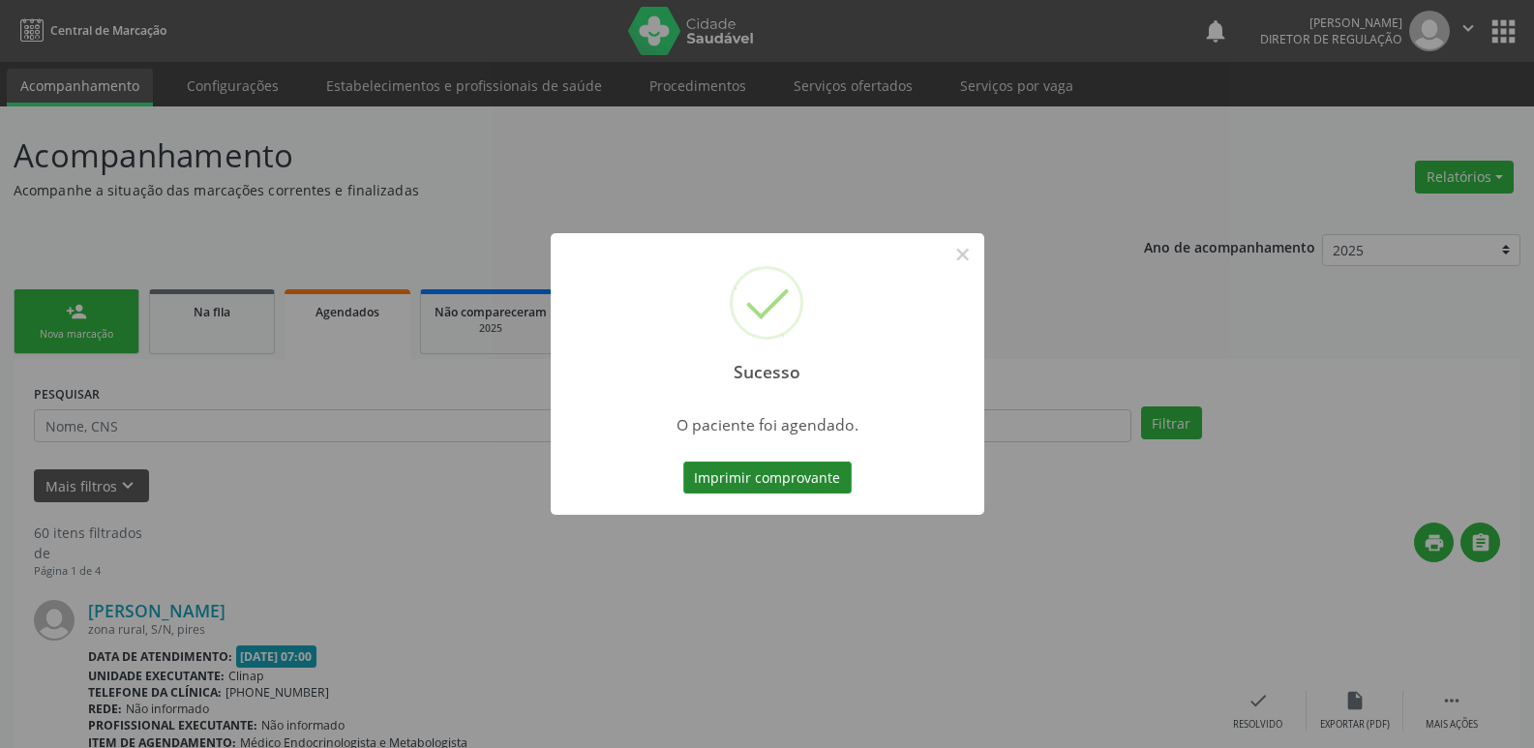
click at [804, 484] on button "Imprimir comprovante" at bounding box center [767, 478] width 168 height 33
